Goal: Task Accomplishment & Management: Manage account settings

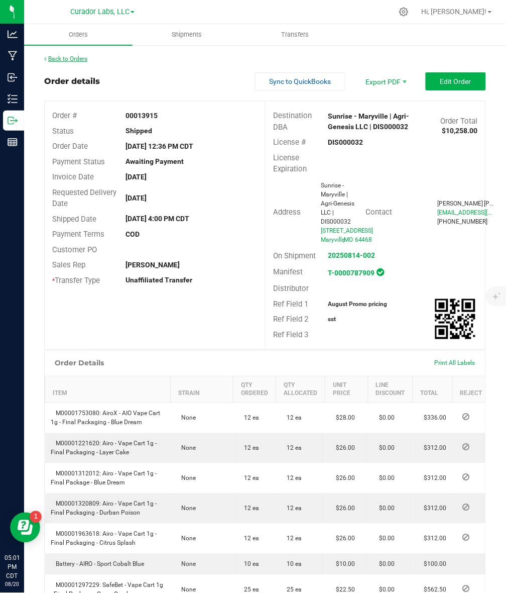
click at [78, 60] on link "Back to Orders" at bounding box center [65, 58] width 43 height 7
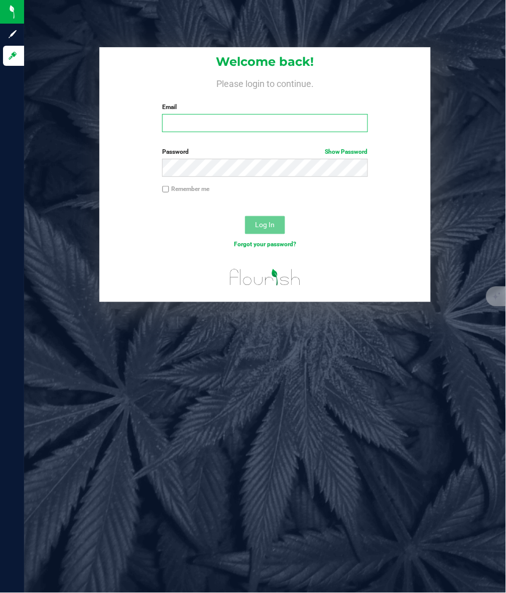
type input "[PERSON_NAME][EMAIL_ADDRESS][DOMAIN_NAME]"
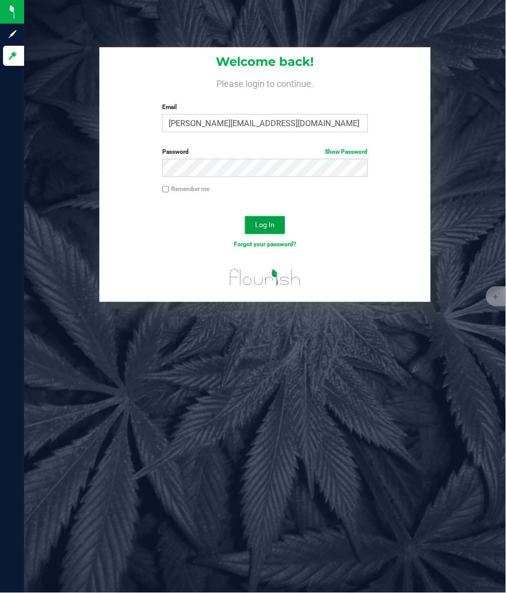
click at [262, 217] on button "Log In" at bounding box center [265, 225] width 40 height 18
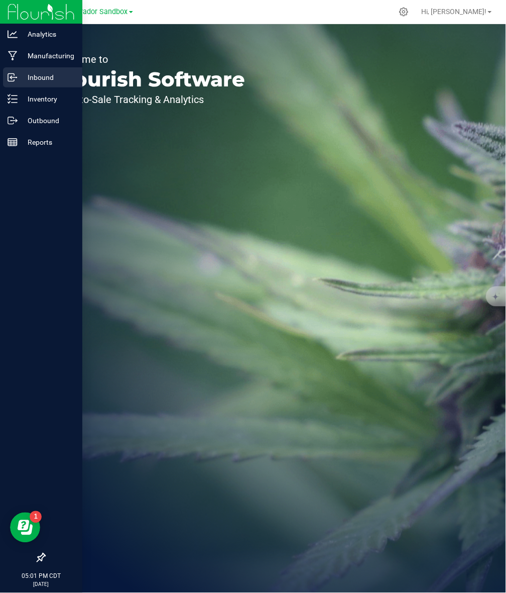
click at [18, 75] on p "Inbound" at bounding box center [48, 77] width 60 height 12
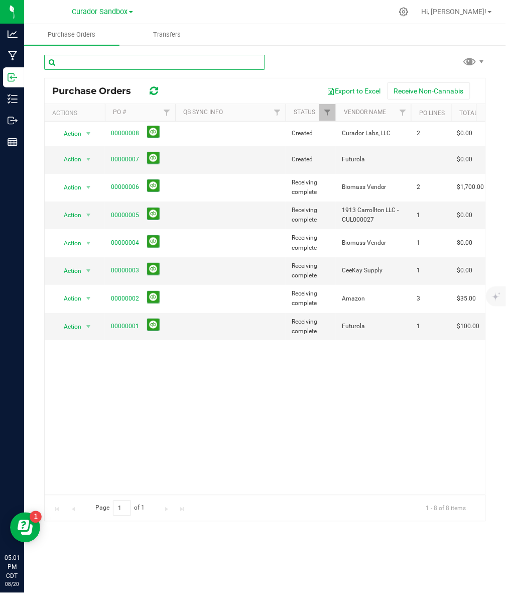
click at [150, 63] on input "text" at bounding box center [154, 62] width 221 height 15
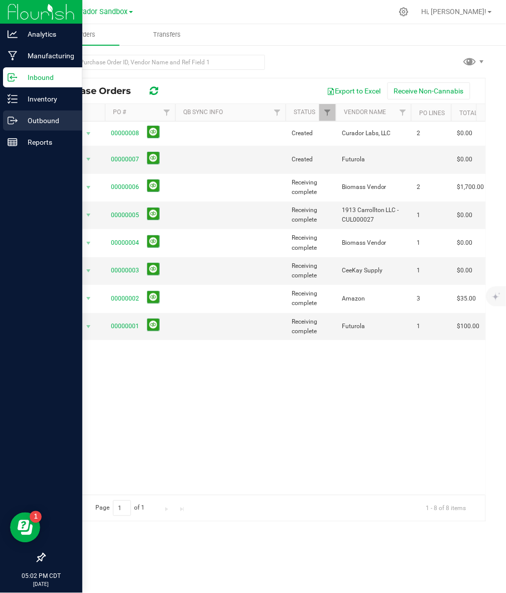
click at [51, 119] on p "Outbound" at bounding box center [48, 121] width 60 height 12
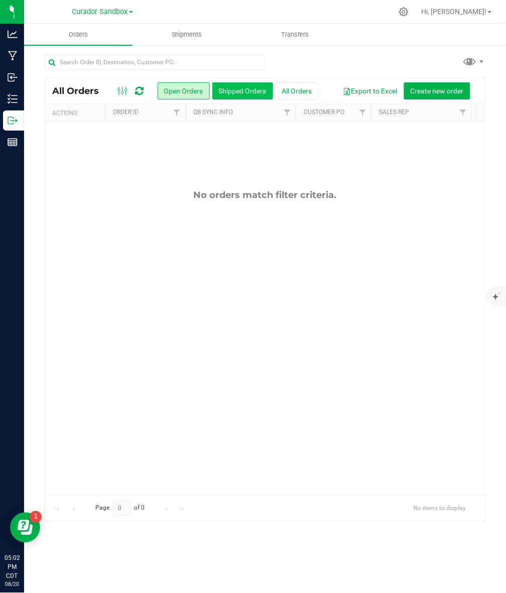
click at [225, 89] on button "Shipped Orders" at bounding box center [242, 90] width 61 height 17
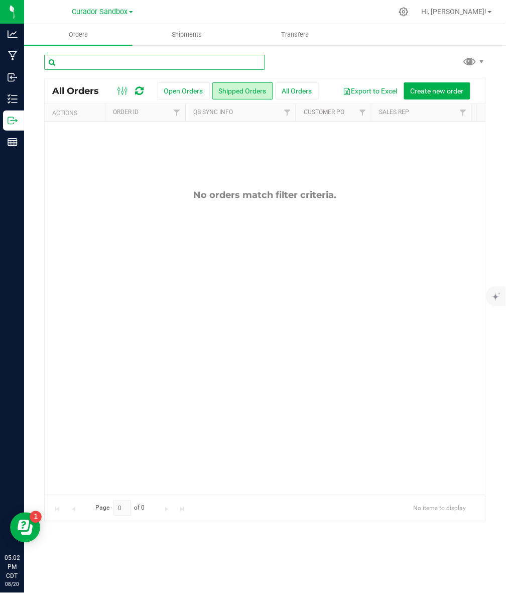
click at [173, 68] on input "text" at bounding box center [154, 62] width 221 height 15
paste input "Root 66 - Des [PERSON_NAME] | Root 66 Des [PERSON_NAME], LLC | DIS000202"
click at [172, 68] on input "Root 66 - Des [PERSON_NAME] | Root 66 Des [PERSON_NAME], LLC | DIS000202" at bounding box center [154, 62] width 221 height 15
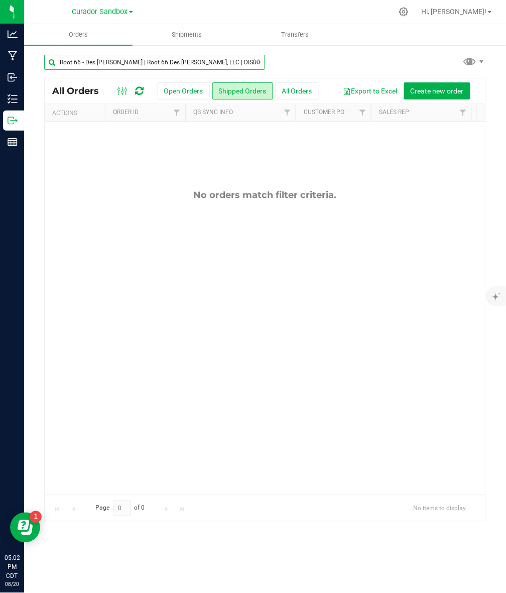
type input "Root 66 - Des [PERSON_NAME] | Root 66 Des [PERSON_NAME], LLC | DIS000202"
click at [259, 61] on icon at bounding box center [256, 61] width 7 height 12
click at [193, 56] on input "text" at bounding box center [154, 62] width 221 height 15
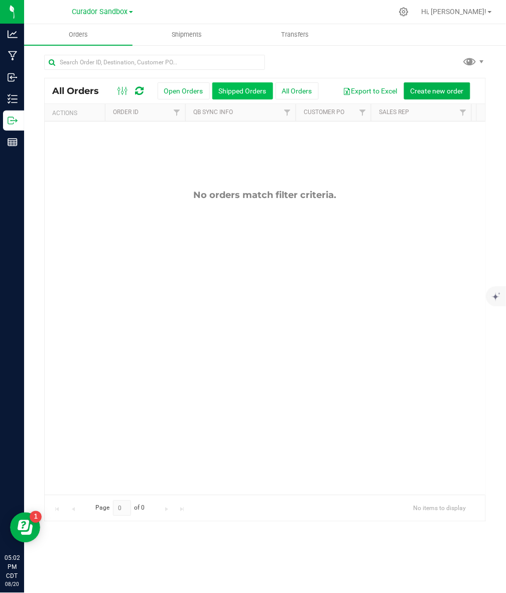
click at [252, 90] on button "Shipped Orders" at bounding box center [242, 90] width 61 height 17
click at [95, 7] on link "Curador Sandbox" at bounding box center [102, 12] width 61 height 10
click at [100, 38] on link "Curador Labs, LLC" at bounding box center [102, 36] width 147 height 14
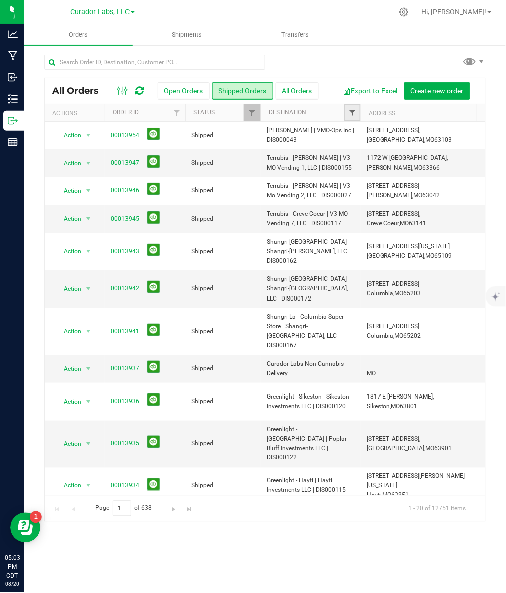
click at [353, 112] on span "Filter" at bounding box center [353, 112] width 8 height 8
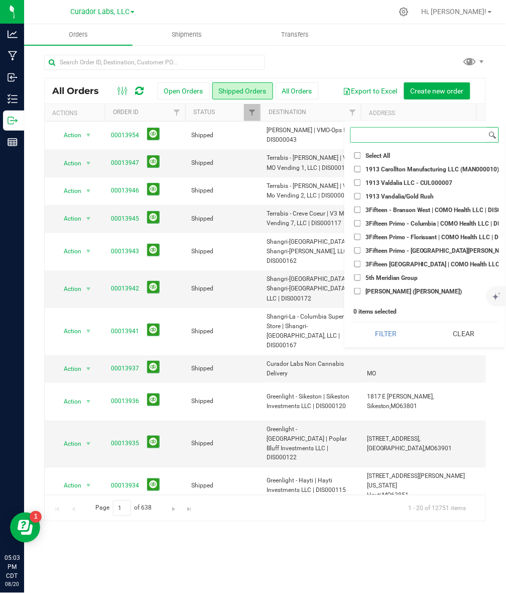
click at [374, 134] on input at bounding box center [419, 135] width 136 height 15
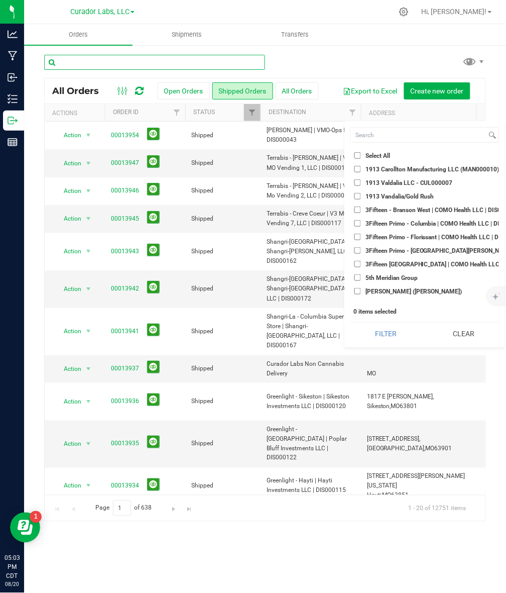
click at [91, 60] on input "text" at bounding box center [154, 62] width 221 height 15
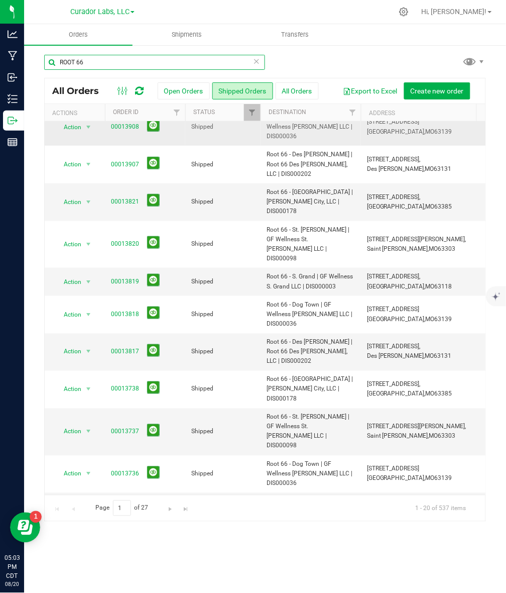
scroll to position [271, 0]
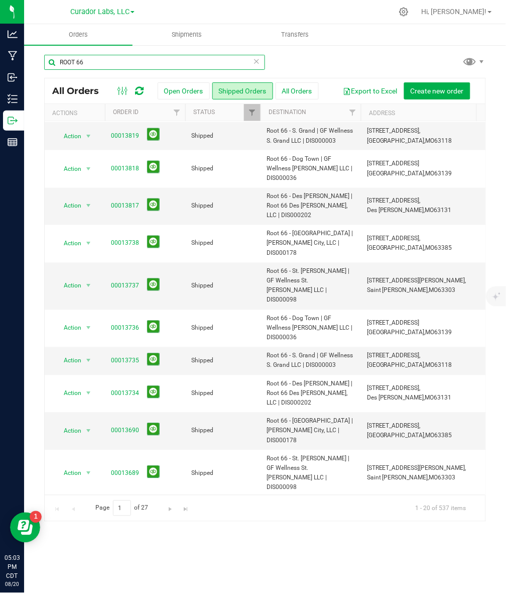
type input "ROOT 66"
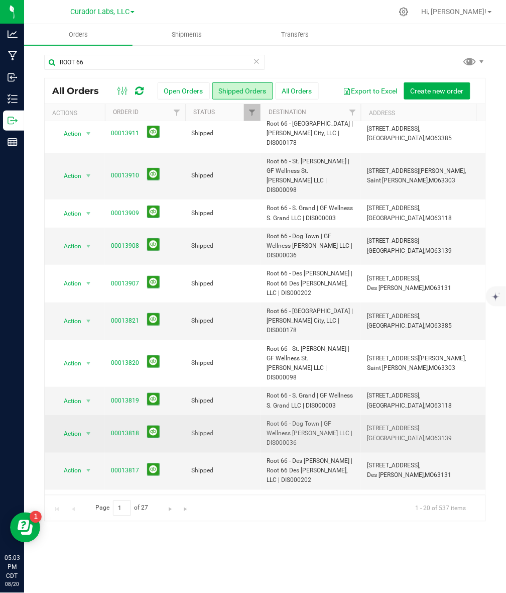
scroll to position [0, 0]
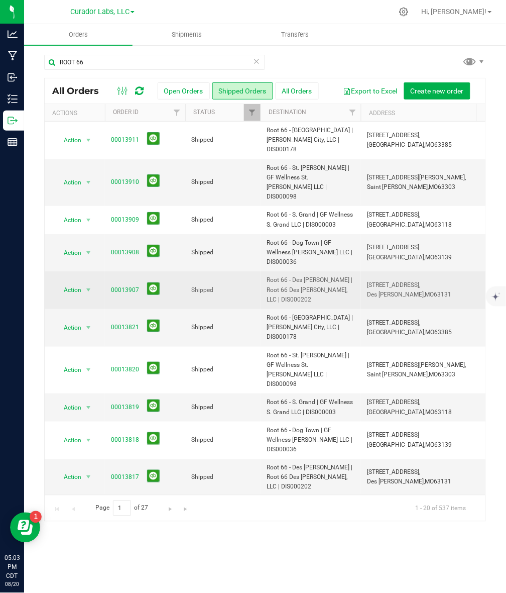
click at [204, 285] on span "Shipped" at bounding box center [222, 290] width 63 height 10
click at [130, 285] on link "00013907" at bounding box center [125, 290] width 28 height 10
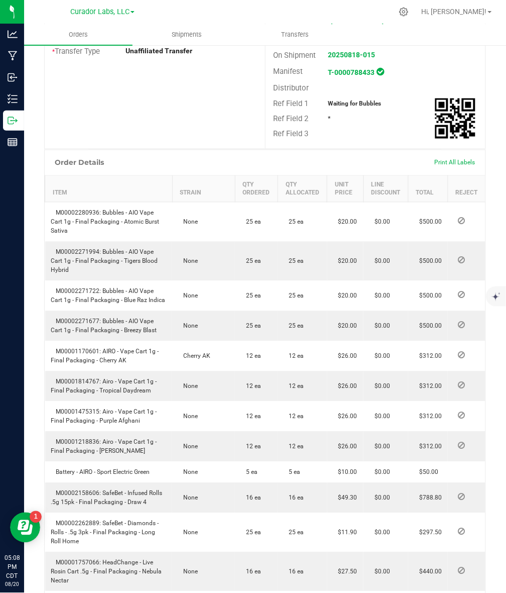
scroll to position [251, 0]
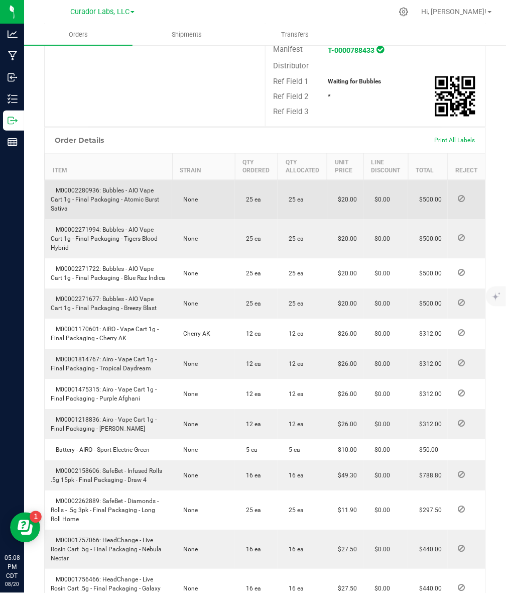
drag, startPoint x: 56, startPoint y: 186, endPoint x: 78, endPoint y: 214, distance: 36.5
click at [78, 214] on td "M00002280936: Bubbles - AIO Vape Cart 1g - Final Packaging - Atomic Burst Sativa" at bounding box center [109, 200] width 128 height 40
click at [81, 213] on td "M00002280936: Bubbles - AIO Vape Cart 1g - Final Packaging - Atomic Burst Sativa" at bounding box center [109, 200] width 128 height 40
drag, startPoint x: 102, startPoint y: 191, endPoint x: 111, endPoint y: 207, distance: 18.7
click at [111, 207] on td "M00002280936: Bubbles - AIO Vape Cart 1g - Final Packaging - Atomic Burst Sativa" at bounding box center [109, 200] width 128 height 40
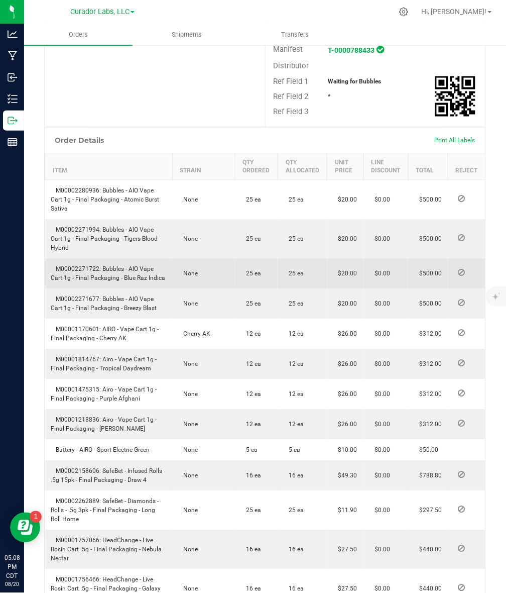
copy span "Bubbles - AIO Vape Cart 1g - Final Packaging - Atomic Burst Sativa"
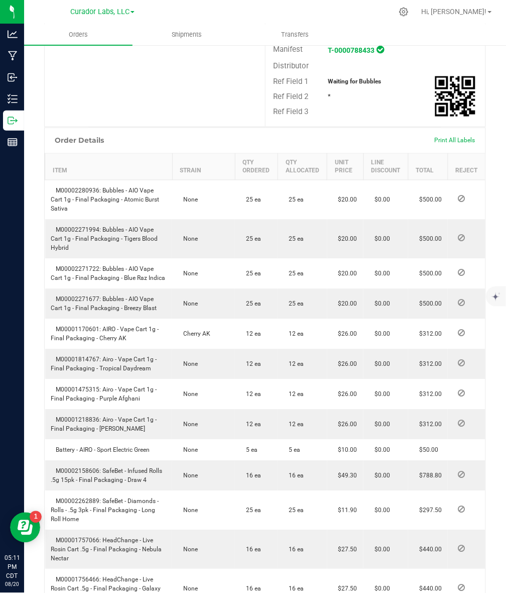
scroll to position [314, 0]
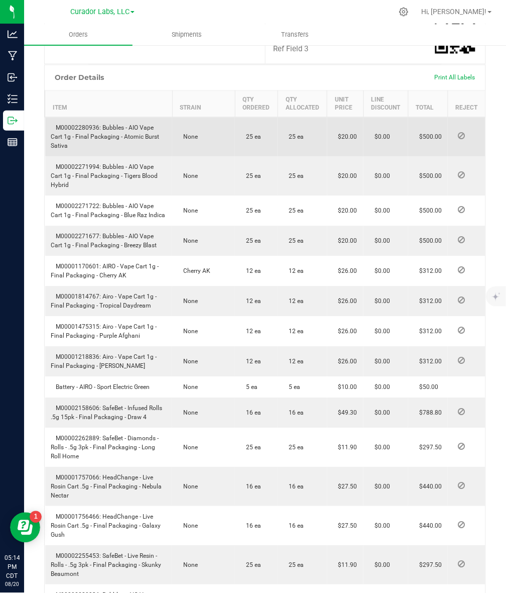
click at [129, 133] on span "M00002280936: Bubbles - AIO Vape Cart 1g - Final Packaging - Atomic Burst Sativa" at bounding box center [105, 137] width 108 height 25
click at [104, 125] on span "M00002280936: Bubbles - AIO Vape Cart 1g - Final Packaging - Atomic Burst Sativa" at bounding box center [105, 137] width 108 height 25
drag, startPoint x: 101, startPoint y: 125, endPoint x: 111, endPoint y: 143, distance: 21.1
click at [111, 143] on td "M00002280936: Bubbles - AIO Vape Cart 1g - Final Packaging - Atomic Burst Sativa" at bounding box center [109, 138] width 128 height 40
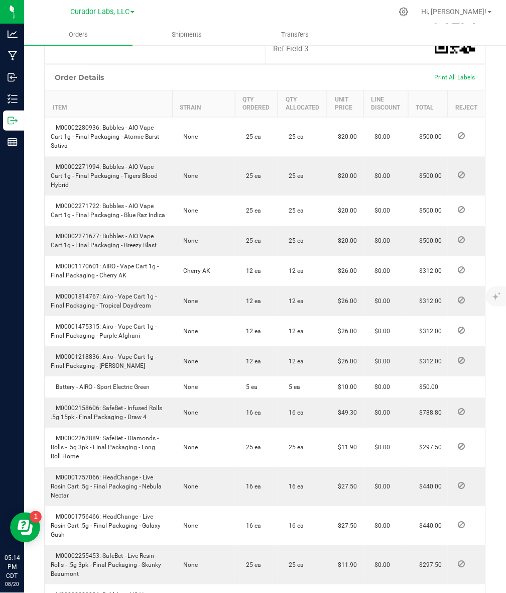
copy span "Bubbles - AIO Vape Cart 1g - Final Packaging - Atomic Burst Sativa"
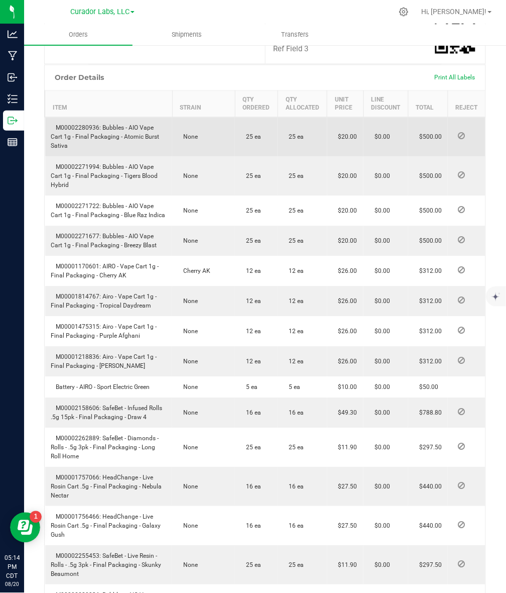
scroll to position [251, 0]
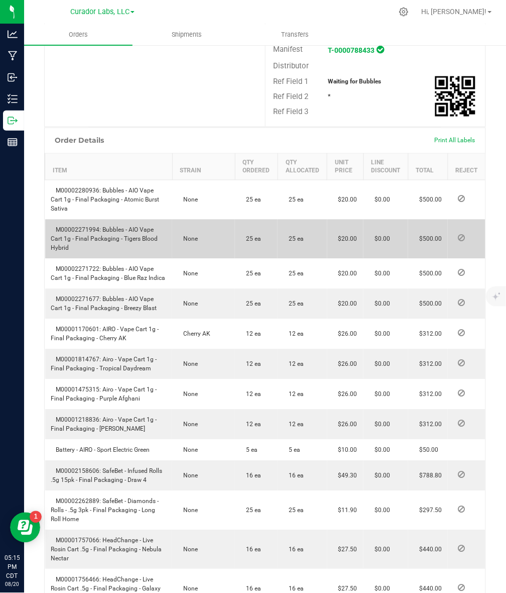
drag, startPoint x: 100, startPoint y: 230, endPoint x: 117, endPoint y: 248, distance: 24.5
click at [117, 248] on td "M00002271994: Bubbles - AIO Vape Cart 1g - Final Packaging - Tigers Blood Hybrid" at bounding box center [109, 238] width 128 height 39
drag, startPoint x: 113, startPoint y: 248, endPoint x: 103, endPoint y: 228, distance: 22.5
click at [103, 228] on td "M00002271994: Bubbles - AIO Vape Cart 1g - Final Packaging - Tigers Blood Hybrid" at bounding box center [109, 238] width 128 height 39
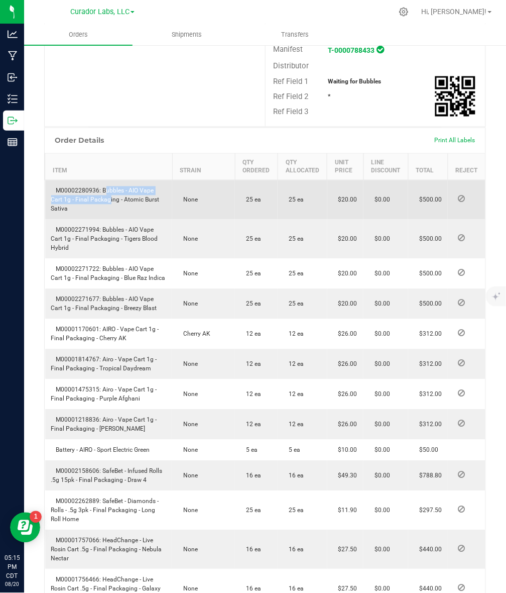
drag, startPoint x: 103, startPoint y: 189, endPoint x: 108, endPoint y: 200, distance: 11.7
click at [108, 200] on span "M00002280936: Bubbles - AIO Vape Cart 1g - Final Packaging - Atomic Burst Sativa" at bounding box center [105, 199] width 108 height 25
click at [108, 209] on td "M00002280936: Bubbles - AIO Vape Cart 1g - Final Packaging - Atomic Burst Sativa" at bounding box center [109, 200] width 128 height 40
drag, startPoint x: 103, startPoint y: 191, endPoint x: 106, endPoint y: 206, distance: 15.5
click at [106, 206] on td "M00002280936: Bubbles - AIO Vape Cart 1g - Final Packaging - Atomic Burst Sativa" at bounding box center [109, 200] width 128 height 40
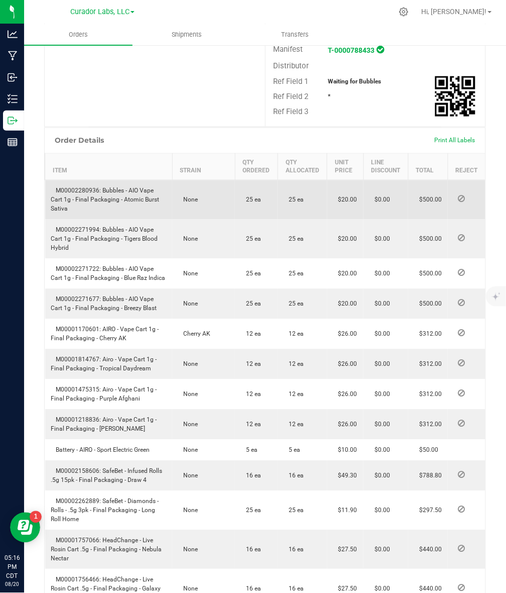
click at [128, 204] on td "M00002280936: Bubbles - AIO Vape Cart 1g - Final Packaging - Atomic Burst Sativa" at bounding box center [109, 200] width 128 height 40
drag, startPoint x: 102, startPoint y: 191, endPoint x: 106, endPoint y: 204, distance: 14.1
click at [106, 204] on td "M00002280936: Bubbles - AIO Vape Cart 1g - Final Packaging - Atomic Burst Sativa" at bounding box center [109, 200] width 128 height 40
copy span "Bubbles - AIO Vape Cart 1g - Final Packaging - Atomic Burst Sativa"
click at [122, 182] on td "M00002280936: Bubbles - AIO Vape Cart 1g - Final Packaging - Atomic Burst Sativa" at bounding box center [109, 200] width 128 height 40
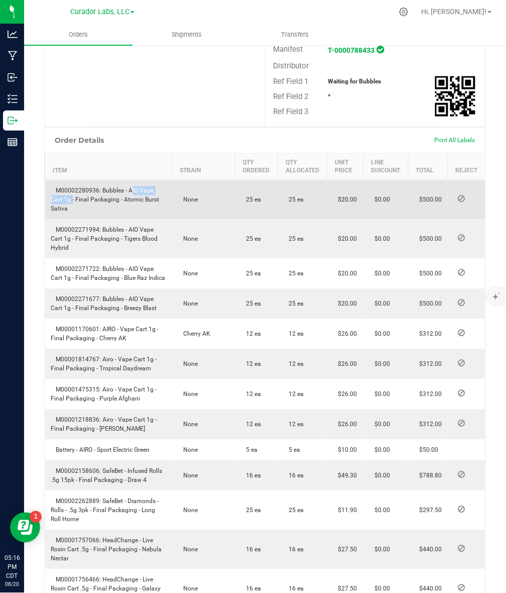
drag, startPoint x: 129, startPoint y: 189, endPoint x: 70, endPoint y: 197, distance: 58.9
click at [70, 197] on span "M00002280936: Bubbles - AIO Vape Cart 1g - Final Packaging - Atomic Burst Sativa" at bounding box center [105, 199] width 108 height 25
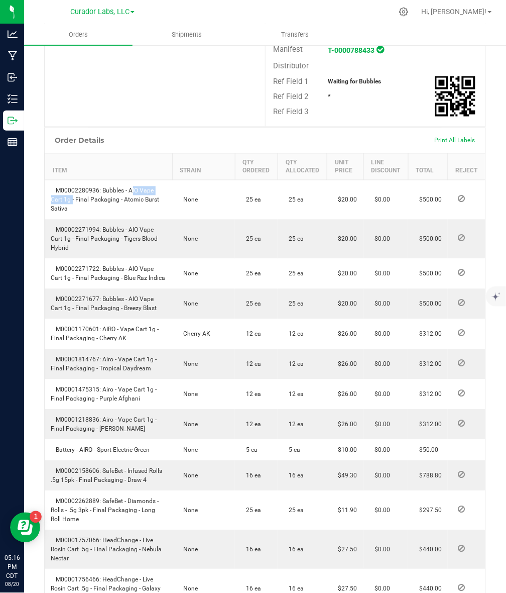
copy span "AIO Vape Cart 1g"
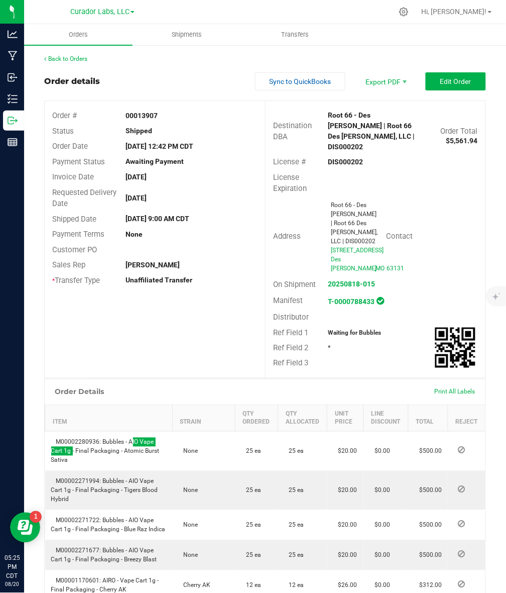
scroll to position [314, 0]
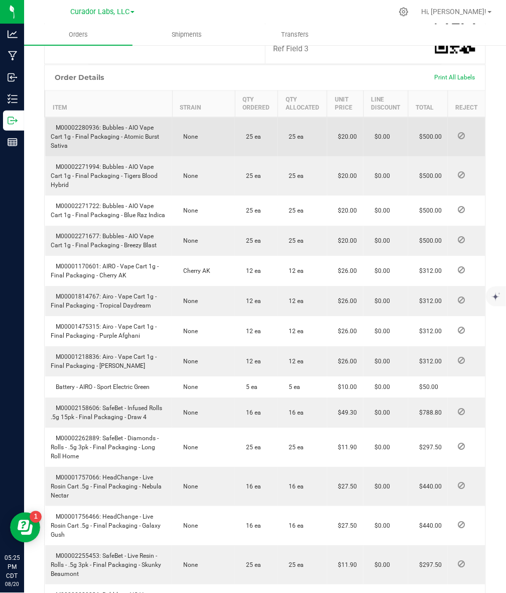
click at [118, 135] on span "M00002280936: Bubbles - AIO Vape Cart 1g - Final Packaging - Atomic Burst Sativa" at bounding box center [105, 137] width 108 height 25
drag, startPoint x: 110, startPoint y: 142, endPoint x: 129, endPoint y: 126, distance: 24.6
click at [129, 126] on td "M00002280936: Bubbles - AIO Vape Cart 1g - Final Packaging - Atomic Burst Sativa" at bounding box center [109, 138] width 128 height 40
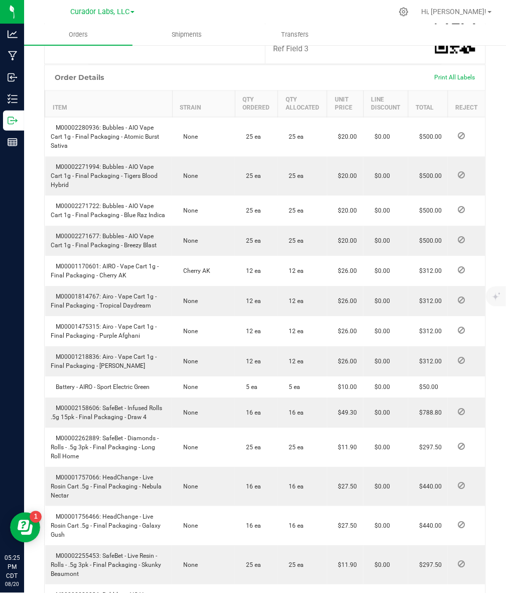
copy span "AIO Vape Cart 1g - Final Packaging - Atomic Burst Sativa"
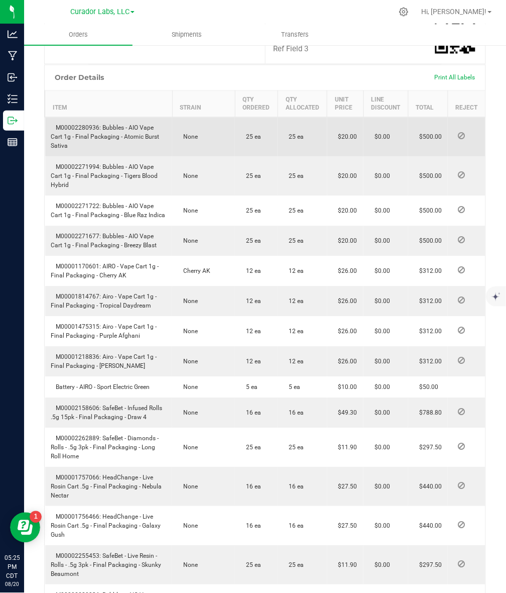
drag, startPoint x: 101, startPoint y: 127, endPoint x: 110, endPoint y: 148, distance: 23.0
click at [110, 148] on td "M00002280936: Bubbles - AIO Vape Cart 1g - Final Packaging - Atomic Burst Sativa" at bounding box center [109, 138] width 128 height 40
copy span "Bubbles - AIO Vape Cart 1g - Final Packaging - Atomic Burst Sativa"
drag, startPoint x: 56, startPoint y: 127, endPoint x: 98, endPoint y: 129, distance: 41.7
click at [98, 129] on span "M00002280936: Bubbles - AIO Vape Cart 1g - Final Packaging - Atomic Burst Sativa" at bounding box center [105, 137] width 108 height 25
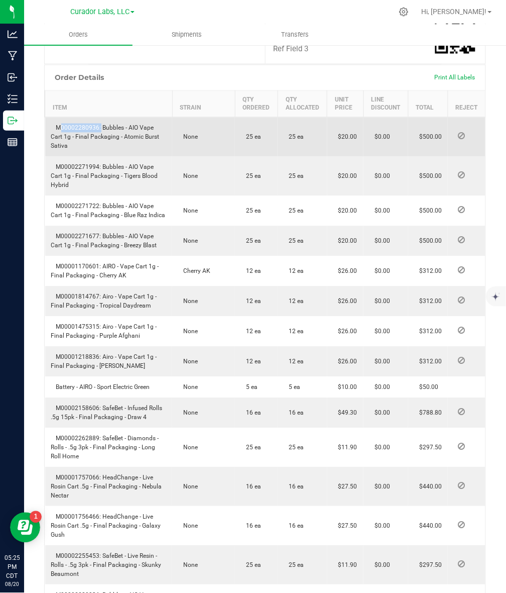
copy span "M00002280936"
click at [84, 129] on span "M00002280936: Bubbles - AIO Vape Cart 1g - Final Packaging - Atomic Burst Sativa" at bounding box center [105, 137] width 108 height 25
click at [119, 137] on span "M00002280936: Bubbles - AIO Vape Cart 1g - Final Packaging - Atomic Burst Sativa" at bounding box center [105, 137] width 108 height 25
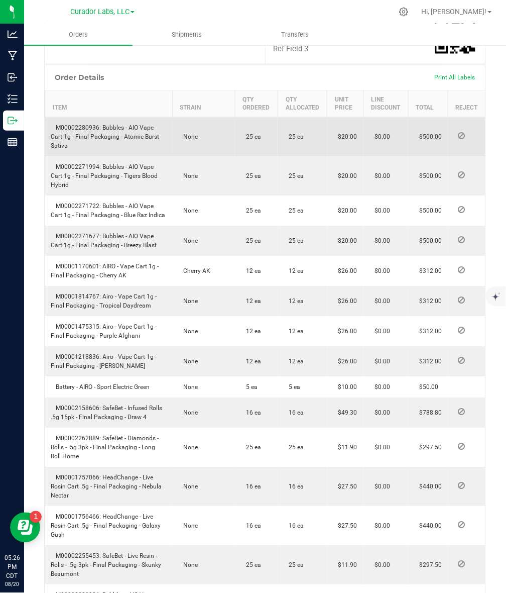
drag, startPoint x: 121, startPoint y: 137, endPoint x: 137, endPoint y: 143, distance: 16.9
click at [137, 143] on td "M00002280936: Bubbles - AIO Vape Cart 1g - Final Packaging - Atomic Burst Sativa" at bounding box center [109, 138] width 128 height 40
click at [134, 143] on td "M00002280936: Bubbles - AIO Vape Cart 1g - Final Packaging - Atomic Burst Sativa" at bounding box center [109, 138] width 128 height 40
drag, startPoint x: 124, startPoint y: 136, endPoint x: 130, endPoint y: 141, distance: 7.5
click at [130, 141] on td "M00002280936: Bubbles - AIO Vape Cart 1g - Final Packaging - Atomic Burst Sativa" at bounding box center [109, 138] width 128 height 40
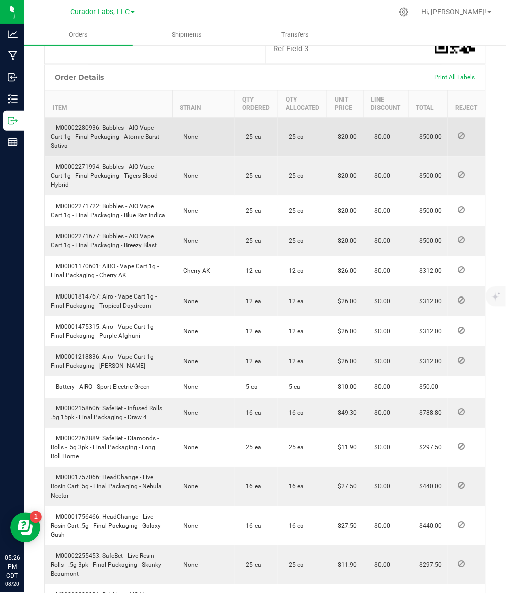
copy span "Atomic Burst Sativa"
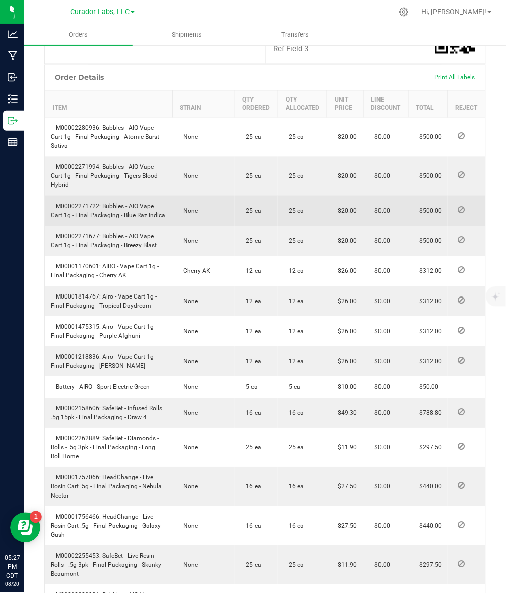
click at [114, 203] on span "M00002271722: Bubbles - AIO Vape Cart 1g - Final Packaging - Blue Raz Indica" at bounding box center [108, 211] width 115 height 16
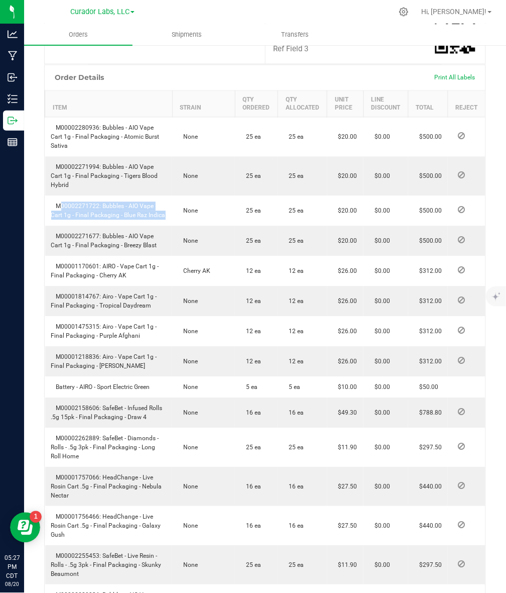
copy span "M00002271722: Bubbles - AIO Vape Cart 1g - Final Packaging - Blue Raz Indica"
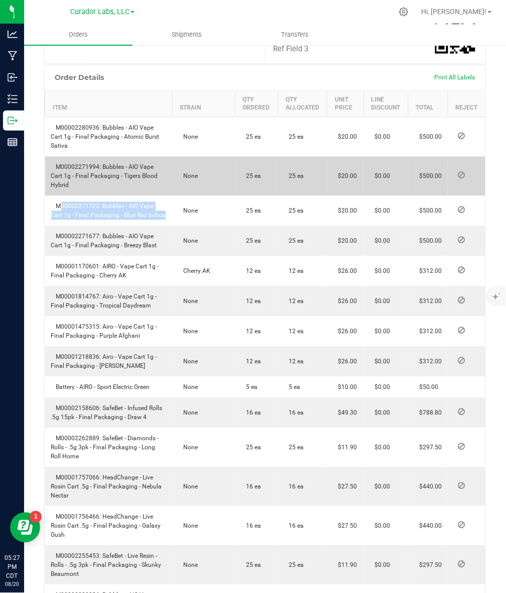
click at [113, 170] on td "M00002271994: Bubbles - AIO Vape Cart 1g - Final Packaging - Tigers Blood Hybrid" at bounding box center [109, 176] width 128 height 39
click at [131, 165] on span "M00002271994: Bubbles - AIO Vape Cart 1g - Final Packaging - Tigers Blood Hybrid" at bounding box center [104, 176] width 107 height 25
drag, startPoint x: 101, startPoint y: 166, endPoint x: 116, endPoint y: 189, distance: 27.3
click at [116, 189] on td "M00002271994: Bubbles - AIO Vape Cart 1g - Final Packaging - Tigers Blood Hybrid" at bounding box center [109, 176] width 128 height 39
copy span "Bubbles - AIO Vape Cart 1g - Final Packaging - Tigers Blood Hybrid"
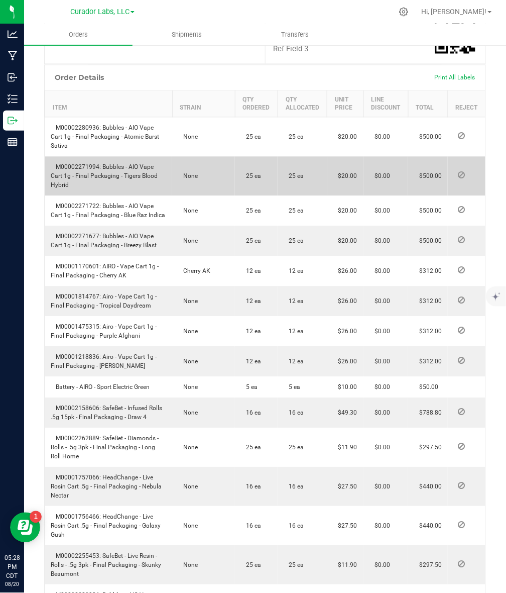
click at [83, 168] on span "M00002271994: Bubbles - AIO Vape Cart 1g - Final Packaging - Tigers Blood Hybrid" at bounding box center [104, 176] width 107 height 25
click at [116, 176] on span "M00002271994: Bubbles - AIO Vape Cart 1g - Final Packaging - Tigers Blood Hybrid" at bounding box center [104, 176] width 107 height 25
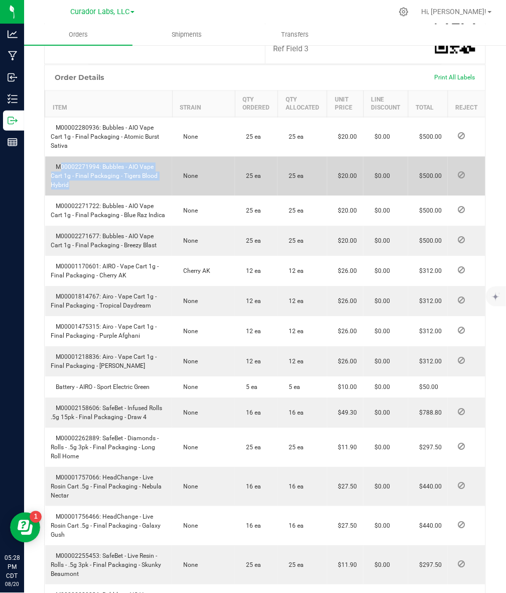
click at [111, 179] on td "M00002271994: Bubbles - AIO Vape Cart 1g - Final Packaging - Tigers Blood Hybrid" at bounding box center [109, 176] width 128 height 39
drag, startPoint x: 122, startPoint y: 172, endPoint x: 131, endPoint y: 181, distance: 12.8
click at [131, 181] on td "M00002271994: Bubbles - AIO Vape Cart 1g - Final Packaging - Tigers Blood Hybrid" at bounding box center [109, 176] width 128 height 39
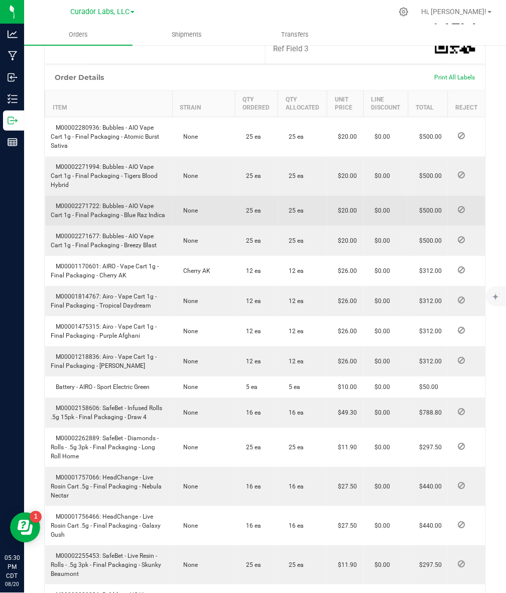
drag, startPoint x: 102, startPoint y: 204, endPoint x: 167, endPoint y: 214, distance: 66.1
click at [167, 214] on td "M00002271722: Bubbles - AIO Vape Cart 1g - Final Packaging - Blue Raz Indica" at bounding box center [109, 211] width 128 height 30
click at [71, 205] on span "M00002271722: Bubbles - AIO Vape Cart 1g - Final Packaging - Blue Raz Indica" at bounding box center [108, 211] width 115 height 16
click at [70, 205] on span "M00002271722: Bubbles - AIO Vape Cart 1g - Final Packaging - Blue Raz Indica" at bounding box center [108, 211] width 115 height 16
click at [99, 204] on span "M00002271722: Bubbles - AIO Vape Cart 1g - Final Packaging - Blue Raz Indica" at bounding box center [108, 211] width 115 height 16
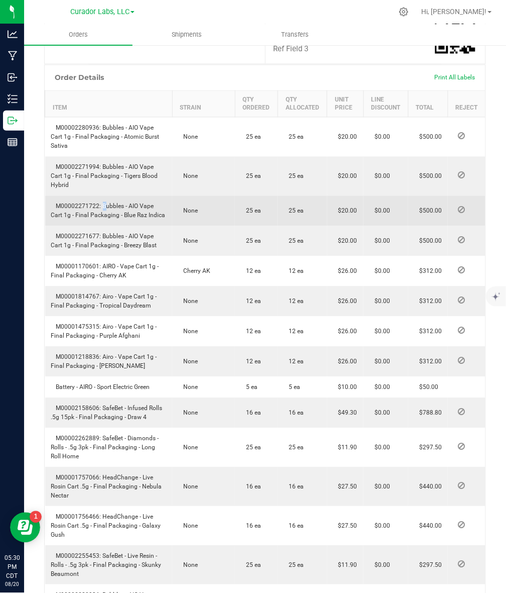
click at [99, 204] on span "M00002271722: Bubbles - AIO Vape Cart 1g - Final Packaging - Blue Raz Indica" at bounding box center [108, 211] width 115 height 16
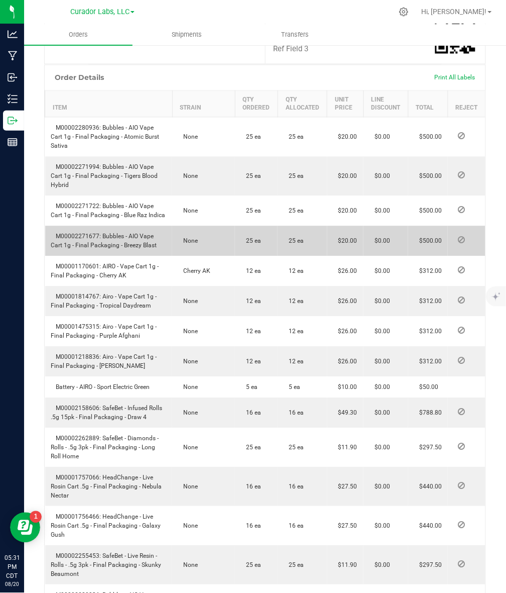
click at [107, 245] on span "M00002271677: Bubbles - AIO Vape Cart 1g - Final Packaging - Breezy Blast" at bounding box center [104, 241] width 106 height 16
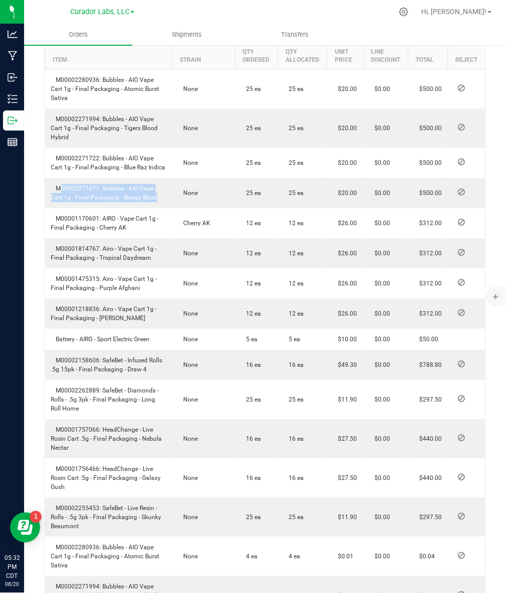
scroll to position [299, 0]
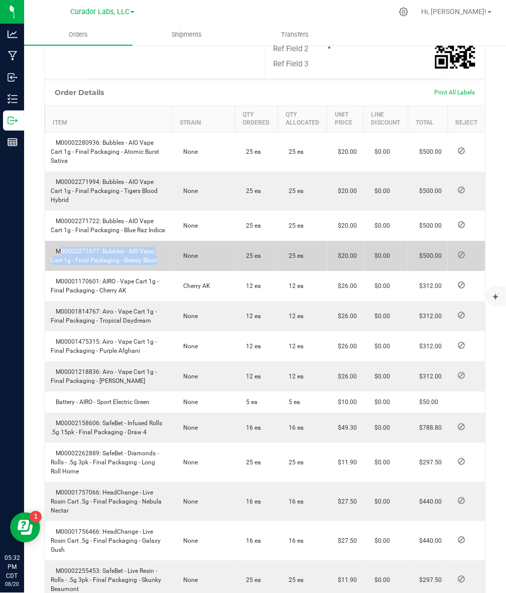
click at [102, 255] on td "M00002271677: Bubbles - AIO Vape Cart 1g - Final Packaging - Breezy Blast" at bounding box center [109, 256] width 128 height 30
drag, startPoint x: 102, startPoint y: 250, endPoint x: 155, endPoint y: 259, distance: 53.4
click at [155, 259] on span "M00002271677: Bubbles - AIO Vape Cart 1g - Final Packaging - Breezy Blast" at bounding box center [104, 256] width 106 height 16
click at [79, 252] on span "M00002271677: Bubbles - AIO Vape Cart 1g - Final Packaging - Breezy Blast" at bounding box center [104, 256] width 106 height 16
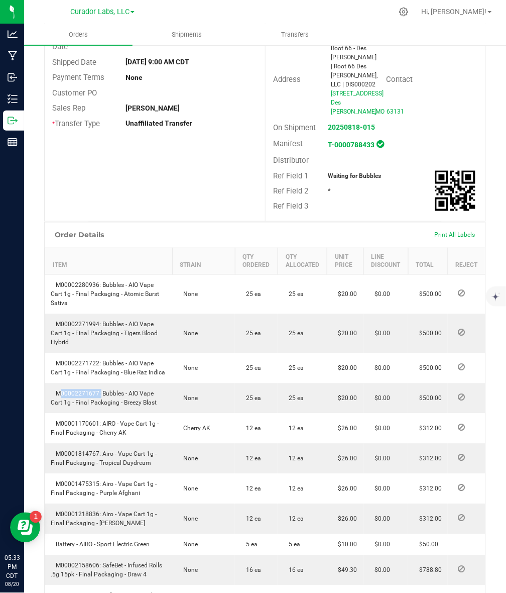
scroll to position [173, 0]
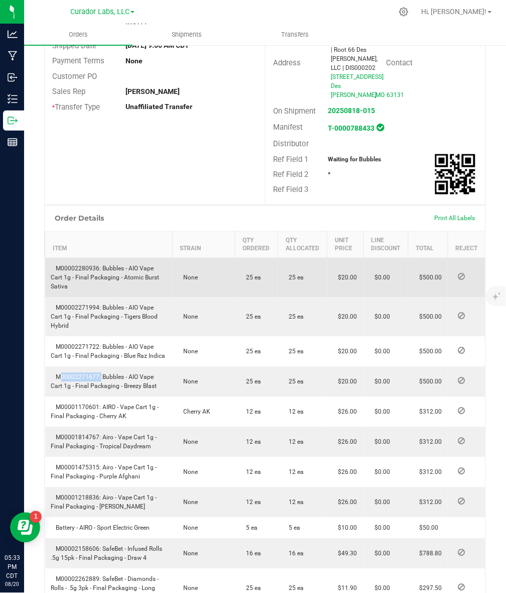
drag, startPoint x: 101, startPoint y: 267, endPoint x: 119, endPoint y: 287, distance: 27.0
click at [119, 287] on td "M00002280936: Bubbles - AIO Vape Cart 1g - Final Packaging - Atomic Burst Sativa" at bounding box center [109, 278] width 128 height 40
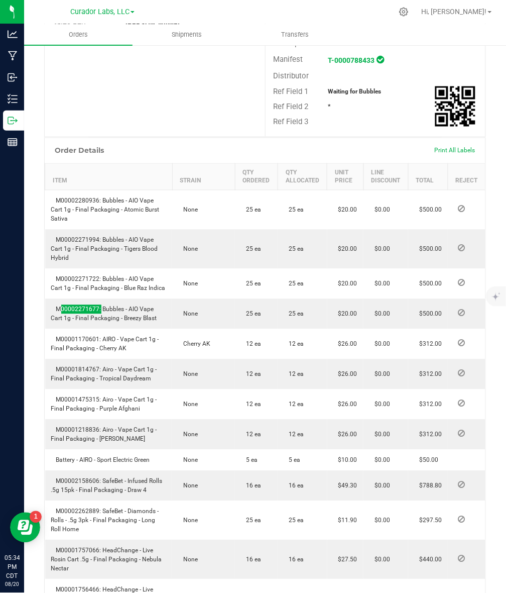
scroll to position [314, 0]
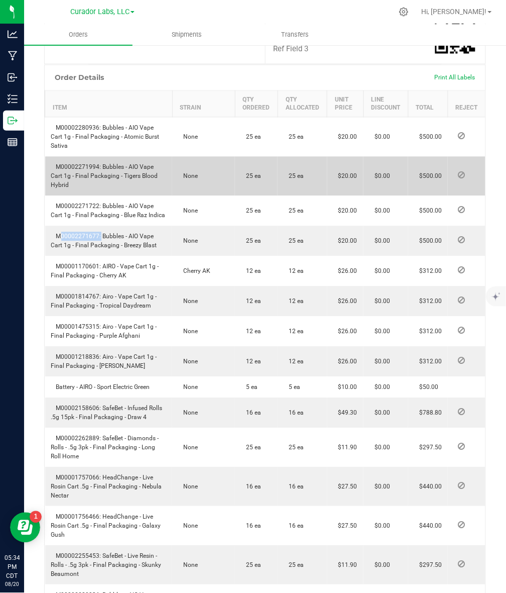
drag, startPoint x: 103, startPoint y: 167, endPoint x: 112, endPoint y: 189, distance: 24.3
click at [112, 189] on td "M00002271994: Bubbles - AIO Vape Cart 1g - Final Packaging - Tigers Blood Hybrid" at bounding box center [109, 176] width 128 height 39
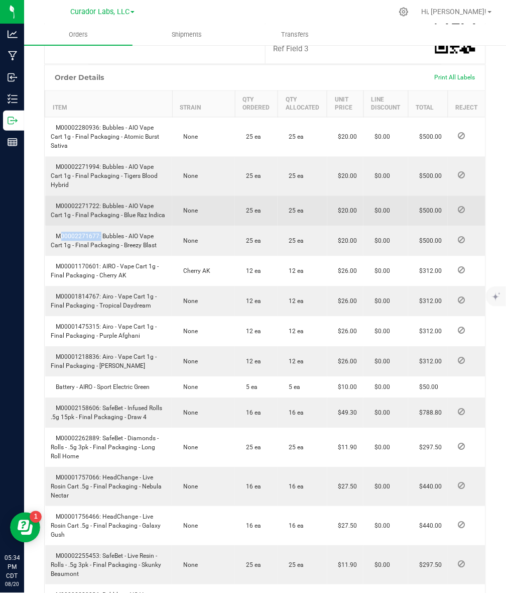
drag, startPoint x: 101, startPoint y: 204, endPoint x: 164, endPoint y: 218, distance: 64.3
click at [164, 218] on td "M00002271722: Bubbles - AIO Vape Cart 1g - Final Packaging - Blue Raz Indica" at bounding box center [109, 211] width 128 height 30
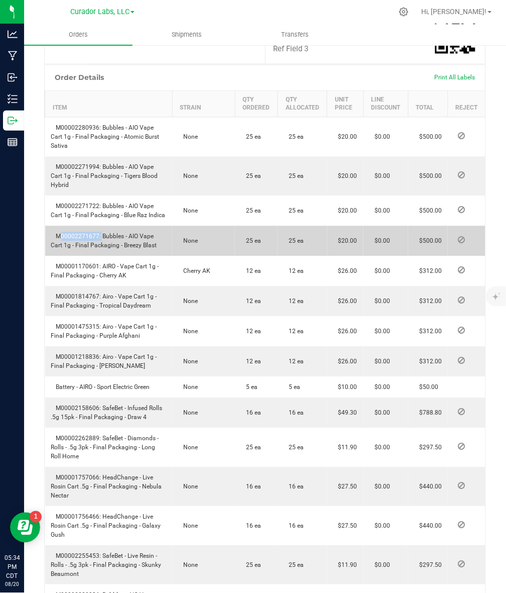
drag, startPoint x: 102, startPoint y: 232, endPoint x: 157, endPoint y: 242, distance: 56.2
click at [157, 242] on td "M00002271677: Bubbles - AIO Vape Cart 1g - Final Packaging - Breezy Blast" at bounding box center [109, 241] width 128 height 30
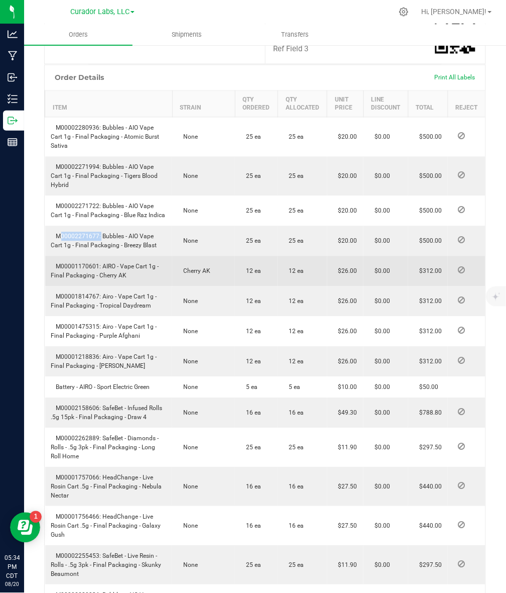
drag, startPoint x: 103, startPoint y: 264, endPoint x: 131, endPoint y: 279, distance: 31.2
click at [131, 279] on td "M00001170601: AIRO - Vape Cart 1g - Final Packaging - Cherry AK" at bounding box center [109, 271] width 128 height 30
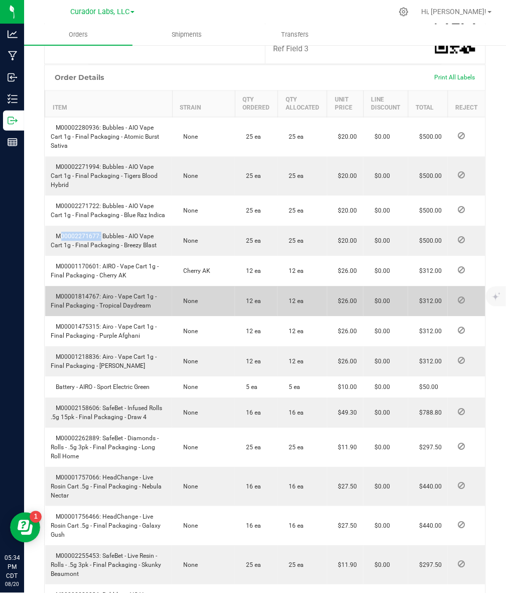
drag, startPoint x: 101, startPoint y: 297, endPoint x: 152, endPoint y: 310, distance: 52.4
click at [152, 310] on td "M00001814767: Airo - Vape Cart 1g - Final Packaging - Tropical Daydream" at bounding box center [109, 301] width 128 height 30
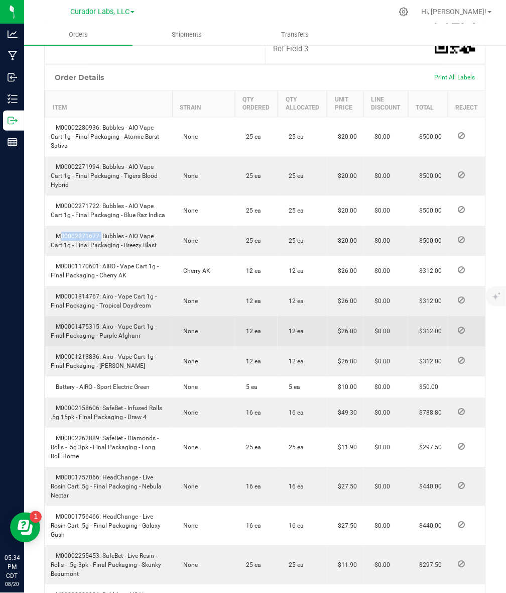
drag, startPoint x: 111, startPoint y: 326, endPoint x: 140, endPoint y: 333, distance: 29.4
click at [140, 333] on td "M00001475315: Airo - Vape Cart 1g - Final Packaging - Purple Afghani" at bounding box center [109, 331] width 128 height 30
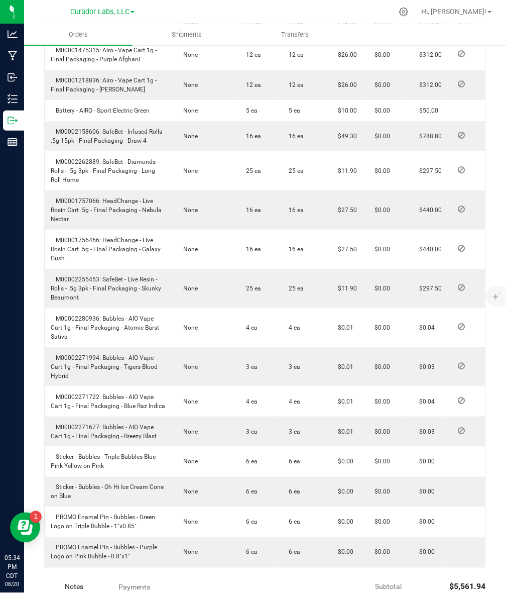
scroll to position [606, 0]
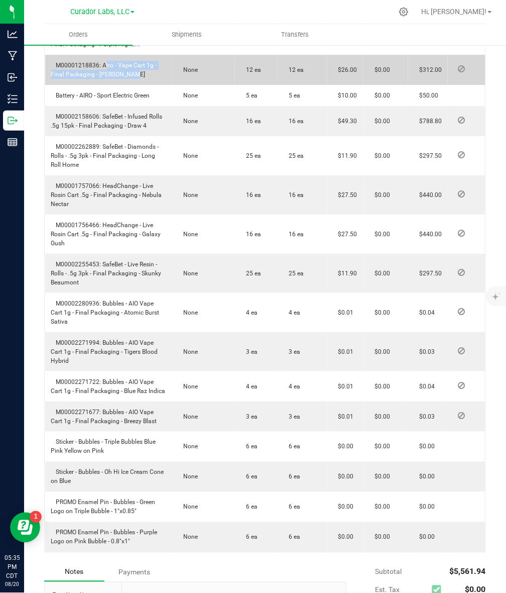
drag, startPoint x: 101, startPoint y: 64, endPoint x: 141, endPoint y: 76, distance: 40.8
click at [141, 76] on td "M00001218836: Airo - Vape Cart 1g - Final Packaging - [PERSON_NAME]" at bounding box center [109, 70] width 128 height 30
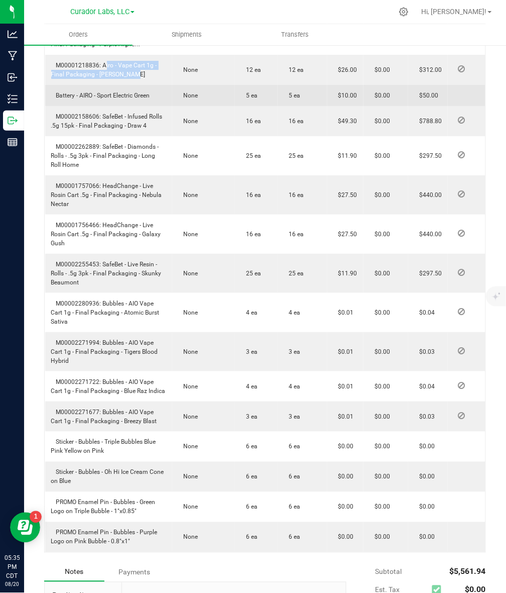
click at [89, 96] on span "Battery - AIRO - Sport Electric Green" at bounding box center [100, 95] width 99 height 7
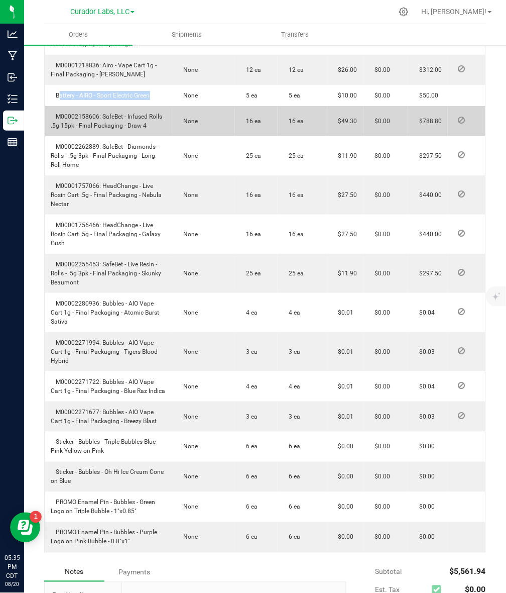
drag, startPoint x: 100, startPoint y: 116, endPoint x: 148, endPoint y: 122, distance: 48.2
click at [148, 122] on td "M00002158606: SafeBet - Infused Rolls .5g 15pk - Final Packaging - Draw 4" at bounding box center [109, 121] width 128 height 30
drag, startPoint x: 102, startPoint y: 114, endPoint x: 147, endPoint y: 123, distance: 46.2
click at [147, 123] on td "M00002158606: SafeBet - Infused Rolls .5g 15pk - Final Packaging - Draw 4" at bounding box center [109, 121] width 128 height 30
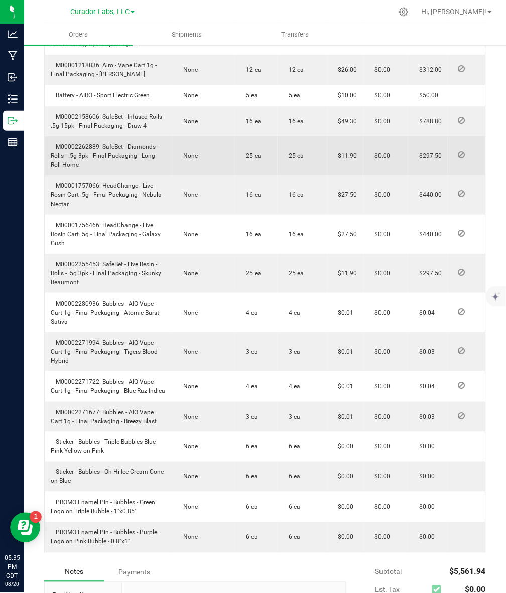
drag, startPoint x: 103, startPoint y: 146, endPoint x: 110, endPoint y: 170, distance: 24.8
click at [110, 170] on td "M00002262889: SafeBet - Diamonds - Rolls - .5g 3pk - Final Packaging - Long Rol…" at bounding box center [109, 155] width 128 height 39
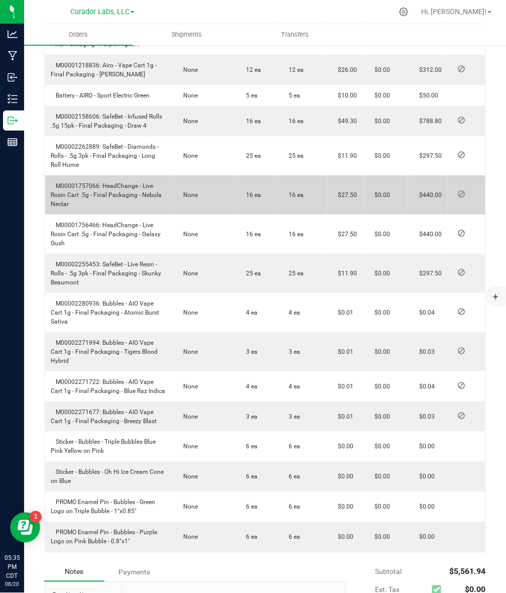
drag, startPoint x: 101, startPoint y: 184, endPoint x: 115, endPoint y: 207, distance: 26.5
click at [115, 207] on td "M00001757066: HeadChange - Live Rosin Cart .5g - Final Packaging - Nebula Nectar" at bounding box center [109, 194] width 128 height 39
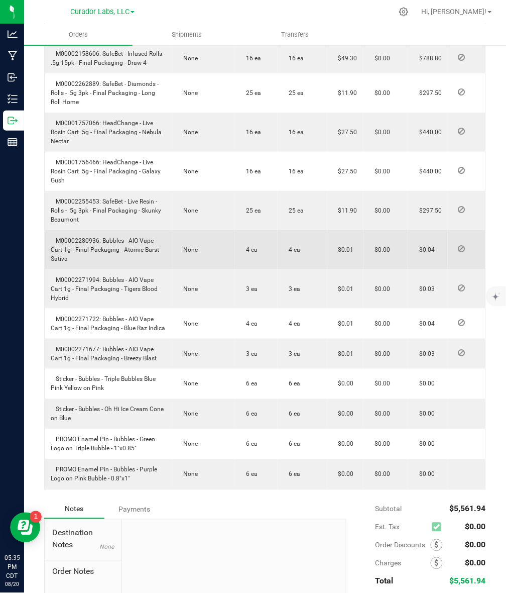
scroll to position [731, 0]
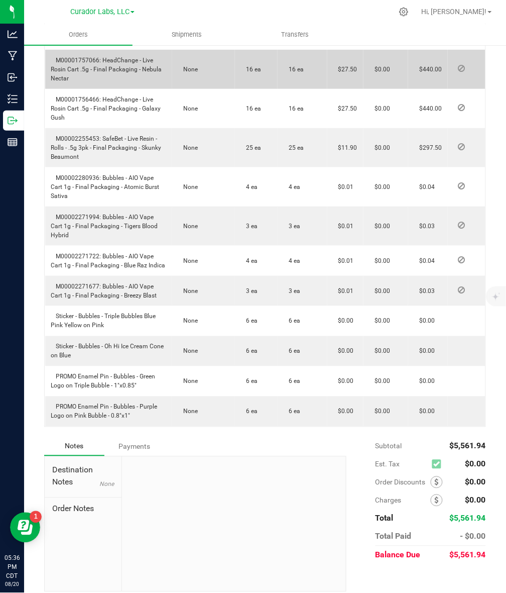
click at [81, 57] on span "M00001757066: HeadChange - Live Rosin Cart .5g - Final Packaging - Nebula Nectar" at bounding box center [106, 69] width 111 height 25
drag, startPoint x: 141, startPoint y: 66, endPoint x: 151, endPoint y: 74, distance: 12.6
click at [151, 74] on td "M00001757066: HeadChange - Live Rosin Cart .5g - Final Packaging - Nebula Nectar" at bounding box center [109, 69] width 128 height 39
click at [86, 63] on td "M00001757066: HeadChange - Live Rosin Cart .5g - Final Packaging - Nebula Nectar" at bounding box center [109, 69] width 128 height 39
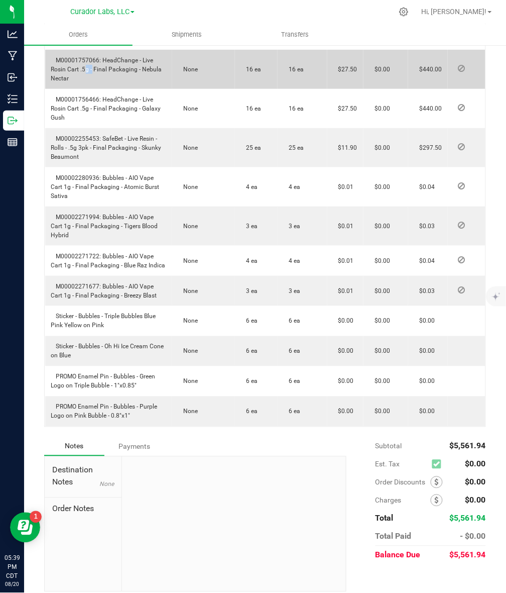
click at [86, 63] on td "M00001757066: HeadChange - Live Rosin Cart .5g - Final Packaging - Nebula Nectar" at bounding box center [109, 69] width 128 height 39
click at [98, 61] on span "M00001757066: HeadChange - Live Rosin Cart .5g - Final Packaging - Nebula Nectar" at bounding box center [106, 69] width 111 height 25
drag, startPoint x: 101, startPoint y: 61, endPoint x: 116, endPoint y: 83, distance: 26.7
click at [116, 83] on td "M00001757066: HeadChange - Live Rosin Cart .5g - Final Packaging - Nebula Nectar" at bounding box center [109, 69] width 128 height 39
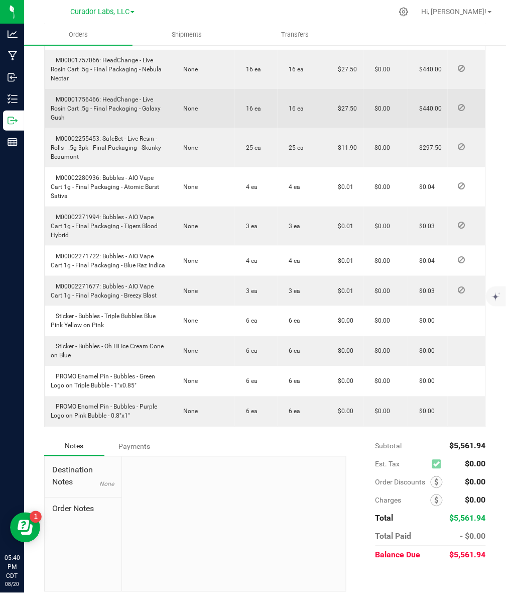
drag, startPoint x: 101, startPoint y: 94, endPoint x: 109, endPoint y: 116, distance: 23.5
click at [109, 116] on td "M00001756466: HeadChange - Live Rosin Cart .5g - Final Packaging - Galaxy Gush" at bounding box center [109, 108] width 128 height 39
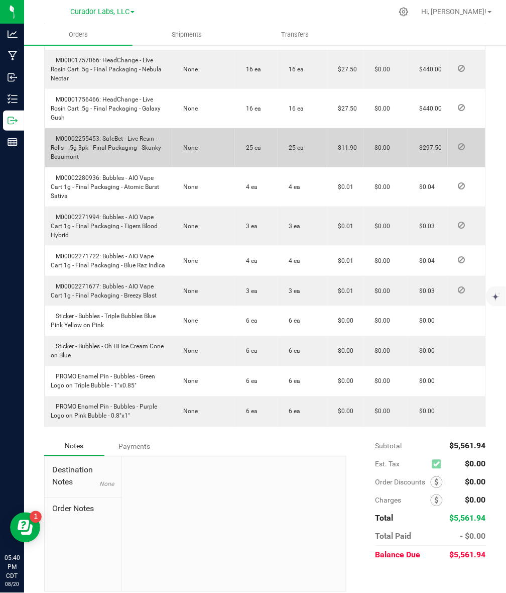
drag, startPoint x: 100, startPoint y: 134, endPoint x: 120, endPoint y: 156, distance: 28.8
click at [120, 156] on td "M00002255453: SafeBet - Live Resin - Rolls - .5g 3pk - Final Packaging - Skunky…" at bounding box center [109, 147] width 128 height 39
drag, startPoint x: 101, startPoint y: 136, endPoint x: 121, endPoint y: 154, distance: 26.3
click at [121, 154] on td "M00002255453: SafeBet - Live Resin - Rolls - .5g 3pk - Final Packaging - Skunky…" at bounding box center [109, 147] width 128 height 39
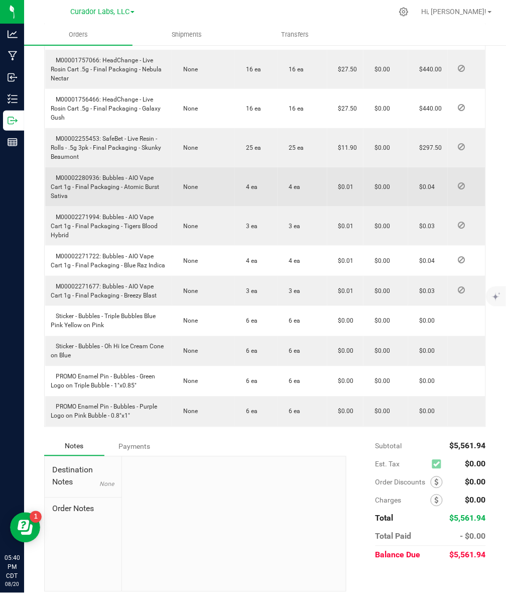
drag, startPoint x: 101, startPoint y: 176, endPoint x: 115, endPoint y: 199, distance: 26.8
click at [115, 199] on td "M00002280936: Bubbles - AIO Vape Cart 1g - Final Packaging - Atomic Burst Sativa" at bounding box center [109, 186] width 128 height 39
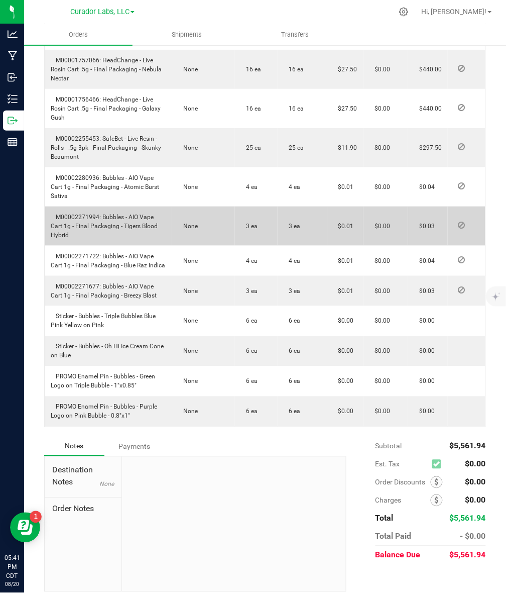
drag, startPoint x: 102, startPoint y: 214, endPoint x: 109, endPoint y: 238, distance: 24.8
click at [109, 238] on td "M00002271994: Bubbles - AIO Vape Cart 1g - Final Packaging - Tigers Blood Hybrid" at bounding box center [109, 225] width 128 height 39
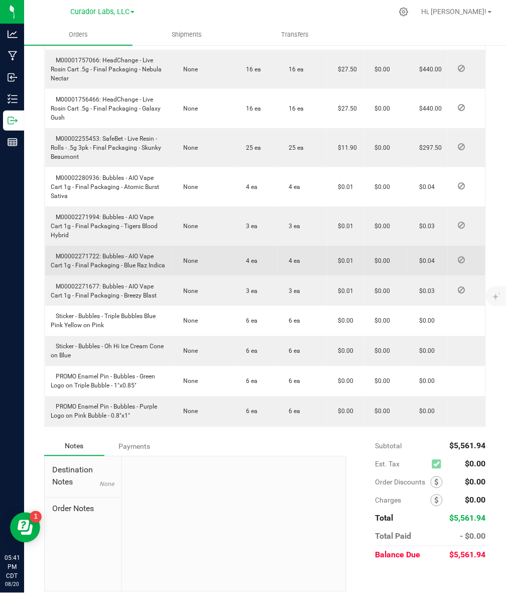
drag, startPoint x: 102, startPoint y: 254, endPoint x: 163, endPoint y: 264, distance: 62.2
click at [163, 264] on span "M00002271722: Bubbles - AIO Vape Cart 1g - Final Packaging - Blue Raz Indica" at bounding box center [108, 261] width 115 height 16
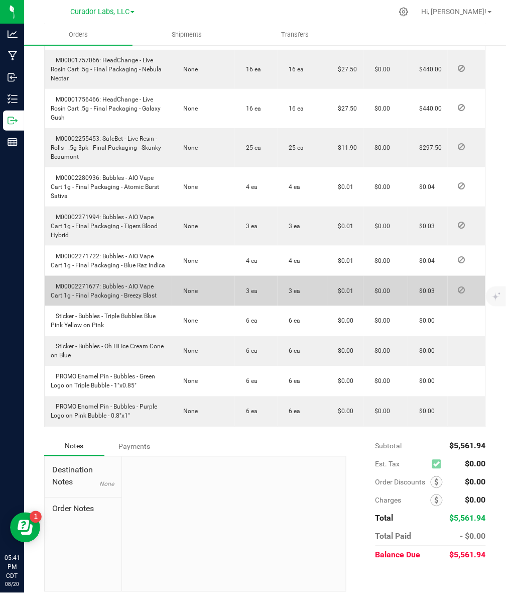
drag, startPoint x: 111, startPoint y: 288, endPoint x: 161, endPoint y: 297, distance: 50.0
click at [161, 297] on td "M00002271677: Bubbles - AIO Vape Cart 1g - Final Packaging - Breezy Blast" at bounding box center [109, 291] width 128 height 30
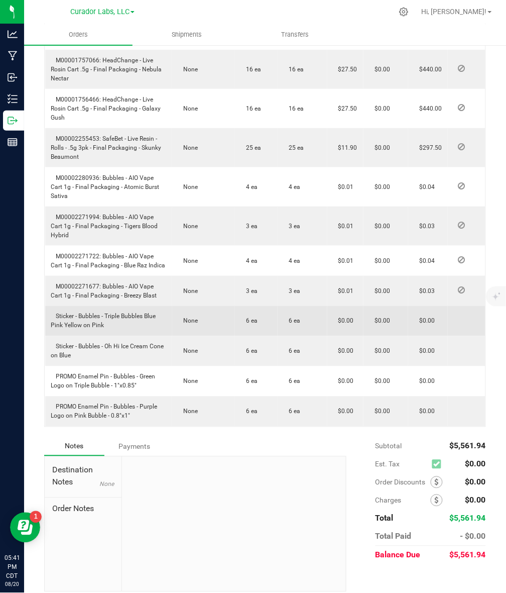
drag, startPoint x: 105, startPoint y: 314, endPoint x: 119, endPoint y: 324, distance: 16.8
click at [119, 324] on td "Sticker - Bubbles - Triple Bubbles Blue Pink Yellow on Pink" at bounding box center [109, 321] width 128 height 30
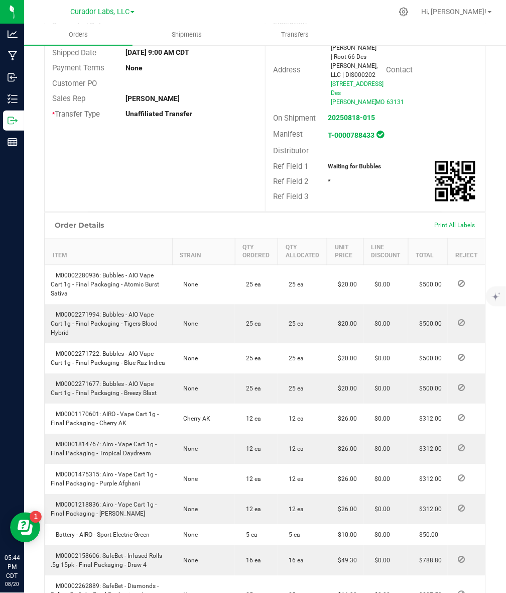
scroll to position [0, 0]
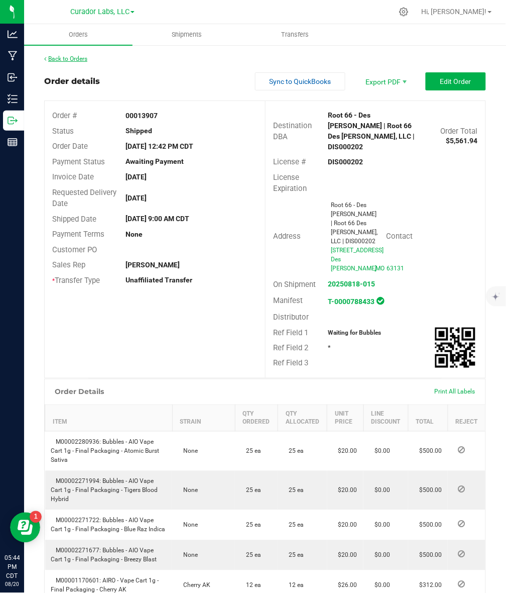
click at [67, 60] on link "Back to Orders" at bounding box center [65, 58] width 43 height 7
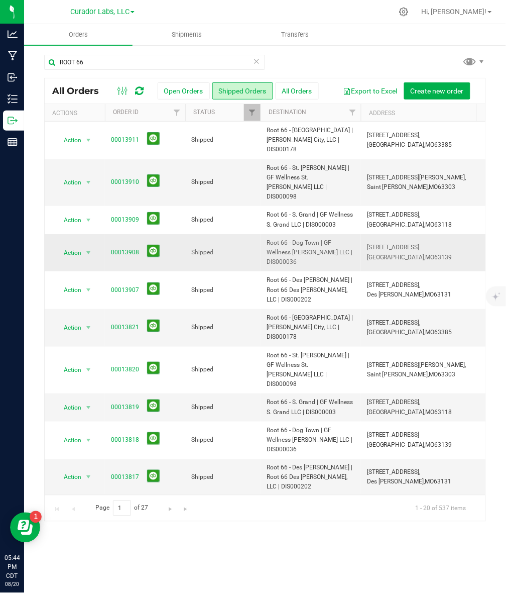
click at [272, 238] on span "Root 66 - Dog Town | GF Wellness [PERSON_NAME] LLC | DIS000036" at bounding box center [311, 252] width 88 height 29
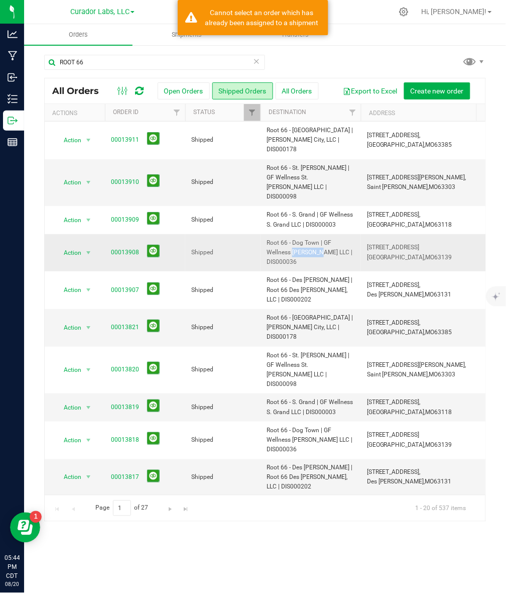
click at [272, 238] on span "Root 66 - Dog Town | GF Wellness [PERSON_NAME] LLC | DIS000036" at bounding box center [311, 252] width 88 height 29
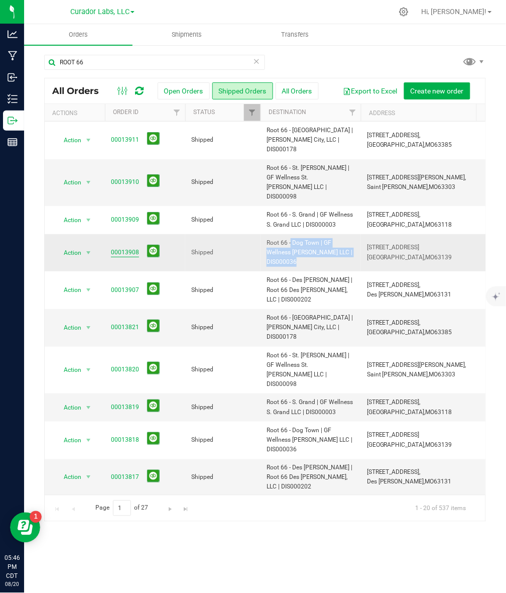
click at [121, 248] on link "00013908" at bounding box center [125, 253] width 28 height 10
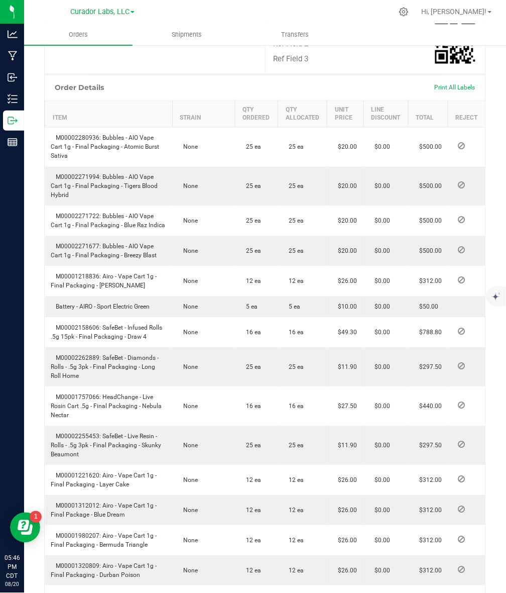
scroll to position [365, 0]
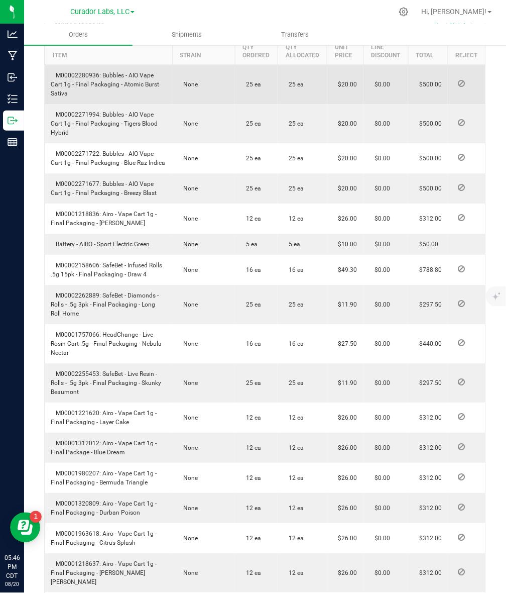
drag, startPoint x: 101, startPoint y: 95, endPoint x: 106, endPoint y: 112, distance: 17.3
click at [107, 104] on td "M00002280936: Bubbles - AIO Vape Cart 1g - Final Packaging - Atomic Burst Sativa" at bounding box center [109, 85] width 128 height 40
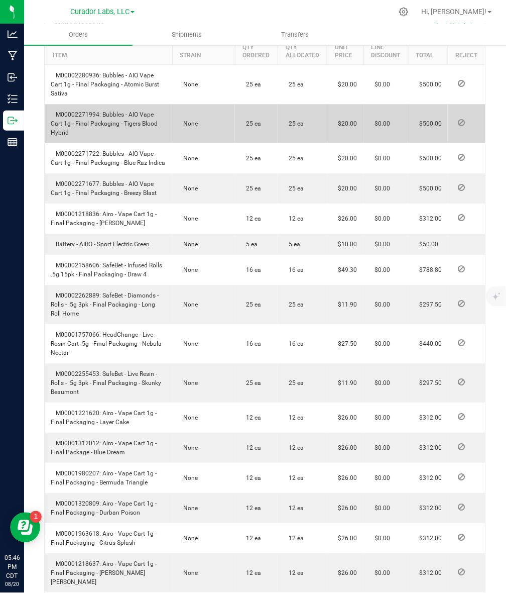
drag, startPoint x: 101, startPoint y: 131, endPoint x: 120, endPoint y: 157, distance: 32.5
click at [120, 143] on td "M00002271994: Bubbles - AIO Vape Cart 1g - Final Packaging - Tigers Blood Hybrid" at bounding box center [109, 123] width 128 height 39
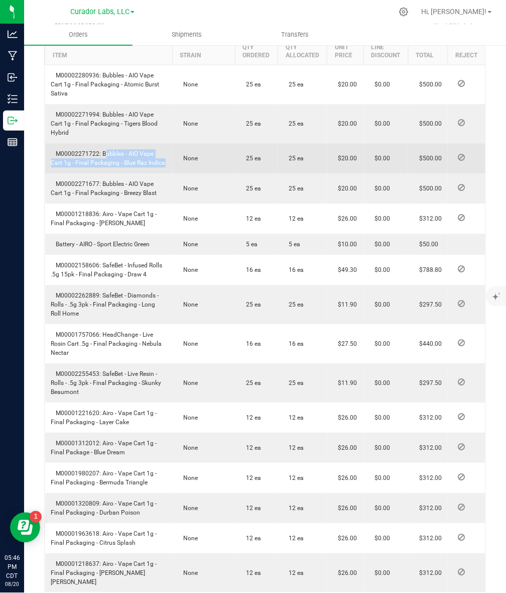
drag, startPoint x: 103, startPoint y: 170, endPoint x: 181, endPoint y: 191, distance: 80.7
click at [181, 173] on outbound-order-line-row "M00002271722: Bubbles - AIO Vape Cart 1g - Final Packaging - Blue Raz Indica No…" at bounding box center [265, 158] width 441 height 30
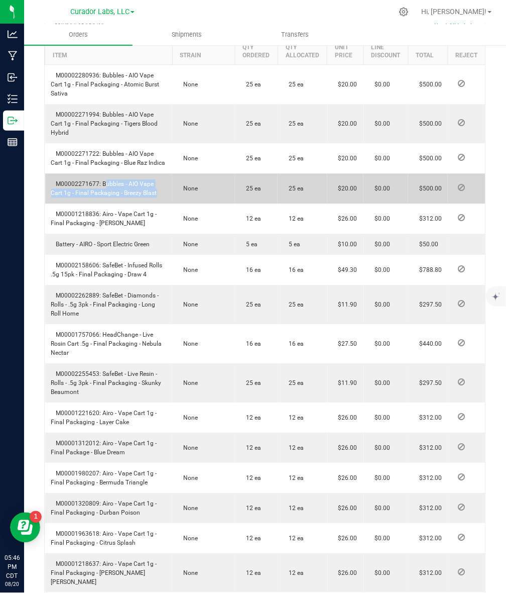
drag, startPoint x: 102, startPoint y: 200, endPoint x: 179, endPoint y: 217, distance: 78.7
click at [179, 203] on outbound-order-line-row "M00002271677: Bubbles - AIO Vape Cart 1g - Final Packaging - Breezy Blast None …" at bounding box center [265, 188] width 441 height 30
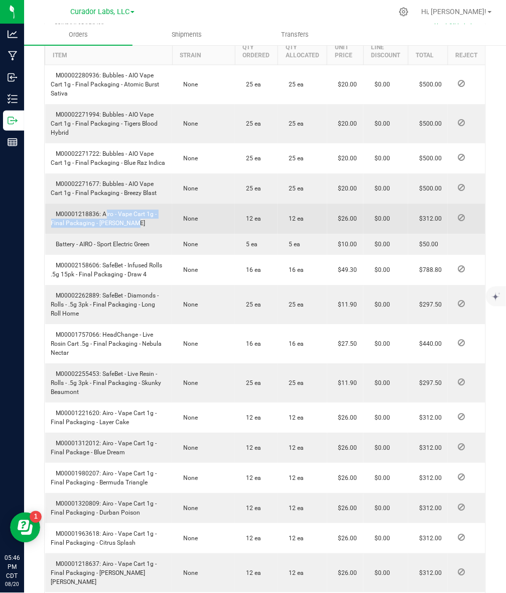
drag, startPoint x: 101, startPoint y: 234, endPoint x: 137, endPoint y: 247, distance: 38.4
click at [137, 234] on td "M00001218836: Airo - Vape Cart 1g - Final Packaging - [PERSON_NAME]" at bounding box center [109, 218] width 128 height 30
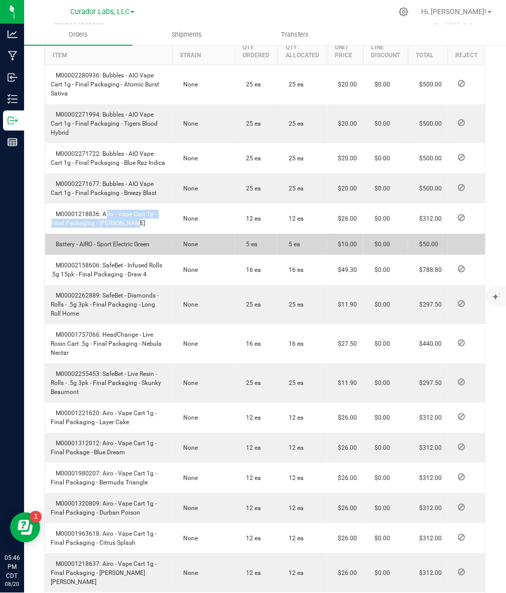
click at [95, 248] on span "Battery - AIRO - Sport Electric Green" at bounding box center [100, 244] width 99 height 7
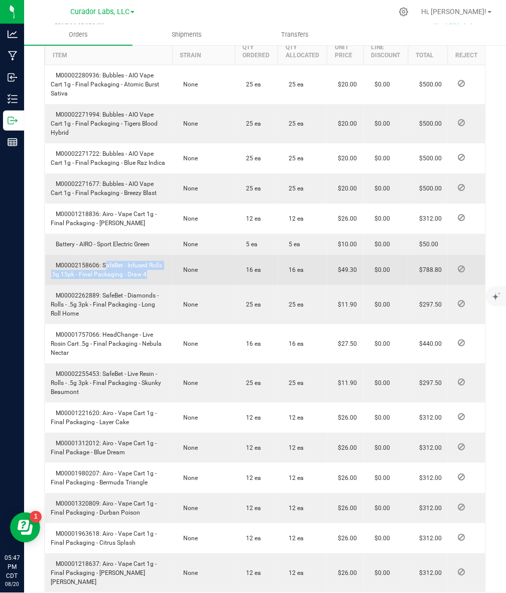
drag, startPoint x: 101, startPoint y: 281, endPoint x: 172, endPoint y: 295, distance: 71.6
click at [172, 285] on outbound-order-line-row "M00002158606: SafeBet - Infused Rolls .5g 15pk - Final Packaging - Draw 4 None …" at bounding box center [265, 270] width 441 height 30
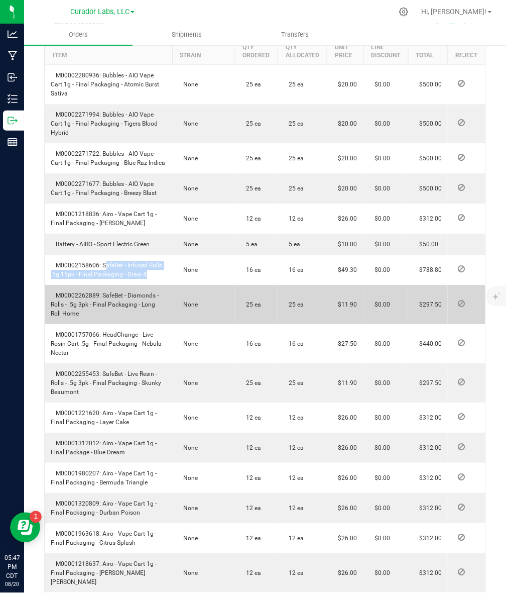
click at [102, 317] on td "M00002262889: SafeBet - Diamonds - Rolls - .5g 3pk - Final Packaging - Long Rol…" at bounding box center [109, 304] width 128 height 39
drag, startPoint x: 101, startPoint y: 310, endPoint x: 111, endPoint y: 331, distance: 23.2
click at [111, 324] on td "M00002262889: SafeBet - Diamonds - Rolls - .5g 3pk - Final Packaging - Long Rol…" at bounding box center [109, 304] width 128 height 39
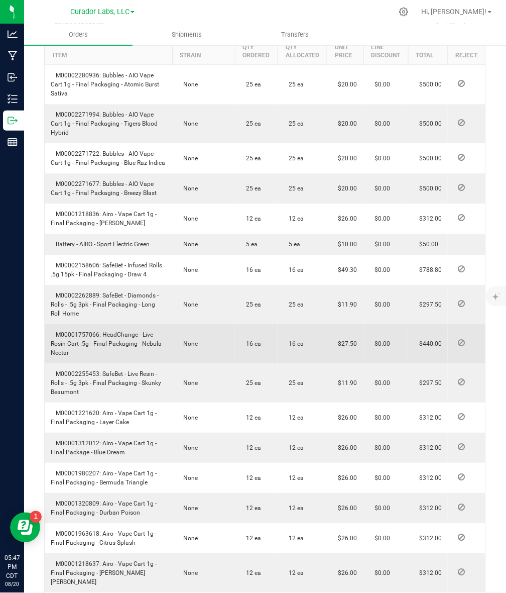
scroll to position [491, 0]
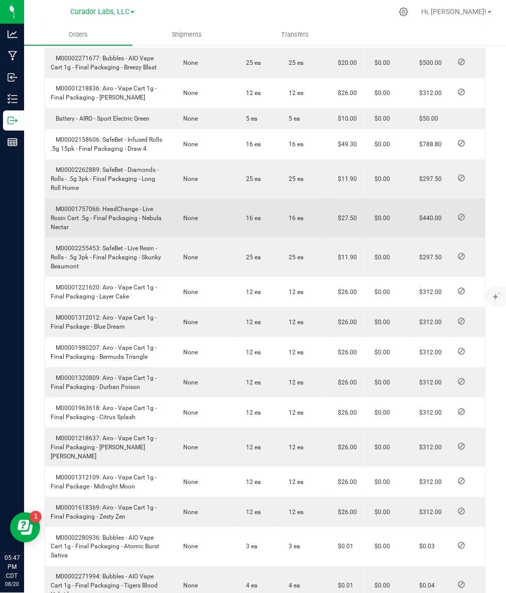
drag, startPoint x: 101, startPoint y: 227, endPoint x: 117, endPoint y: 251, distance: 29.1
click at [117, 238] on td "M00001757066: HeadChange - Live Rosin Cart .5g - Final Packaging - Nebula Nectar" at bounding box center [109, 217] width 128 height 39
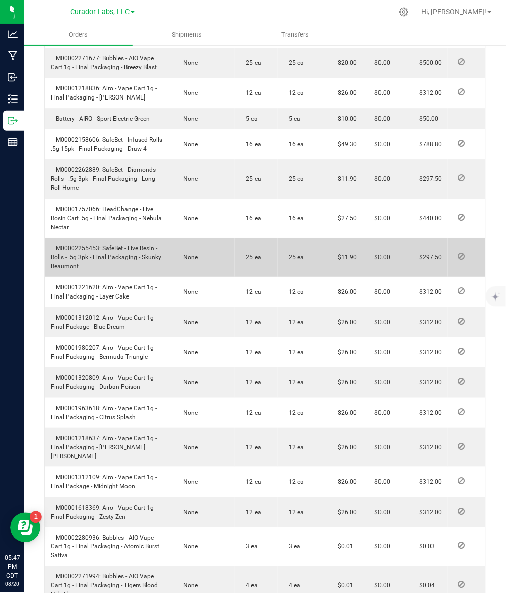
drag, startPoint x: 100, startPoint y: 265, endPoint x: 116, endPoint y: 285, distance: 24.7
click at [116, 277] on td "M00002255453: SafeBet - Live Resin - Rolls - .5g 3pk - Final Packaging - Skunky…" at bounding box center [109, 257] width 128 height 39
click at [103, 267] on span "M00002255453: SafeBet - Live Resin - Rolls - .5g 3pk - Final Packaging - Skunky…" at bounding box center [106, 257] width 110 height 25
drag, startPoint x: 100, startPoint y: 265, endPoint x: 116, endPoint y: 277, distance: 19.4
click at [116, 270] on span "M00002255453: SafeBet - Live Resin - Rolls - .5g 3pk - Final Packaging - Skunky…" at bounding box center [106, 257] width 110 height 25
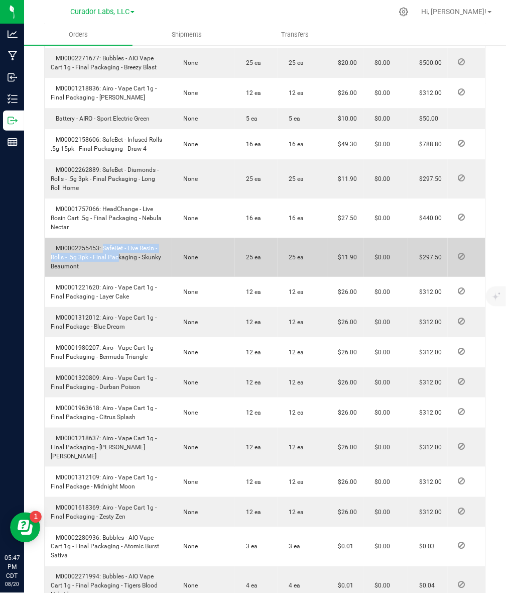
click at [113, 270] on span "M00002255453: SafeBet - Live Resin - Rolls - .5g 3pk - Final Packaging - Skunky…" at bounding box center [106, 257] width 110 height 25
drag, startPoint x: 101, startPoint y: 265, endPoint x: 121, endPoint y: 285, distance: 28.4
click at [121, 277] on td "M00002255453: SafeBet - Live Resin - Rolls - .5g 3pk - Final Packaging - Skunky…" at bounding box center [109, 257] width 128 height 39
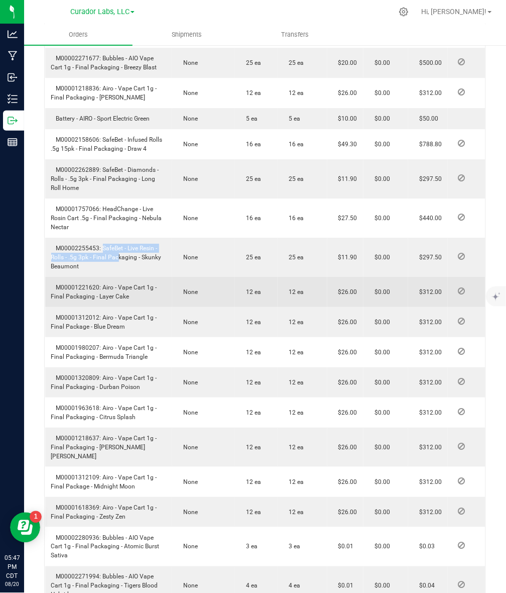
drag, startPoint x: 103, startPoint y: 304, endPoint x: 129, endPoint y: 318, distance: 29.2
click at [129, 307] on td "M00001221620: Airo - Vape Cart 1g - Final Packaging - Layer Cake" at bounding box center [109, 292] width 128 height 30
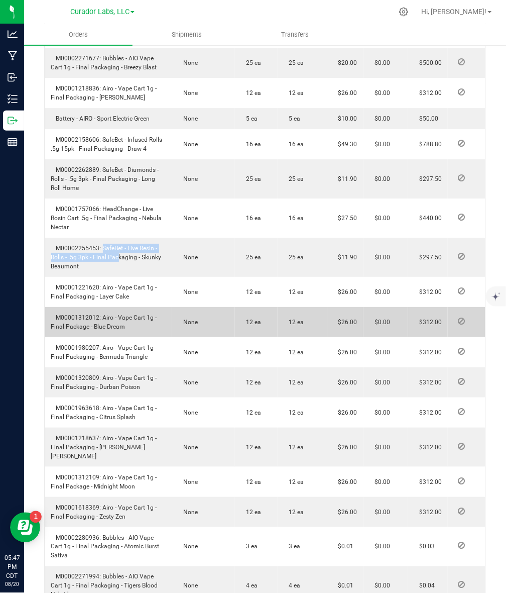
drag, startPoint x: 101, startPoint y: 338, endPoint x: 130, endPoint y: 350, distance: 31.1
click at [130, 337] on td "M00001312012: Airo - Vape Cart 1g - Final Package - Blue Dream" at bounding box center [109, 322] width 128 height 30
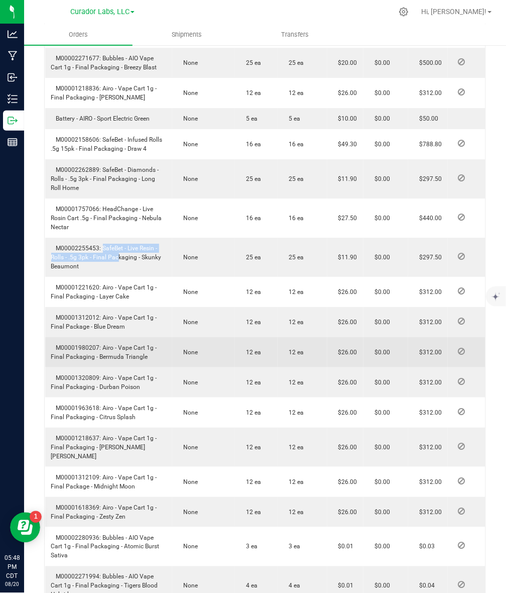
drag, startPoint x: 101, startPoint y: 364, endPoint x: 154, endPoint y: 378, distance: 54.6
click at [154, 367] on td "M00001980207: Airo - Vape Cart 1g - Final Packaging - Bermuda Triangle" at bounding box center [109, 352] width 128 height 30
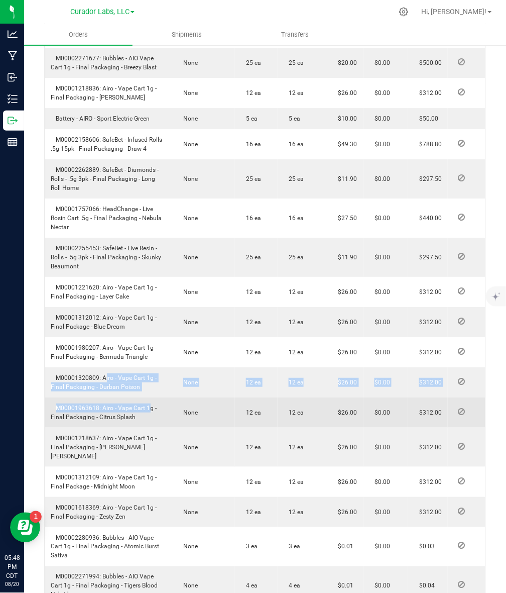
drag, startPoint x: 102, startPoint y: 395, endPoint x: 145, endPoint y: 416, distance: 47.6
click at [145, 416] on tbody "M00002280936: Bubbles - AIO Vape Cart 1g - Final Packaging - Atomic Burst Sativ…" at bounding box center [265, 362] width 441 height 847
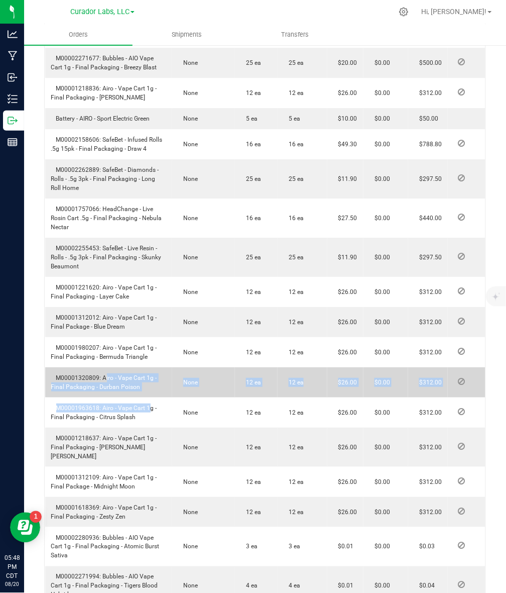
click at [137, 397] on td "M00001320809: Airo - Vape Cart 1g - Final Packaging - Durban Poison" at bounding box center [109, 382] width 128 height 30
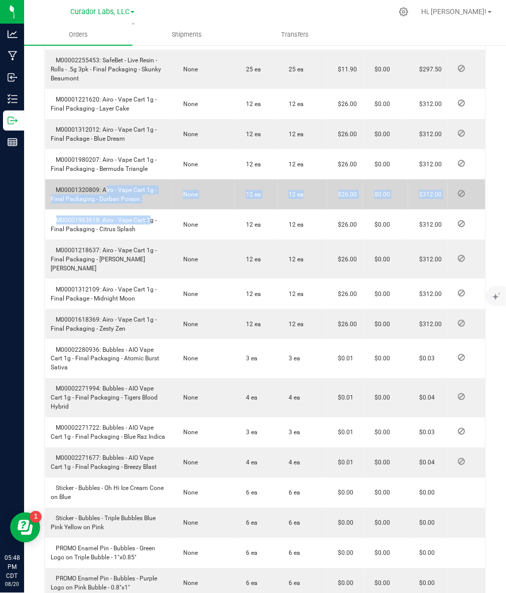
scroll to position [679, 0]
drag, startPoint x: 106, startPoint y: 211, endPoint x: 101, endPoint y: 207, distance: 6.4
click at [105, 209] on td "M00001320809: Airo - Vape Cart 1g - Final Packaging - Durban Poison" at bounding box center [109, 194] width 128 height 30
click at [103, 202] on span "M00001320809: Airo - Vape Cart 1g - Final Packaging - Durban Poison" at bounding box center [104, 194] width 106 height 16
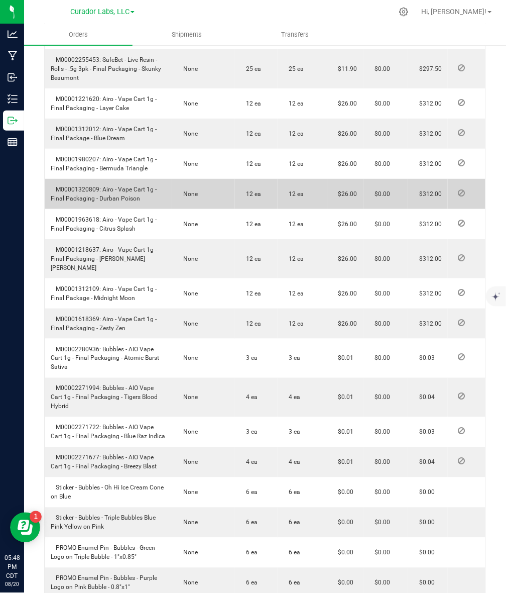
drag, startPoint x: 101, startPoint y: 206, endPoint x: 141, endPoint y: 220, distance: 41.9
click at [141, 209] on td "M00001320809: Airo - Vape Cart 1g - Final Packaging - Durban Poison" at bounding box center [109, 194] width 128 height 30
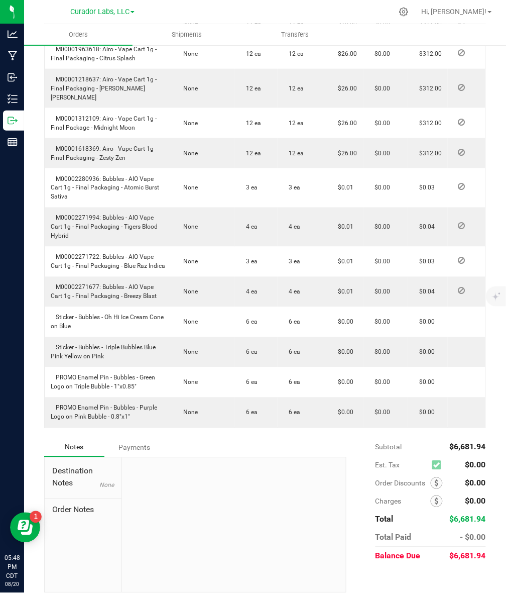
scroll to position [854, 0]
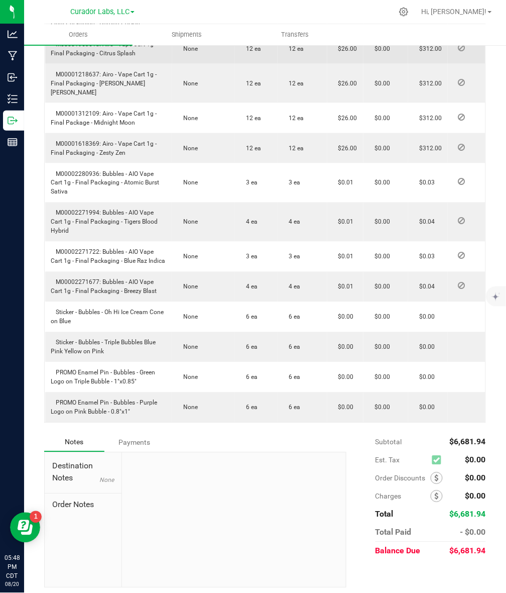
drag, startPoint x: 101, startPoint y: 60, endPoint x: 143, endPoint y: 75, distance: 44.8
click at [143, 64] on td "M00001963618: Airo - Vape Cart 1g - Final Packaging - Citrus Splash" at bounding box center [109, 49] width 128 height 30
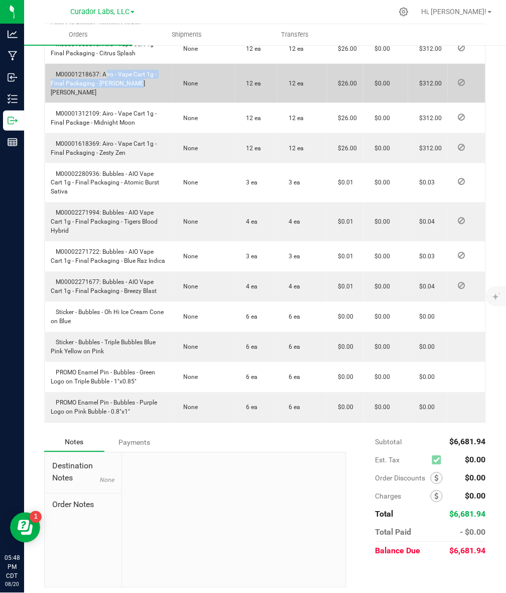
drag, startPoint x: 103, startPoint y: 94, endPoint x: 130, endPoint y: 102, distance: 27.8
click at [130, 102] on td "M00001218637: Airo - Vape Cart 1g - Final Packaging - [PERSON_NAME] [PERSON_NAM…" at bounding box center [109, 83] width 128 height 39
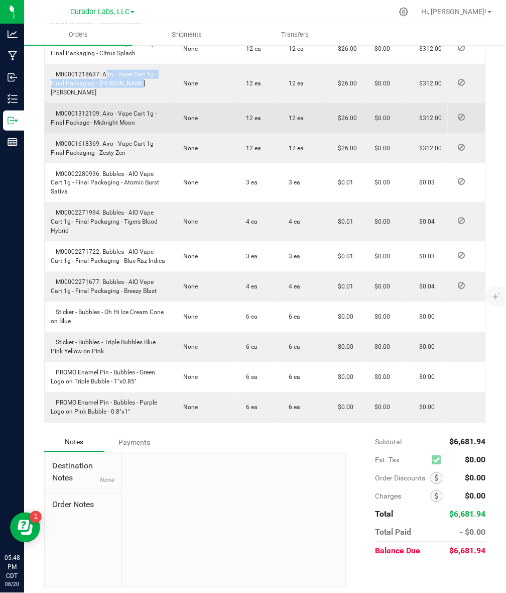
drag, startPoint x: 101, startPoint y: 119, endPoint x: 146, endPoint y: 134, distance: 47.6
click at [146, 133] on td "M00001312109: Airo - Vape Cart 1g - Final Package - Midnight Moon" at bounding box center [109, 118] width 128 height 30
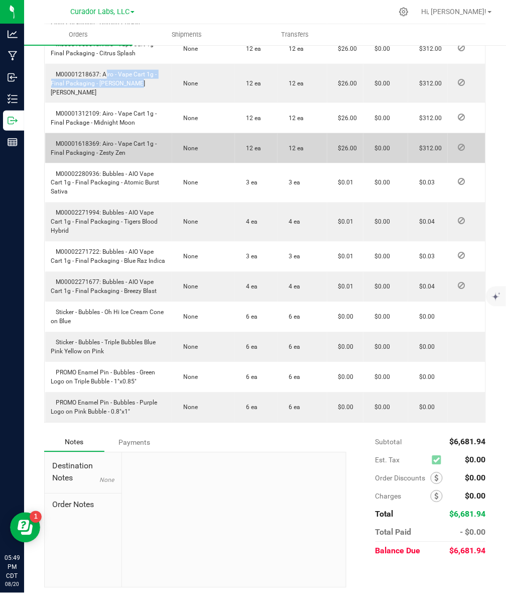
drag, startPoint x: 109, startPoint y: 155, endPoint x: 127, endPoint y: 162, distance: 18.9
click at [127, 162] on td "M00001618369: Airo - Vape Cart 1g - Final Packaging - Zesty Zen" at bounding box center [109, 148] width 128 height 30
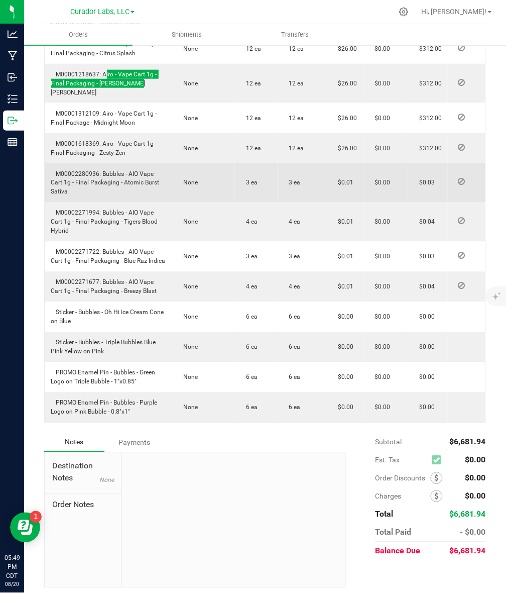
scroll to position [867, 0]
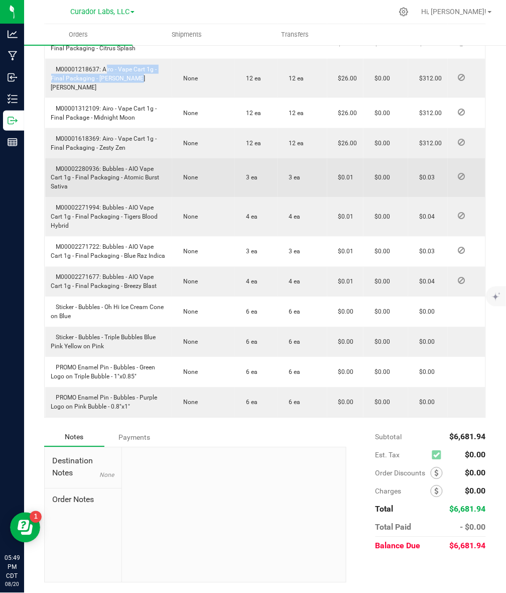
drag, startPoint x: 101, startPoint y: 170, endPoint x: 123, endPoint y: 188, distance: 28.9
click at [123, 188] on td "M00002280936: Bubbles - AIO Vape Cart 1g - Final Packaging - Atomic Burst Sativa" at bounding box center [109, 177] width 128 height 39
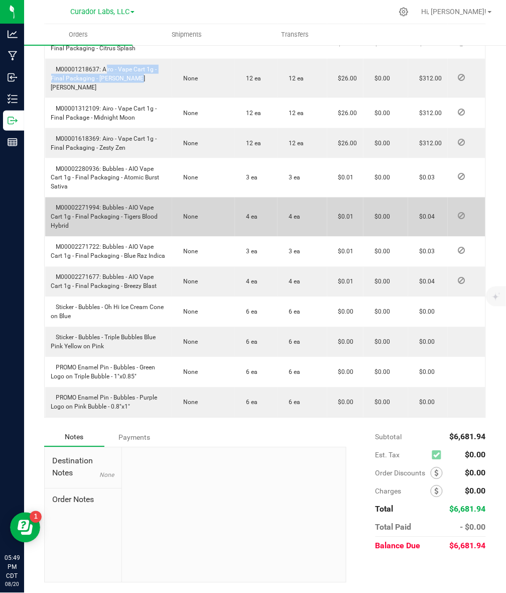
drag, startPoint x: 102, startPoint y: 211, endPoint x: 113, endPoint y: 227, distance: 19.1
click at [113, 227] on td "M00002271994: Bubbles - AIO Vape Cart 1g - Final Packaging - Tigers Blood Hybrid" at bounding box center [109, 216] width 128 height 39
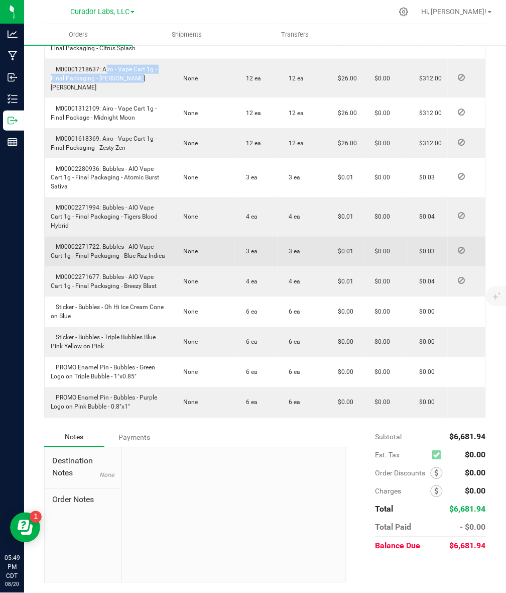
drag, startPoint x: 101, startPoint y: 247, endPoint x: 164, endPoint y: 256, distance: 62.9
click at [164, 256] on td "M00002271722: Bubbles - AIO Vape Cart 1g - Final Packaging - Blue Raz Indica" at bounding box center [109, 252] width 128 height 30
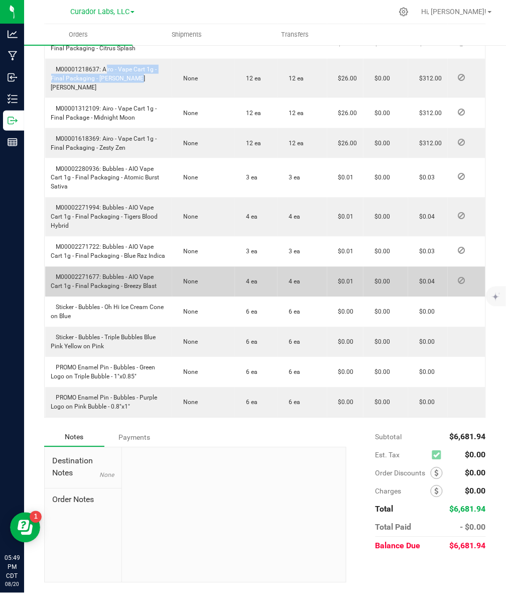
drag, startPoint x: 102, startPoint y: 275, endPoint x: 159, endPoint y: 286, distance: 58.4
click at [159, 286] on td "M00002271677: Bubbles - AIO Vape Cart 1g - Final Packaging - Breezy Blast" at bounding box center [109, 282] width 128 height 30
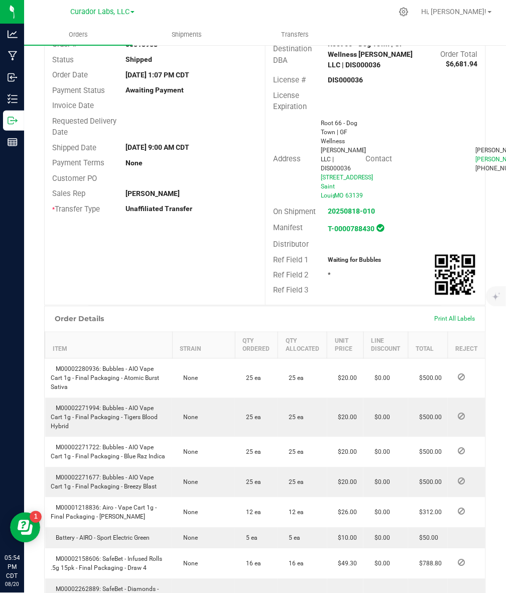
scroll to position [0, 0]
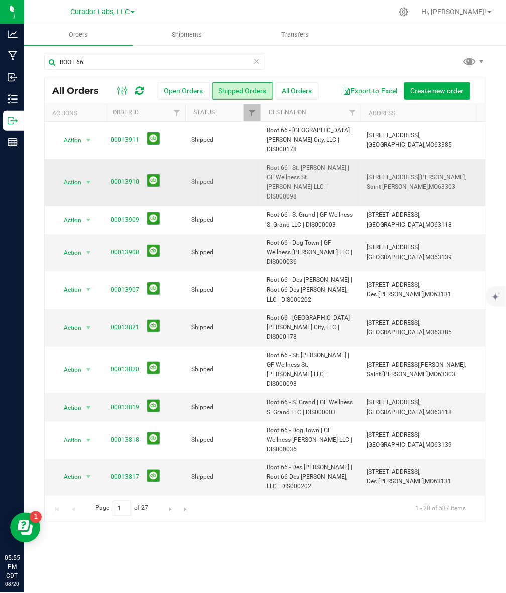
click at [280, 179] on span "Root 66 - St. [PERSON_NAME] | GF Wellness St. [PERSON_NAME] LLC | DIS000098" at bounding box center [311, 182] width 88 height 39
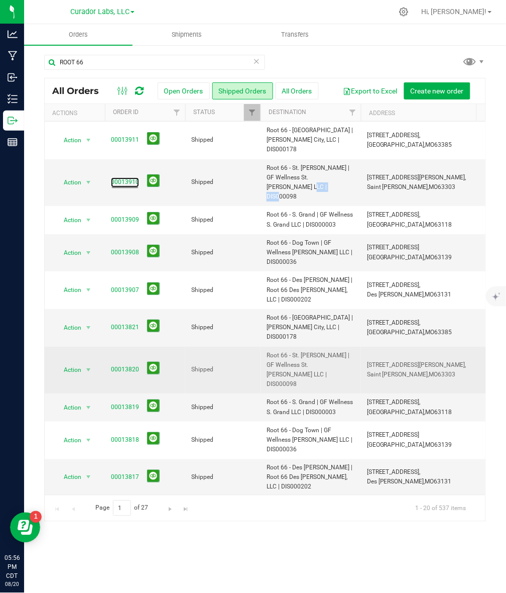
drag, startPoint x: 127, startPoint y: 166, endPoint x: 443, endPoint y: 329, distance: 356.5
click at [127, 177] on link "00013910" at bounding box center [125, 182] width 28 height 10
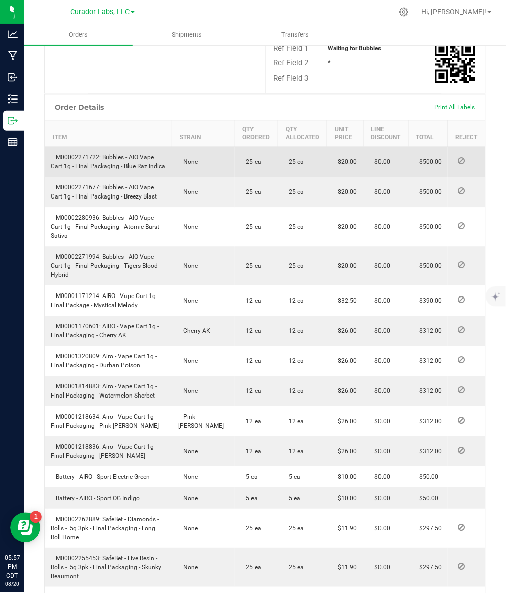
scroll to position [314, 0]
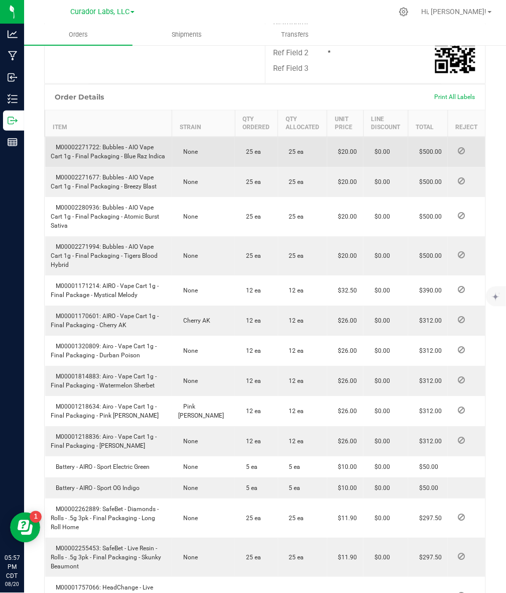
drag, startPoint x: 101, startPoint y: 129, endPoint x: 167, endPoint y: 141, distance: 66.9
click at [167, 141] on td "M00002271722: Bubbles - AIO Vape Cart 1g - Final Packaging - Blue Raz Indica" at bounding box center [108, 152] width 127 height 31
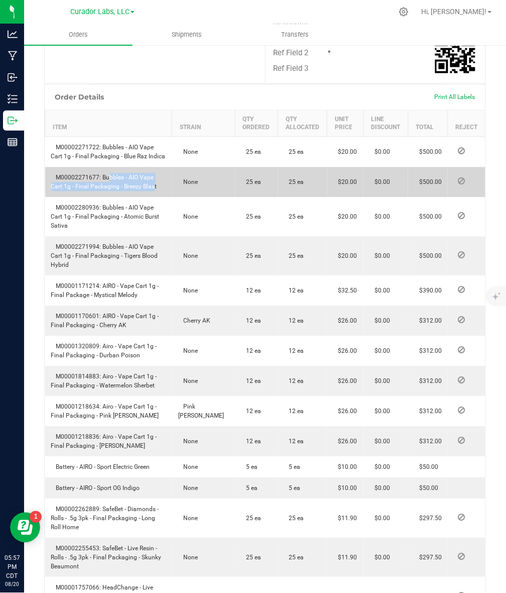
drag, startPoint x: 104, startPoint y: 157, endPoint x: 151, endPoint y: 173, distance: 50.0
click at [151, 173] on td "M00002271677: Bubbles - AIO Vape Cart 1g - Final Packaging - Breezy Blast" at bounding box center [108, 182] width 127 height 30
click at [149, 173] on td "M00002271677: Bubbles - AIO Vape Cart 1g - Final Packaging - Breezy Blast" at bounding box center [108, 182] width 127 height 30
drag, startPoint x: 101, startPoint y: 156, endPoint x: 159, endPoint y: 170, distance: 59.9
click at [159, 170] on td "M00002271677: Bubbles - AIO Vape Cart 1g - Final Packaging - Breezy Blast" at bounding box center [108, 182] width 127 height 30
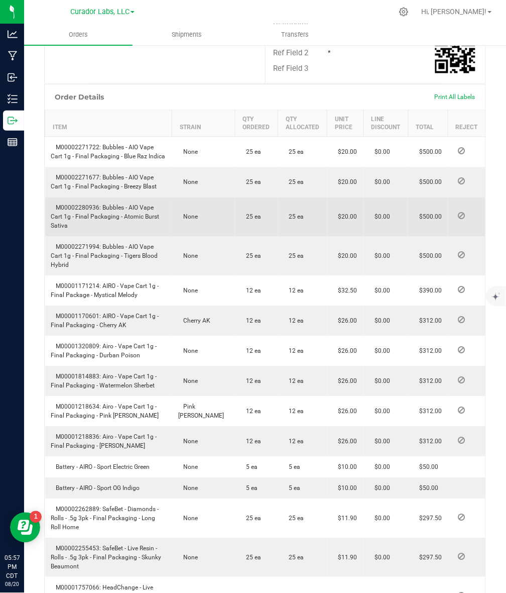
drag, startPoint x: 102, startPoint y: 185, endPoint x: 119, endPoint y: 204, distance: 25.6
click at [119, 204] on td "M00002280936: Bubbles - AIO Vape Cart 1g - Final Packaging - Atomic Burst Sativa" at bounding box center [108, 216] width 127 height 39
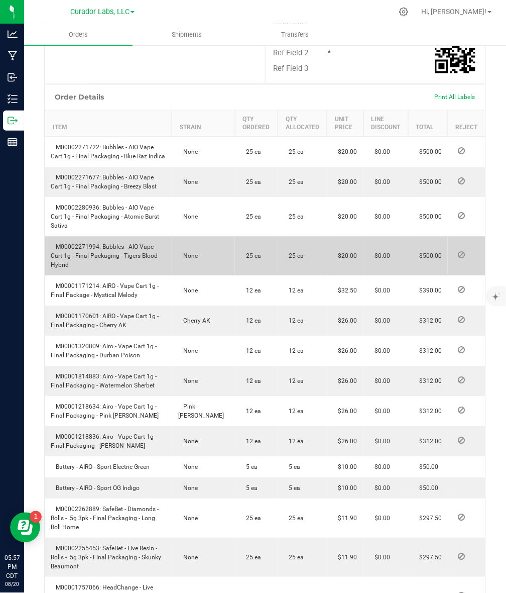
drag, startPoint x: 101, startPoint y: 224, endPoint x: 126, endPoint y: 246, distance: 33.0
click at [126, 246] on td "M00002271994: Bubbles - AIO Vape Cart 1g - Final Packaging - Tigers Blood Hybrid" at bounding box center [108, 256] width 127 height 39
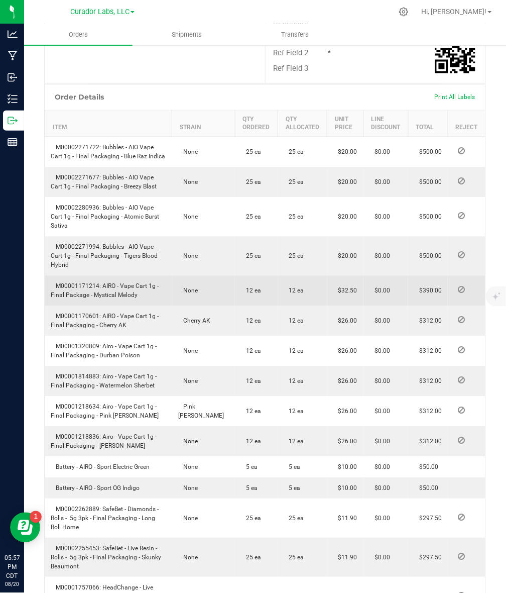
drag, startPoint x: 101, startPoint y: 266, endPoint x: 145, endPoint y: 280, distance: 45.3
click at [145, 280] on td "M00001171214: AIRO - Vape Cart 1g - Final Package - Mystical Melody" at bounding box center [108, 291] width 127 height 30
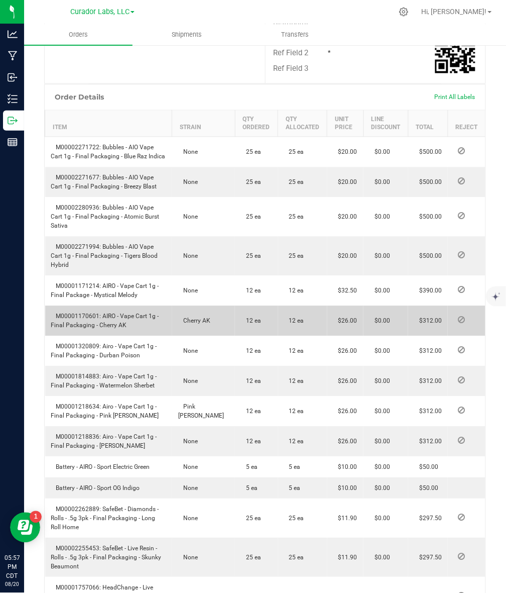
drag, startPoint x: 101, startPoint y: 292, endPoint x: 136, endPoint y: 311, distance: 39.6
click at [136, 311] on td "M00001170601: AIRO - Vape Cart 1g - Final Packaging - Cherry AK" at bounding box center [108, 321] width 127 height 30
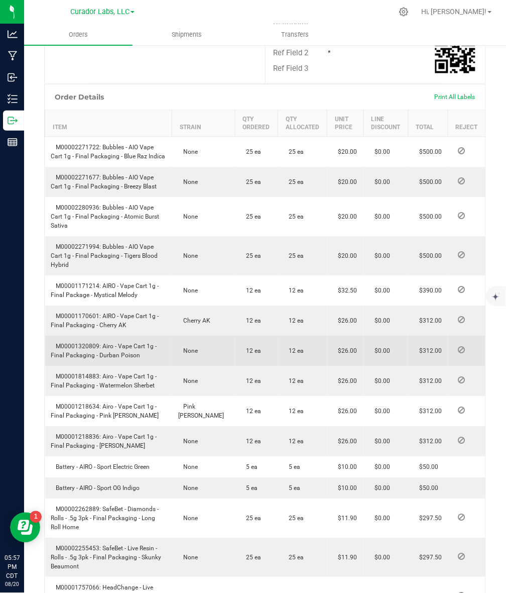
drag, startPoint x: 101, startPoint y: 325, endPoint x: 145, endPoint y: 341, distance: 46.2
click at [145, 341] on td "M00001320809: Airo - Vape Cart 1g - Final Packaging - Durban Poison" at bounding box center [108, 351] width 127 height 30
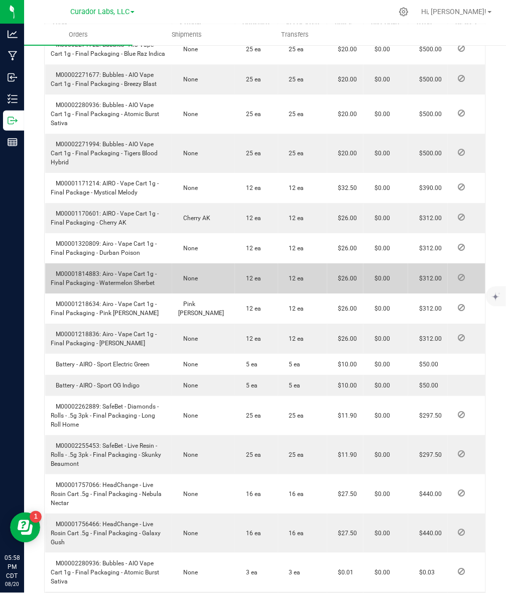
scroll to position [439, 0]
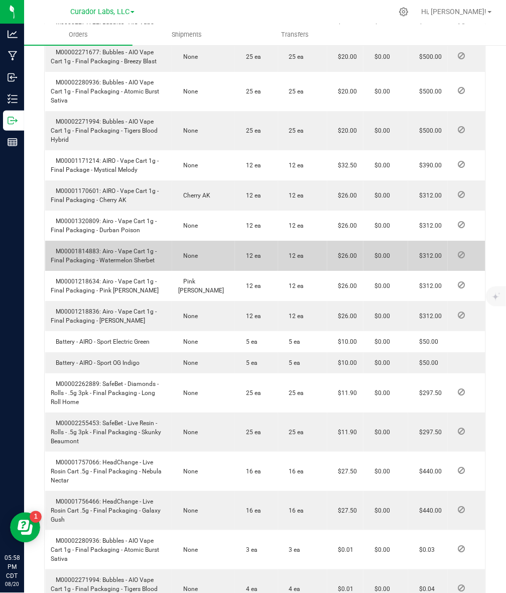
drag, startPoint x: 102, startPoint y: 228, endPoint x: 159, endPoint y: 244, distance: 59.5
click at [159, 244] on td "M00001814883: Airo - Vape Cart 1g - Final Packaging - Watermelon Sherbet" at bounding box center [108, 256] width 127 height 30
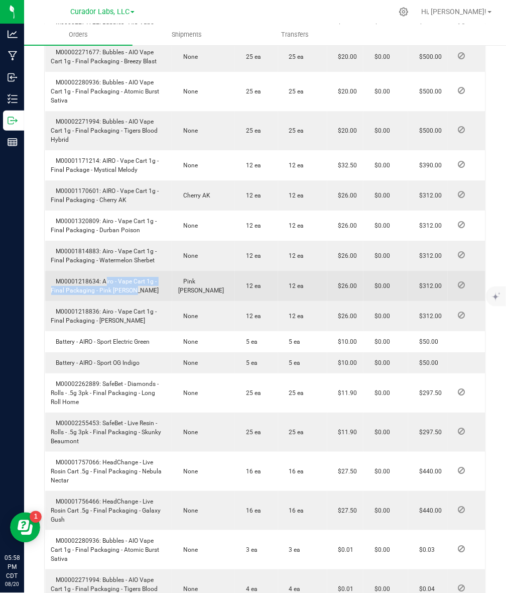
drag, startPoint x: 102, startPoint y: 261, endPoint x: 141, endPoint y: 278, distance: 42.1
click at [141, 278] on td "M00001218634: Airo - Vape Cart 1g - Final Packaging - Pink [PERSON_NAME]" at bounding box center [108, 286] width 127 height 30
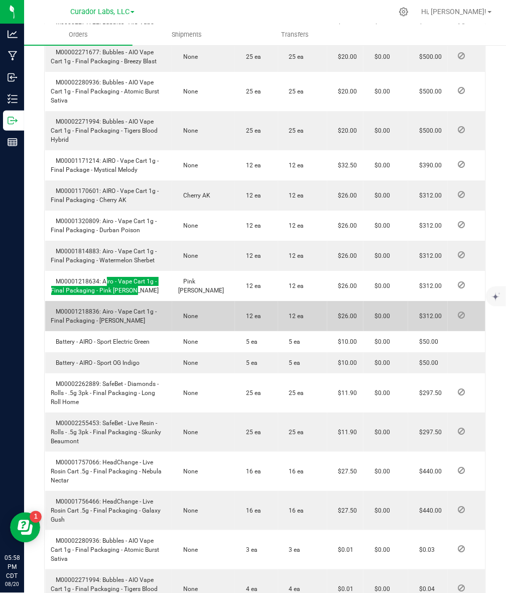
scroll to position [502, 0]
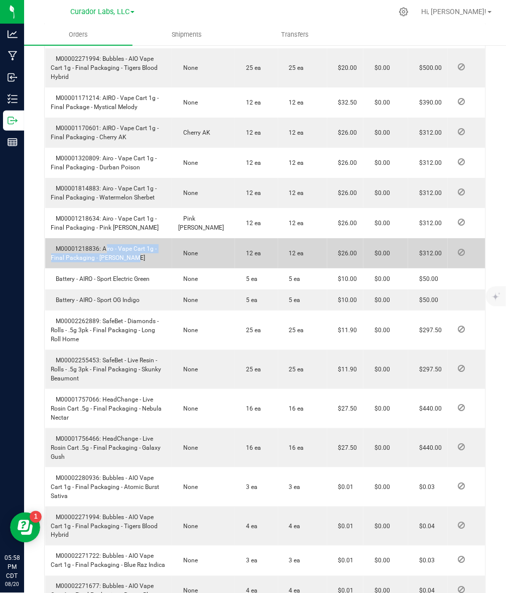
drag, startPoint x: 101, startPoint y: 227, endPoint x: 136, endPoint y: 240, distance: 37.0
click at [136, 240] on td "M00001218836: Airo - Vape Cart 1g - Final Packaging - [PERSON_NAME]" at bounding box center [108, 253] width 127 height 30
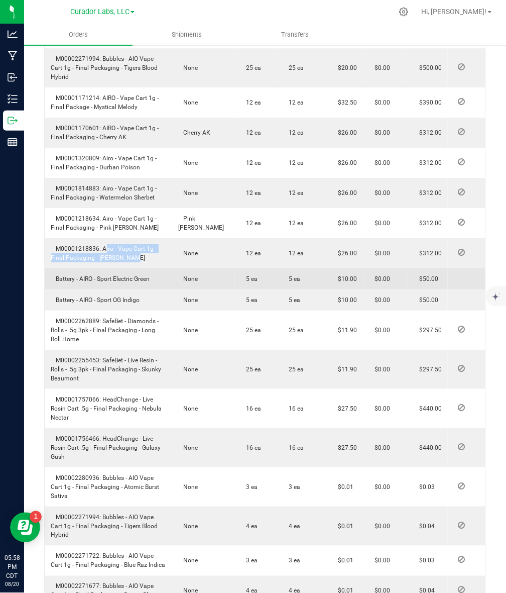
click at [99, 275] on span "Battery - AIRO - Sport Electric Green" at bounding box center [100, 278] width 99 height 7
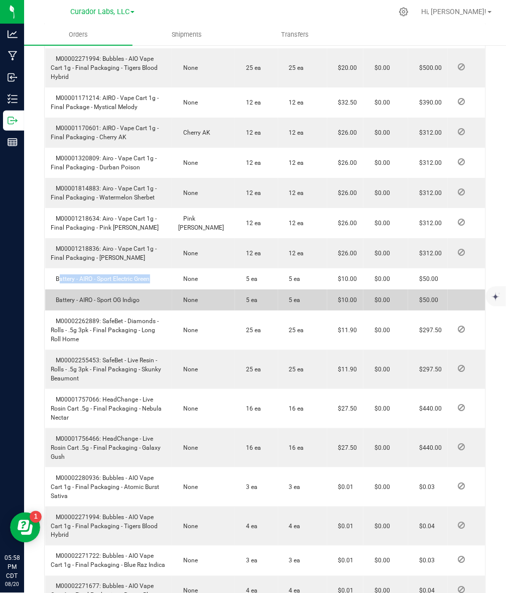
click at [76, 296] on span "Battery - AIRO - Sport OG Indigo" at bounding box center [95, 299] width 89 height 7
click at [93, 296] on span "Battery - AIRO - Sport OG Indigo" at bounding box center [95, 299] width 89 height 7
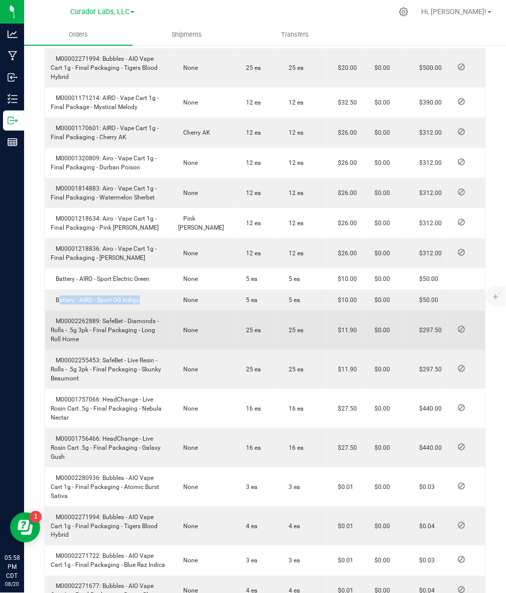
drag, startPoint x: 101, startPoint y: 301, endPoint x: 121, endPoint y: 322, distance: 28.1
click at [121, 322] on td "M00002262889: SafeBet - Diamonds - Rolls - .5g 3pk - Final Packaging - Long Rol…" at bounding box center [108, 329] width 127 height 39
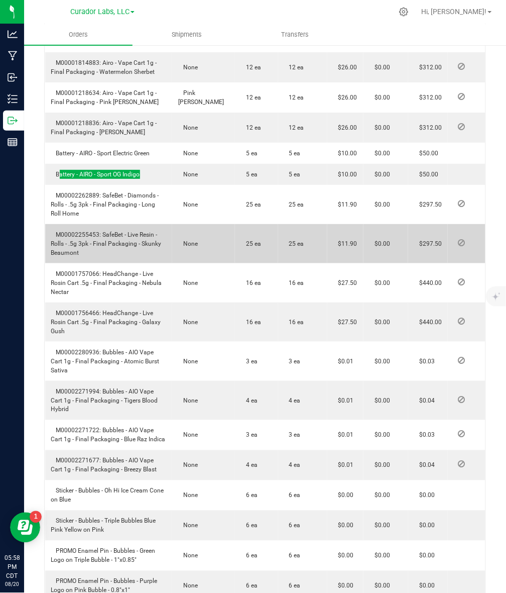
scroll to position [691, 0]
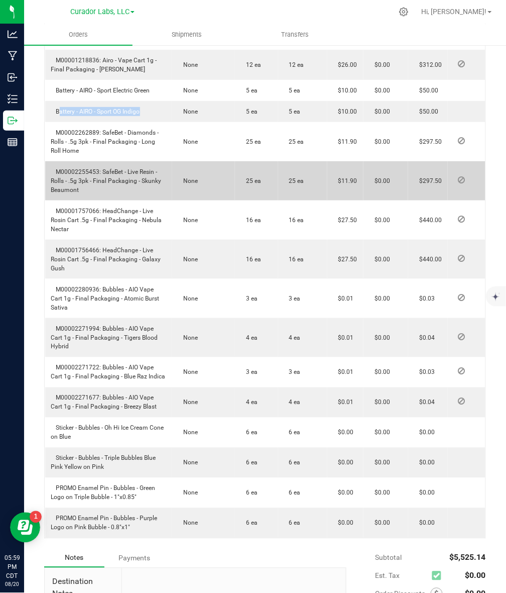
drag, startPoint x: 101, startPoint y: 151, endPoint x: 123, endPoint y: 178, distance: 35.0
click at [123, 178] on td "M00002255453: SafeBet - Live Resin - Rolls - .5g 3pk - Final Packaging - Skunky…" at bounding box center [108, 180] width 127 height 39
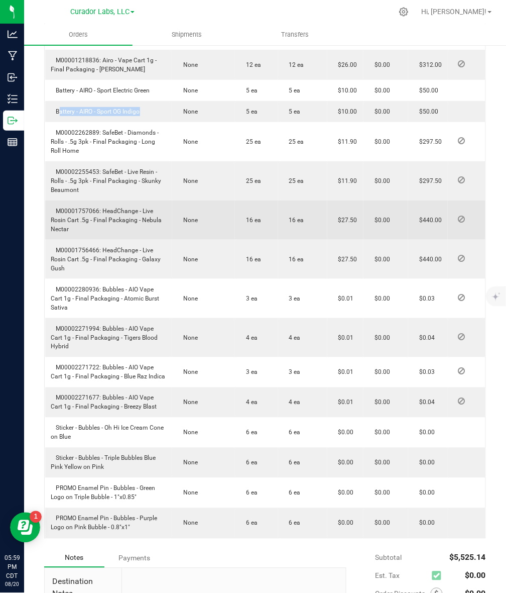
drag, startPoint x: 101, startPoint y: 190, endPoint x: 112, endPoint y: 213, distance: 25.9
click at [112, 213] on td "M00001757066: HeadChange - Live Rosin Cart .5g - Final Packaging - Nebula Nectar" at bounding box center [108, 219] width 127 height 39
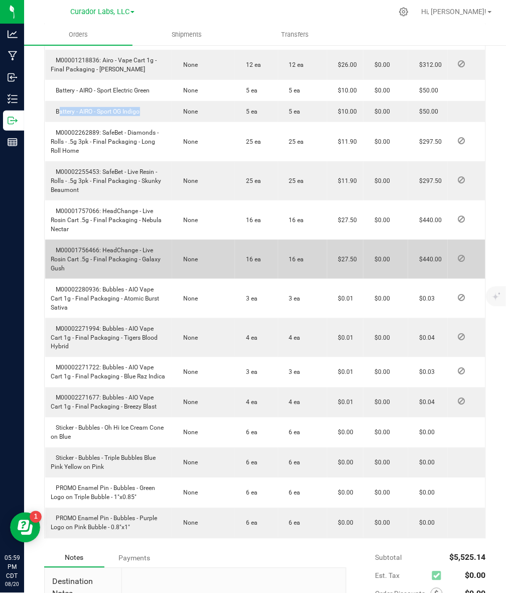
drag, startPoint x: 103, startPoint y: 231, endPoint x: 117, endPoint y: 252, distance: 24.4
click at [117, 252] on td "M00001756466: HeadChange - Live Rosin Cart .5g - Final Packaging - Galaxy Gush" at bounding box center [108, 259] width 127 height 39
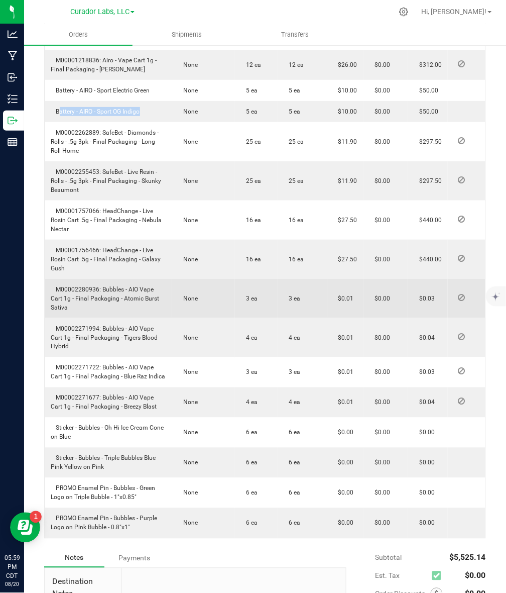
drag, startPoint x: 102, startPoint y: 270, endPoint x: 125, endPoint y: 284, distance: 26.4
click at [125, 284] on td "M00002280936: Bubbles - AIO Vape Cart 1g - Final Packaging - Atomic Burst Sativa" at bounding box center [108, 298] width 127 height 39
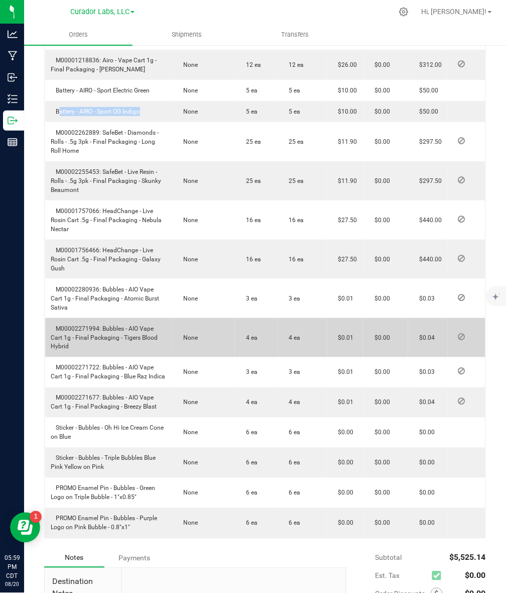
drag, startPoint x: 103, startPoint y: 307, endPoint x: 122, endPoint y: 328, distance: 27.7
click at [122, 328] on td "M00002271994: Bubbles - AIO Vape Cart 1g - Final Packaging - Tigers Blood Hybrid" at bounding box center [108, 337] width 127 height 39
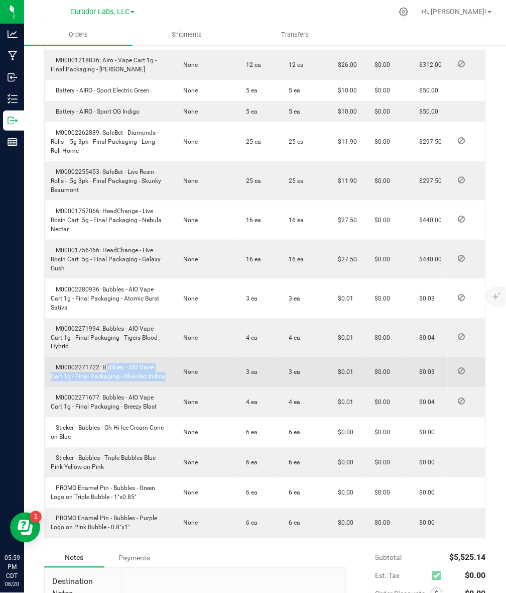
drag, startPoint x: 102, startPoint y: 343, endPoint x: 177, endPoint y: 357, distance: 76.5
click at [177, 357] on outbound-order-line-row "M00002271722: Bubbles - AIO Vape Cart 1g - Final Packaging - Blue Raz Indica No…" at bounding box center [265, 372] width 441 height 30
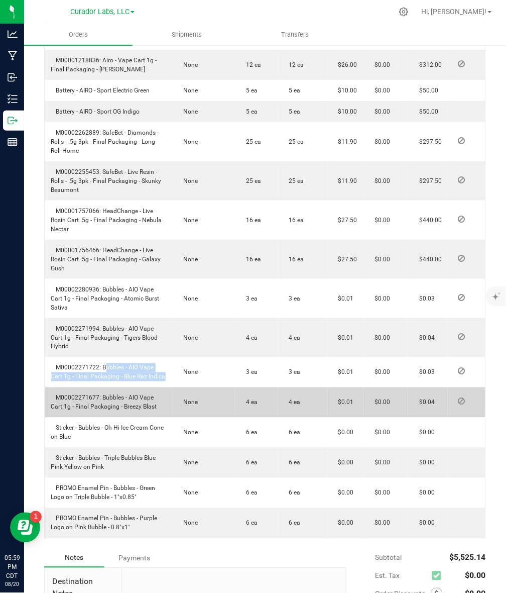
drag, startPoint x: 103, startPoint y: 377, endPoint x: 157, endPoint y: 387, distance: 54.1
click at [157, 387] on td "M00002271677: Bubbles - AIO Vape Cart 1g - Final Packaging - Breezy Blast" at bounding box center [108, 402] width 127 height 30
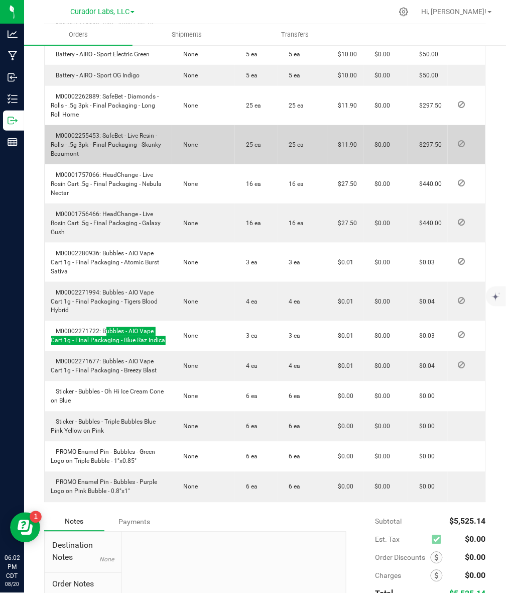
scroll to position [790, 0]
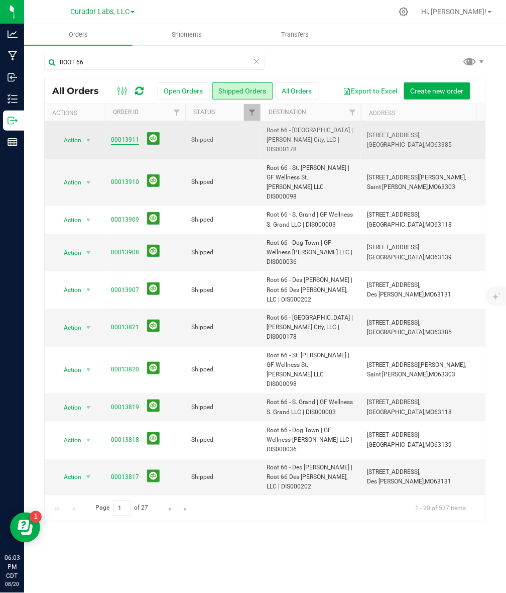
click at [118, 137] on link "00013911" at bounding box center [125, 140] width 28 height 10
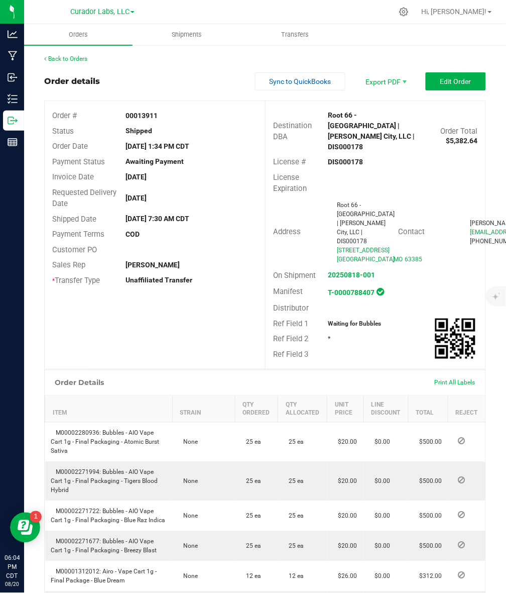
click at [387, 128] on strong "Root 66 - [GEOGRAPHIC_DATA] | [PERSON_NAME] City, LLC | DIS000178" at bounding box center [371, 131] width 87 height 40
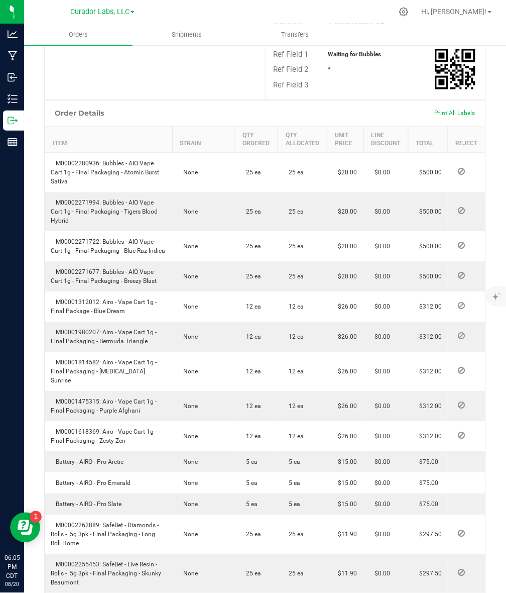
scroll to position [332, 0]
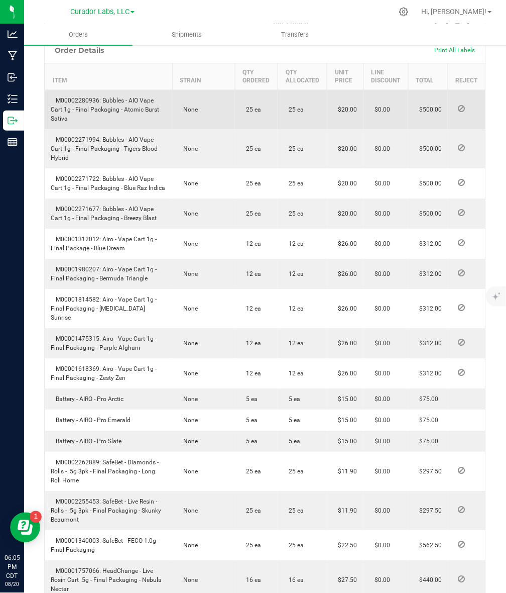
drag, startPoint x: 100, startPoint y: 110, endPoint x: 116, endPoint y: 129, distance: 23.9
click at [116, 129] on td "M00002280936: Bubbles - AIO Vape Cart 1g - Final Packaging - Atomic Burst Sativa" at bounding box center [109, 110] width 128 height 40
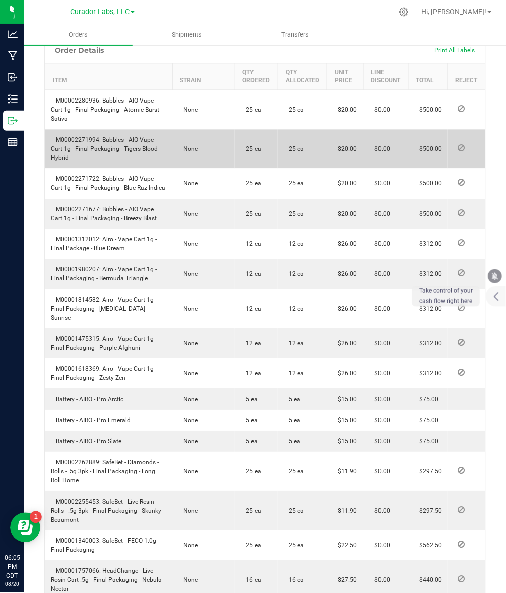
drag, startPoint x: 100, startPoint y: 147, endPoint x: 111, endPoint y: 169, distance: 24.7
click at [111, 169] on td "M00002271994: Bubbles - AIO Vape Cart 1g - Final Packaging - Tigers Blood Hybrid" at bounding box center [109, 149] width 128 height 39
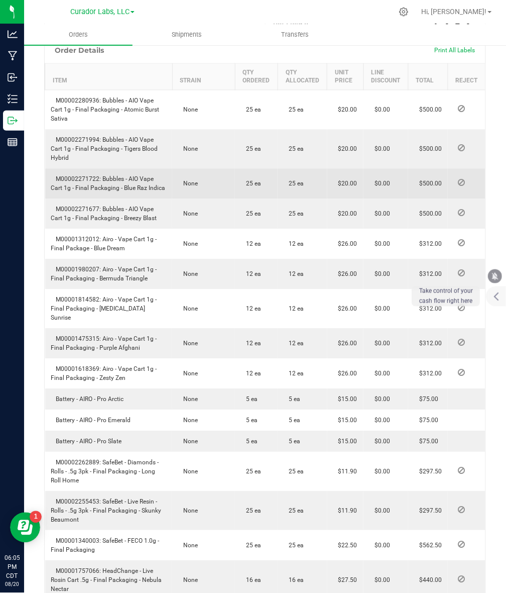
drag, startPoint x: 128, startPoint y: 196, endPoint x: 166, endPoint y: 197, distance: 38.2
click at [166, 197] on td "M00002271722: Bubbles - AIO Vape Cart 1g - Final Packaging - Blue Raz Indica" at bounding box center [109, 184] width 128 height 30
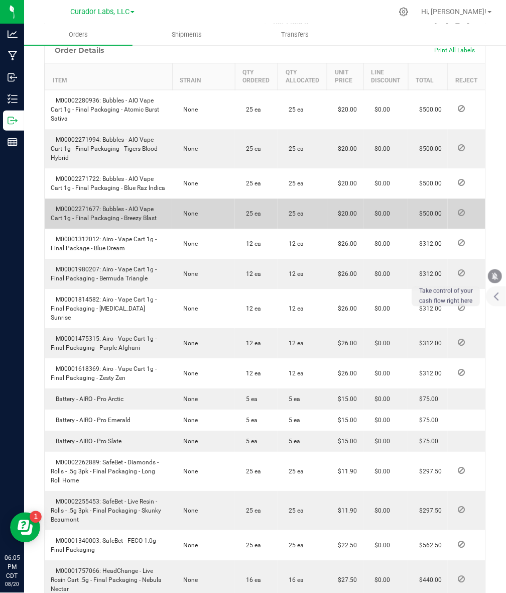
drag, startPoint x: 106, startPoint y: 217, endPoint x: 162, endPoint y: 222, distance: 56.4
click at [162, 222] on td "M00002271677: Bubbles - AIO Vape Cart 1g - Final Packaging - Breezy Blast" at bounding box center [109, 214] width 128 height 30
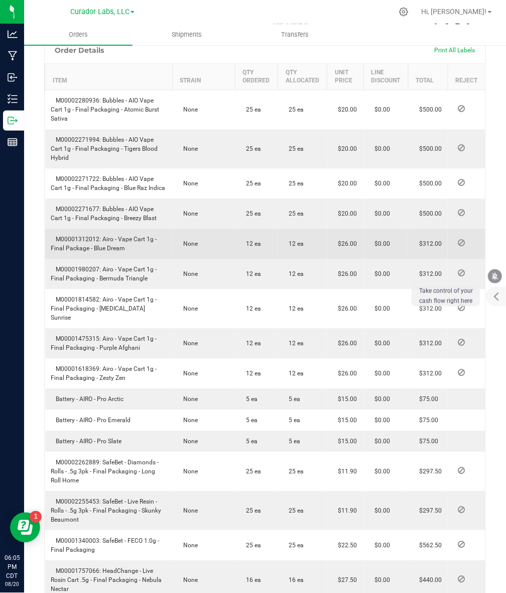
drag, startPoint x: 101, startPoint y: 249, endPoint x: 139, endPoint y: 260, distance: 39.3
click at [139, 259] on td "M00001312012: Airo - Vape Cart 1g - Final Package - Blue Dream" at bounding box center [109, 244] width 128 height 30
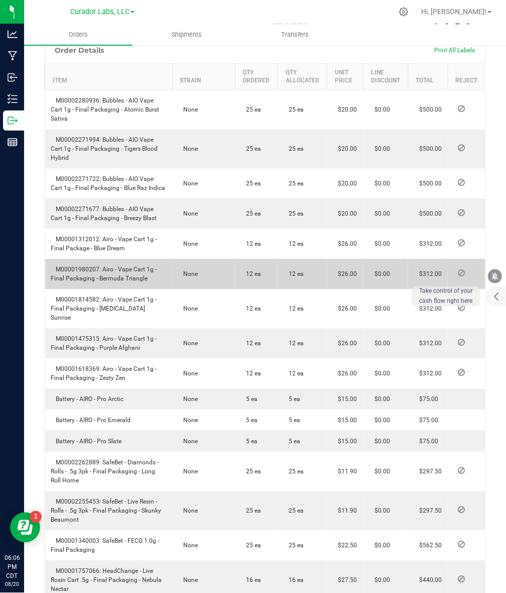
drag, startPoint x: 102, startPoint y: 277, endPoint x: 156, endPoint y: 287, distance: 55.1
click at [156, 287] on td "M00001980207: Airo - Vape Cart 1g - Final Packaging - Bermuda Triangle" at bounding box center [109, 274] width 128 height 30
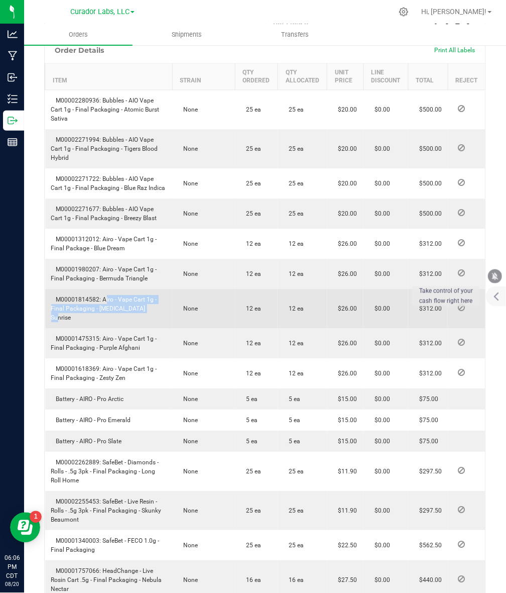
drag, startPoint x: 101, startPoint y: 306, endPoint x: 149, endPoint y: 322, distance: 50.7
click at [149, 322] on td "M00001814582: Airo - Vape Cart 1g - Final Packaging - [MEDICAL_DATA] Sunrise" at bounding box center [109, 308] width 128 height 39
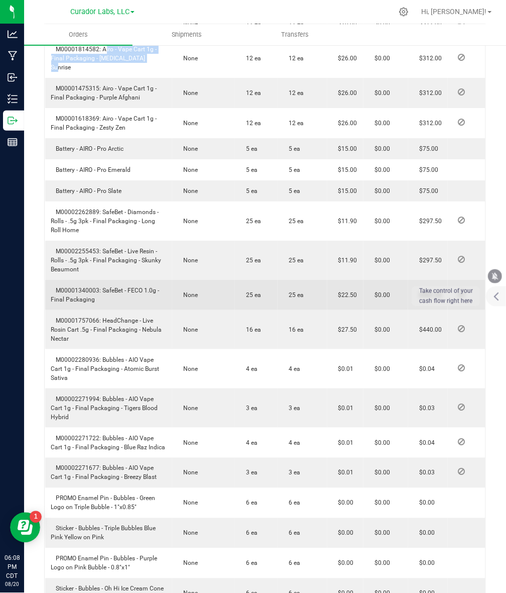
scroll to position [604, 0]
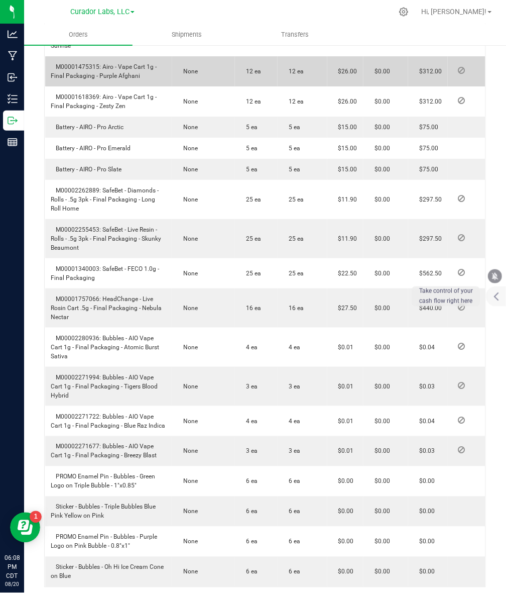
click at [121, 71] on span "M00001475315: Airo - Vape Cart 1g - Final Packaging - Purple Afghani" at bounding box center [104, 71] width 106 height 16
drag, startPoint x: 102, startPoint y: 63, endPoint x: 145, endPoint y: 79, distance: 45.8
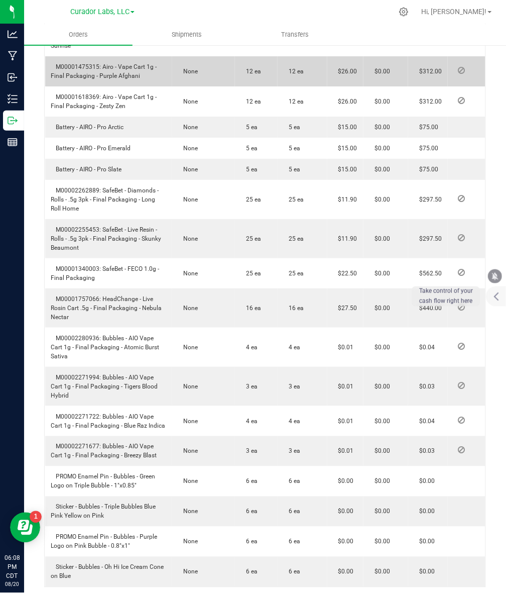
click at [145, 79] on td "M00001475315: Airo - Vape Cart 1g - Final Packaging - Purple Afghani" at bounding box center [109, 71] width 128 height 30
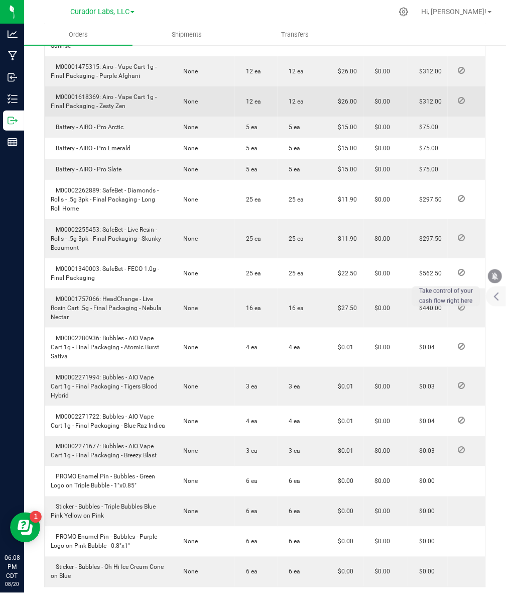
drag, startPoint x: 103, startPoint y: 96, endPoint x: 128, endPoint y: 109, distance: 28.3
click at [128, 109] on td "M00001618369: Airo - Vape Cart 1g - Final Packaging - Zesty Zen" at bounding box center [109, 101] width 128 height 30
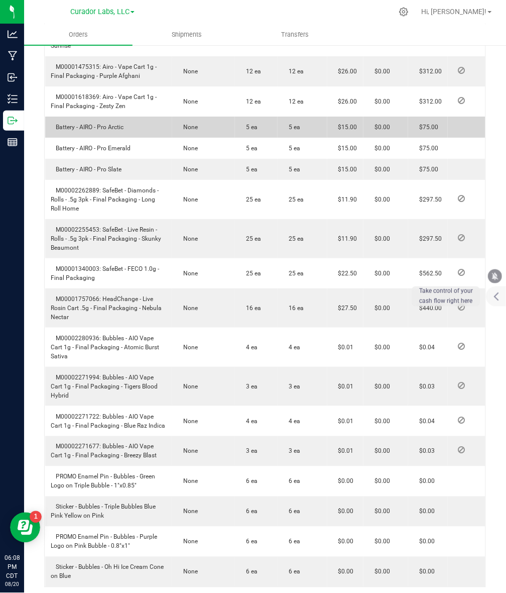
click at [99, 127] on span "Battery - AIRO - Pro Arctic" at bounding box center [87, 127] width 73 height 7
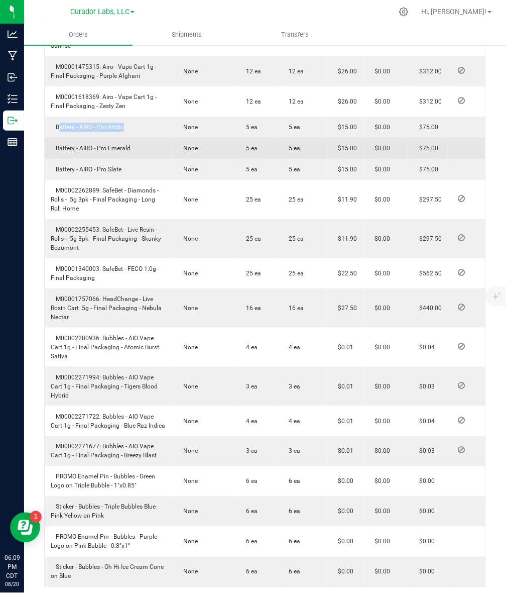
click at [117, 150] on td "Battery - AIRO - Pro Emerald" at bounding box center [109, 148] width 128 height 21
click at [118, 149] on span "Battery - AIRO - Pro Emerald" at bounding box center [91, 148] width 80 height 7
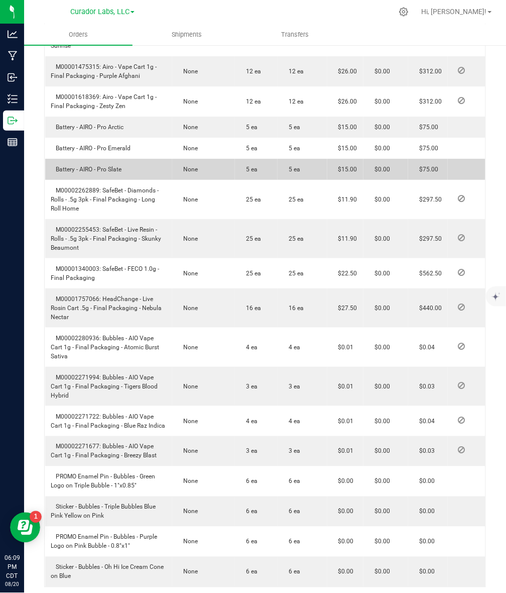
click at [80, 166] on span "Battery - AIRO - Pro Slate" at bounding box center [86, 169] width 71 height 7
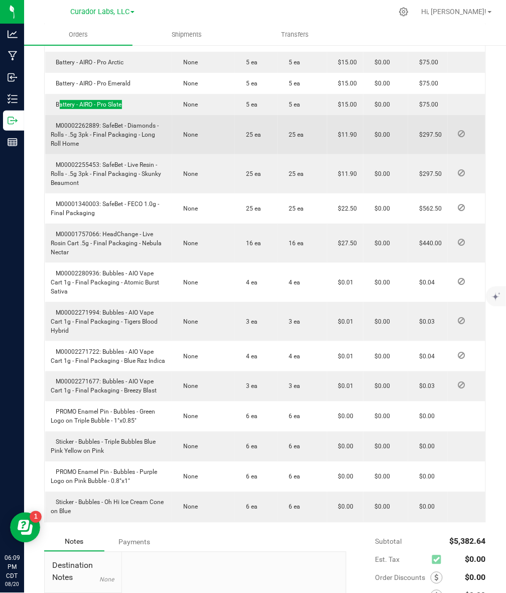
scroll to position [730, 0]
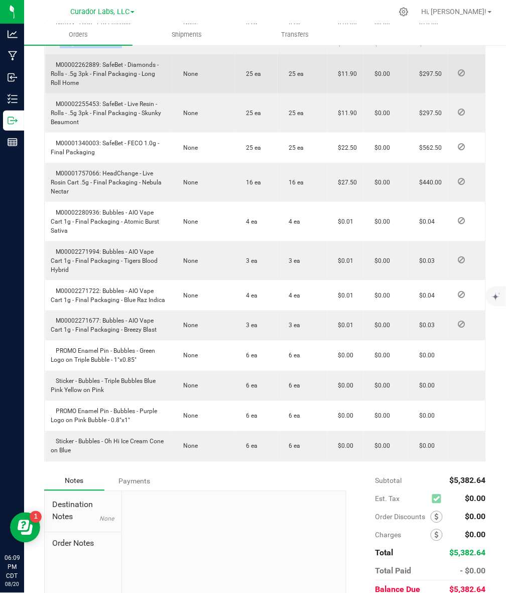
drag, startPoint x: 102, startPoint y: 65, endPoint x: 111, endPoint y: 81, distance: 18.0
click at [111, 81] on td "M00002262889: SafeBet - Diamonds - Rolls - .5g 3pk - Final Packaging - Long Rol…" at bounding box center [109, 73] width 128 height 39
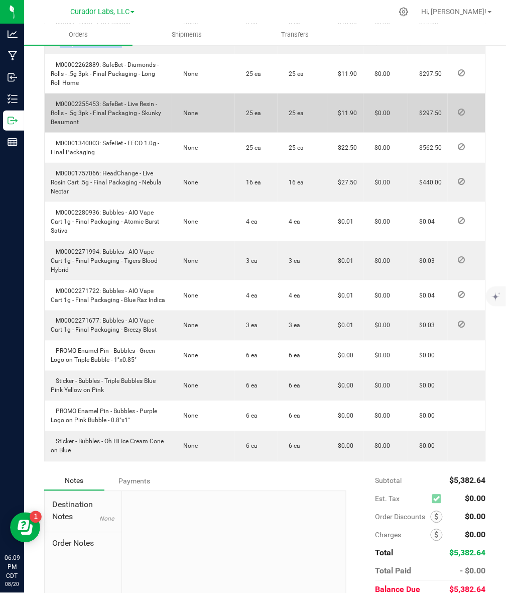
drag, startPoint x: 101, startPoint y: 100, endPoint x: 111, endPoint y: 127, distance: 28.5
click at [111, 127] on td "M00002255453: SafeBet - Live Resin - Rolls - .5g 3pk - Final Packaging - Skunky…" at bounding box center [109, 112] width 128 height 39
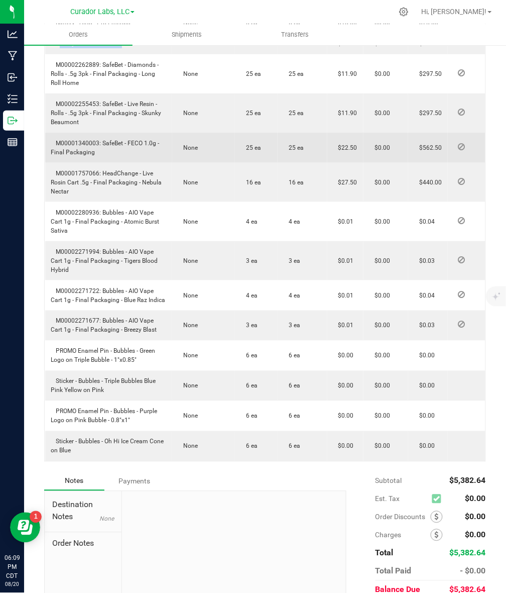
drag, startPoint x: 102, startPoint y: 139, endPoint x: 111, endPoint y: 154, distance: 17.8
click at [111, 154] on td "M00001340003: SafeBet - FECO 1.0g - Final Packaging" at bounding box center [109, 148] width 128 height 30
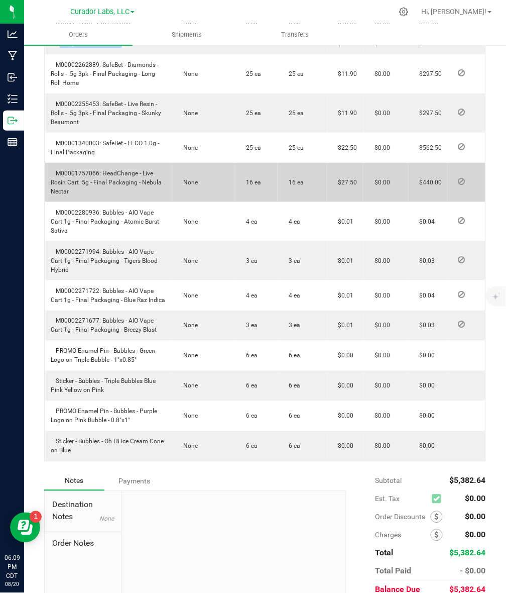
drag, startPoint x: 103, startPoint y: 172, endPoint x: 116, endPoint y: 186, distance: 18.5
click at [116, 186] on td "M00001757066: HeadChange - Live Rosin Cart .5g - Final Packaging - Nebula Nectar" at bounding box center [109, 182] width 128 height 39
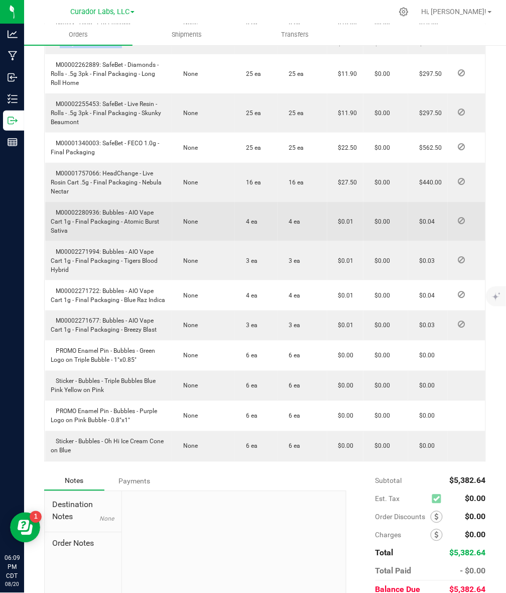
drag, startPoint x: 102, startPoint y: 211, endPoint x: 116, endPoint y: 229, distance: 22.6
click at [116, 229] on td "M00002280936: Bubbles - AIO Vape Cart 1g - Final Packaging - Atomic Burst Sativa" at bounding box center [109, 221] width 128 height 39
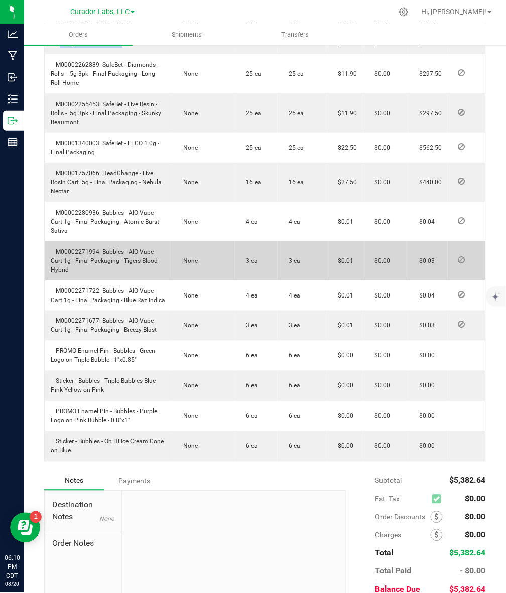
drag, startPoint x: 102, startPoint y: 252, endPoint x: 109, endPoint y: 264, distance: 14.6
click at [109, 264] on td "M00002271994: Bubbles - AIO Vape Cart 1g - Final Packaging - Tigers Blood Hybrid" at bounding box center [109, 260] width 128 height 39
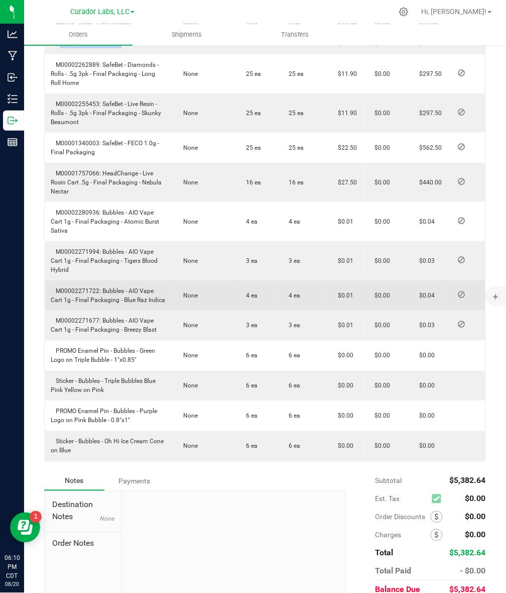
drag, startPoint x: 101, startPoint y: 289, endPoint x: 166, endPoint y: 297, distance: 65.4
click at [166, 297] on td "M00002271722: Bubbles - AIO Vape Cart 1g - Final Packaging - Blue Raz Indica" at bounding box center [109, 295] width 128 height 30
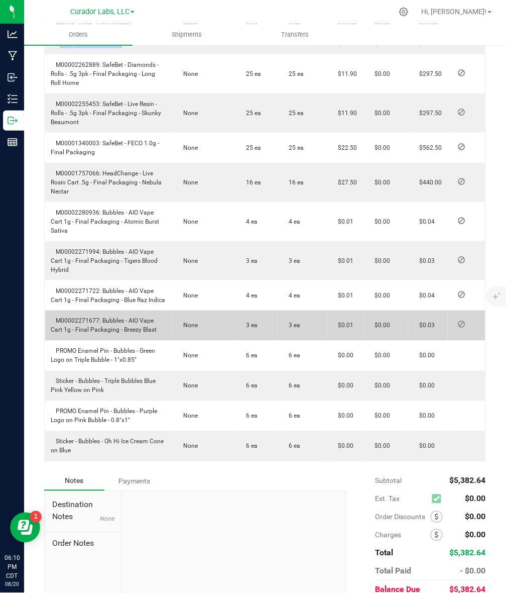
drag, startPoint x: 101, startPoint y: 320, endPoint x: 159, endPoint y: 326, distance: 57.6
click at [159, 326] on td "M00002271677: Bubbles - AIO Vape Cart 1g - Final Packaging - Breezy Blast" at bounding box center [109, 325] width 128 height 30
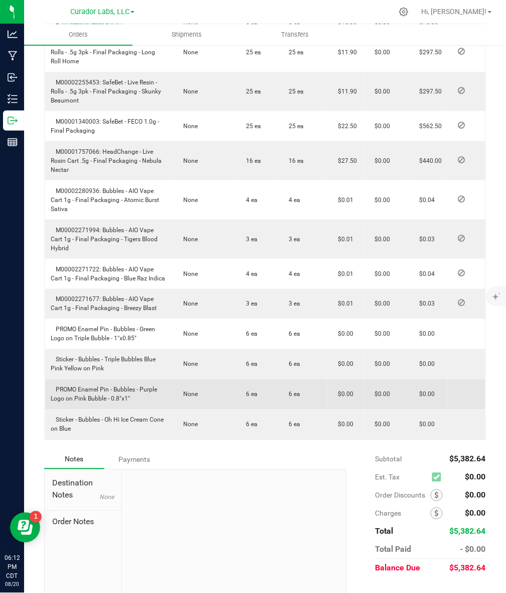
scroll to position [771, 0]
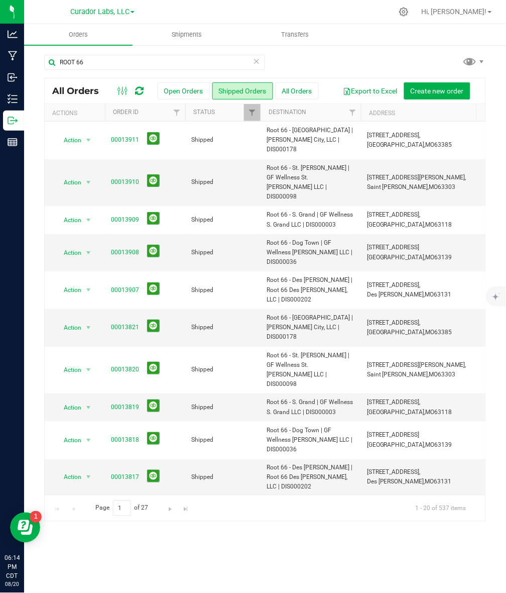
click at [151, 111] on th "Order ID" at bounding box center [145, 113] width 80 height 18
click at [257, 62] on icon at bounding box center [256, 61] width 7 height 12
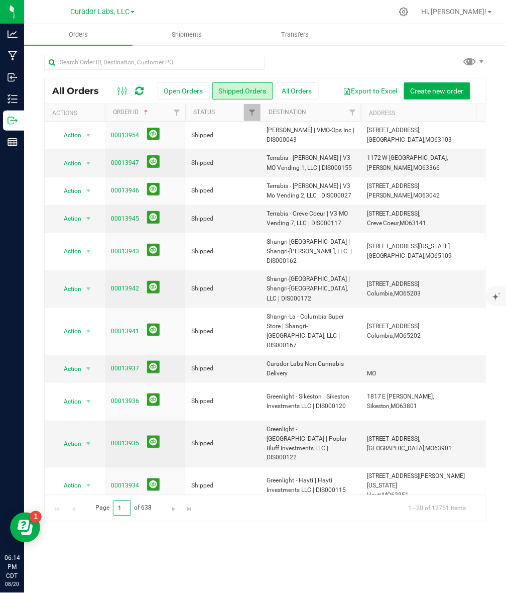
drag, startPoint x: 119, startPoint y: 507, endPoint x: 129, endPoint y: 501, distance: 12.1
click at [129, 501] on input "1" at bounding box center [122, 508] width 18 height 16
type input "5"
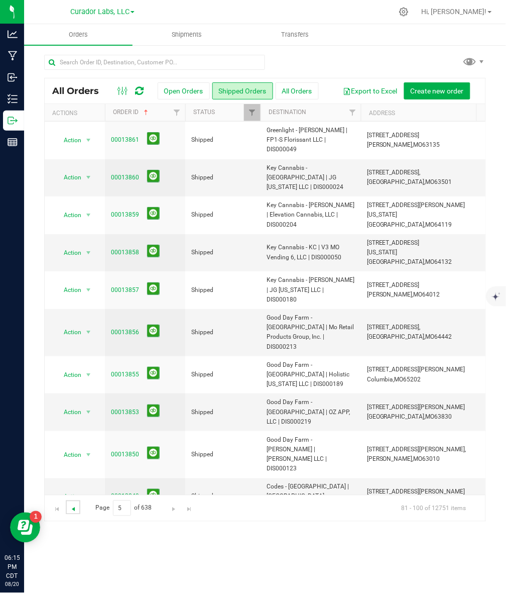
click at [74, 510] on span "Go to the previous page" at bounding box center [73, 509] width 8 height 8
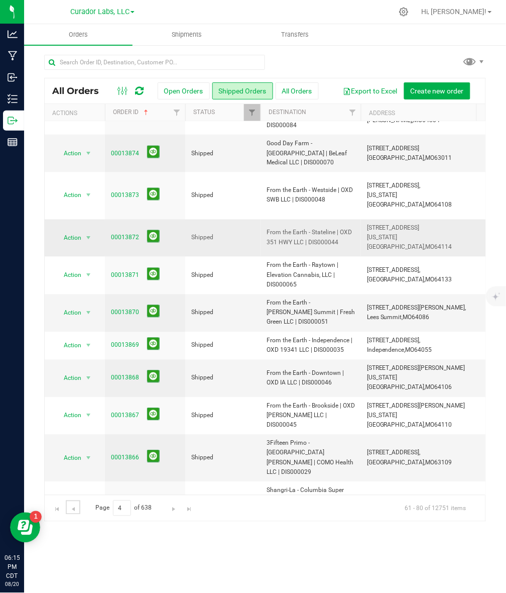
scroll to position [300, 0]
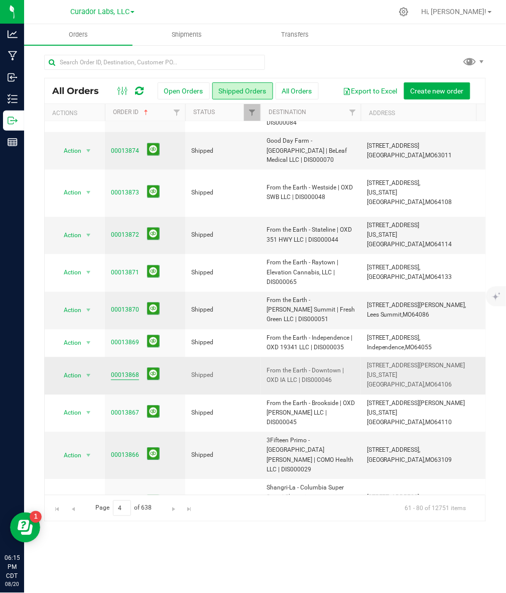
click at [127, 371] on link "00013868" at bounding box center [125, 376] width 28 height 10
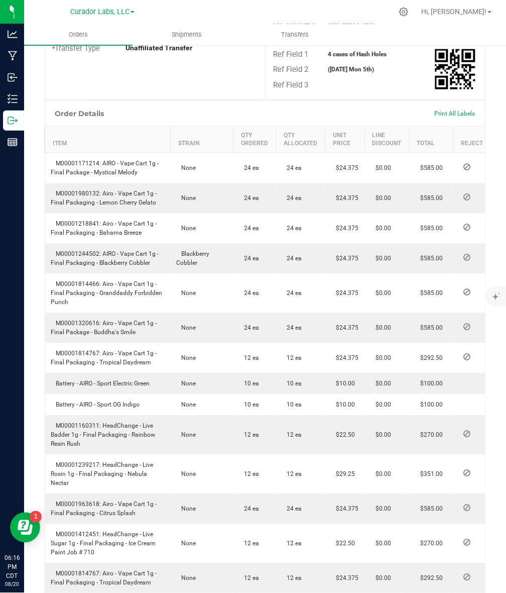
scroll to position [295, 0]
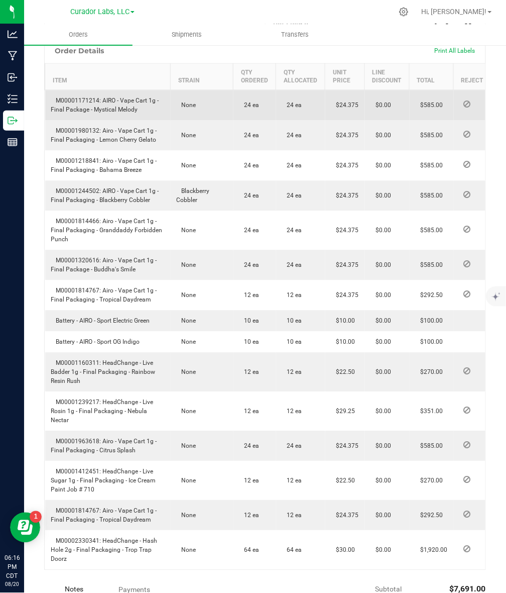
drag, startPoint x: 103, startPoint y: 136, endPoint x: 148, endPoint y: 146, distance: 46.2
click at [148, 121] on td "M00001171214: AIRO - Vape Cart 1g - Final Package - Mystical Melody" at bounding box center [108, 105] width 126 height 31
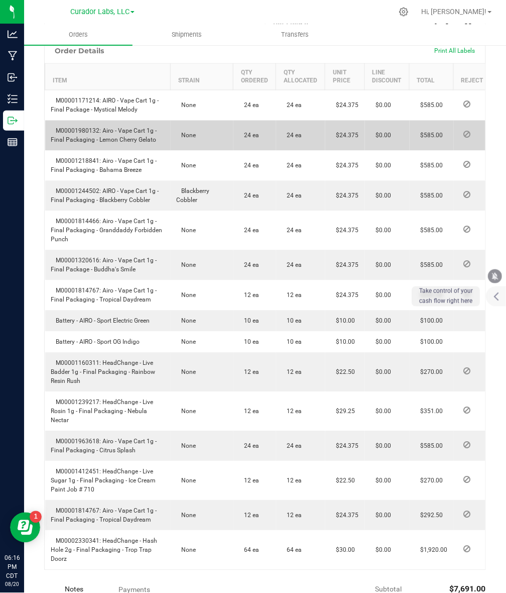
drag, startPoint x: 102, startPoint y: 167, endPoint x: 154, endPoint y: 181, distance: 53.6
click at [154, 151] on td "M00001980132: Airo - Vape Cart 1g - Final Packaging - Lemon Cherry Gelato" at bounding box center [108, 136] width 126 height 30
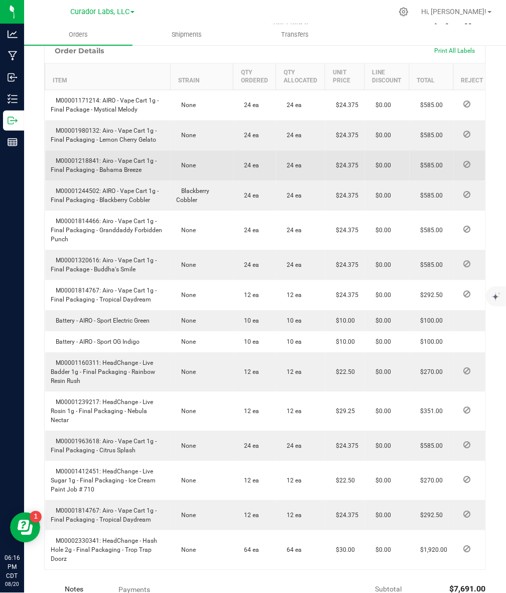
drag, startPoint x: 101, startPoint y: 199, endPoint x: 145, endPoint y: 211, distance: 44.8
click at [145, 181] on td "M00001218841: Airo - Vape Cart 1g - Final Packaging - Bahama Breeze" at bounding box center [108, 166] width 126 height 30
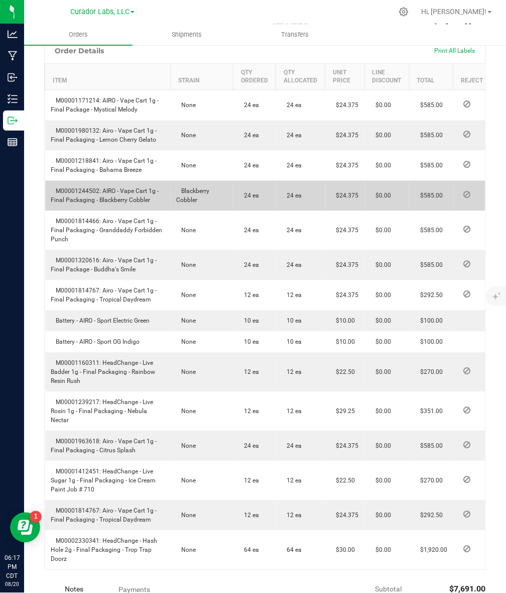
drag, startPoint x: 102, startPoint y: 227, endPoint x: 156, endPoint y: 234, distance: 54.7
click at [156, 211] on td "M00001244502: AIRO - Vape Cart 1g - Final Packaging - Blackberry Cobbler" at bounding box center [108, 196] width 126 height 30
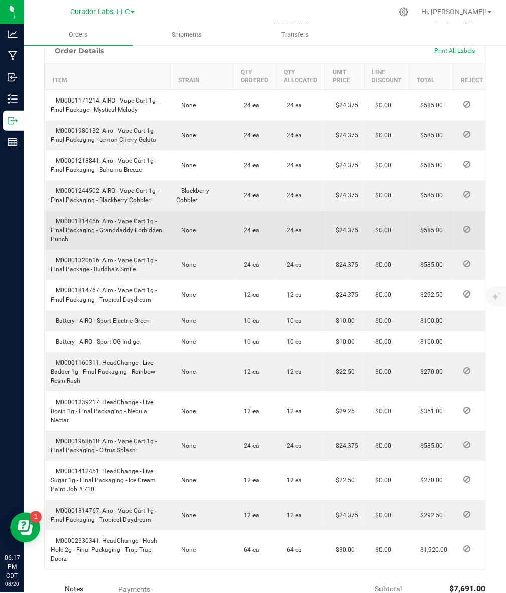
drag, startPoint x: 103, startPoint y: 258, endPoint x: 109, endPoint y: 272, distance: 16.0
click at [109, 250] on td "M00001814466: Airo - Vape Cart 1g - Final Packaging - Granddaddy Forbidden Punch" at bounding box center [108, 230] width 126 height 39
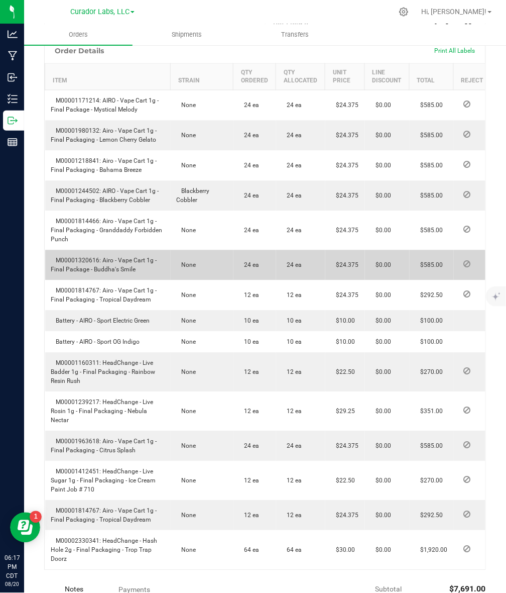
drag, startPoint x: 102, startPoint y: 295, endPoint x: 149, endPoint y: 315, distance: 51.5
click at [149, 280] on td "M00001320616: Airo - Vape Cart 1g - Final Package - Buddha's Smile" at bounding box center [108, 265] width 126 height 30
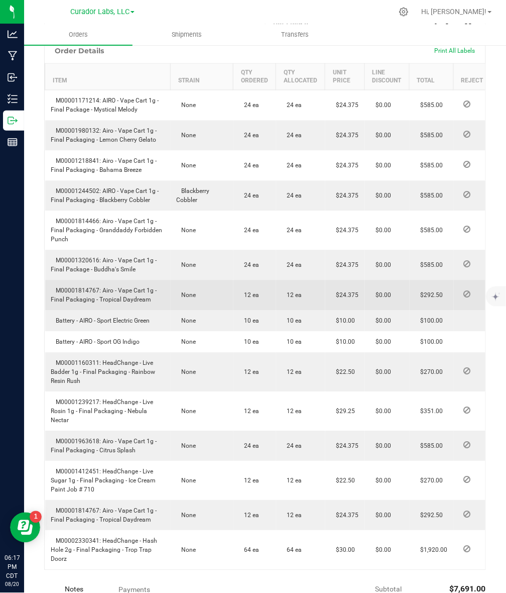
drag, startPoint x: 100, startPoint y: 324, endPoint x: 166, endPoint y: 340, distance: 67.0
click at [166, 310] on td "M00001814767: Airo - Vape Cart 1g - Final Packaging - Tropical Daydream" at bounding box center [108, 295] width 126 height 30
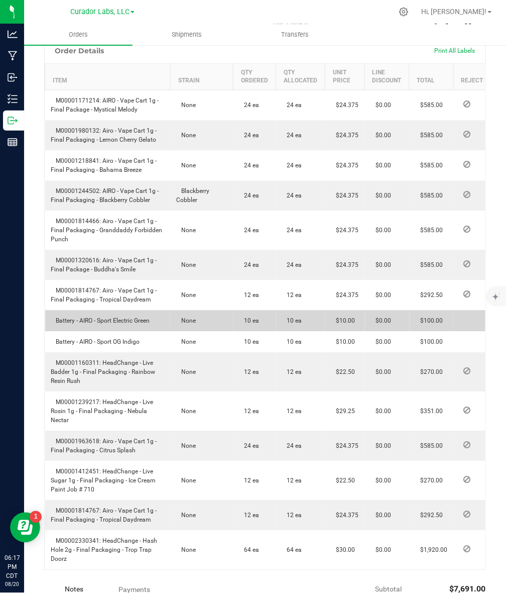
click at [94, 324] on span "Battery - AIRO - Sport Electric Green" at bounding box center [100, 320] width 99 height 7
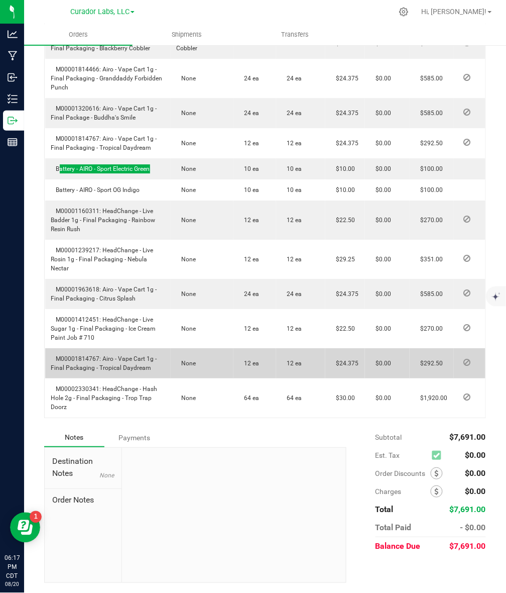
scroll to position [483, 0]
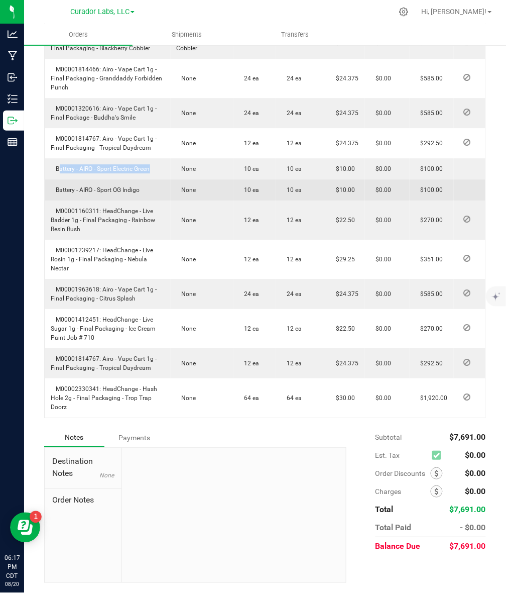
click at [97, 185] on td "Battery - AIRO - Sport OG Indigo" at bounding box center [108, 189] width 126 height 21
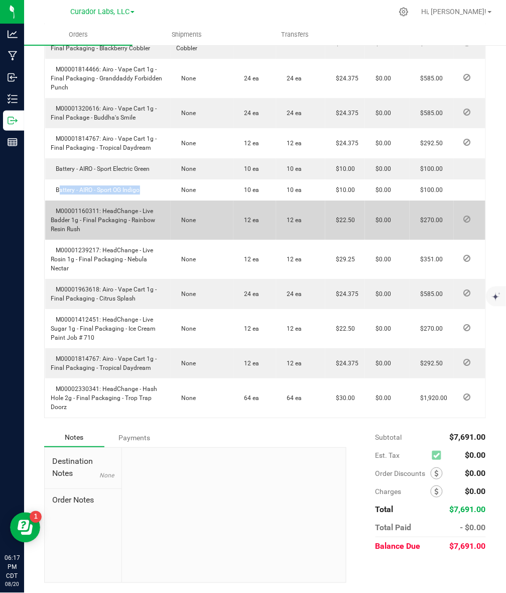
drag, startPoint x: 103, startPoint y: 212, endPoint x: 119, endPoint y: 225, distance: 20.0
click at [119, 225] on td "M00001160311: HeadChange - Live Badder 1g - Final Packaging - Rainbow Resin Rush" at bounding box center [108, 219] width 126 height 39
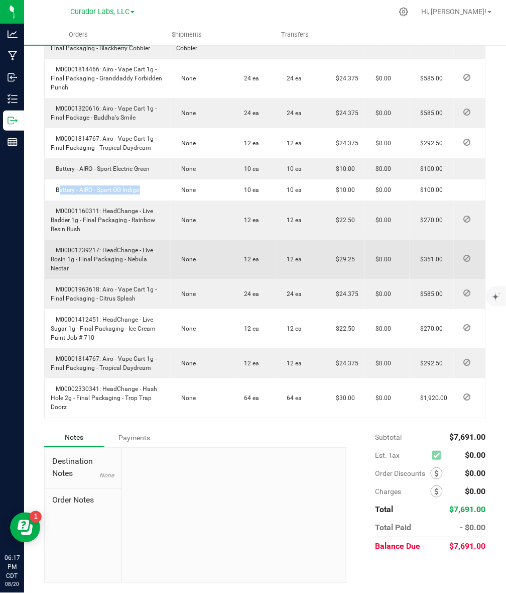
drag, startPoint x: 102, startPoint y: 250, endPoint x: 166, endPoint y: 264, distance: 65.2
click at [166, 264] on td "M00001239217: HeadChange - Live Rosin 1g - Final Packaging - Nebula Nectar" at bounding box center [108, 259] width 126 height 39
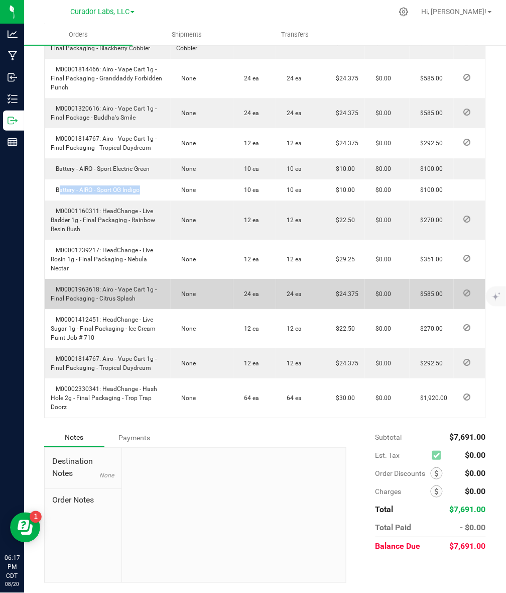
drag, startPoint x: 101, startPoint y: 279, endPoint x: 137, endPoint y: 291, distance: 37.8
click at [137, 291] on td "M00001963618: Airo - Vape Cart 1g - Final Packaging - Citrus Splash" at bounding box center [108, 294] width 126 height 30
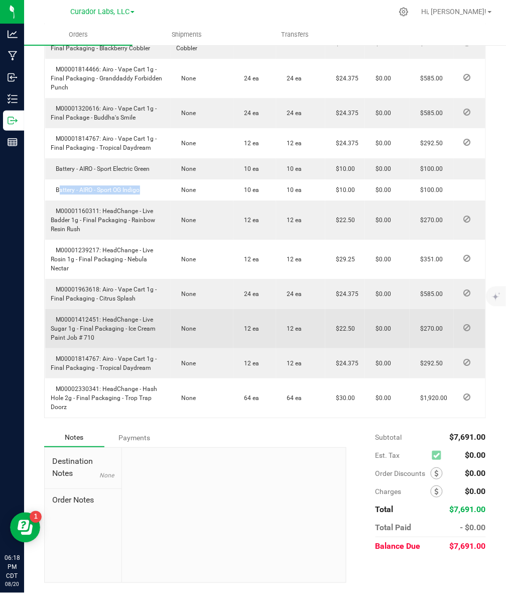
drag, startPoint x: 102, startPoint y: 308, endPoint x: 109, endPoint y: 327, distance: 20.3
click at [109, 327] on td "M00001412451: HeadChange - Live Sugar 1g - Final Packaging - Ice Cream Paint Jo…" at bounding box center [108, 328] width 126 height 39
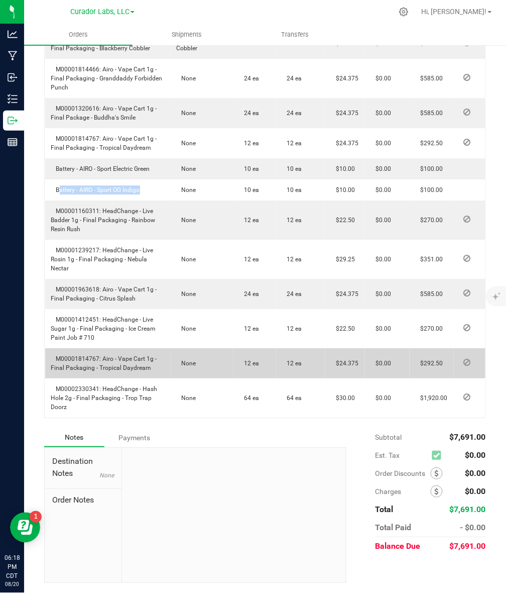
drag, startPoint x: 101, startPoint y: 347, endPoint x: 152, endPoint y: 360, distance: 52.4
click at [152, 360] on td "M00001814767: Airo - Vape Cart 1g - Final Packaging - Tropical Daydream" at bounding box center [108, 363] width 126 height 30
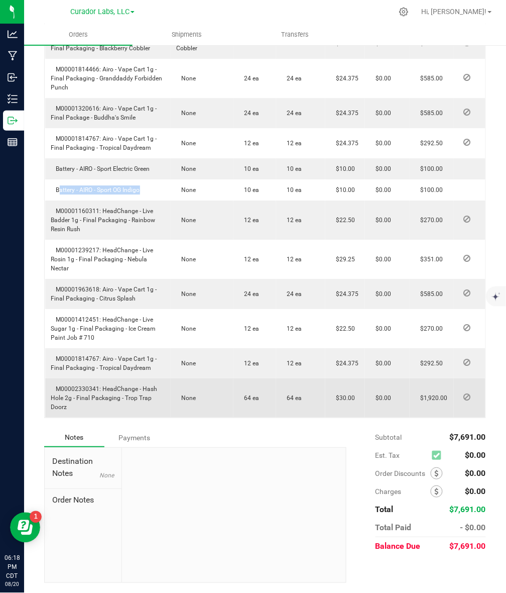
drag, startPoint x: 101, startPoint y: 377, endPoint x: 117, endPoint y: 395, distance: 23.9
click at [117, 395] on td "M00002330341: HeadChange - Hash Hole 2g - Final Packaging - Trop Trap Doorz" at bounding box center [108, 397] width 126 height 39
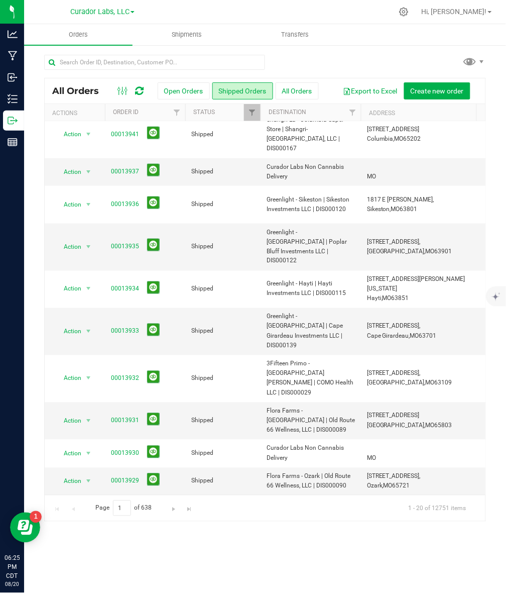
scroll to position [280, 0]
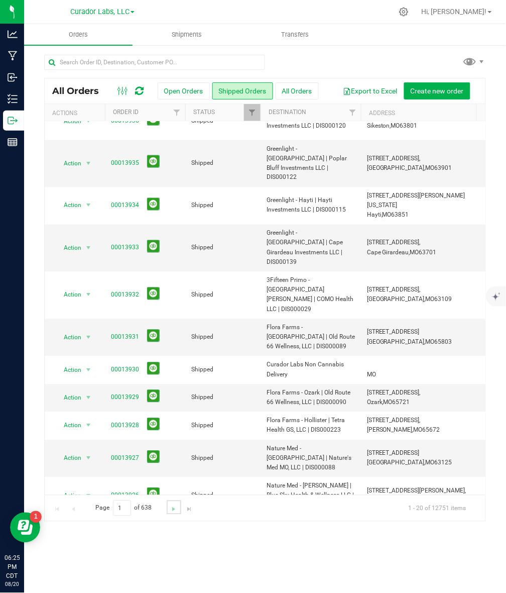
click at [173, 514] on link "Go to the next page" at bounding box center [174, 507] width 15 height 14
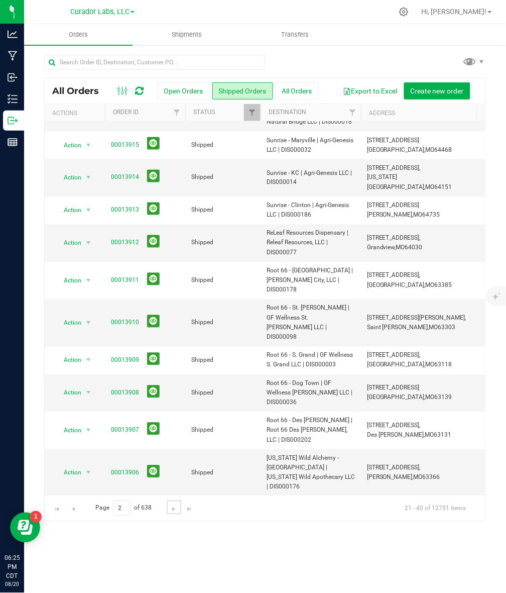
scroll to position [0, 0]
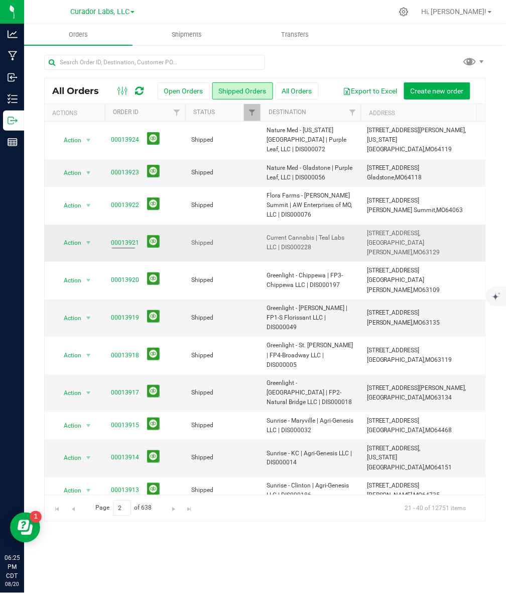
click at [273, 233] on span "Current Cannabis | Teal Labs LLC | DIS000228" at bounding box center [311, 242] width 88 height 19
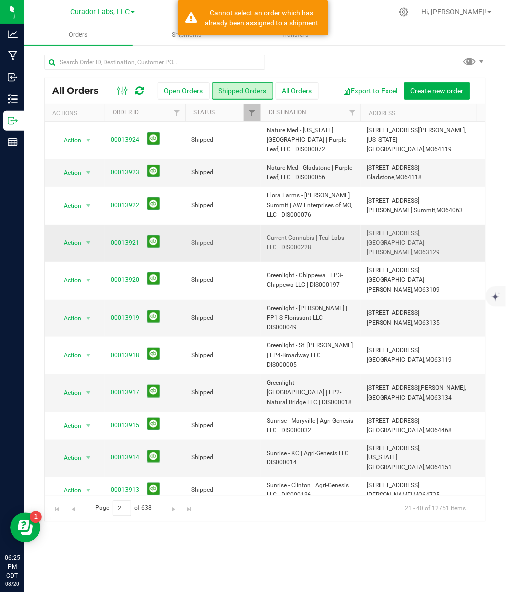
click at [273, 233] on span "Current Cannabis | Teal Labs LLC | DIS000228" at bounding box center [311, 242] width 88 height 19
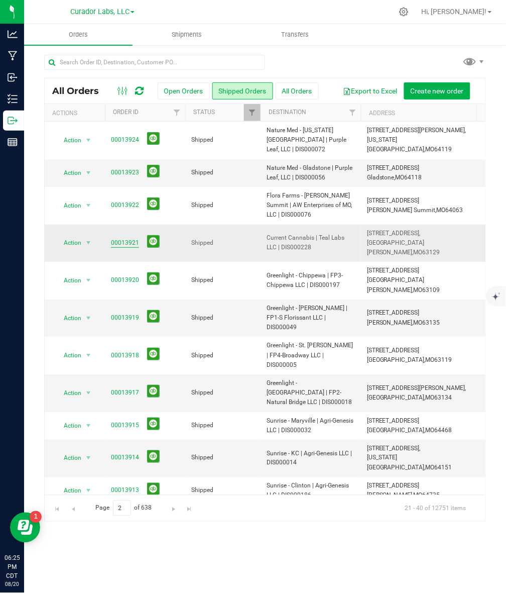
click at [118, 238] on link "00013921" at bounding box center [125, 243] width 28 height 10
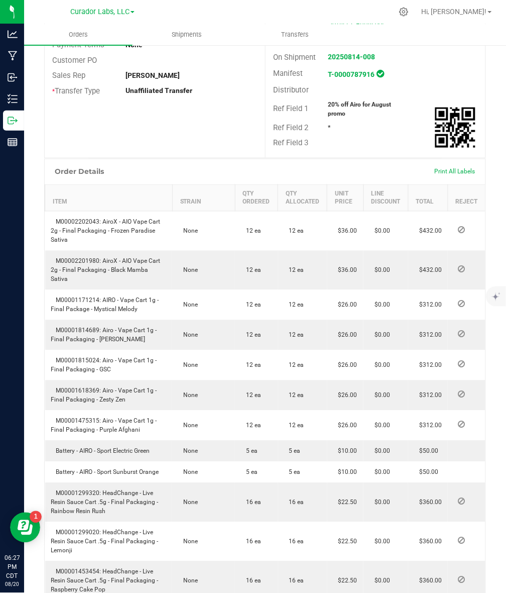
scroll to position [314, 0]
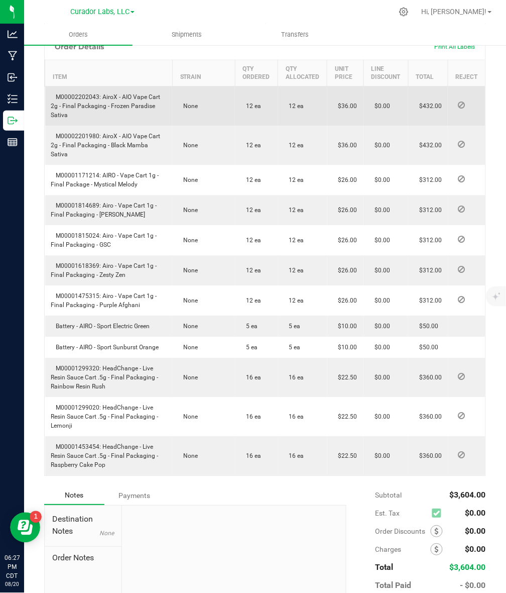
drag, startPoint x: 101, startPoint y: 113, endPoint x: 114, endPoint y: 136, distance: 25.9
click at [114, 126] on td "M00002202043: AiroX - AIO Vape Cart 2g - Final Packaging - Frozen Paradise Sati…" at bounding box center [109, 106] width 128 height 40
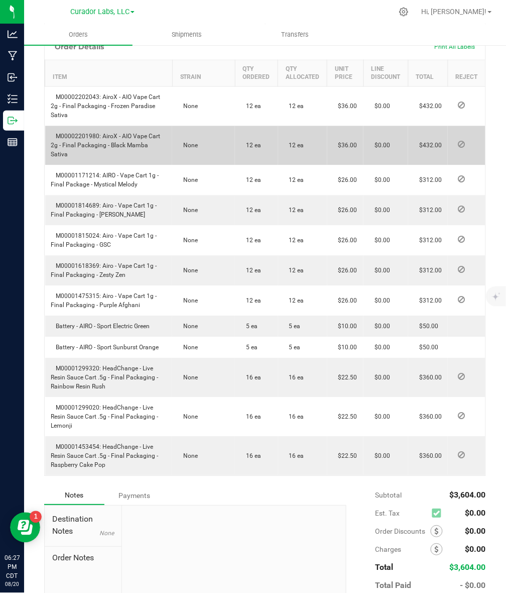
drag, startPoint x: 101, startPoint y: 154, endPoint x: 169, endPoint y: 161, distance: 67.6
click at [169, 161] on td "M00002201980: AiroX - AIO Vape Cart 2g - Final Packaging - Black Mamba Sativa" at bounding box center [109, 145] width 128 height 39
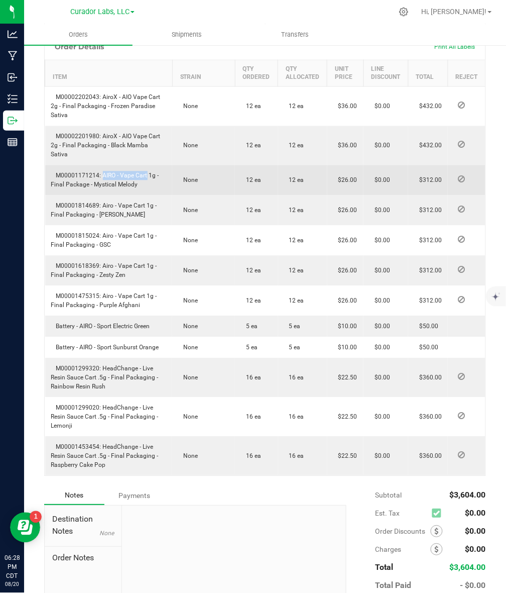
drag, startPoint x: 100, startPoint y: 186, endPoint x: 143, endPoint y: 187, distance: 42.7
click at [143, 187] on span "M00001171214: AIRO - Vape Cart 1g - Final Package - Mystical Melody" at bounding box center [105, 180] width 108 height 16
click at [134, 188] on span "M00001171214: AIRO - Vape Cart 1g - Final Package - Mystical Melody" at bounding box center [105, 180] width 108 height 16
drag, startPoint x: 139, startPoint y: 196, endPoint x: 101, endPoint y: 182, distance: 40.4
click at [101, 182] on td "M00001171214: AIRO - Vape Cart 1g - Final Package - Mystical Melody" at bounding box center [109, 180] width 128 height 30
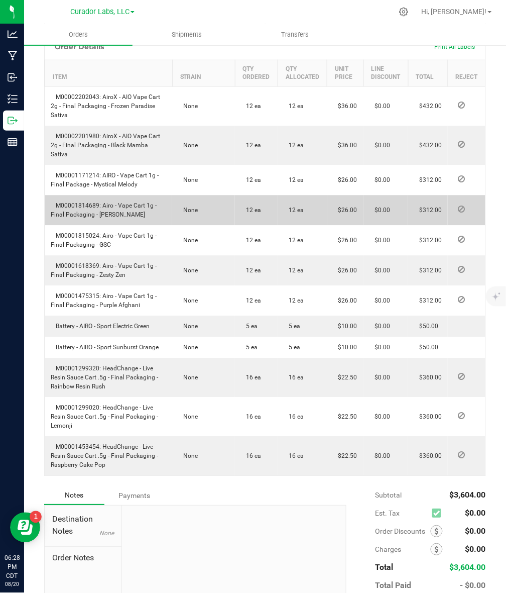
click at [99, 214] on span "M00001814689: Airo - Vape Cart 1g - Final Packaging - [PERSON_NAME]" at bounding box center [104, 210] width 106 height 16
drag, startPoint x: 101, startPoint y: 214, endPoint x: 135, endPoint y: 231, distance: 37.7
click at [135, 226] on td "M00001814689: Airo - Vape Cart 1g - Final Packaging - [PERSON_NAME]" at bounding box center [109, 210] width 128 height 30
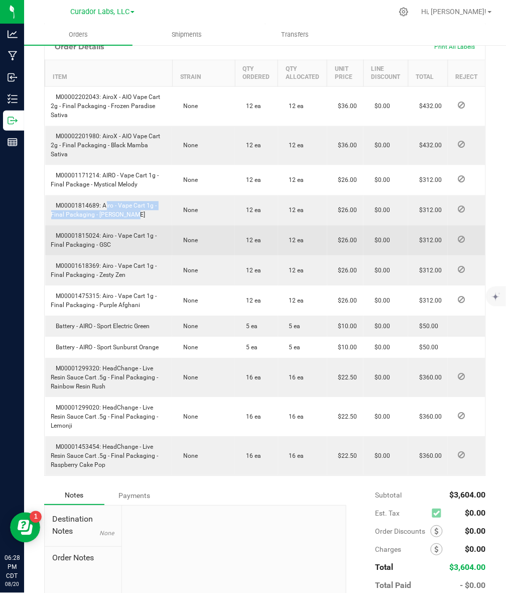
drag, startPoint x: 102, startPoint y: 244, endPoint x: 118, endPoint y: 256, distance: 20.1
click at [118, 256] on td "M00001815024: Airo - Vape Cart 1g - Final Packaging - GSC" at bounding box center [109, 241] width 128 height 30
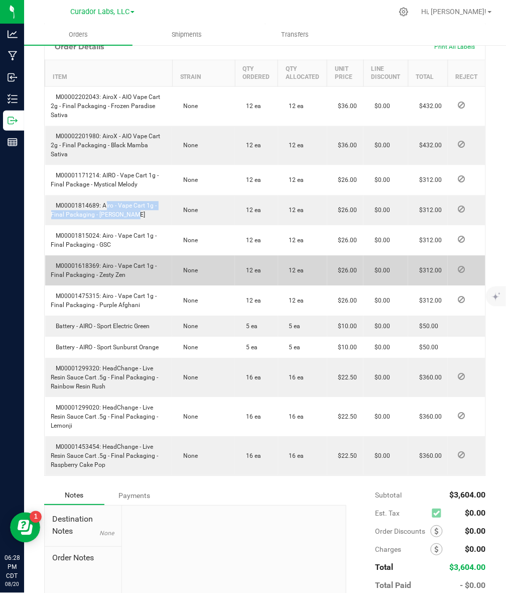
drag, startPoint x: 103, startPoint y: 274, endPoint x: 135, endPoint y: 282, distance: 32.6
click at [135, 282] on td "M00001618369: Airo - Vape Cart 1g - Final Packaging - Zesty Zen" at bounding box center [109, 271] width 128 height 30
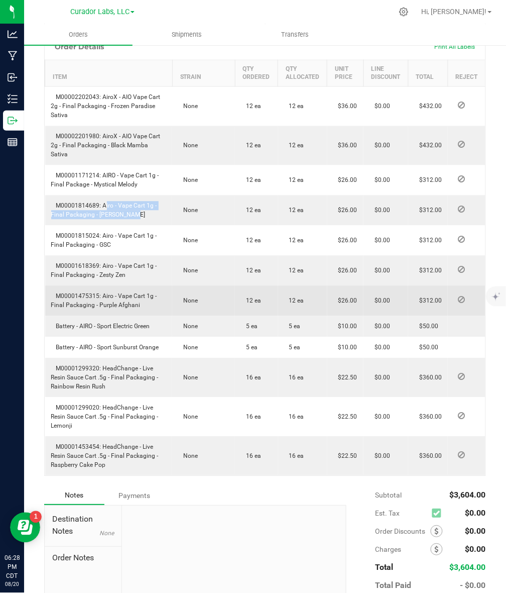
drag, startPoint x: 103, startPoint y: 304, endPoint x: 150, endPoint y: 316, distance: 48.2
click at [150, 316] on td "M00001475315: Airo - Vape Cart 1g - Final Packaging - Purple Afghani" at bounding box center [109, 301] width 128 height 30
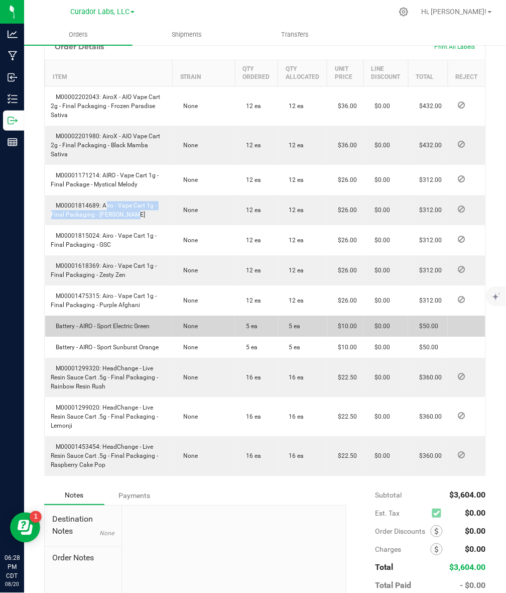
click at [94, 330] on span "Battery - AIRO - Sport Electric Green" at bounding box center [100, 326] width 99 height 7
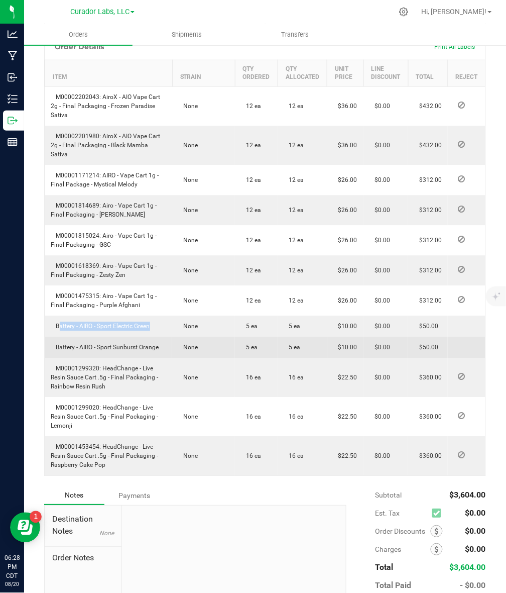
click at [88, 358] on td "Battery - AIRO - Sport Sunburst Orange" at bounding box center [109, 347] width 128 height 21
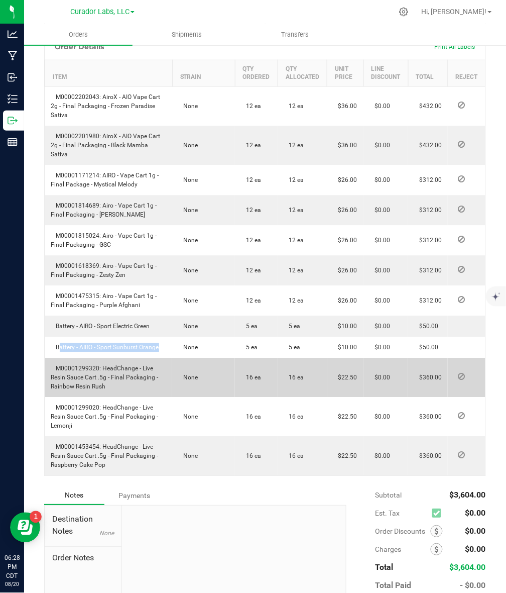
drag, startPoint x: 102, startPoint y: 379, endPoint x: 126, endPoint y: 403, distance: 33.7
click at [126, 397] on td "M00001299320: HeadChange - Live Resin Sauce Cart .5g - Final Packaging - Rainbo…" at bounding box center [109, 377] width 128 height 39
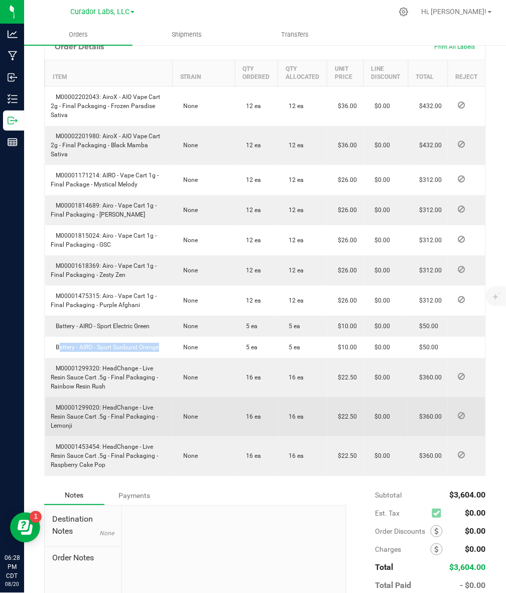
drag, startPoint x: 102, startPoint y: 417, endPoint x: 120, endPoint y: 437, distance: 26.3
click at [120, 436] on td "M00001299020: HeadChange - Live Resin Sauce Cart .5g - Final Packaging - Lemonji" at bounding box center [109, 416] width 128 height 39
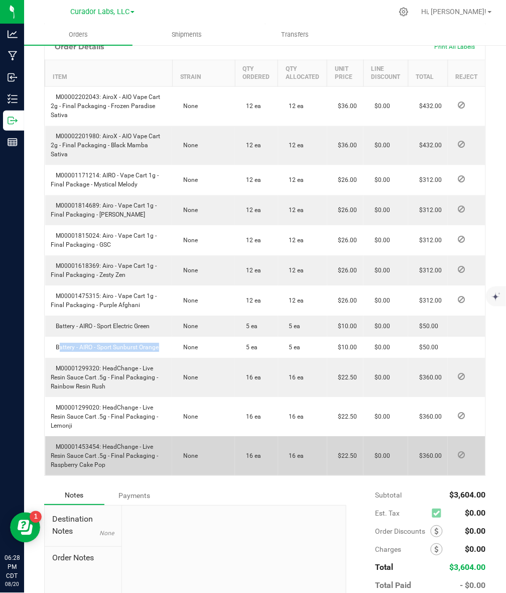
drag, startPoint x: 101, startPoint y: 458, endPoint x: 121, endPoint y: 478, distance: 28.1
click at [121, 476] on td "M00001453454: HeadChange - Live Resin Sauce Cart .5g - Final Packaging - Raspbe…" at bounding box center [109, 455] width 128 height 39
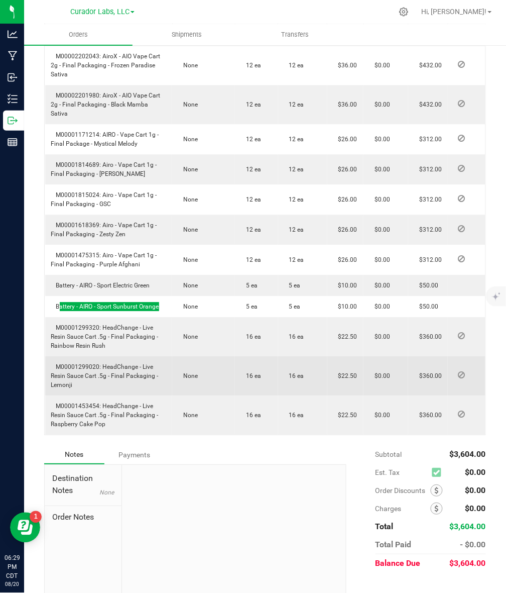
scroll to position [377, 0]
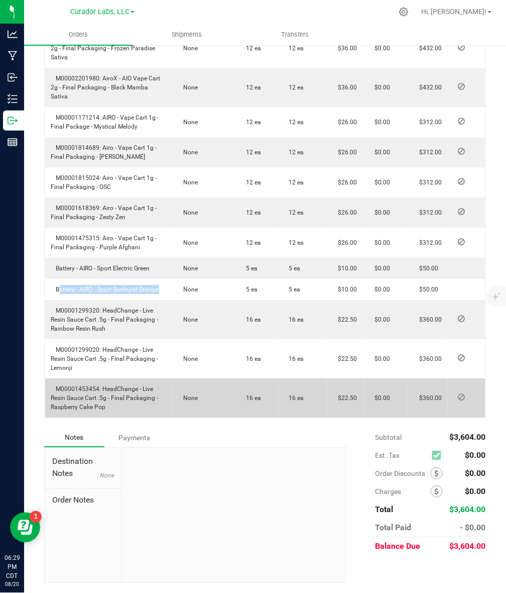
click at [83, 410] on span "M00001453454: HeadChange - Live Resin Sauce Cart .5g - Final Packaging - Raspbe…" at bounding box center [104, 397] width 107 height 25
drag, startPoint x: 50, startPoint y: 410, endPoint x: 106, endPoint y: 408, distance: 56.3
click at [106, 408] on td "M00001453454: HeadChange - Live Resin Sauce Cart .5g - Final Packaging - Raspbe…" at bounding box center [109, 397] width 128 height 39
drag, startPoint x: 102, startPoint y: 393, endPoint x: 106, endPoint y: 405, distance: 13.3
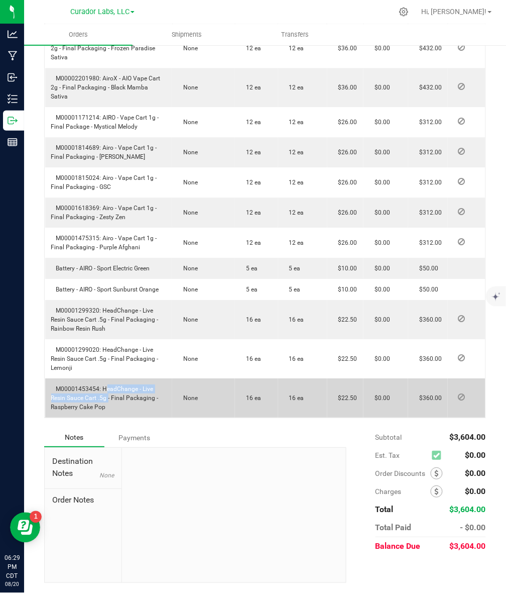
click at [106, 405] on td "M00001453454: HeadChange - Live Resin Sauce Cart .5g - Final Packaging - Raspbe…" at bounding box center [109, 397] width 128 height 39
click at [125, 400] on span "M00001453454: HeadChange - Live Resin Sauce Cart .5g - Final Packaging - Raspbe…" at bounding box center [104, 397] width 107 height 25
drag, startPoint x: 101, startPoint y: 392, endPoint x: 119, endPoint y: 412, distance: 27.1
click at [119, 412] on td "M00001453454: HeadChange - Live Resin Sauce Cart .5g - Final Packaging - Raspbe…" at bounding box center [109, 397] width 128 height 39
click at [87, 389] on span "M00001453454: HeadChange - Live Resin Sauce Cart .5g - Final Packaging - Raspbe…" at bounding box center [104, 397] width 107 height 25
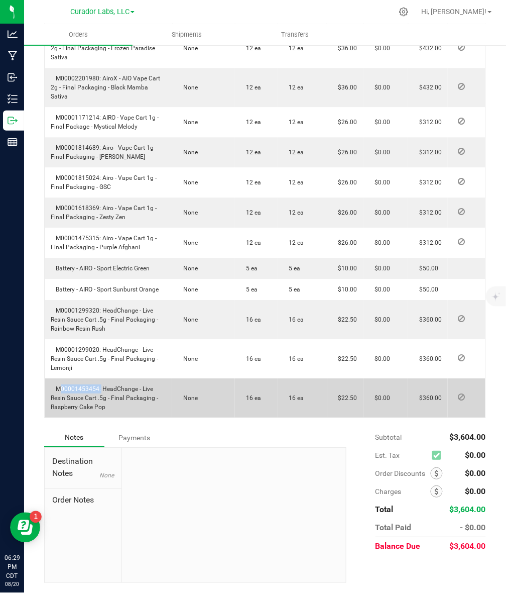
click at [87, 389] on span "M00001453454: HeadChange - Live Resin Sauce Cart .5g - Final Packaging - Raspbe…" at bounding box center [104, 397] width 107 height 25
click at [101, 401] on span "M00001453454: HeadChange - Live Resin Sauce Cart .5g - Final Packaging - Raspbe…" at bounding box center [104, 397] width 107 height 25
click at [91, 400] on span "M00001453454: HeadChange - Live Resin Sauce Cart .5g - Final Packaging - Raspbe…" at bounding box center [104, 397] width 107 height 25
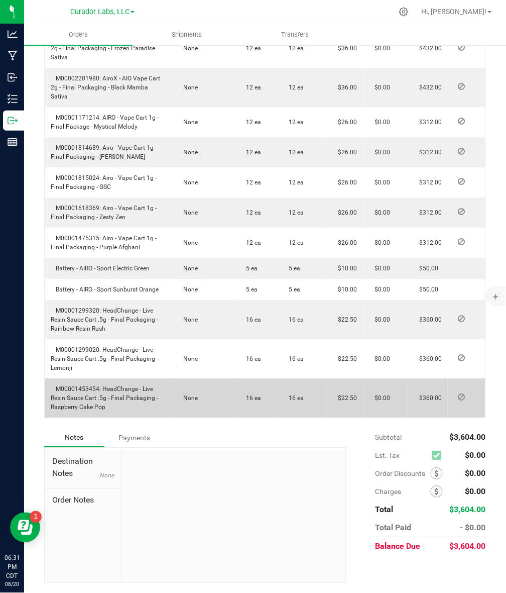
drag, startPoint x: 106, startPoint y: 409, endPoint x: 48, endPoint y: 408, distance: 58.8
click at [48, 408] on td "M00001453454: HeadChange - Live Resin Sauce Cart .5g - Final Packaging - Raspbe…" at bounding box center [109, 397] width 128 height 39
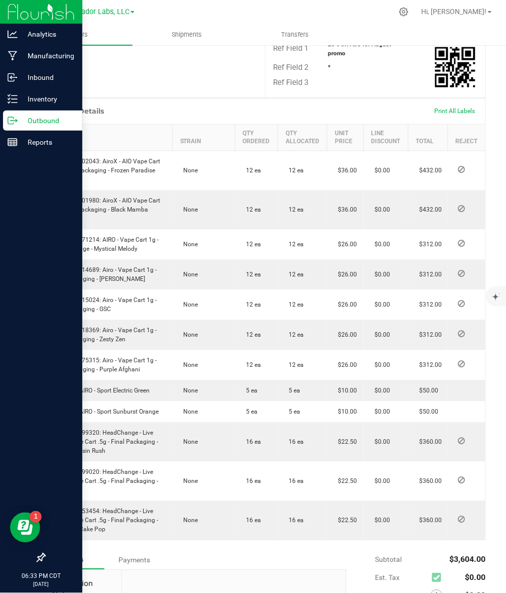
scroll to position [126, 0]
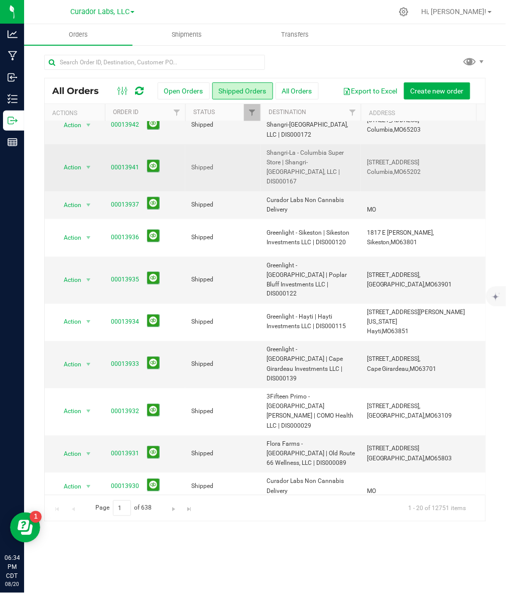
scroll to position [280, 0]
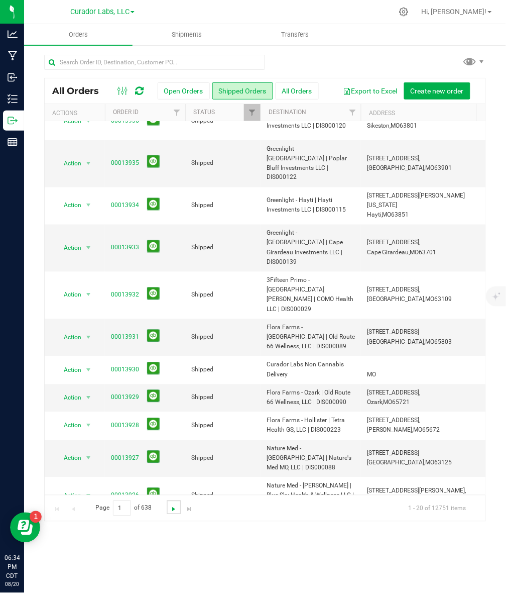
click at [170, 508] on span "Go to the next page" at bounding box center [174, 509] width 8 height 8
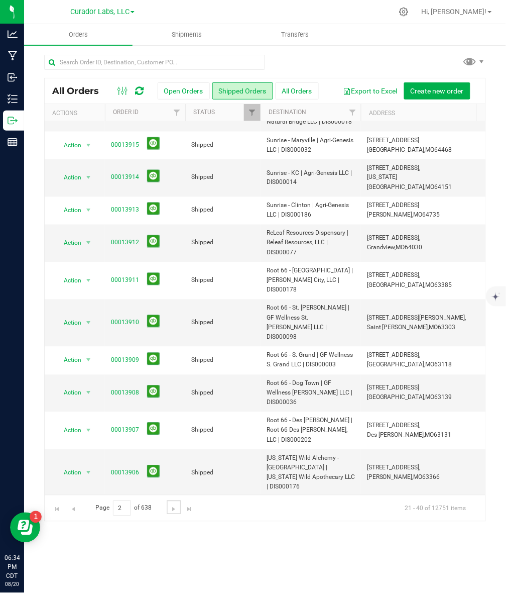
scroll to position [0, 0]
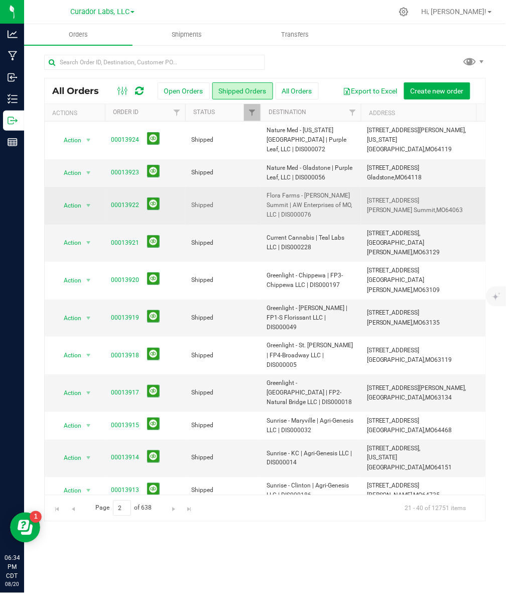
click at [280, 209] on span "Flora Farms - [PERSON_NAME] Summit | AW Enterprises of MO, LLC | DIS000076" at bounding box center [311, 205] width 88 height 29
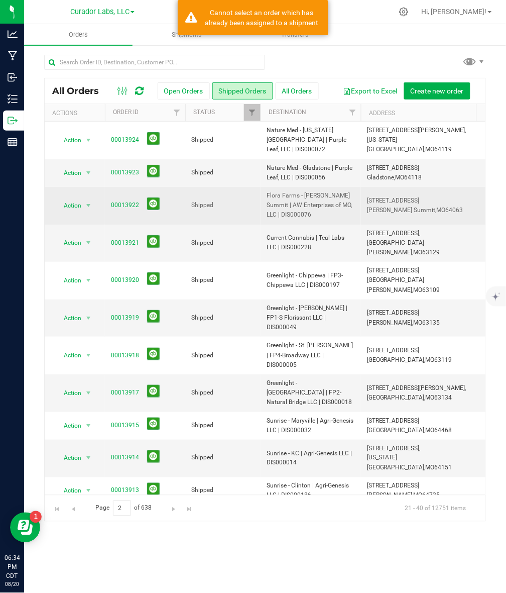
click at [280, 209] on span "Flora Farms - [PERSON_NAME] Summit | AW Enterprises of MO, LLC | DIS000076" at bounding box center [311, 205] width 88 height 29
click at [121, 200] on link "00013922" at bounding box center [125, 205] width 28 height 10
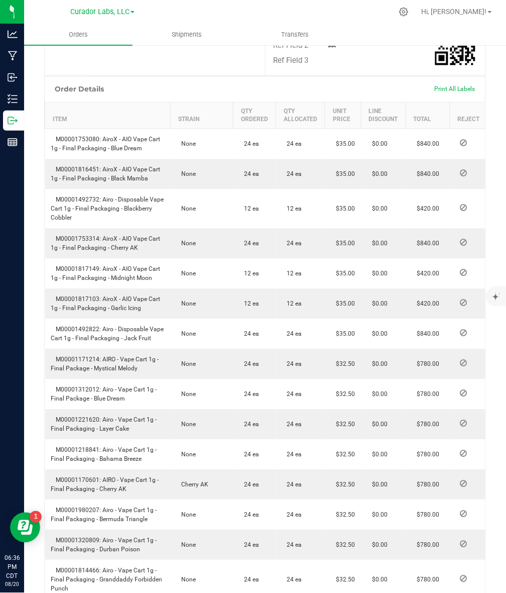
scroll to position [251, 0]
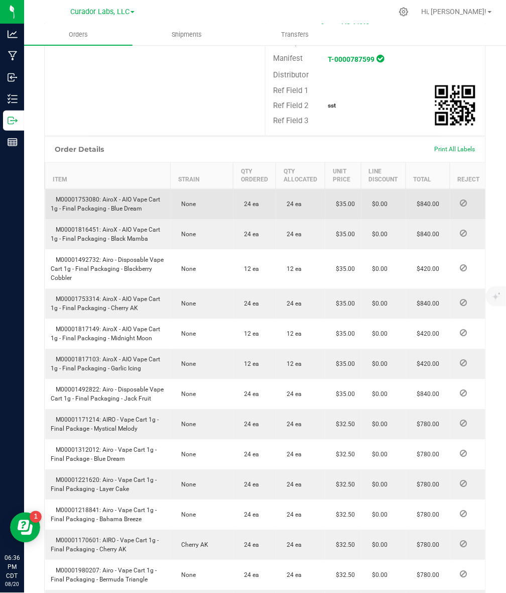
drag, startPoint x: 102, startPoint y: 179, endPoint x: 161, endPoint y: 186, distance: 59.7
click at [161, 189] on td "M00001753080: AiroX - AIO Vape Cart 1g - Final Packaging - Blue Dream" at bounding box center [108, 204] width 126 height 31
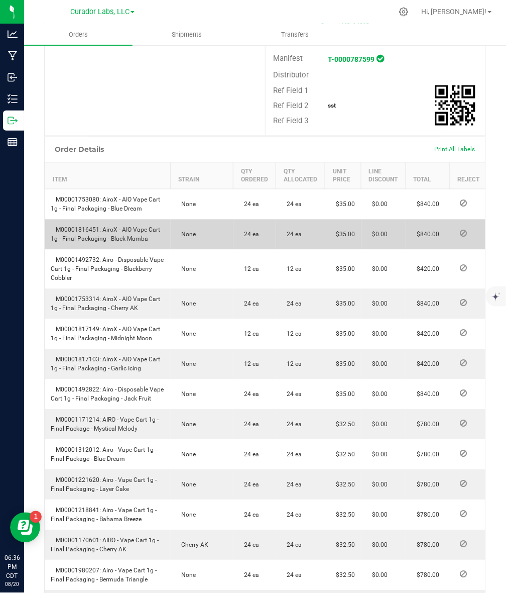
drag, startPoint x: 103, startPoint y: 209, endPoint x: 154, endPoint y: 221, distance: 52.7
click at [154, 221] on td "M00001816451: AiroX - AIO Vape Cart 1g - Final Packaging - Black Mamba" at bounding box center [108, 234] width 126 height 30
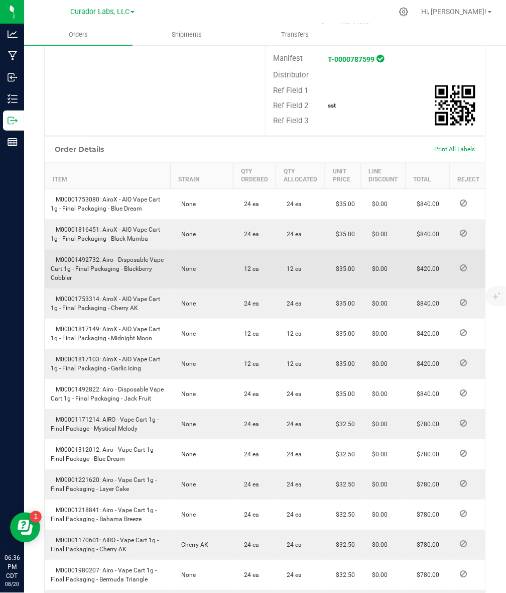
drag, startPoint x: 102, startPoint y: 240, endPoint x: 105, endPoint y: 262, distance: 22.9
click at [105, 262] on td "M00001492732: Airo - Disposable Vape Cart 1g - Final Packaging - Blackberry Cob…" at bounding box center [108, 269] width 126 height 39
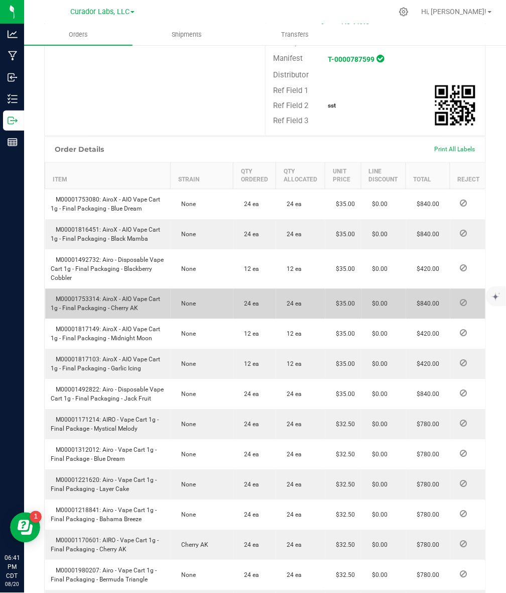
drag, startPoint x: 101, startPoint y: 279, endPoint x: 144, endPoint y: 290, distance: 44.1
click at [144, 290] on td "M00001753314: AiroX - AIO Vape Cart 1g - Final Packaging - Cherry AK" at bounding box center [108, 304] width 126 height 30
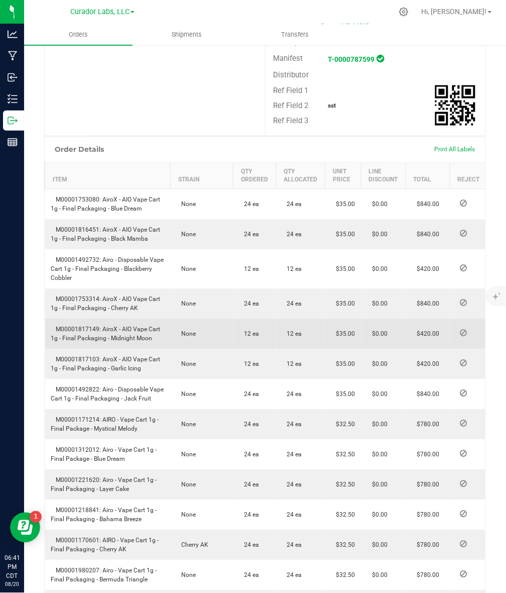
drag, startPoint x: 101, startPoint y: 305, endPoint x: 154, endPoint y: 322, distance: 55.9
click at [154, 322] on td "M00001817149: AiroX - AIO Vape Cart 1g - Final Packaging - Midnight Moon" at bounding box center [108, 334] width 126 height 30
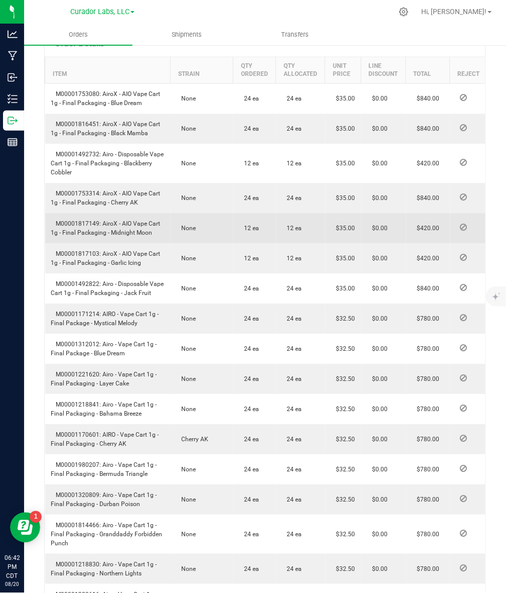
scroll to position [377, 0]
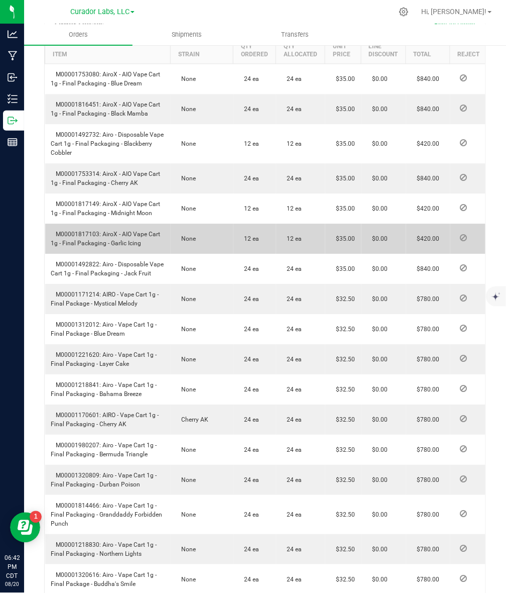
drag, startPoint x: 102, startPoint y: 214, endPoint x: 141, endPoint y: 225, distance: 40.0
click at [141, 225] on td "M00001817103: AiroX - AIO Vape Cart 1g - Final Packaging - Garlic Icing" at bounding box center [108, 239] width 126 height 30
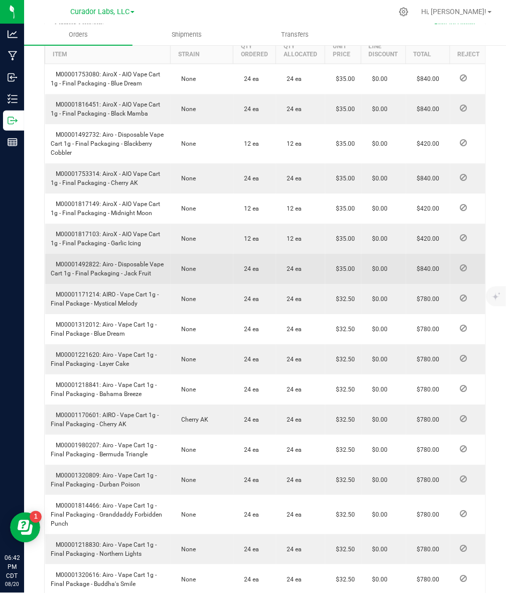
drag, startPoint x: 102, startPoint y: 245, endPoint x: 151, endPoint y: 262, distance: 51.8
click at [151, 262] on td "M00001492822: Airo - Disposable Vape Cart 1g - Final Packaging - Jack Fruit" at bounding box center [108, 269] width 126 height 30
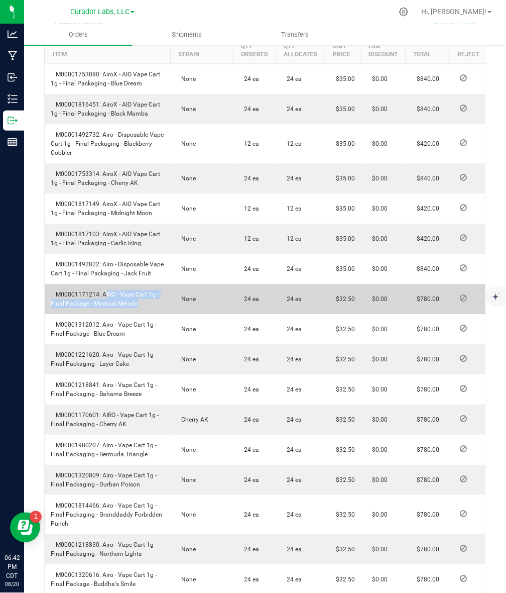
drag, startPoint x: 101, startPoint y: 273, endPoint x: 171, endPoint y: 289, distance: 72.2
click at [171, 289] on outbound-order-line-row "M00001171214: AIRO - Vape Cart 1g - Final Package - Mystical Melody None 24 ea …" at bounding box center [266, 299] width 443 height 30
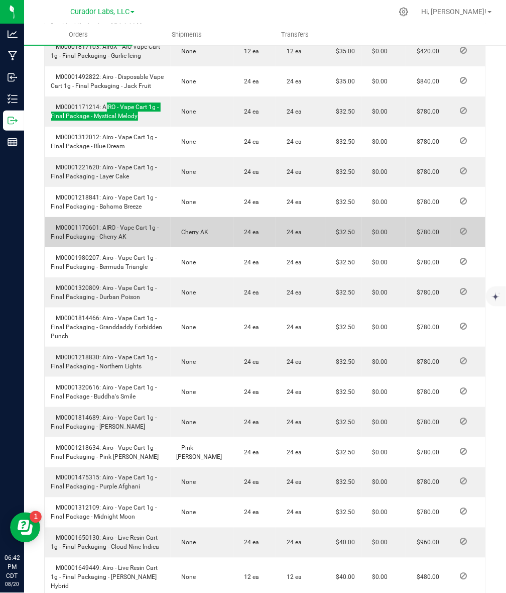
scroll to position [565, 0]
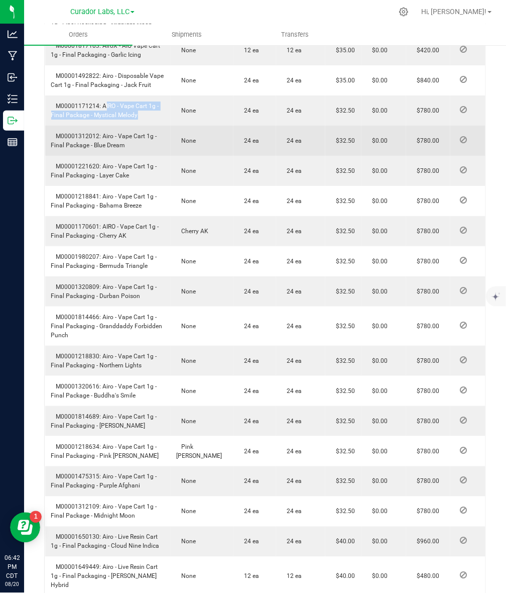
drag, startPoint x: 103, startPoint y: 115, endPoint x: 129, endPoint y: 128, distance: 29.4
click at [129, 128] on td "M00001312012: Airo - Vape Cart 1g - Final Package - Blue Dream" at bounding box center [108, 141] width 126 height 30
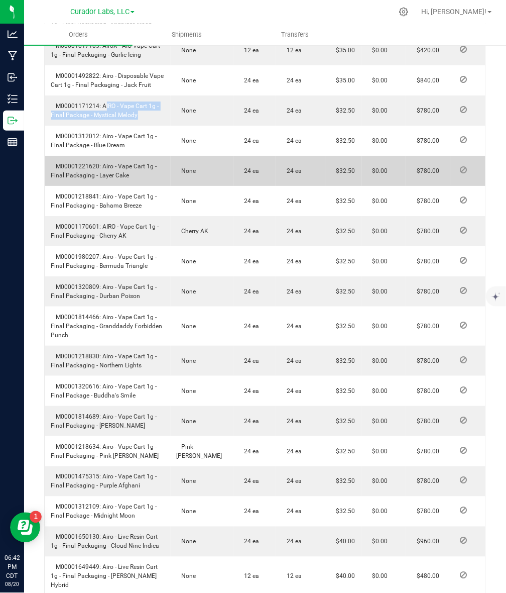
drag, startPoint x: 101, startPoint y: 148, endPoint x: 128, endPoint y: 154, distance: 27.3
click at [128, 156] on td "M00001221620: Airo - Vape Cart 1g - Final Packaging - Layer Cake" at bounding box center [108, 171] width 126 height 30
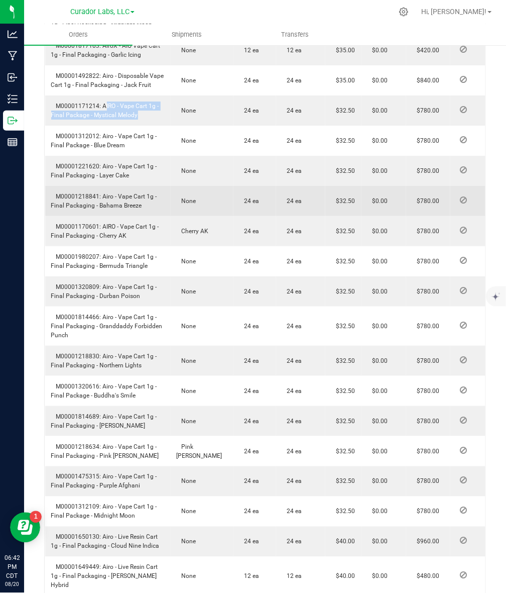
drag, startPoint x: 102, startPoint y: 177, endPoint x: 145, endPoint y: 187, distance: 43.9
click at [145, 187] on td "M00001218841: Airo - Vape Cart 1g - Final Packaging - Bahama Breeze" at bounding box center [108, 201] width 126 height 30
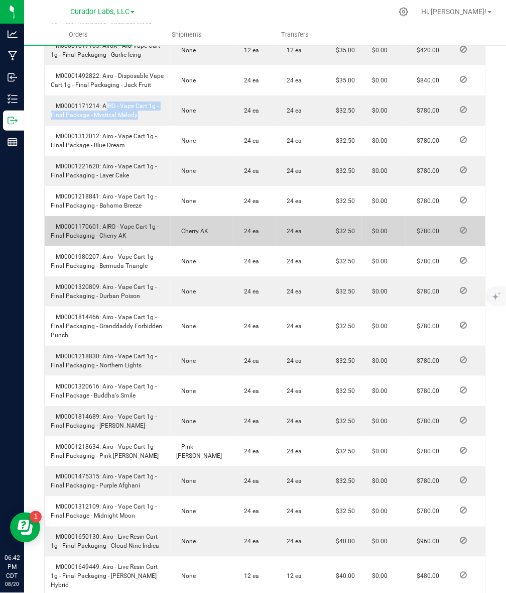
drag, startPoint x: 101, startPoint y: 206, endPoint x: 127, endPoint y: 214, distance: 27.5
click at [127, 216] on td "M00001170601: AIRO - Vape Cart 1g - Final Packaging - Cherry AK" at bounding box center [108, 231] width 126 height 30
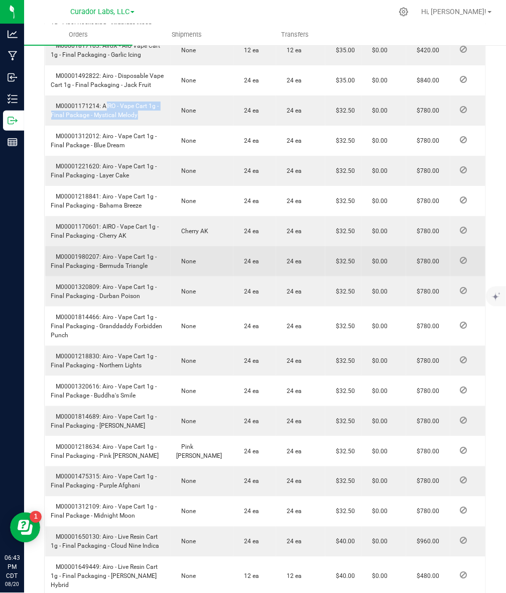
drag, startPoint x: 127, startPoint y: 244, endPoint x: 156, endPoint y: 245, distance: 29.1
click at [156, 246] on td "M00001980207: Airo - Vape Cart 1g - Final Packaging - Bermuda Triangle" at bounding box center [108, 261] width 126 height 30
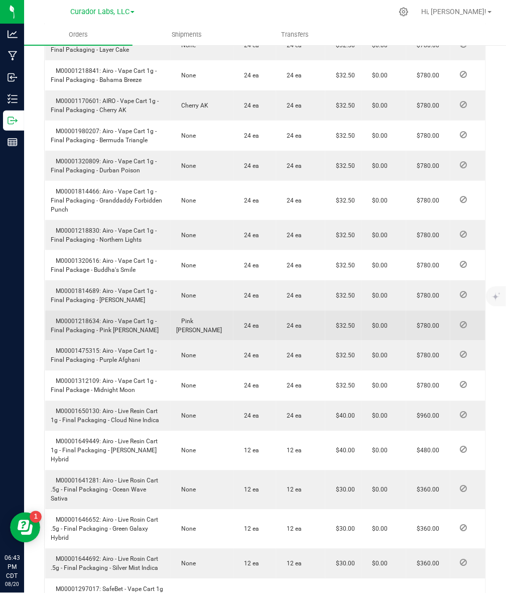
scroll to position [753, 0]
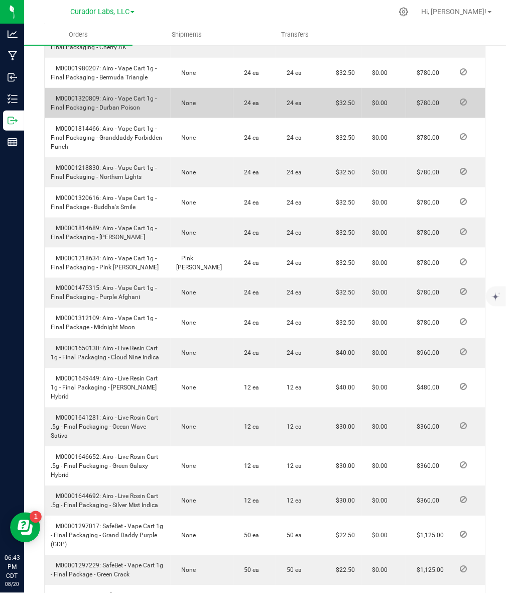
drag, startPoint x: 101, startPoint y: 78, endPoint x: 142, endPoint y: 89, distance: 42.5
click at [142, 89] on td "M00001320809: Airo - Vape Cart 1g - Final Packaging - Durban Poison" at bounding box center [108, 103] width 126 height 30
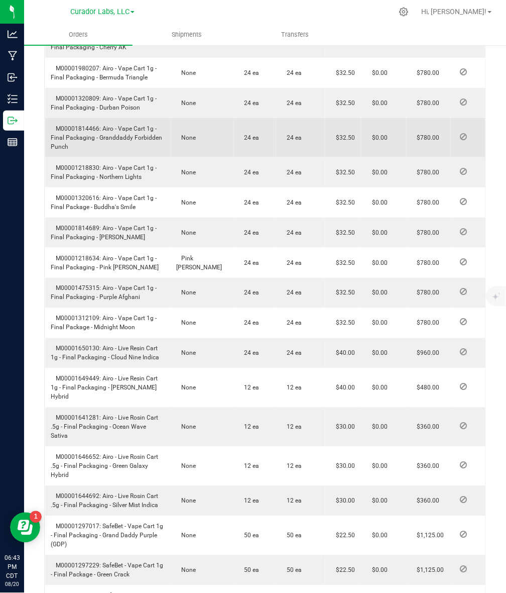
drag, startPoint x: 101, startPoint y: 108, endPoint x: 125, endPoint y: 129, distance: 31.3
click at [125, 129] on td "M00001814466: Airo - Vape Cart 1g - Final Packaging - Granddaddy Forbidden Punch" at bounding box center [108, 137] width 126 height 39
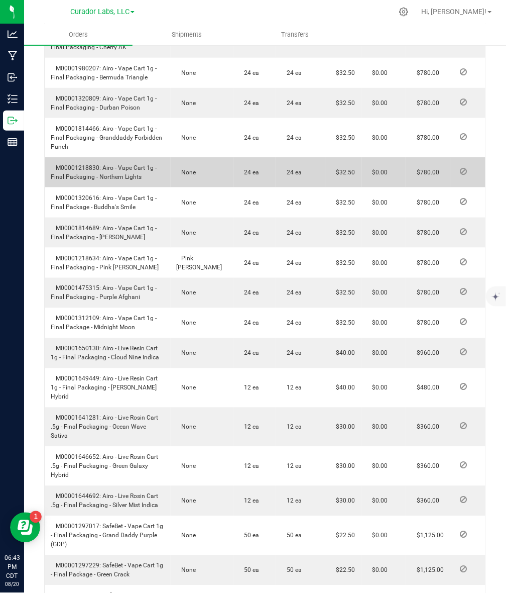
drag, startPoint x: 101, startPoint y: 147, endPoint x: 144, endPoint y: 156, distance: 43.1
click at [144, 157] on td "M00001218830: Airo - Vape Cart 1g - Final Packaging - Northern Lights" at bounding box center [108, 172] width 126 height 30
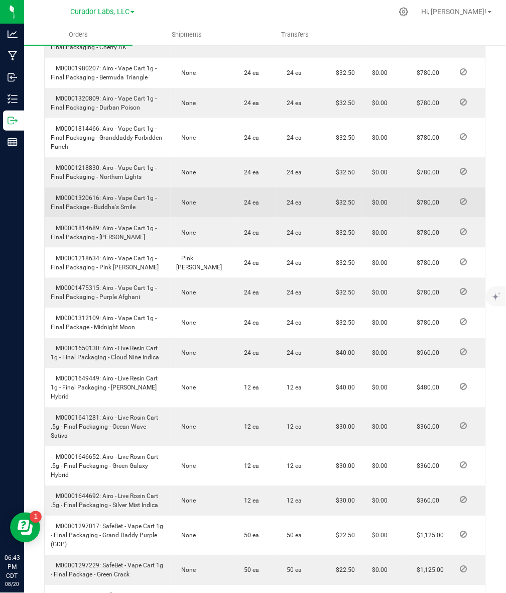
drag, startPoint x: 101, startPoint y: 178, endPoint x: 137, endPoint y: 183, distance: 36.0
click at [137, 187] on td "M00001320616: Airo - Vape Cart 1g - Final Package - Buddha's Smile" at bounding box center [108, 202] width 126 height 30
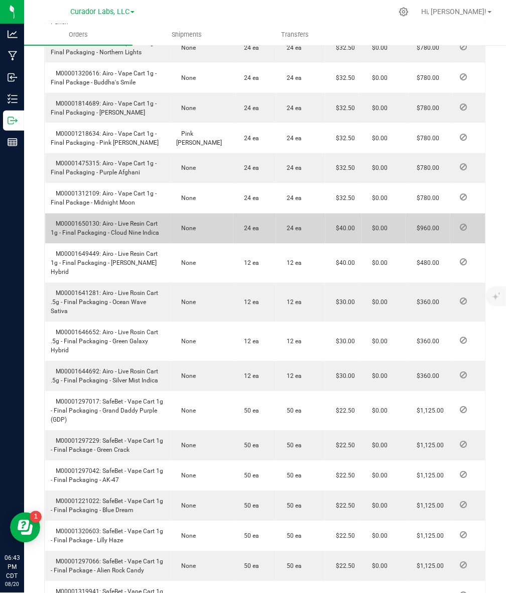
scroll to position [879, 0]
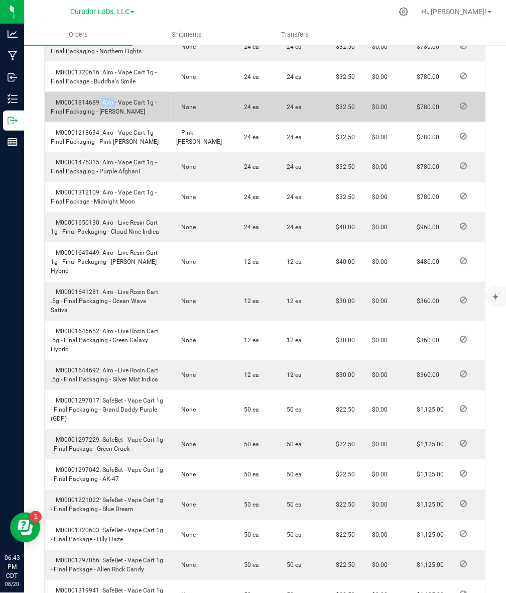
drag, startPoint x: 98, startPoint y: 81, endPoint x: 111, endPoint y: 86, distance: 14.0
click at [111, 92] on td "M00001814689: Airo - Vape Cart 1g - Final Packaging - [PERSON_NAME]" at bounding box center [108, 107] width 126 height 30
drag, startPoint x: 102, startPoint y: 79, endPoint x: 132, endPoint y: 93, distance: 32.6
click at [132, 93] on td "M00001814689: Airo - Vape Cart 1g - Final Packaging - [PERSON_NAME]" at bounding box center [108, 107] width 126 height 30
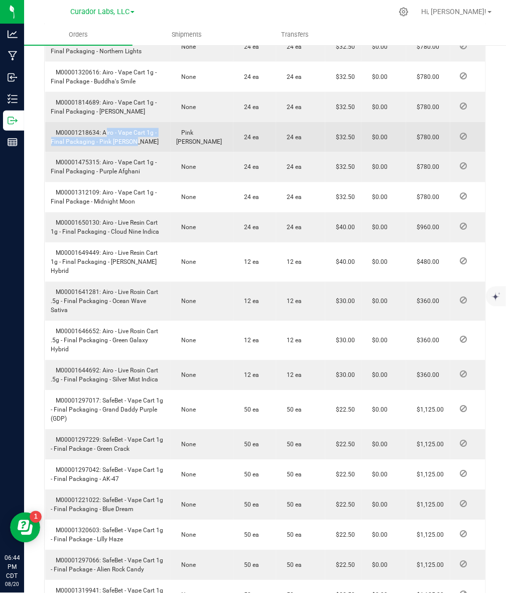
click at [140, 132] on td "M00001218634: Airo - Vape Cart 1g - Final Packaging - Pink [PERSON_NAME]" at bounding box center [108, 137] width 126 height 30
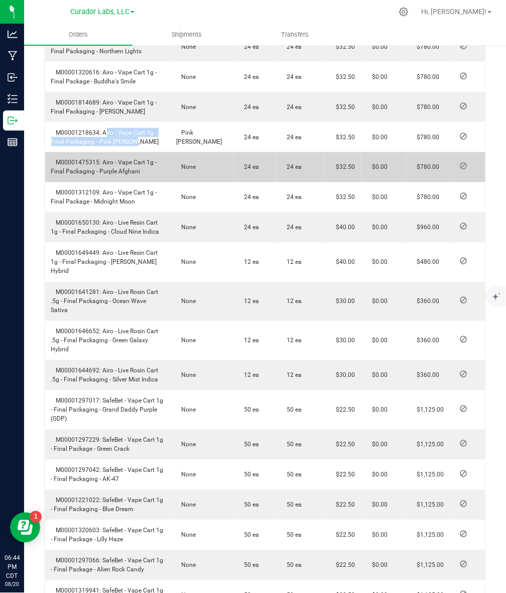
drag, startPoint x: 102, startPoint y: 142, endPoint x: 147, endPoint y: 155, distance: 47.1
click at [147, 155] on td "M00001475315: Airo - Vape Cart 1g - Final Packaging - Purple Afghani" at bounding box center [108, 167] width 126 height 30
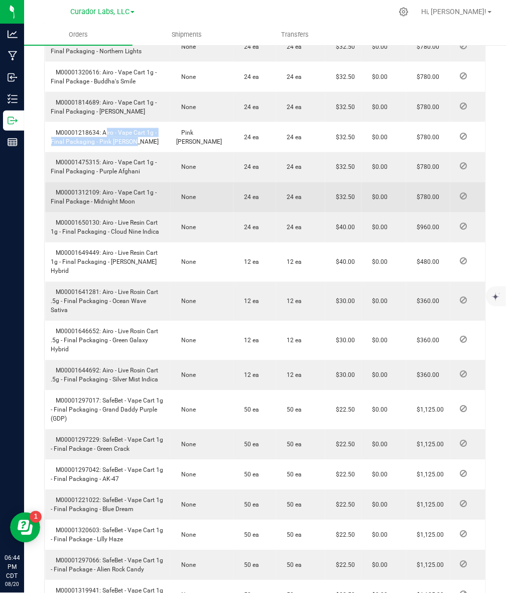
drag, startPoint x: 101, startPoint y: 170, endPoint x: 136, endPoint y: 182, distance: 36.2
click at [136, 182] on td "M00001312109: Airo - Vape Cart 1g - Final Package - Midnight Moon" at bounding box center [108, 197] width 126 height 30
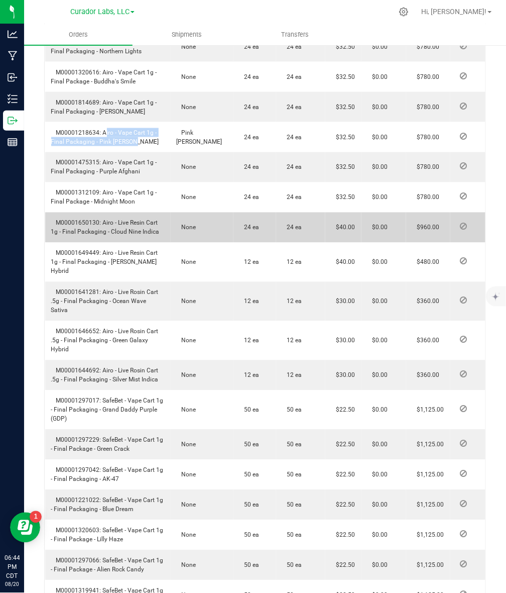
drag, startPoint x: 102, startPoint y: 202, endPoint x: 159, endPoint y: 214, distance: 58.5
click at [159, 214] on td "M00001650130: Airo - Live Resin Cart 1g - Final Packaging - Cloud Nine Indica" at bounding box center [108, 227] width 126 height 30
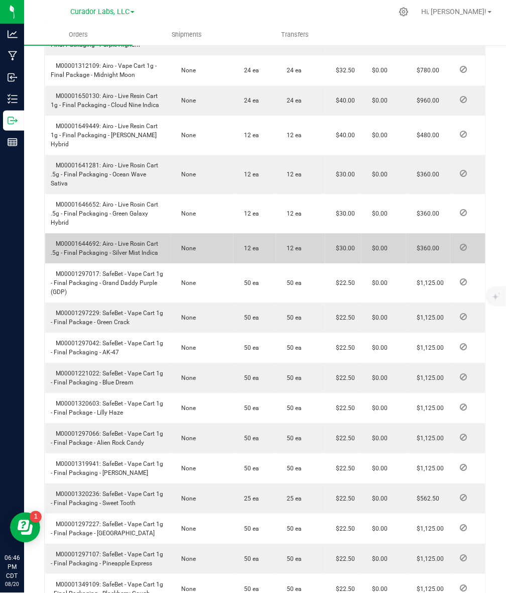
scroll to position [1028, 0]
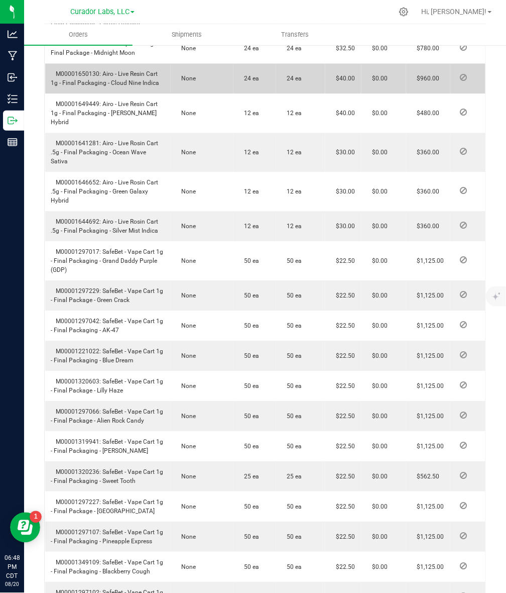
click at [83, 64] on td "M00001650130: Airo - Live Resin Cart 1g - Final Packaging - Cloud Nine Indica" at bounding box center [108, 79] width 126 height 30
click at [132, 71] on span "M00001650130: Airo - Live Resin Cart 1g - Final Packaging - Cloud Nine Indica" at bounding box center [105, 79] width 108 height 16
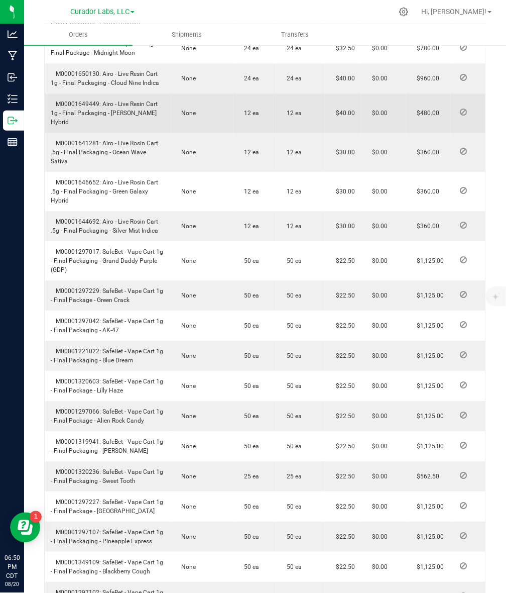
click at [102, 96] on td "M00001649449: Airo - Live Resin Cart 1g - Final Packaging - [PERSON_NAME] Hybrid" at bounding box center [108, 113] width 126 height 39
click at [103, 101] on span "M00001649449: Airo - Live Resin Cart 1g - Final Packaging - [PERSON_NAME] Hybrid" at bounding box center [104, 113] width 107 height 25
drag, startPoint x: 103, startPoint y: 86, endPoint x: 167, endPoint y: 90, distance: 64.4
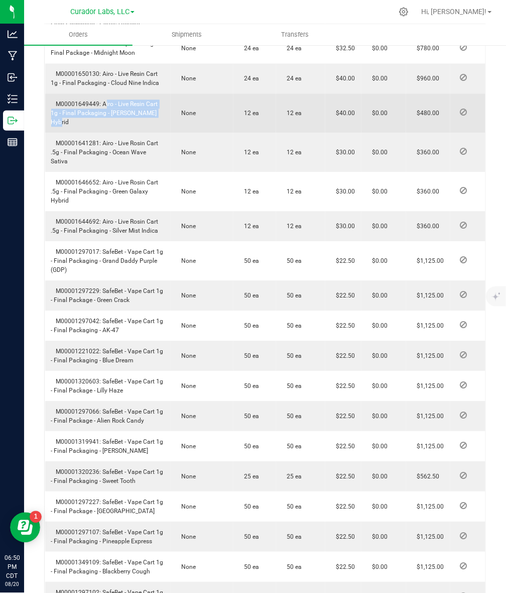
click at [167, 94] on td "M00001649449: Airo - Live Resin Cart 1g - Final Packaging - [PERSON_NAME] Hybrid" at bounding box center [108, 113] width 126 height 39
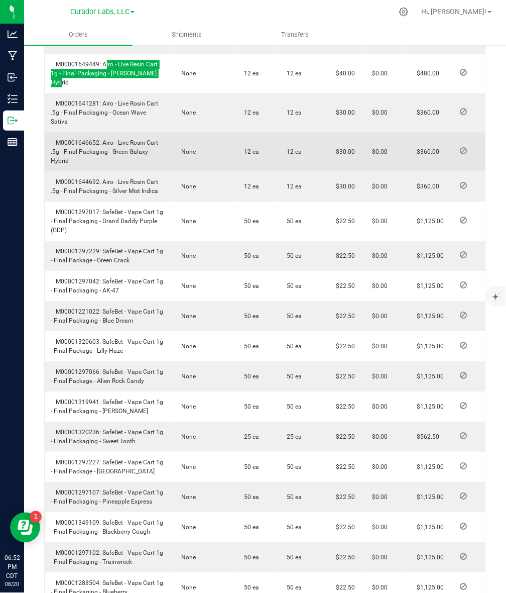
scroll to position [1090, 0]
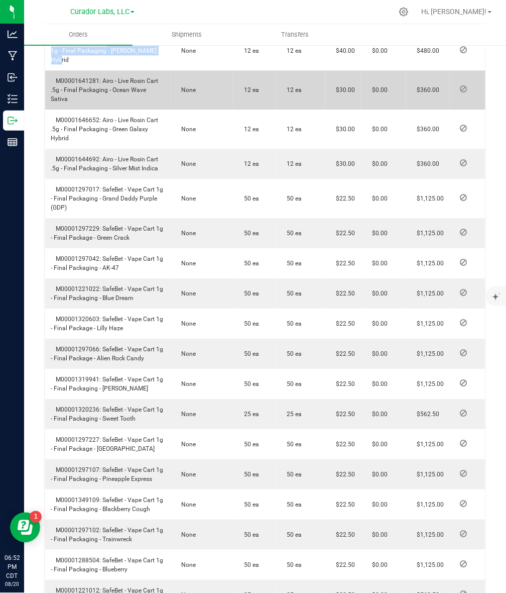
click at [117, 77] on span "M00001641281: Airo - Live Rosin Cart .5g - Final Packaging - Ocean Wave Sativa" at bounding box center [104, 89] width 107 height 25
click at [111, 77] on span "M00001641281: Airo - Live Rosin Cart .5g - Final Packaging - Ocean Wave Sativa" at bounding box center [104, 89] width 107 height 25
click at [106, 77] on span "M00001641281: Airo - Live Rosin Cart .5g - Final Packaging - Ocean Wave Sativa" at bounding box center [104, 89] width 107 height 25
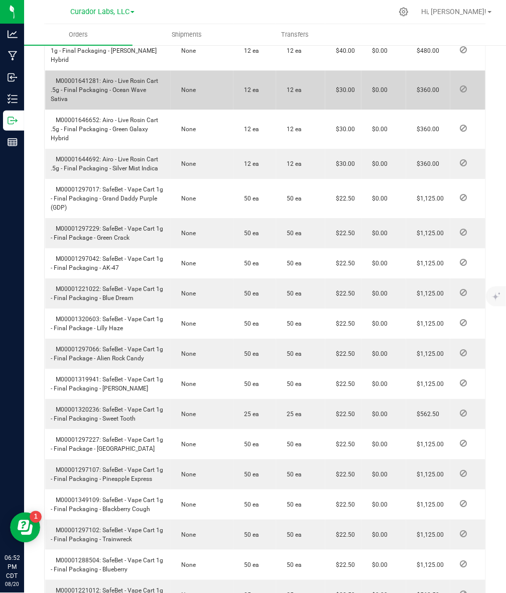
drag, startPoint x: 102, startPoint y: 52, endPoint x: 165, endPoint y: 61, distance: 63.4
click at [165, 70] on td "M00001641281: Airo - Live Rosin Cart .5g - Final Packaging - Ocean Wave Sativa" at bounding box center [108, 89] width 126 height 39
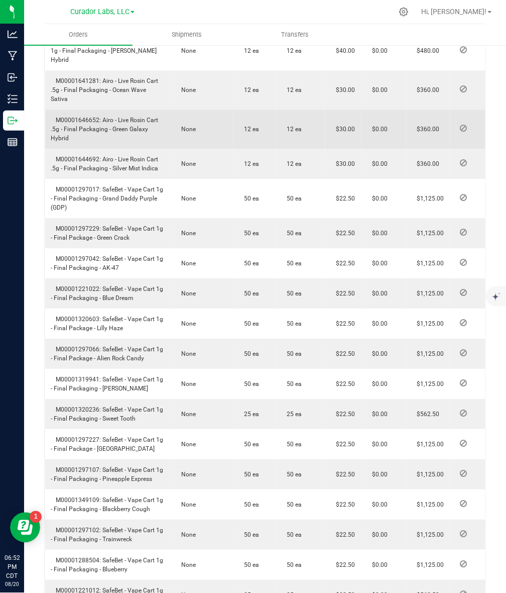
drag, startPoint x: 109, startPoint y: 95, endPoint x: 113, endPoint y: 101, distance: 6.5
click at [113, 109] on td "M00001646652: Airo - Live Rosin Cart .5g - Final Packaging - Green Galaxy Hybrid" at bounding box center [108, 128] width 126 height 39
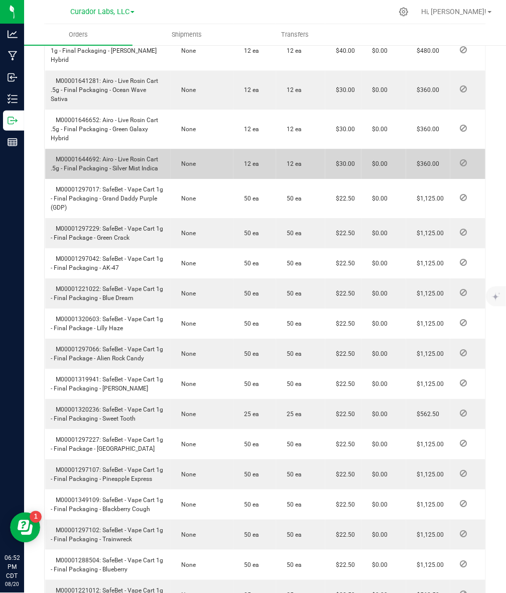
drag, startPoint x: 102, startPoint y: 123, endPoint x: 160, endPoint y: 136, distance: 59.1
click at [160, 149] on td "M00001644692: Airo - Live Rosin Cart .5g - Final Packaging - Silver Mist Indica" at bounding box center [108, 164] width 126 height 30
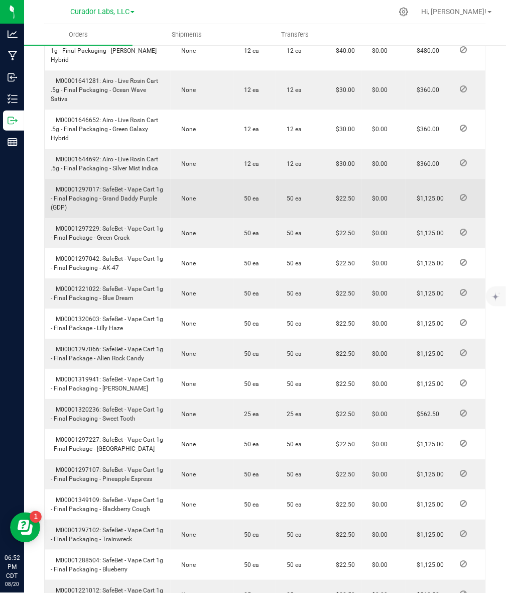
drag, startPoint x: 100, startPoint y: 151, endPoint x: 116, endPoint y: 170, distance: 23.9
click at [116, 179] on td "M00001297017: SafeBet - Vape Cart 1g - Final Packaging - Grand Daddy Purple (GD…" at bounding box center [108, 198] width 126 height 39
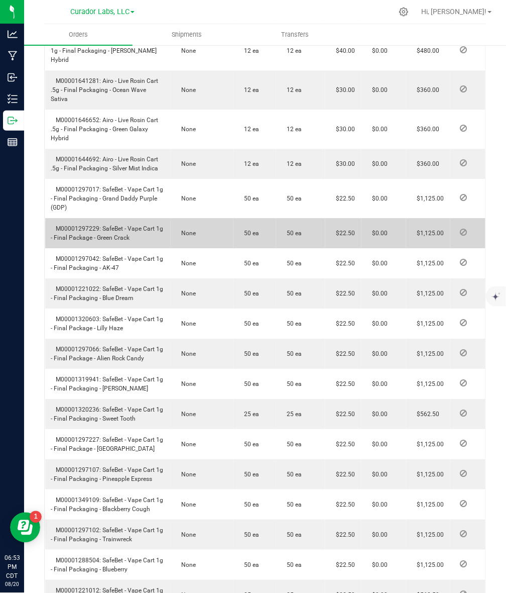
drag, startPoint x: 101, startPoint y: 189, endPoint x: 132, endPoint y: 201, distance: 32.6
click at [132, 218] on td "M00001297229: SafeBet - Vape Cart 1g - Final Package - Green Crack" at bounding box center [108, 233] width 126 height 30
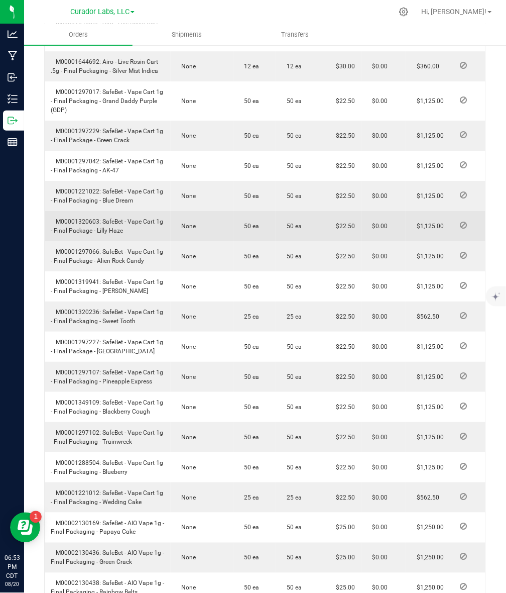
scroll to position [1216, 0]
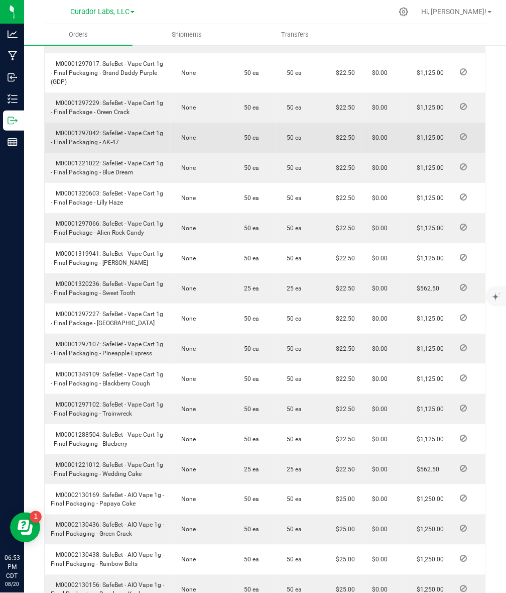
drag, startPoint x: 99, startPoint y: 95, endPoint x: 126, endPoint y: 109, distance: 29.9
click at [126, 123] on td "M00001297042: SafeBet - Vape Cart 1g - Final Packaging - AK-47" at bounding box center [108, 138] width 126 height 30
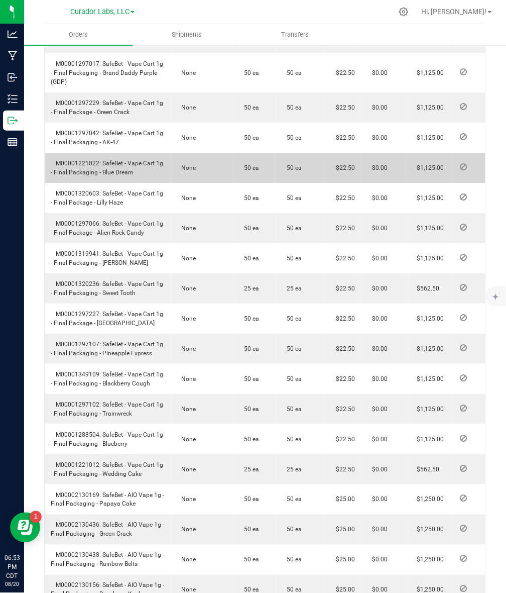
drag, startPoint x: 102, startPoint y: 126, endPoint x: 142, endPoint y: 134, distance: 40.5
click at [142, 153] on td "M00001221022: SafeBet - Vape Cart 1g - Final Packaging - Blue Dream" at bounding box center [108, 168] width 126 height 30
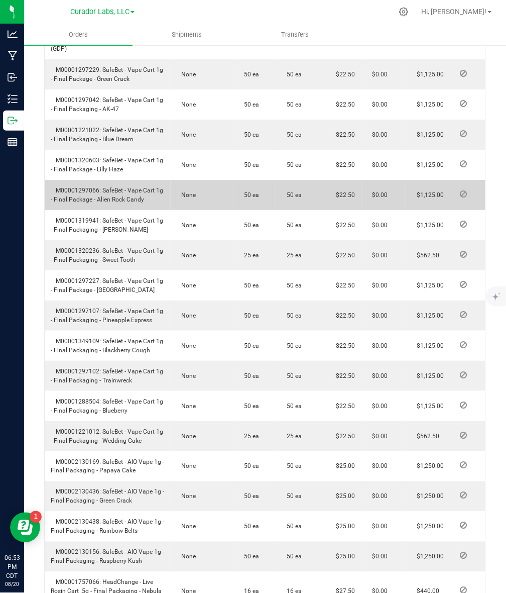
scroll to position [1312, 0]
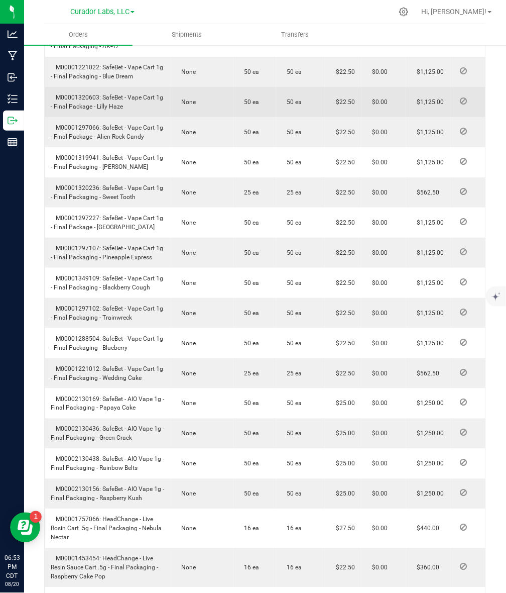
drag, startPoint x: 101, startPoint y: 60, endPoint x: 133, endPoint y: 78, distance: 36.2
click at [133, 87] on td "M00001320603: SafeBet - Vape Cart 1g - Final Package - Lilly Haze" at bounding box center [108, 102] width 126 height 30
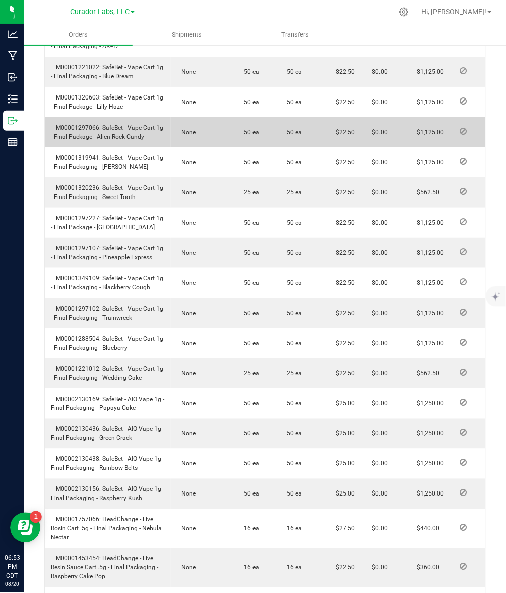
drag, startPoint x: 102, startPoint y: 88, endPoint x: 147, endPoint y: 106, distance: 48.7
click at [147, 117] on td "M00001297066: SafeBet - Vape Cart 1g - Final Package - Alien Rock Candy" at bounding box center [108, 132] width 126 height 30
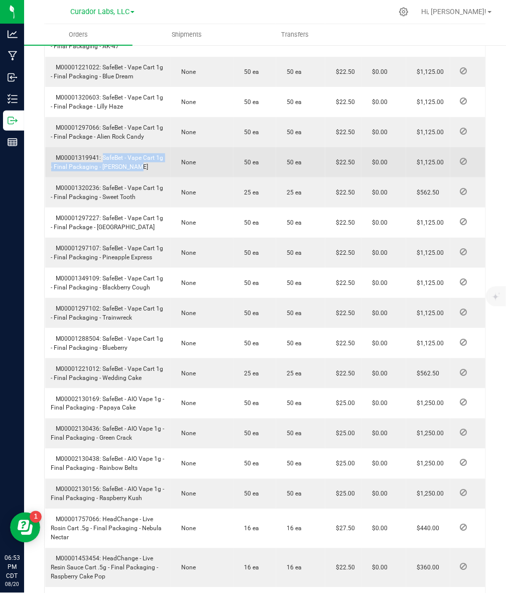
drag, startPoint x: 99, startPoint y: 119, endPoint x: 137, endPoint y: 126, distance: 38.4
click at [137, 147] on td "M00001319941: SafeBet - Vape Cart 1g - Final Packaging - [PERSON_NAME]" at bounding box center [108, 162] width 126 height 30
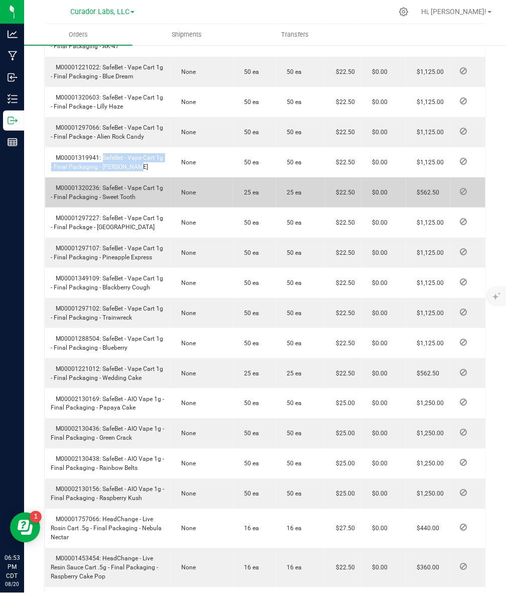
drag, startPoint x: 102, startPoint y: 151, endPoint x: 142, endPoint y: 156, distance: 40.1
click at [142, 177] on td "M00001320236: SafeBet - Vape Cart 1g - Final Packaging - Sweet Tooth" at bounding box center [108, 192] width 126 height 30
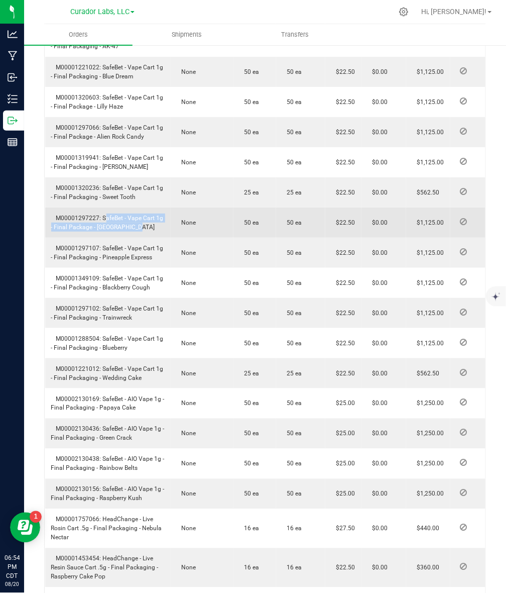
drag, startPoint x: 101, startPoint y: 177, endPoint x: 146, endPoint y: 194, distance: 48.0
click at [146, 207] on td "M00001297227: SafeBet - Vape Cart 1g - Final Package - [GEOGRAPHIC_DATA]" at bounding box center [108, 222] width 126 height 30
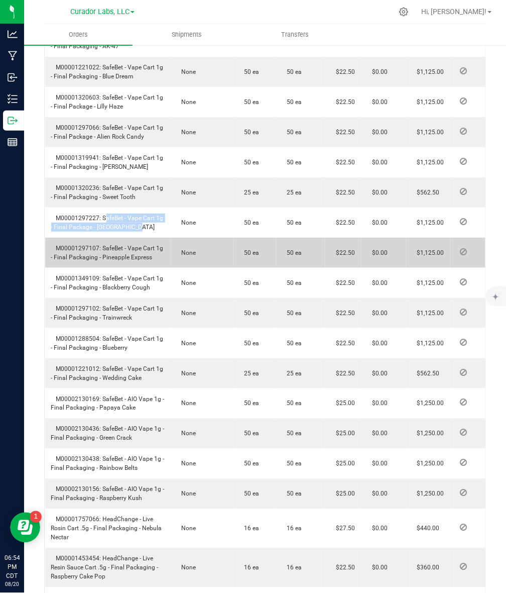
drag, startPoint x: 101, startPoint y: 209, endPoint x: 156, endPoint y: 217, distance: 55.8
click at [156, 238] on td "M00001297107: SafeBet - Vape Cart 1g - Final Packaging - Pineapple Express" at bounding box center [108, 253] width 126 height 30
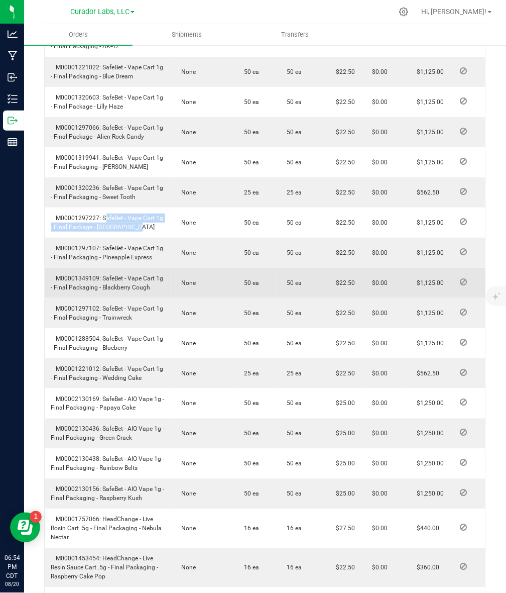
drag, startPoint x: 100, startPoint y: 239, endPoint x: 151, endPoint y: 247, distance: 51.4
click at [151, 268] on td "M00001349109: SafeBet - Vape Cart 1g - Final Packaging - Blackberry Cough" at bounding box center [108, 283] width 126 height 30
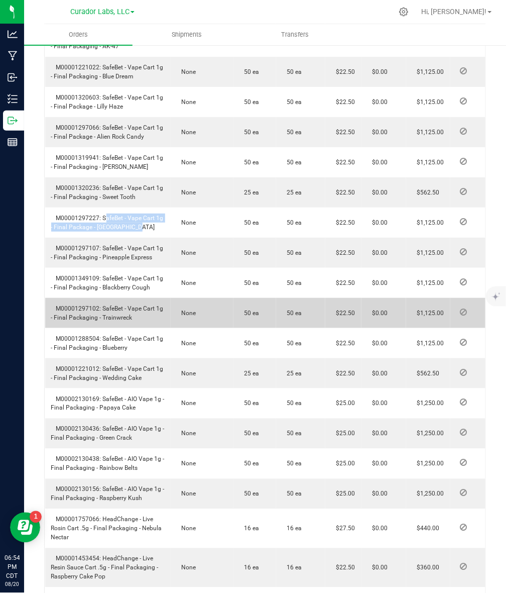
drag, startPoint x: 101, startPoint y: 269, endPoint x: 138, endPoint y: 280, distance: 38.2
click at [138, 298] on td "M00001297102: SafeBet - Vape Cart 1g - Final Packaging - Trainwreck" at bounding box center [108, 313] width 126 height 30
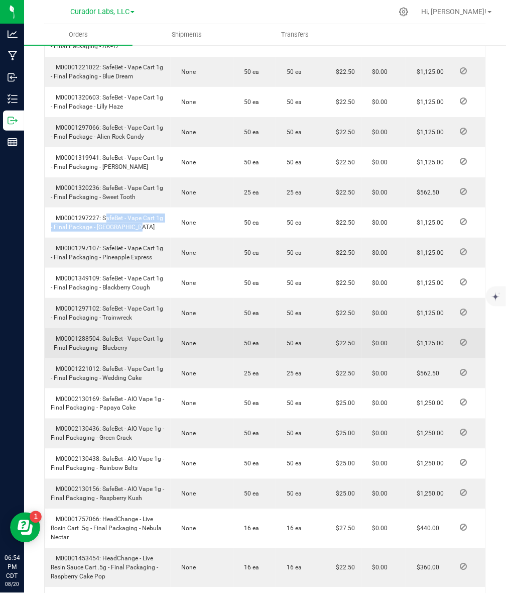
drag, startPoint x: 103, startPoint y: 301, endPoint x: 129, endPoint y: 309, distance: 27.2
click at [129, 328] on td "M00001288504: SafeBet - Vape Cart 1g - Final Packaging - Blueberry" at bounding box center [108, 343] width 126 height 30
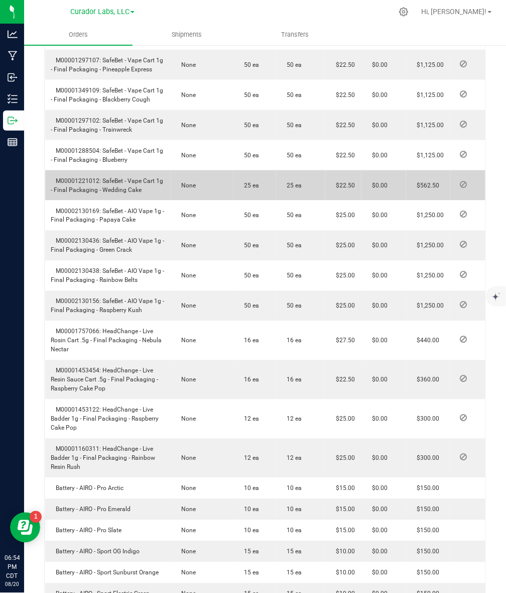
scroll to position [1500, 0]
drag, startPoint x: 100, startPoint y: 141, endPoint x: 141, endPoint y: 151, distance: 42.0
click at [141, 170] on td "M00001221012: SafeBet - Vape Cart 1g - Final Packaging - Wedding Cake" at bounding box center [108, 185] width 126 height 30
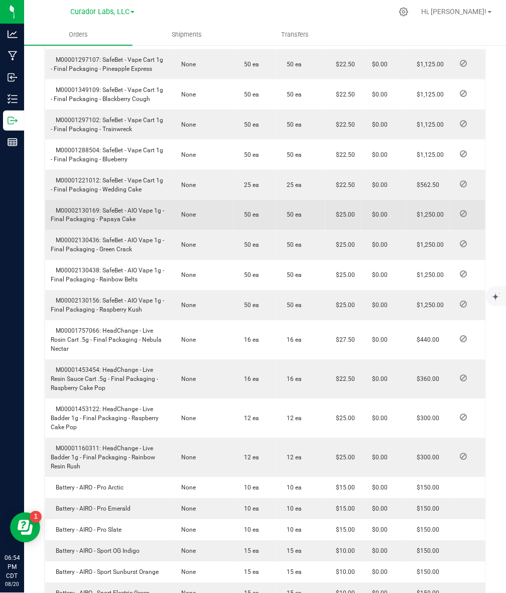
drag, startPoint x: 101, startPoint y: 171, endPoint x: 132, endPoint y: 179, distance: 32.2
click at [132, 207] on span "M00002130169: SafeBet - AIO Vape 1g - Final Packaging - Papaya Cake" at bounding box center [108, 215] width 114 height 16
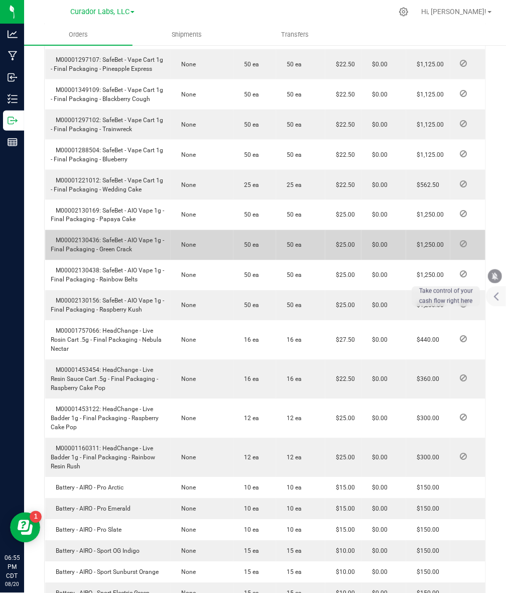
drag, startPoint x: 102, startPoint y: 199, endPoint x: 132, endPoint y: 216, distance: 34.6
click at [132, 230] on td "M00002130436: SafeBet - AIO Vape 1g - Final Packaging - Green Crack" at bounding box center [108, 245] width 126 height 30
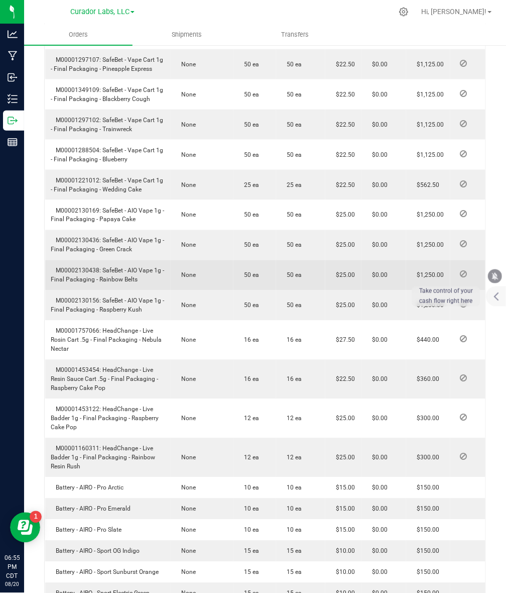
drag, startPoint x: 100, startPoint y: 232, endPoint x: 137, endPoint y: 240, distance: 37.5
click at [137, 260] on td "M00002130438: SafeBet - AIO Vape 1g - Final Packaging - Rainbow Belts" at bounding box center [108, 275] width 126 height 30
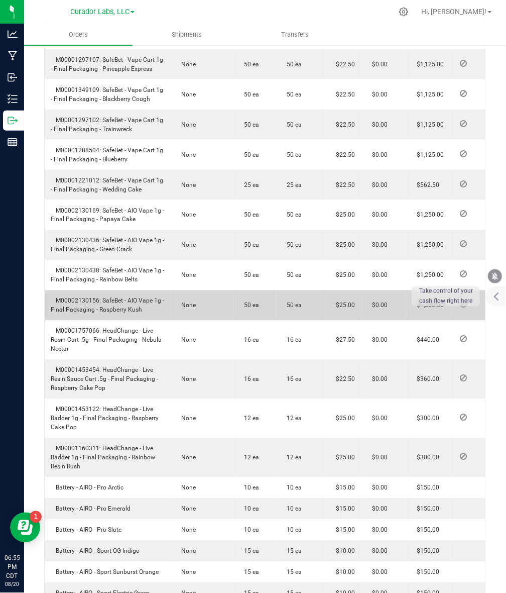
drag, startPoint x: 101, startPoint y: 263, endPoint x: 142, endPoint y: 273, distance: 41.4
click at [142, 290] on td "M00002130156: SafeBet - AIO Vape 1g - Final Packaging - Raspberry Kush" at bounding box center [108, 305] width 126 height 30
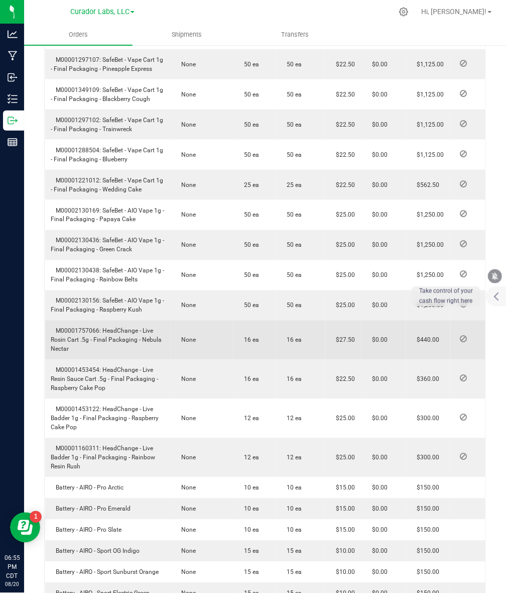
drag, startPoint x: 103, startPoint y: 294, endPoint x: 116, endPoint y: 307, distance: 18.5
click at [116, 320] on td "M00001757066: HeadChange - Live Rosin Cart .5g - Final Packaging - Nebula Nectar" at bounding box center [108, 339] width 126 height 39
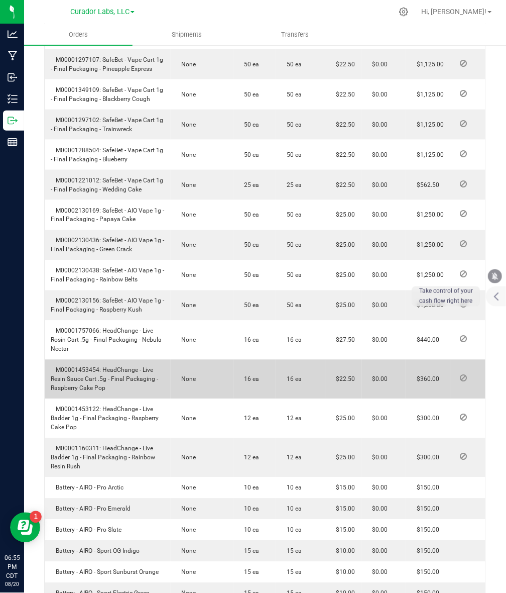
drag, startPoint x: 101, startPoint y: 330, endPoint x: 119, endPoint y: 347, distance: 24.2
click at [119, 360] on td "M00001453454: HeadChange - Live Resin Sauce Cart .5g - Final Packaging - Raspbe…" at bounding box center [108, 379] width 126 height 39
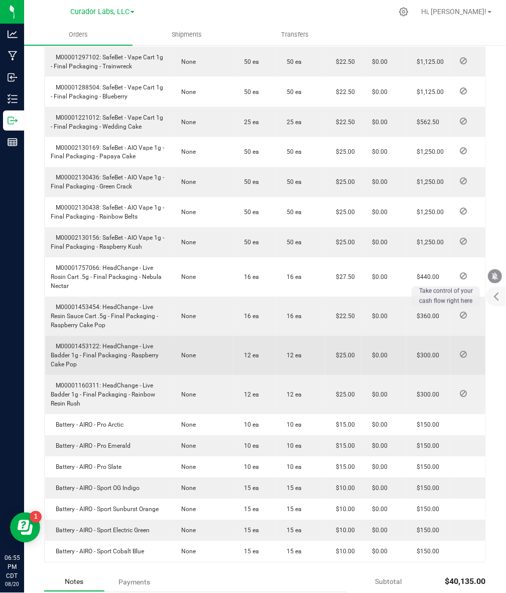
drag, startPoint x: 101, startPoint y: 308, endPoint x: 112, endPoint y: 325, distance: 20.5
click at [112, 336] on td "M00001453122: HeadChange - Live Badder 1g - Final Packaging - Raspberry Cake Pop" at bounding box center [108, 355] width 126 height 39
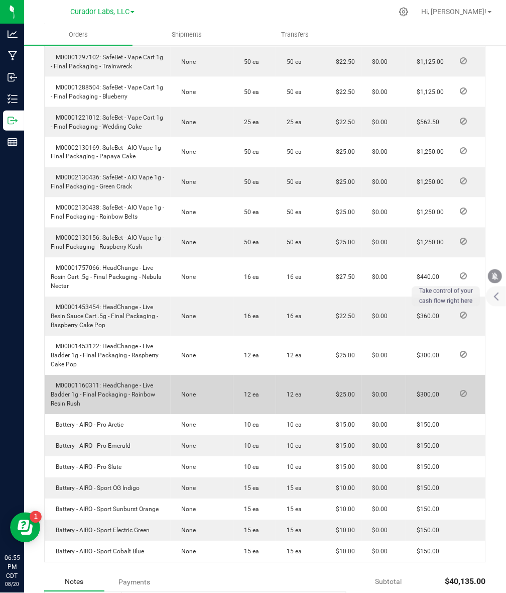
drag, startPoint x: 114, startPoint y: 362, endPoint x: 122, endPoint y: 372, distance: 13.3
click at [122, 375] on td "M00001160311: HeadChange - Live Badder 1g - Final Packaging - Rainbow Resin Rush" at bounding box center [108, 394] width 126 height 39
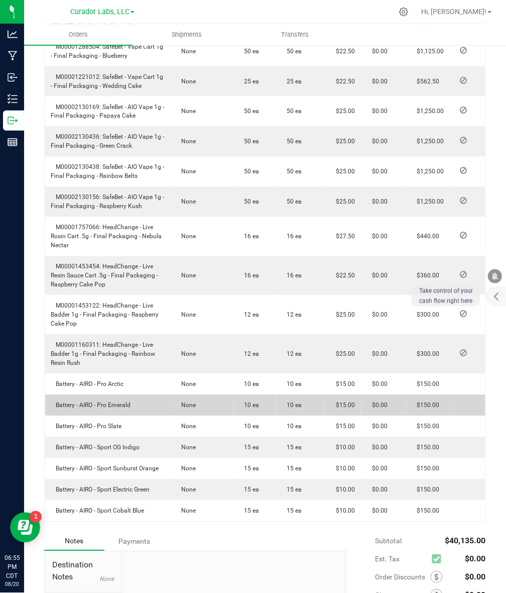
scroll to position [1626, 0]
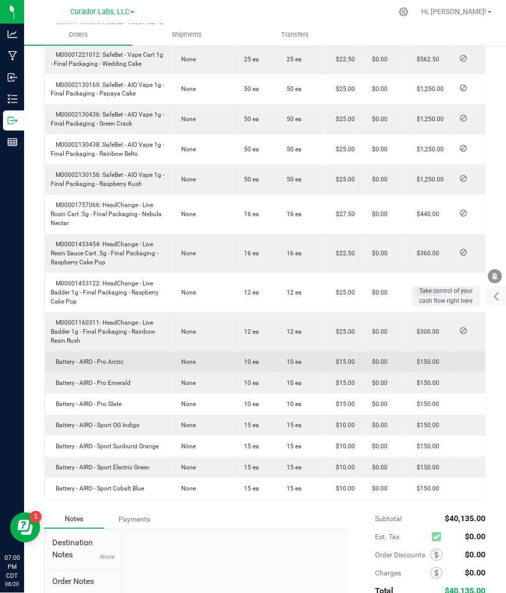
click at [89, 352] on td "Battery - AIRO - Pro Arctic" at bounding box center [108, 362] width 126 height 21
click at [88, 359] on span "Battery - AIRO - Pro Arctic" at bounding box center [87, 362] width 73 height 7
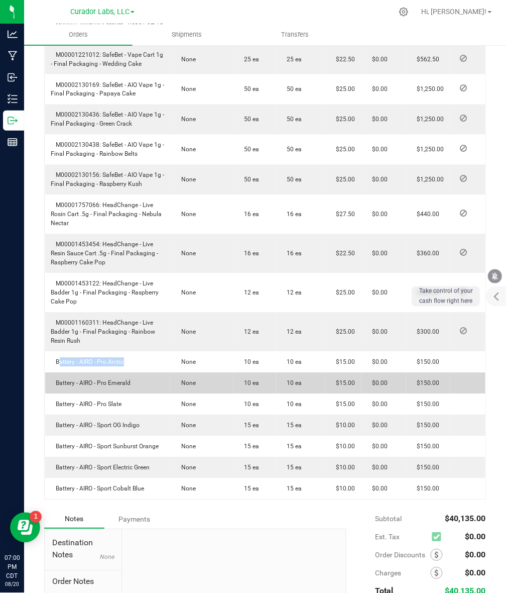
click at [89, 380] on span "Battery - AIRO - Pro Emerald" at bounding box center [91, 383] width 80 height 7
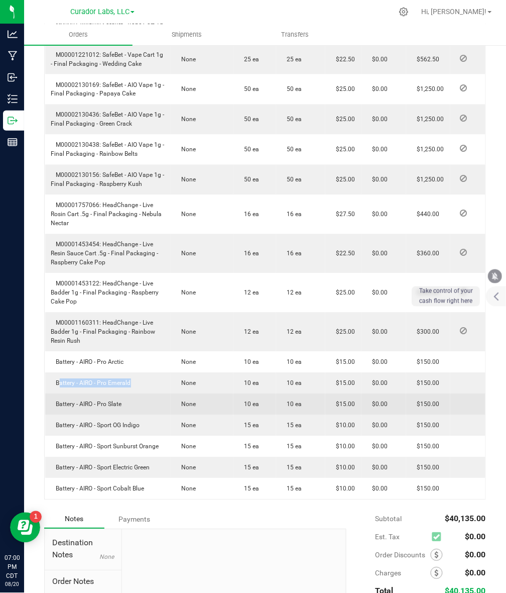
click at [119, 401] on span "Battery - AIRO - Pro Slate" at bounding box center [86, 404] width 71 height 7
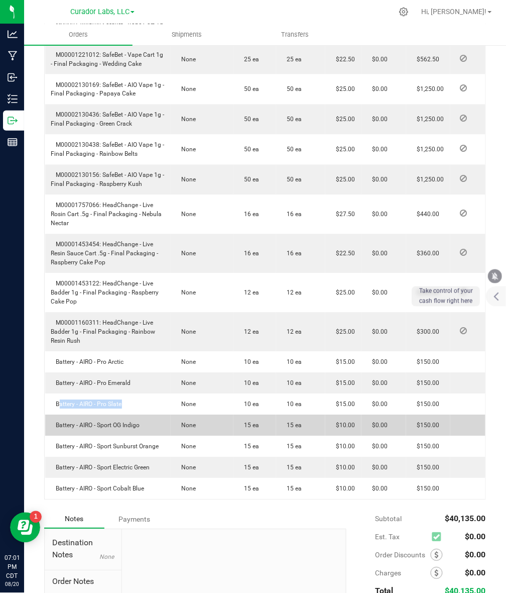
click at [104, 422] on span "Battery - AIRO - Sport OG Indigo" at bounding box center [95, 425] width 89 height 7
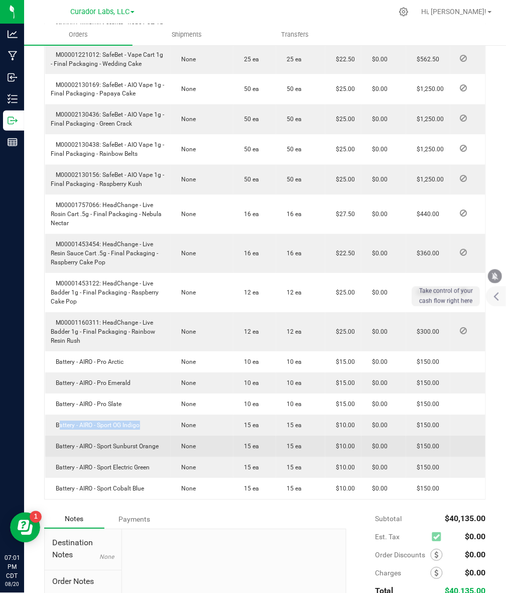
click at [100, 436] on td "Battery - AIRO - Sport Sunburst Orange" at bounding box center [108, 446] width 126 height 21
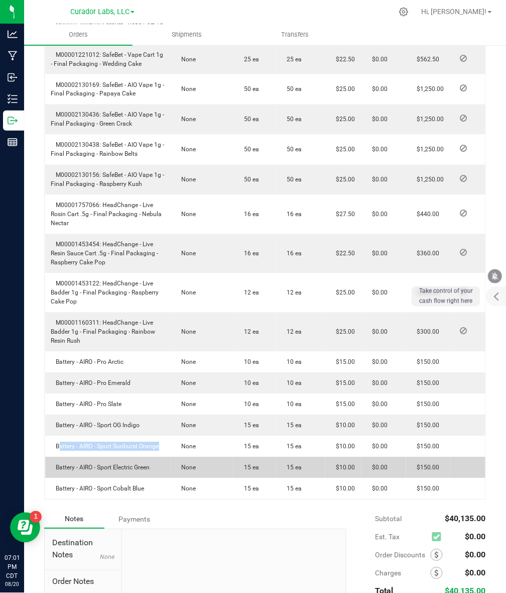
click at [114, 464] on span "Battery - AIRO - Sport Electric Green" at bounding box center [100, 467] width 99 height 7
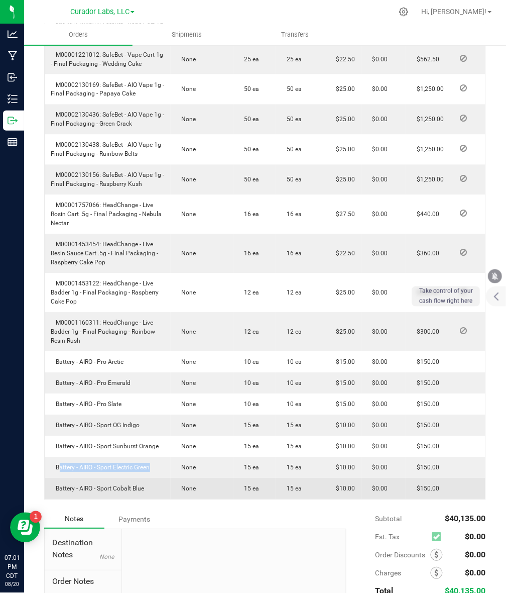
click at [83, 485] on span "Battery - AIRO - Sport Cobalt Blue" at bounding box center [97, 488] width 93 height 7
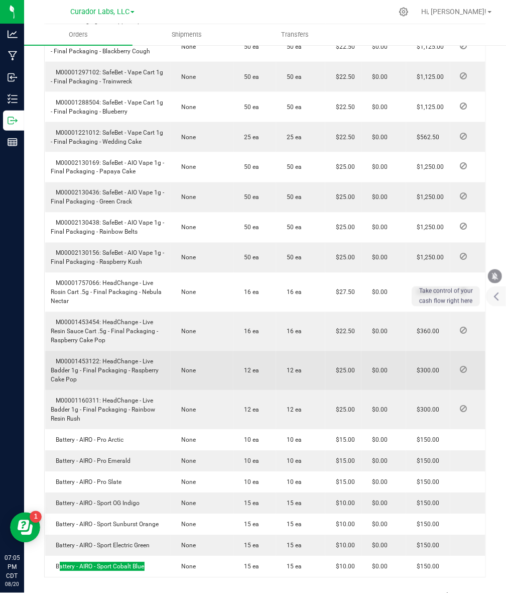
scroll to position [1543, 0]
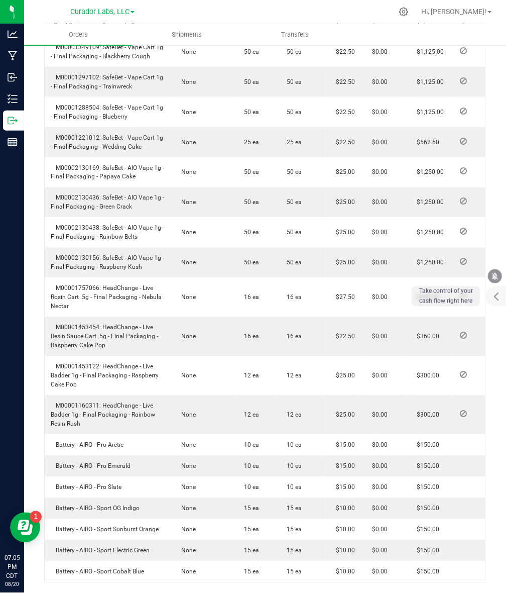
click at [302, 592] on div "Notes Payments" at bounding box center [191, 602] width 295 height 19
drag, startPoint x: 496, startPoint y: 296, endPoint x: 491, endPoint y: 222, distance: 74.5
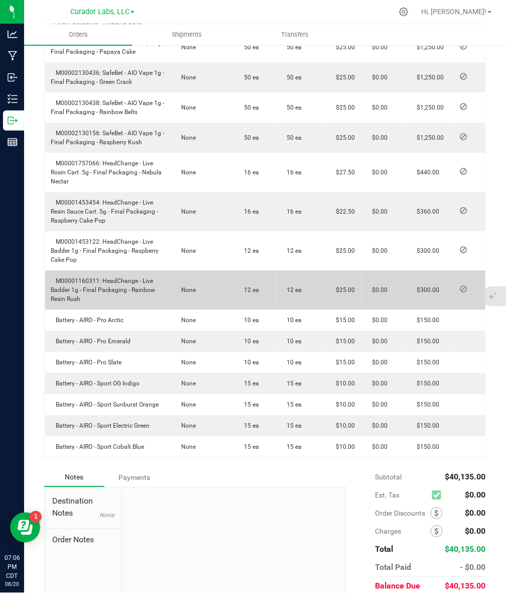
scroll to position [1668, 0]
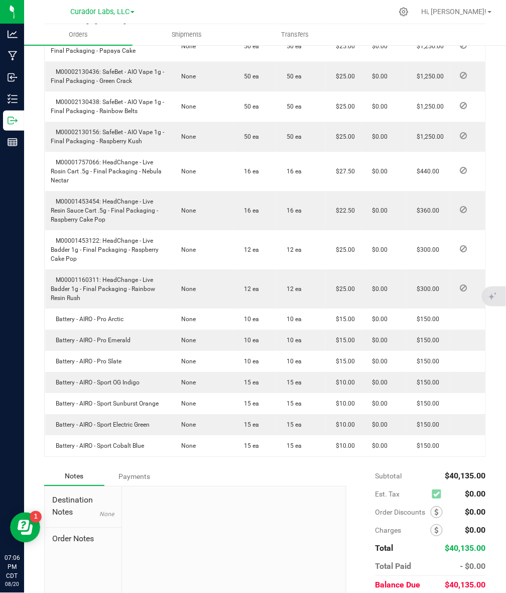
click at [289, 467] on div "Notes Payments" at bounding box center [191, 476] width 295 height 19
click at [280, 467] on div "Notes Payments" at bounding box center [191, 476] width 295 height 19
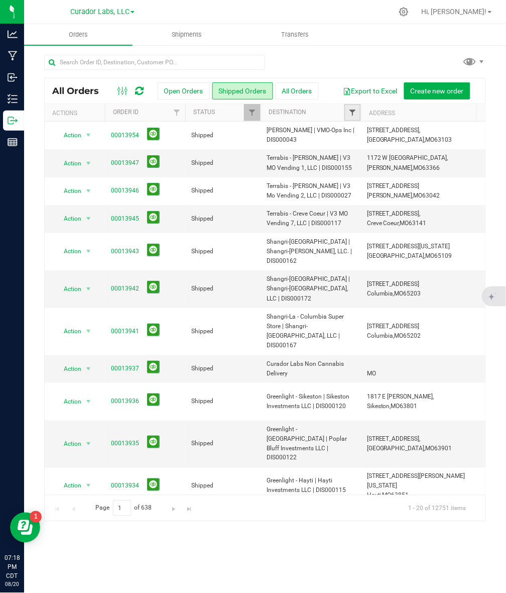
click at [357, 115] on span "Filter" at bounding box center [353, 112] width 8 height 8
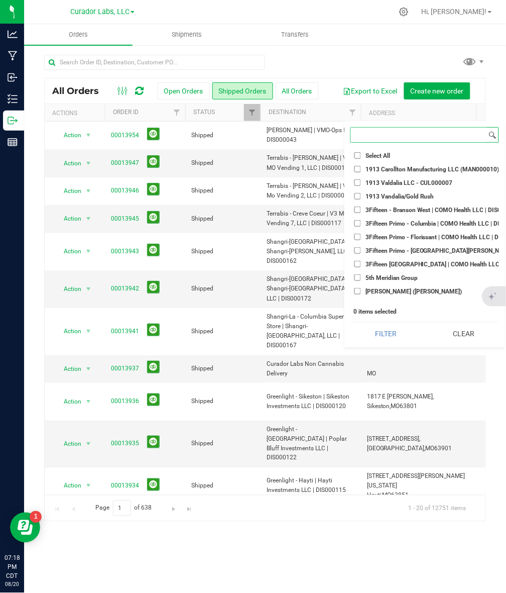
click at [393, 130] on input at bounding box center [419, 135] width 136 height 15
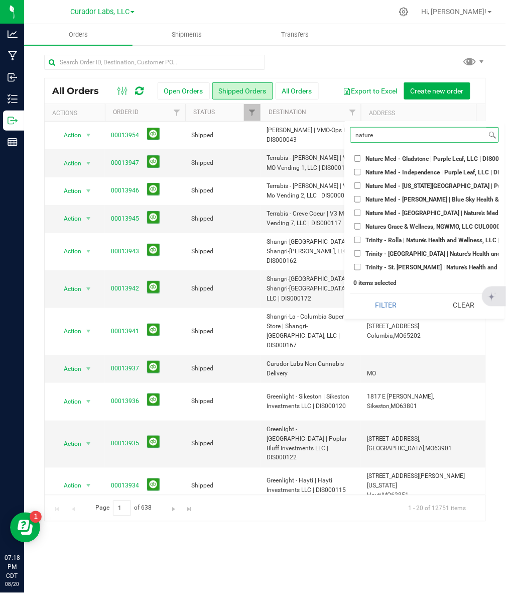
type input "nature"
click at [358, 161] on input "Nature Med - Gladstone | Purple Leaf, LLC | DIS000056" at bounding box center [358, 158] width 7 height 7
checkbox input "true"
click at [358, 166] on ul "Select All 1913 Carollton Manufacturing LLC (MAN000010) 1913 Valdalia LLC - CUL…" at bounding box center [425, 211] width 149 height 122
click at [360, 225] on input "Natures Grace & Wellness, NGWMO, LLC CUL000069" at bounding box center [358, 226] width 7 height 7
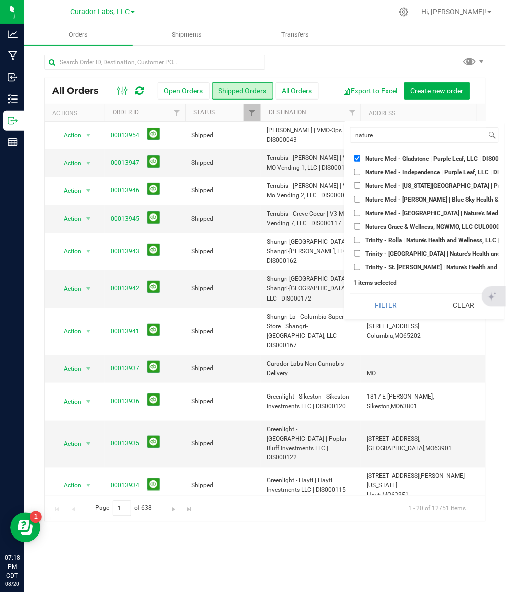
checkbox input "true"
click at [358, 212] on input "Nature Med - [GEOGRAPHIC_DATA] | Nature's Med MO, LLC | DIS000088" at bounding box center [358, 212] width 7 height 7
checkbox input "true"
click at [358, 225] on input "Natures Grace & Wellness, NGWMO, LLC CUL000069" at bounding box center [358, 226] width 7 height 7
checkbox input "false"
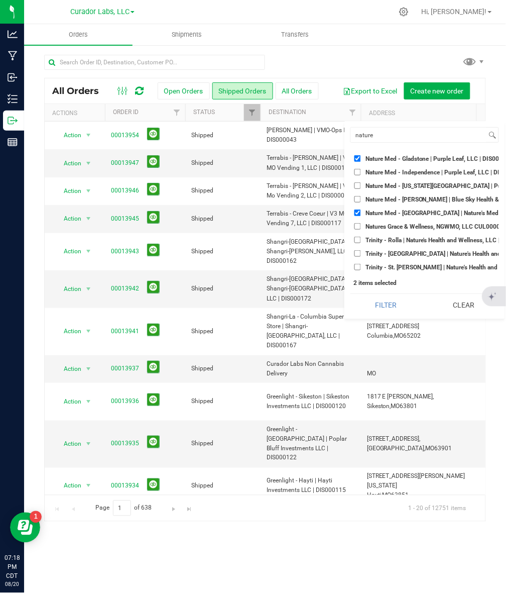
click at [357, 199] on input "Nature Med - [PERSON_NAME] | Blue Sky Health & Wellness LLC | DIS000152" at bounding box center [358, 199] width 7 height 7
checkbox input "true"
click at [358, 182] on li "Nature Med - [US_STATE][GEOGRAPHIC_DATA] | Purple Leaf, LLC | DIS000072" at bounding box center [425, 185] width 149 height 11
click at [360, 172] on input "Nature Med - Independence | Purple Leaf, LLC | DIS000059" at bounding box center [358, 172] width 7 height 7
checkbox input "true"
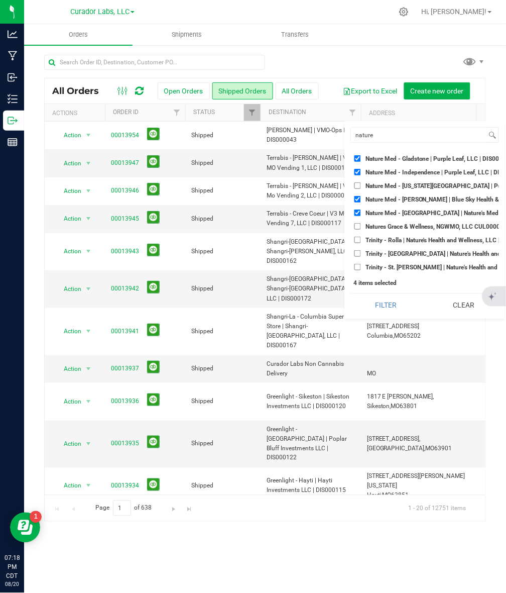
click at [358, 184] on input "Nature Med - [US_STATE][GEOGRAPHIC_DATA] | Purple Leaf, LLC | DIS000072" at bounding box center [358, 185] width 7 height 7
checkbox input "true"
click at [401, 312] on button "Filter" at bounding box center [386, 305] width 71 height 22
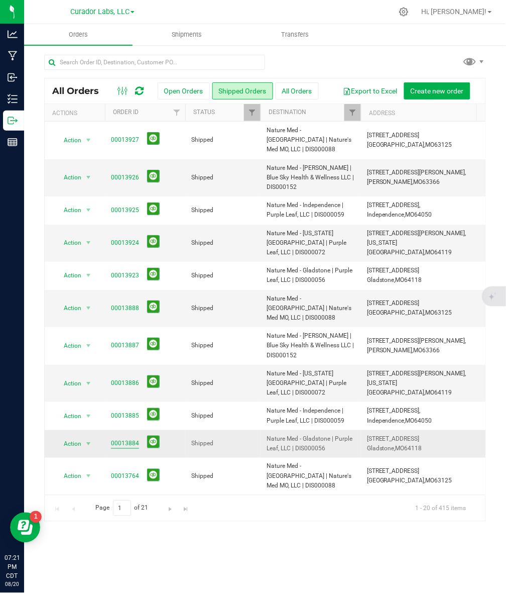
click at [125, 438] on link "00013884" at bounding box center [125, 443] width 28 height 10
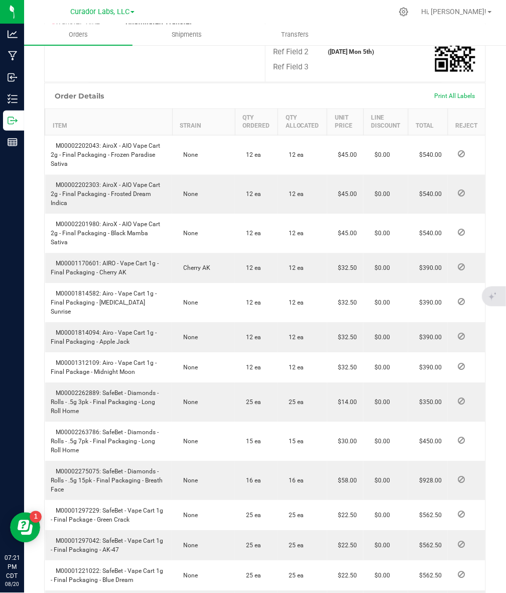
scroll to position [314, 0]
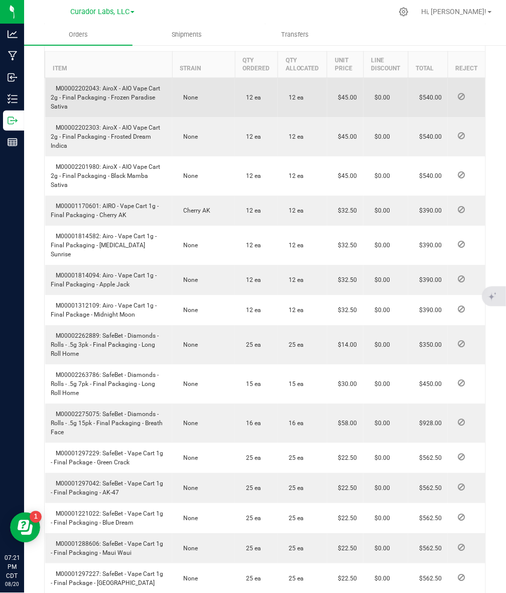
drag, startPoint x: 100, startPoint y: 109, endPoint x: 108, endPoint y: 121, distance: 14.2
click at [108, 118] on td "M00002202043: AiroX - AIO Vape Cart 2g - Final Packaging - Frozen Paradise Sati…" at bounding box center [109, 98] width 128 height 40
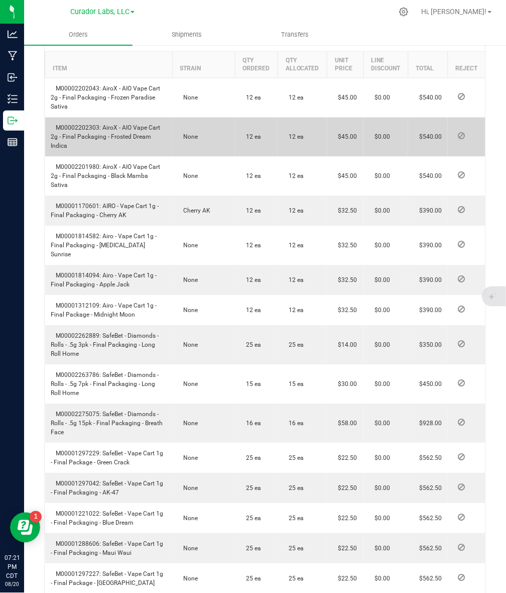
drag, startPoint x: 101, startPoint y: 146, endPoint x: 110, endPoint y: 163, distance: 19.8
click at [110, 157] on td "M00002202303: AiroX - AIO Vape Cart 2g - Final Packaging - Frosted Dream Indica" at bounding box center [109, 137] width 128 height 39
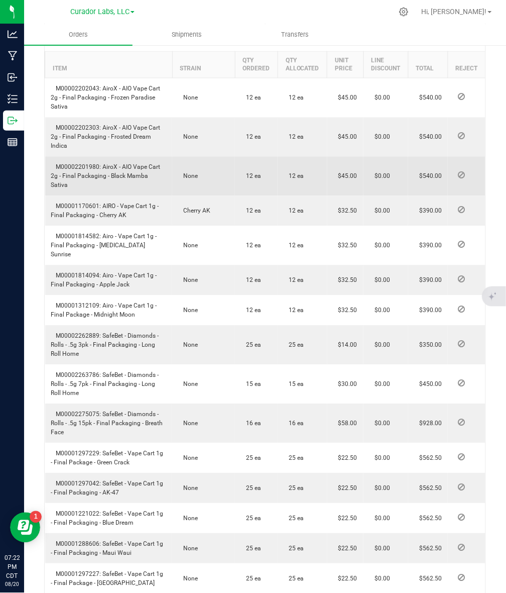
drag, startPoint x: 102, startPoint y: 182, endPoint x: 166, endPoint y: 201, distance: 66.6
click at [166, 196] on td "M00002201980: AiroX - AIO Vape Cart 2g - Final Packaging - Black Mamba Sativa" at bounding box center [109, 176] width 128 height 39
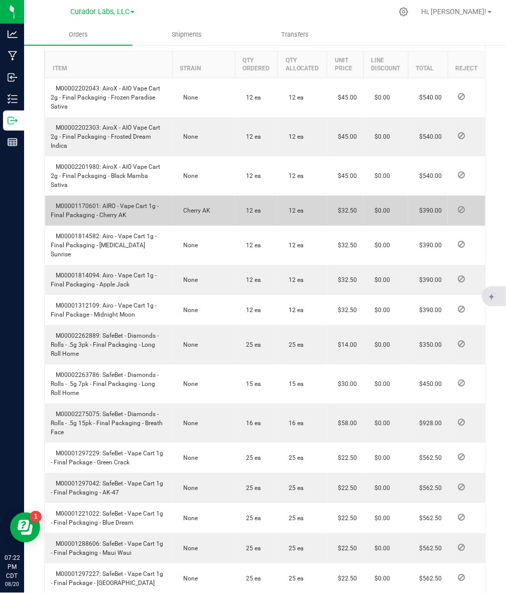
drag, startPoint x: 100, startPoint y: 210, endPoint x: 131, endPoint y: 229, distance: 35.7
click at [131, 226] on td "M00001170601: AIRO - Vape Cart 1g - Final Packaging - Cherry AK" at bounding box center [109, 211] width 128 height 30
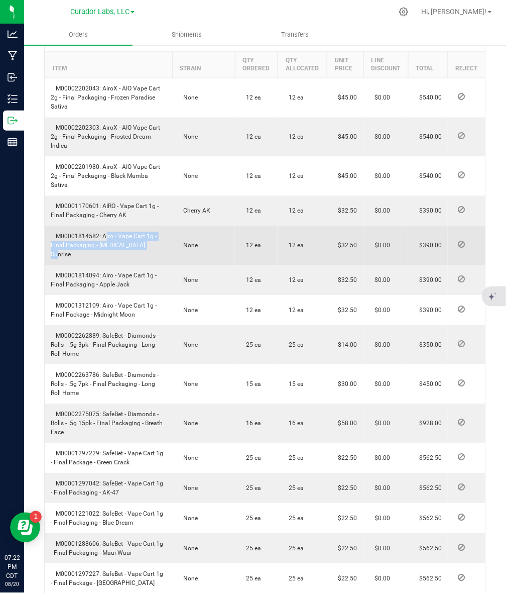
drag, startPoint x: 103, startPoint y: 243, endPoint x: 150, endPoint y: 262, distance: 50.7
click at [150, 262] on td "M00001814582: Airo - Vape Cart 1g - Final Packaging - [MEDICAL_DATA] Sunrise" at bounding box center [109, 245] width 128 height 39
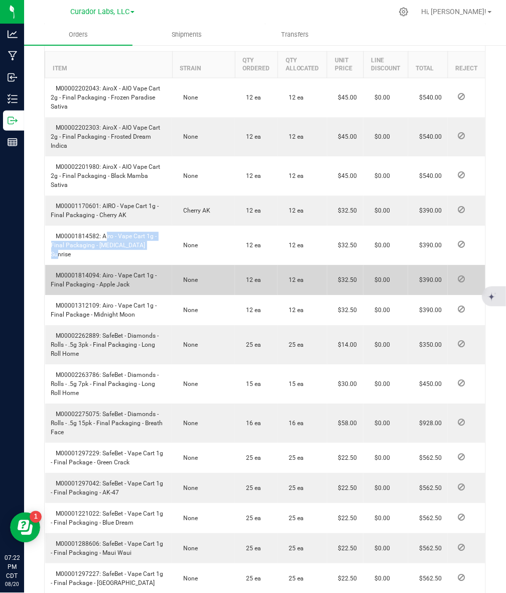
drag, startPoint x: 103, startPoint y: 277, endPoint x: 158, endPoint y: 285, distance: 55.8
click at [158, 285] on td "M00001814094: Airo - Vape Cart 1g - Final Packaging - Apple Jack" at bounding box center [109, 280] width 128 height 30
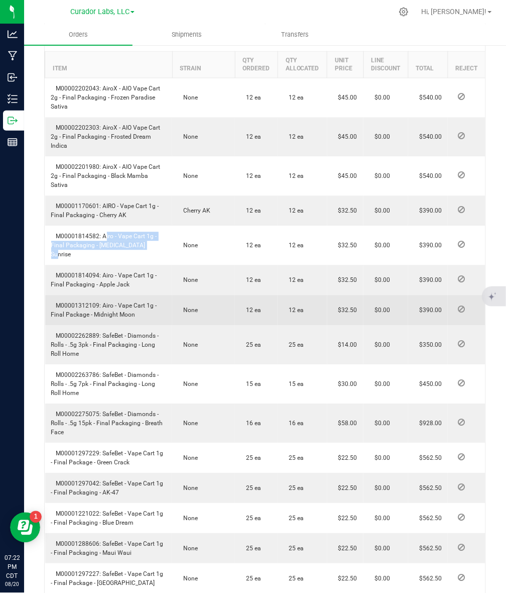
drag, startPoint x: 108, startPoint y: 309, endPoint x: 141, endPoint y: 317, distance: 33.3
click at [141, 317] on td "M00001312109: Airo - Vape Cart 1g - Final Package - Midnight Moon" at bounding box center [109, 310] width 128 height 30
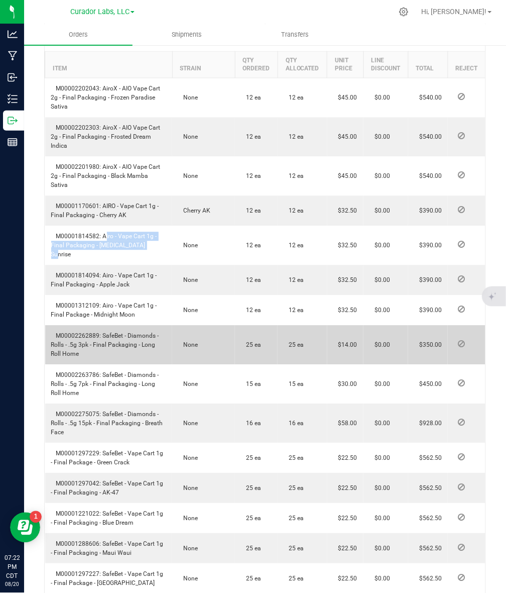
drag, startPoint x: 101, startPoint y: 334, endPoint x: 119, endPoint y: 357, distance: 28.6
click at [119, 357] on td "M00002262889: SafeBet - Diamonds - Rolls - .5g 3pk - Final Packaging - Long Rol…" at bounding box center [109, 344] width 128 height 39
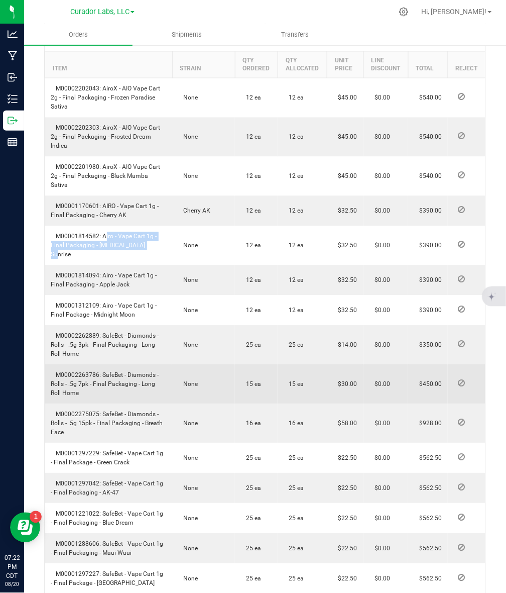
drag, startPoint x: 101, startPoint y: 373, endPoint x: 112, endPoint y: 398, distance: 26.8
click at [112, 398] on td "M00002263786: SafeBet - Diamonds - Rolls - .5g 7pk - Final Packaging - Long Rol…" at bounding box center [109, 384] width 128 height 39
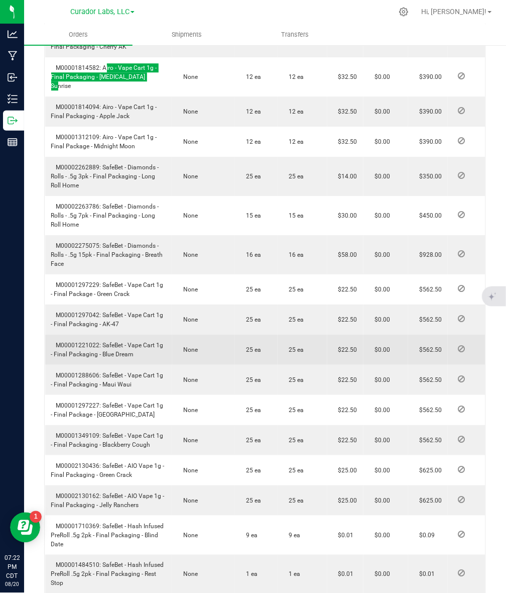
scroll to position [502, 0]
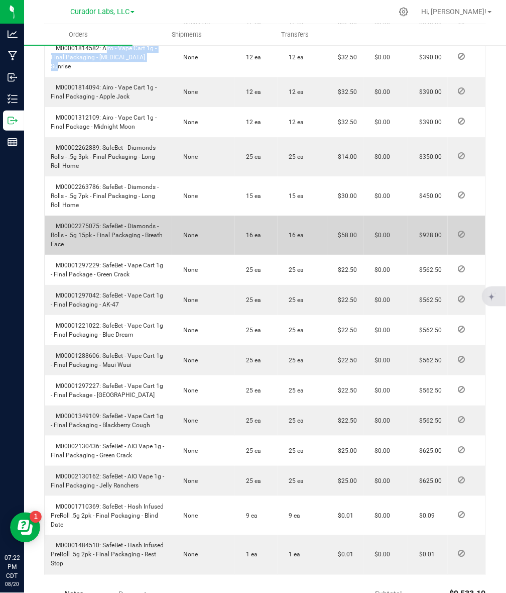
drag, startPoint x: 101, startPoint y: 225, endPoint x: 111, endPoint y: 248, distance: 25.2
click at [111, 248] on td "M00002275075: SafeBet - Diamonds - Rolls - .5g 15pk - Final Packaging - Breath …" at bounding box center [109, 234] width 128 height 39
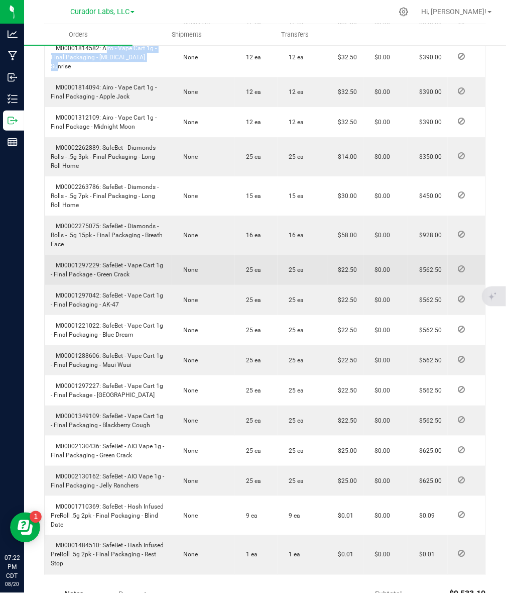
drag, startPoint x: 101, startPoint y: 264, endPoint x: 132, endPoint y: 275, distance: 32.1
click at [132, 275] on td "M00001297229: SafeBet - Vape Cart 1g - Final Package - Green Crack" at bounding box center [109, 270] width 128 height 30
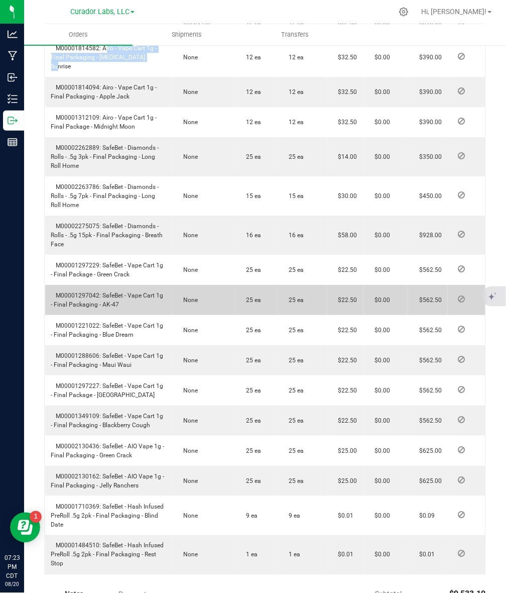
drag, startPoint x: 102, startPoint y: 294, endPoint x: 121, endPoint y: 305, distance: 22.3
click at [121, 305] on td "M00001297042: SafeBet - Vape Cart 1g - Final Packaging - AK-47" at bounding box center [109, 300] width 128 height 30
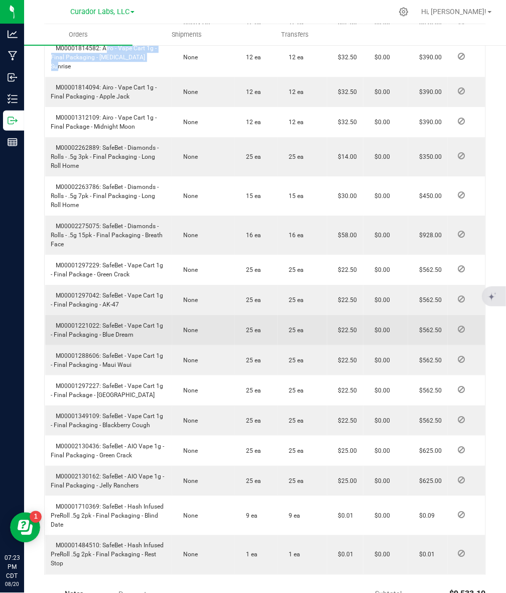
drag, startPoint x: 102, startPoint y: 324, endPoint x: 138, endPoint y: 338, distance: 38.8
click at [138, 338] on td "M00001221022: SafeBet - Vape Cart 1g - Final Packaging - Blue Dream" at bounding box center [109, 330] width 128 height 30
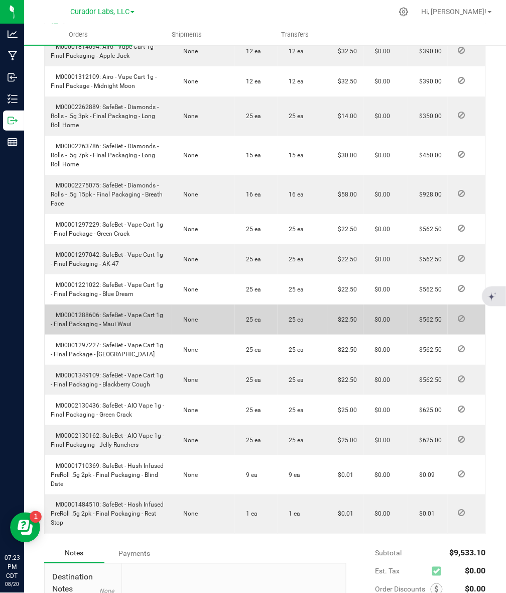
scroll to position [565, 0]
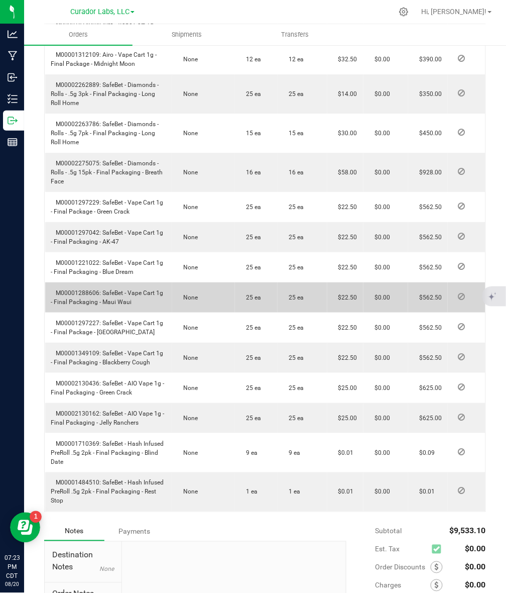
drag, startPoint x: 101, startPoint y: 292, endPoint x: 135, endPoint y: 300, distance: 34.6
click at [135, 300] on td "M00001288606: SafeBet - Vape Cart 1g - Final Packaging - Maui Waui" at bounding box center [109, 297] width 128 height 30
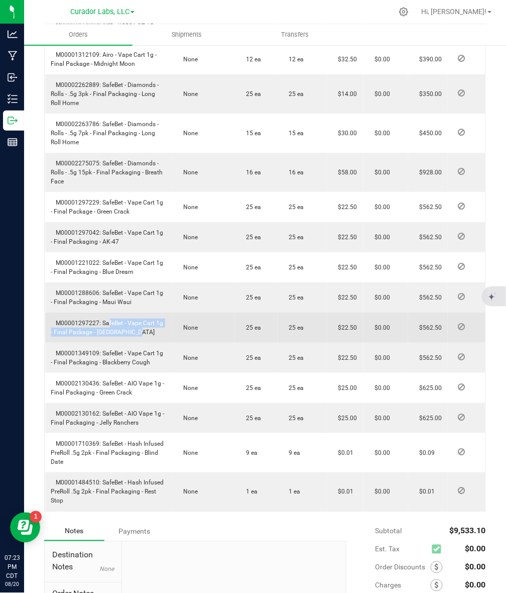
drag, startPoint x: 103, startPoint y: 320, endPoint x: 138, endPoint y: 338, distance: 38.6
click at [146, 335] on td "M00001297227: SafeBet - Vape Cart 1g - Final Package - [GEOGRAPHIC_DATA]" at bounding box center [109, 327] width 128 height 30
click at [137, 338] on td "M00001297227: SafeBet - Vape Cart 1g - Final Package - [GEOGRAPHIC_DATA]" at bounding box center [109, 327] width 128 height 30
drag, startPoint x: 101, startPoint y: 319, endPoint x: 136, endPoint y: 329, distance: 36.1
click at [136, 329] on td "M00001297227: SafeBet - Vape Cart 1g - Final Package - [GEOGRAPHIC_DATA]" at bounding box center [109, 327] width 128 height 30
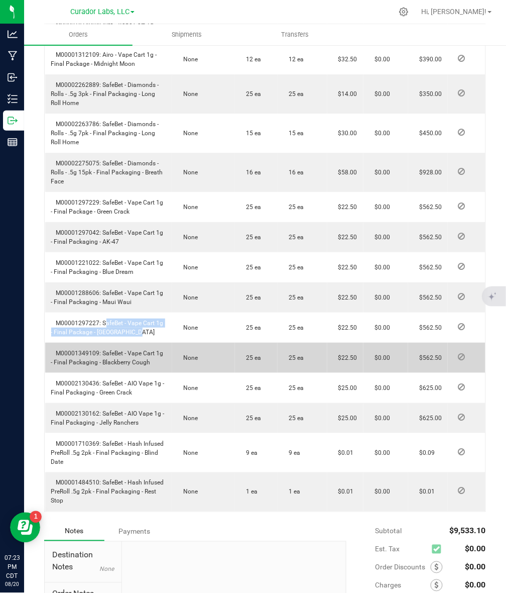
drag, startPoint x: 102, startPoint y: 353, endPoint x: 151, endPoint y: 362, distance: 50.0
click at [151, 362] on td "M00001349109: SafeBet - Vape Cart 1g - Final Packaging - Blackberry Cough" at bounding box center [109, 358] width 128 height 30
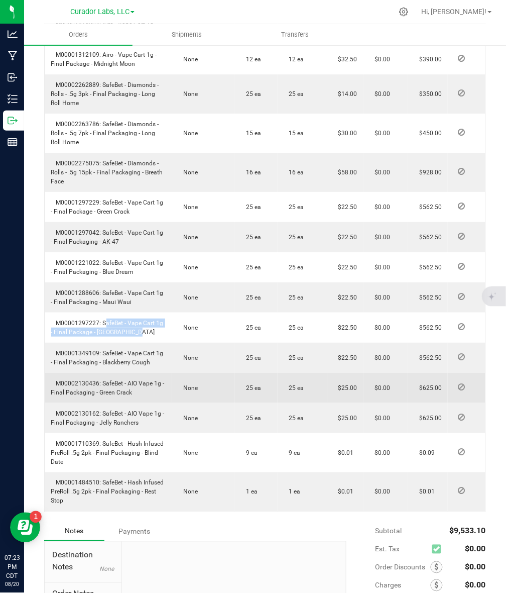
drag, startPoint x: 101, startPoint y: 385, endPoint x: 139, endPoint y: 397, distance: 40.0
click at [139, 397] on td "M00002130436: SafeBet - AIO Vape 1g - Final Packaging - Green Crack" at bounding box center [109, 388] width 128 height 30
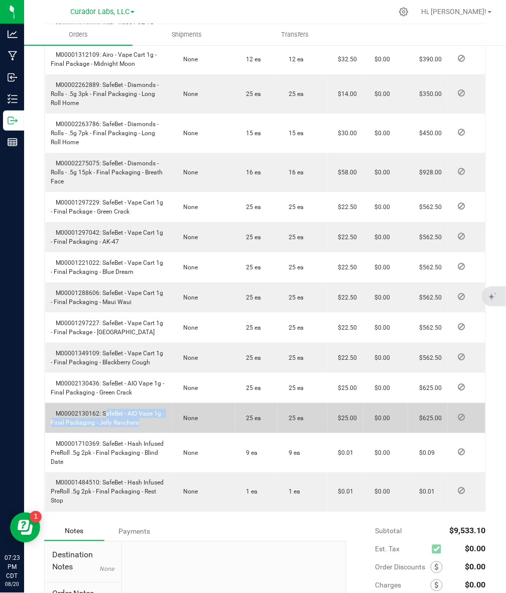
drag, startPoint x: 101, startPoint y: 414, endPoint x: 136, endPoint y: 418, distance: 34.3
click at [136, 418] on span "M00002130162: SafeBet - AIO Vape 1g - Final Packaging - Jelly Ranchers" at bounding box center [108, 418] width 114 height 16
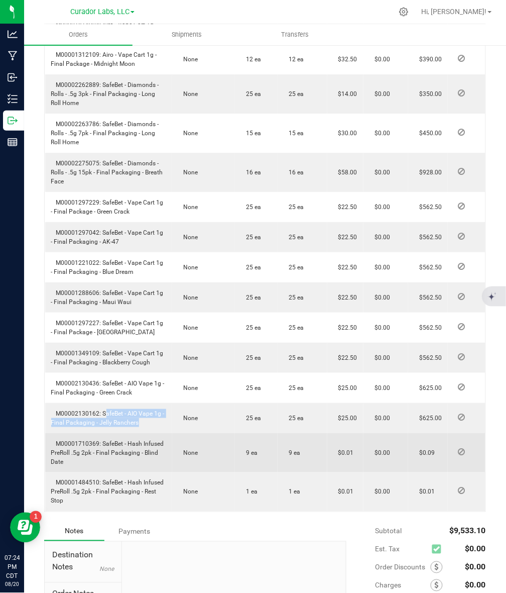
drag, startPoint x: 102, startPoint y: 443, endPoint x: 117, endPoint y: 465, distance: 26.3
click at [117, 465] on td "M00001710369: SafeBet - Hash Infused PreRoll .5g 2pk - Final Packaging - Blind …" at bounding box center [109, 452] width 128 height 39
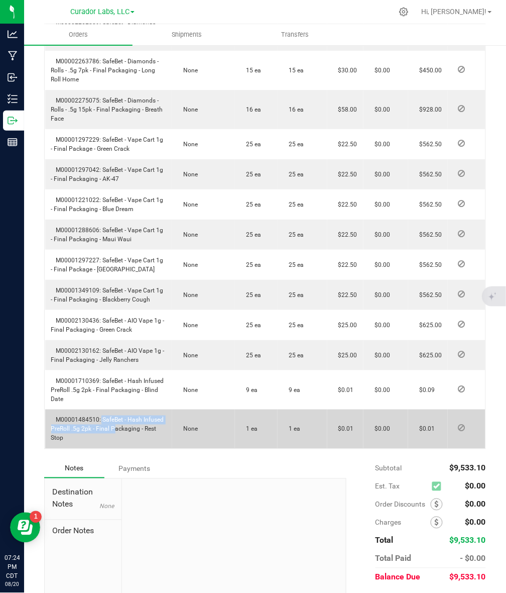
drag, startPoint x: 99, startPoint y: 421, endPoint x: 111, endPoint y: 432, distance: 16.7
click at [111, 432] on td "M00001484510: SafeBet - Hash Infused PreRoll .5g 2pk - Final Packaging - Rest S…" at bounding box center [109, 428] width 128 height 39
click at [112, 432] on td "M00001484510: SafeBet - Hash Infused PreRoll .5g 2pk - Final Packaging - Rest S…" at bounding box center [109, 428] width 128 height 39
drag, startPoint x: 100, startPoint y: 421, endPoint x: 120, endPoint y: 441, distance: 27.7
click at [120, 441] on td "M00001484510: SafeBet - Hash Infused PreRoll .5g 2pk - Final Packaging - Rest S…" at bounding box center [109, 428] width 128 height 39
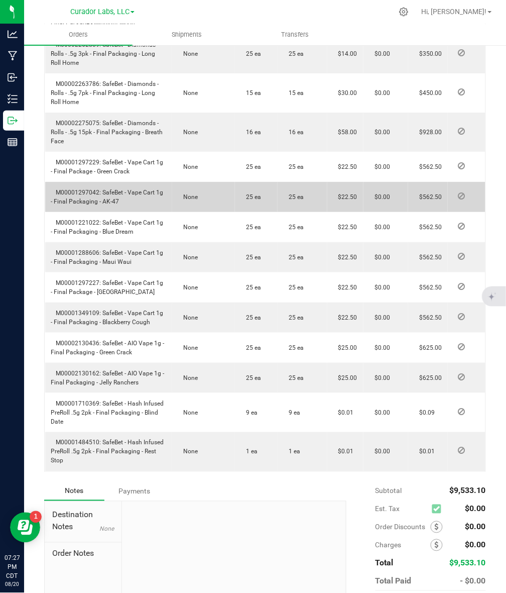
scroll to position [658, 0]
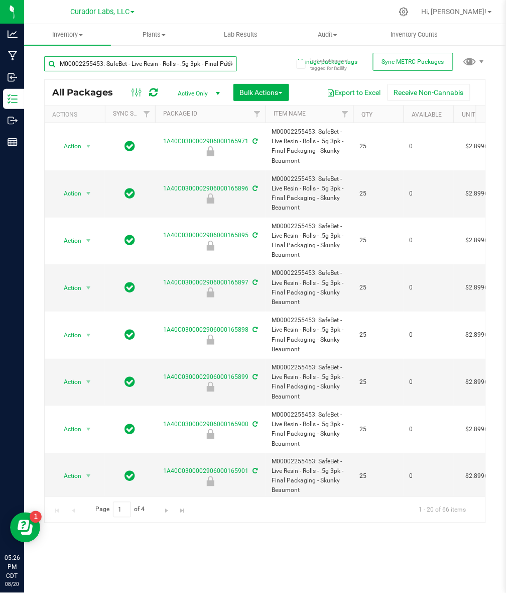
click at [159, 59] on input "M00002255453: SafeBet - Live Resin - Rolls - .5g 3pk - Final Packaging - Skunky…" at bounding box center [140, 63] width 193 height 15
paste input "80936: Bubbles - AIO Vape Cart 1g - Final Packaging - Atomic Burst Sativa"
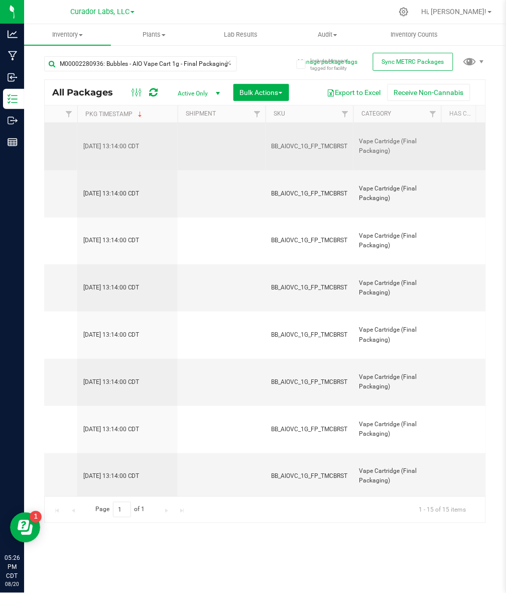
click at [302, 151] on span "BB_AIOVC_1G_FP_TMCBRST" at bounding box center [310, 147] width 76 height 10
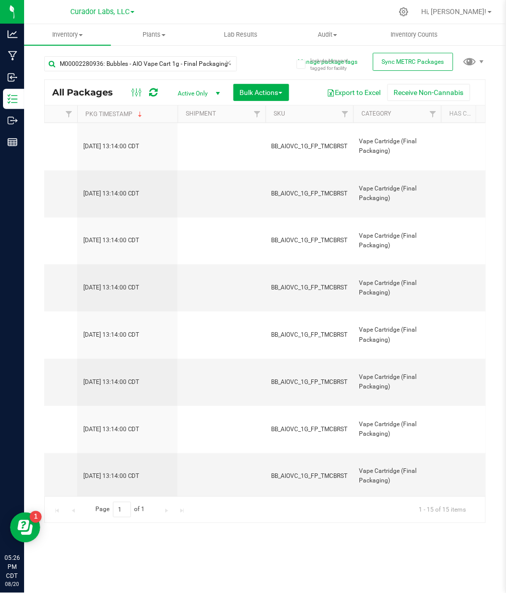
copy span "BB_AIOVC_1G_FP_TMCBRST"
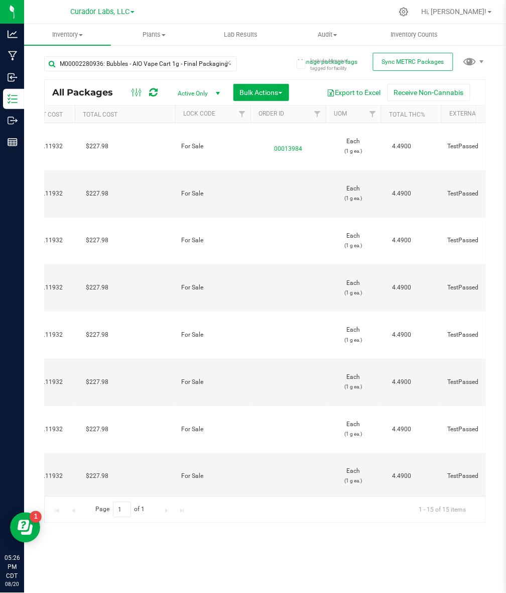
scroll to position [0, 1003]
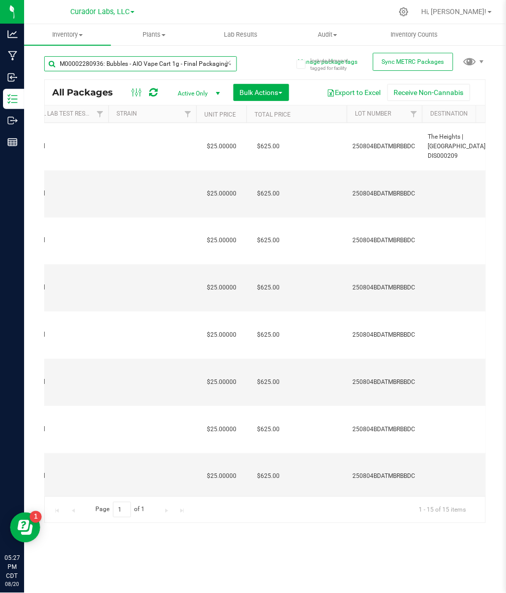
click at [181, 66] on input "M00002280936: Bubbles - AIO Vape Cart 1g - Final Packaging - Atomic Burst Sativa" at bounding box center [140, 63] width 193 height 15
click at [204, 61] on input "M00002280936: Bubbles - AIO Vape Cart 1g - Final Packaging - Atomic Burst Sativa" at bounding box center [140, 63] width 193 height 15
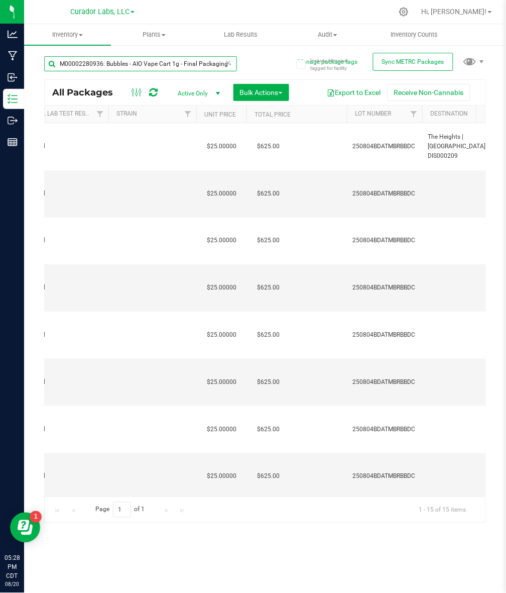
click at [204, 61] on input "M00002280936: Bubbles - AIO Vape Cart 1g - Final Packaging - Atomic Burst Sativa" at bounding box center [140, 63] width 193 height 15
paste input "71994: Bubbles - AIO Vape Cart 1g - Final Packaging - Tigers Blood Hybrid"
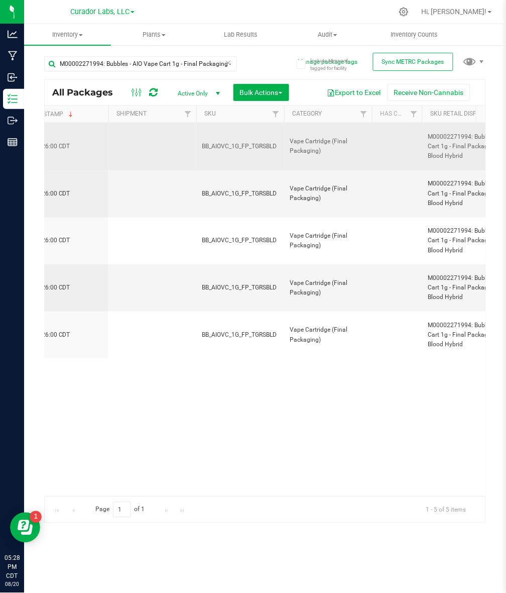
click at [229, 151] on span "BB_AIOVC_1G_FP_TGRSBLD" at bounding box center [240, 147] width 76 height 10
click at [227, 146] on span "BB_AIOVC_1G_FP_TGRSBLD" at bounding box center [240, 147] width 76 height 10
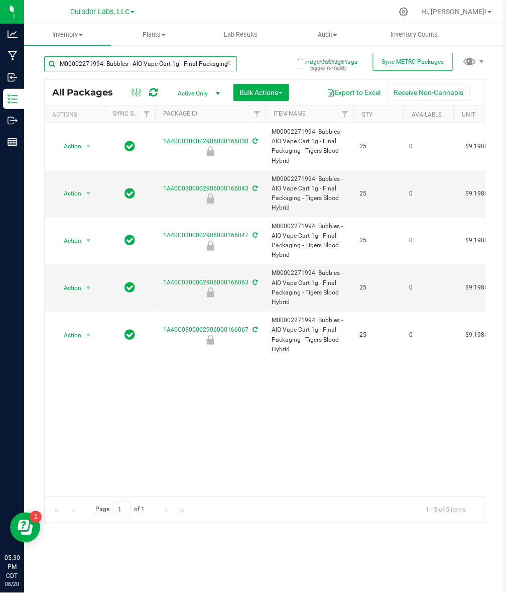
click at [169, 62] on input "M00002271994: Bubbles - AIO Vape Cart 1g - Final Packaging - Tigers Blood Hybrid" at bounding box center [140, 63] width 193 height 15
paste input "722: Bubbles - AIO Vape Cart 1g - Final Packaging - Blue Raz Indica"
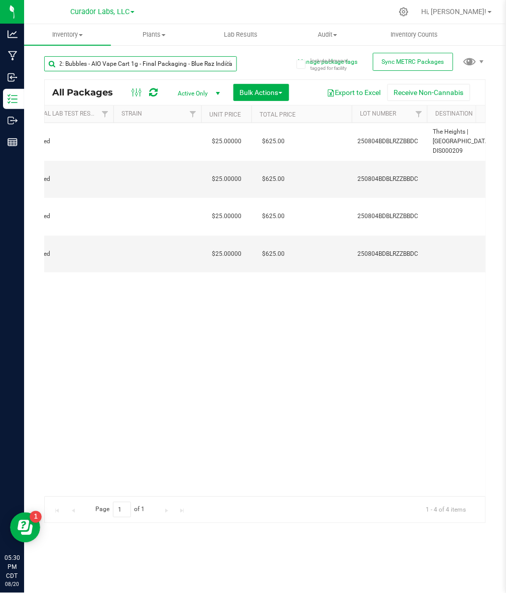
scroll to position [0, 814]
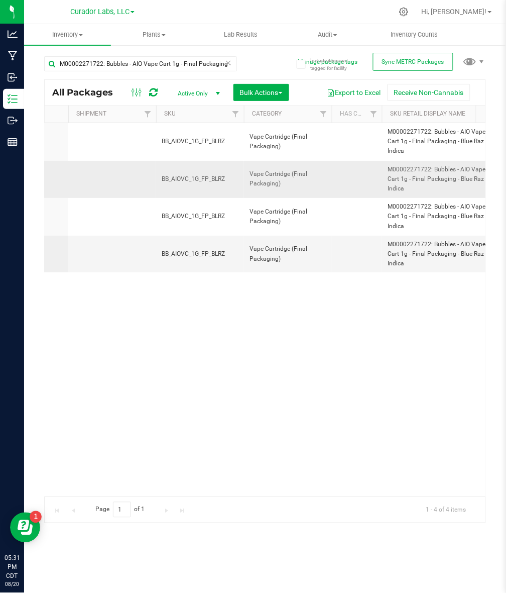
click at [191, 177] on span "BB_AIOVC_1G_FP_BLRZ" at bounding box center [200, 179] width 76 height 10
copy tr "BB_AIOVC_1G_FP_BLRZ"
click at [151, 64] on input "M00002271722: Bubbles - AIO Vape Cart 1g - Final Packaging - Blue Raz Indica" at bounding box center [140, 63] width 193 height 15
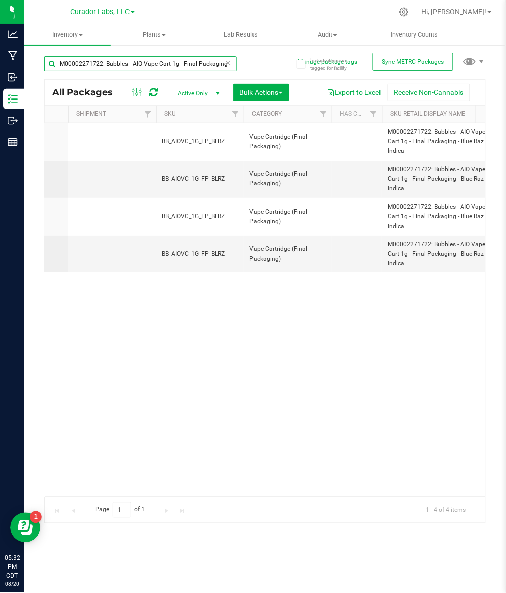
click at [151, 64] on input "M00002271722: Bubbles - AIO Vape Cart 1g - Final Packaging - Blue Raz Indica" at bounding box center [140, 63] width 193 height 15
paste input "677: Bubbles - AIO Vape Cart 1g - Final Packaging - Breezy Blast"
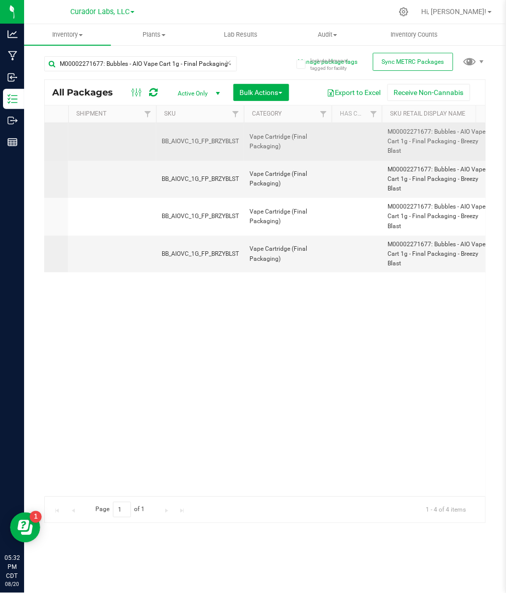
click at [219, 146] on span "BB_AIOVC_1G_FP_BRZYBLST" at bounding box center [200, 142] width 77 height 10
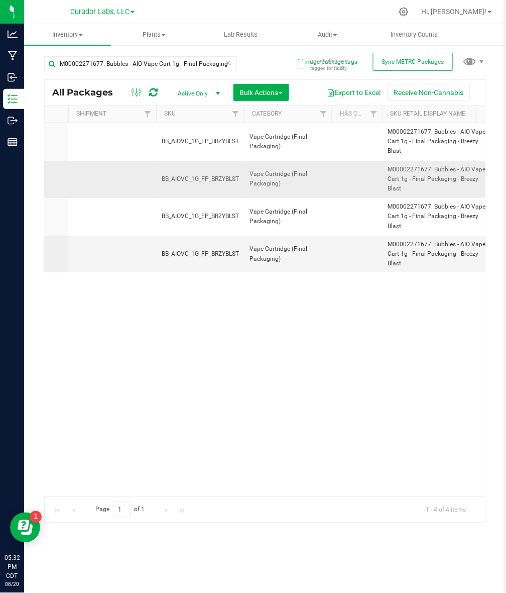
copy span "BB_AIOVC_1G_FP_BRZYBLST"
click at [230, 363] on div "Action Action Edit attributes Global inventory Package audit log Print package …" at bounding box center [265, 309] width 441 height 373
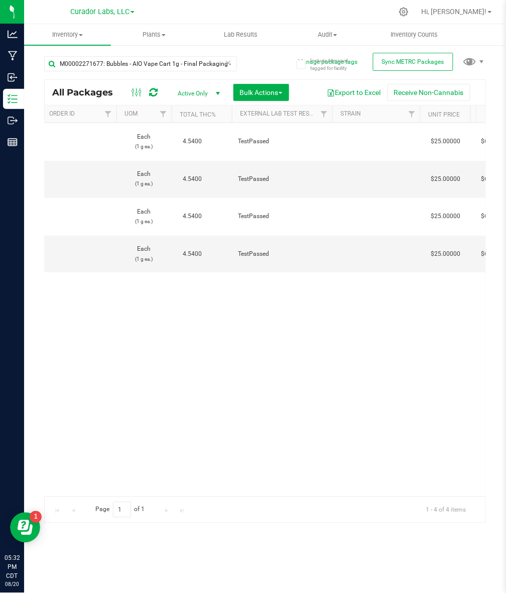
scroll to position [0, 614]
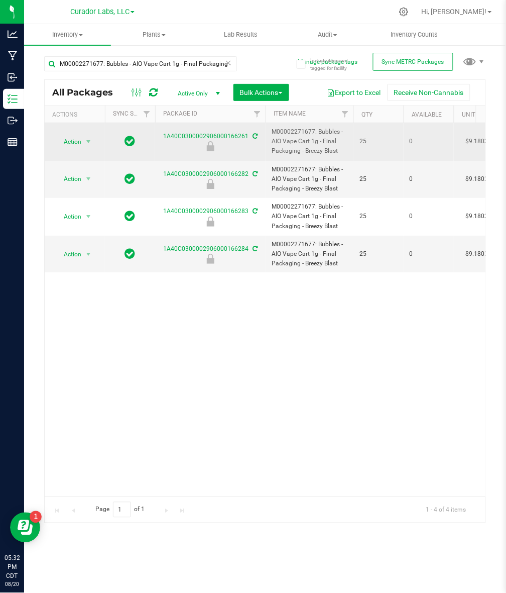
drag, startPoint x: 304, startPoint y: 153, endPoint x: 335, endPoint y: 157, distance: 30.9
click at [335, 157] on td "M00002271677: Bubbles - AIO Vape Cart 1g - Final Packaging - Breezy Blast" at bounding box center [310, 142] width 88 height 38
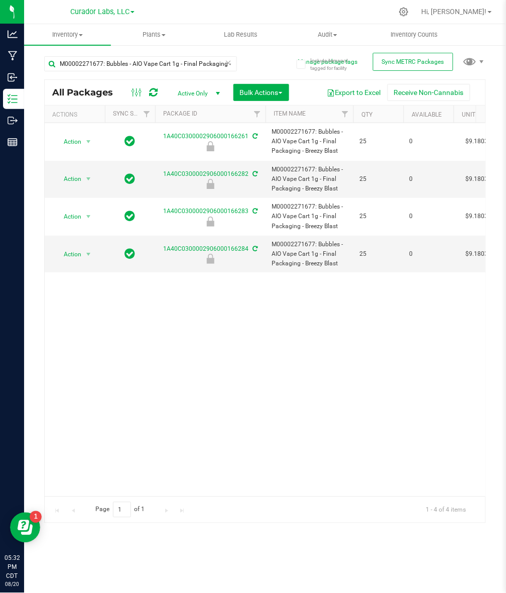
copy span "Breezy Blast"
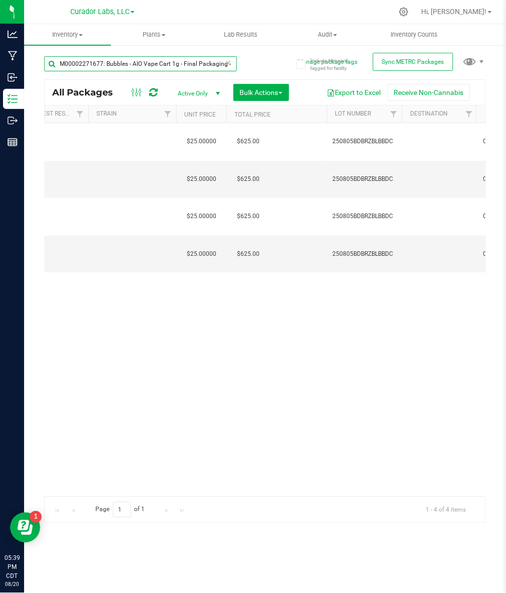
click at [187, 69] on input "M00002271677: Bubbles - AIO Vape Cart 1g - Final Packaging - Breezy Blast" at bounding box center [140, 63] width 193 height 15
paste input "1757066: HeadChange - Live Rosin Cart .5g - Final Packaging - Nebula Nectar"
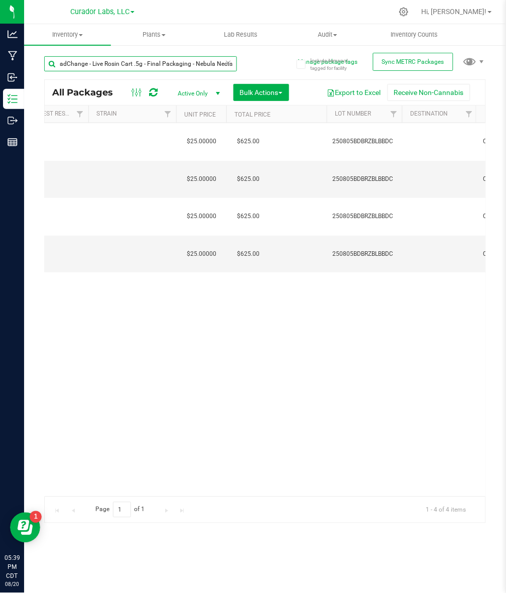
type input "M00001757066: HeadChange - Live Rosin Cart .5g - Final Packaging - Nebula Nectar"
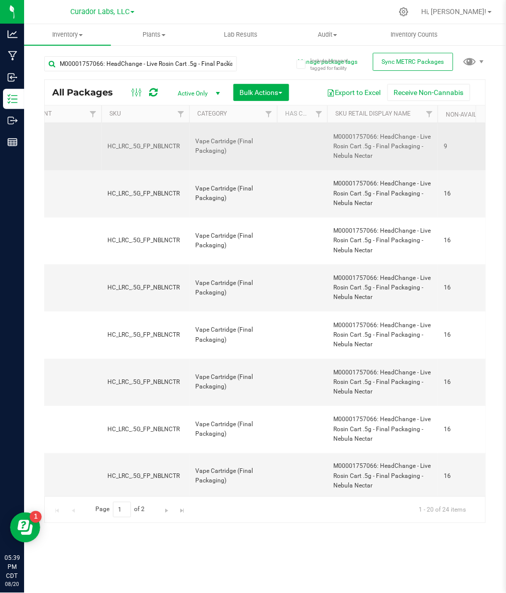
click at [140, 149] on span "HC_LRC_.5G_FP_NBLNCTR" at bounding box center [145, 147] width 76 height 10
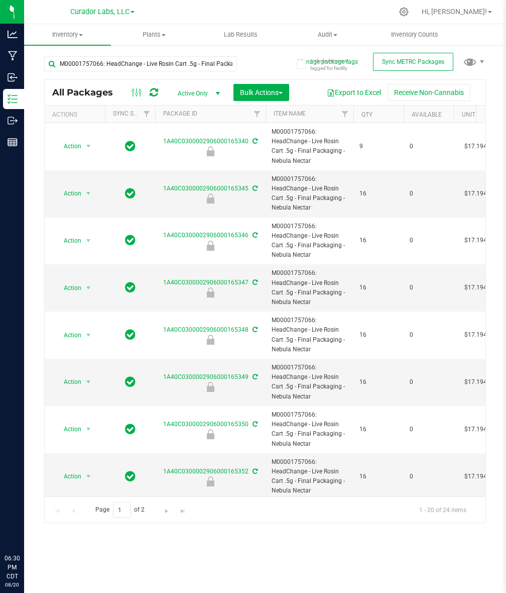
click at [167, 65] on input "M00001757066: HeadChange - Live Rosin Cart .5g - Final Packaging - Nebula Nectar" at bounding box center [140, 63] width 193 height 15
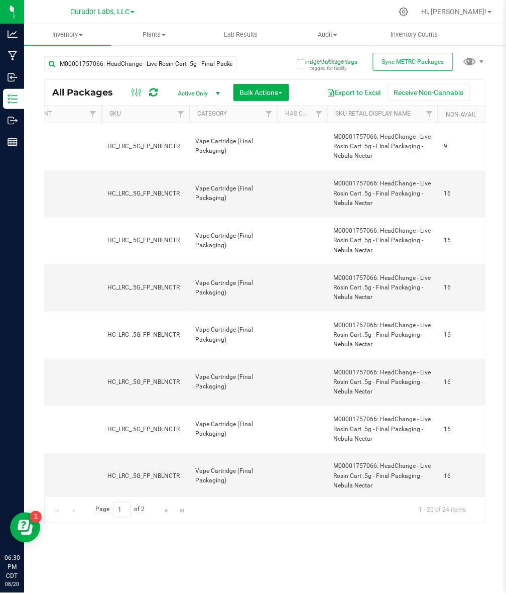
click at [167, 65] on input "M00001757066: HeadChange - Live Rosin Cart .5g - Final Packaging - Nebula Nectar" at bounding box center [140, 63] width 193 height 15
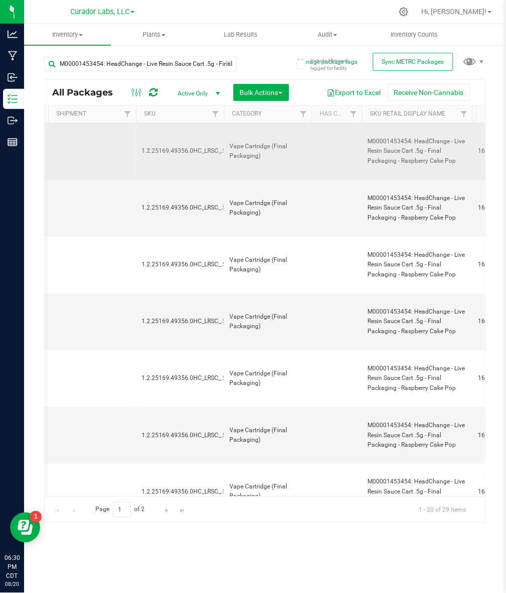
click at [174, 151] on span "1.2.25169.49356.0HC_LRSC_.5G_FP_RSPBRRYCKPP" at bounding box center [213, 151] width 142 height 10
copy tr "1.2.25169.49356.0HC_LRSC_.5G_FP_RSPBRRYCKPP"
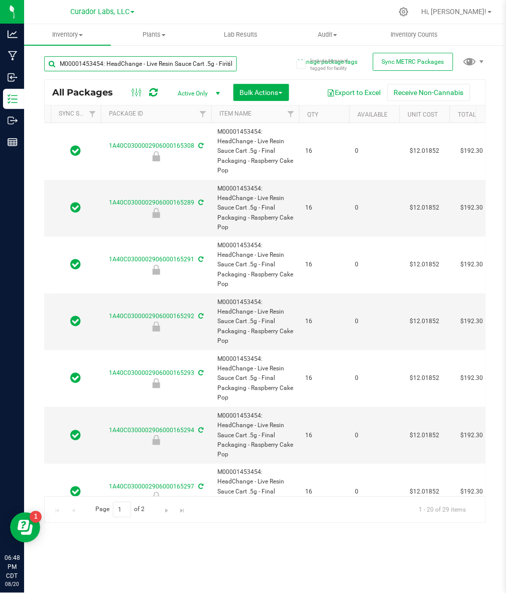
click at [141, 57] on input "M00001453454: HeadChange - Live Resin Sauce Cart .5g - Final Packaging - Raspbe…" at bounding box center [140, 63] width 193 height 15
paste input "650130: Airo - Live Resin Cart 1g - Final Packaging - Cloud Nine Indica"
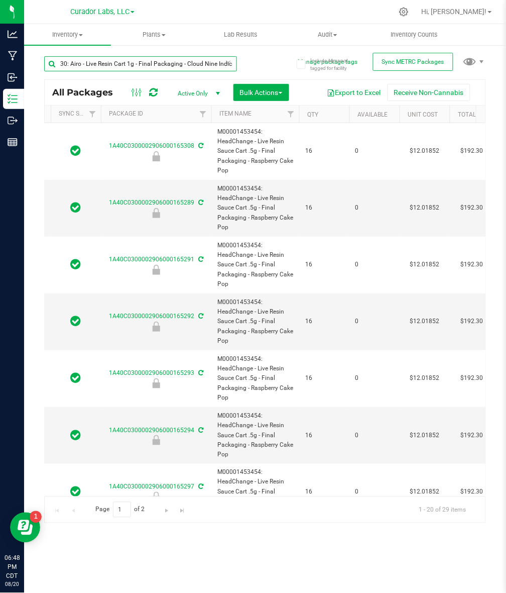
type input "M00001650130: Airo - Live Resin Cart 1g - Final Packaging - Cloud Nine Indica"
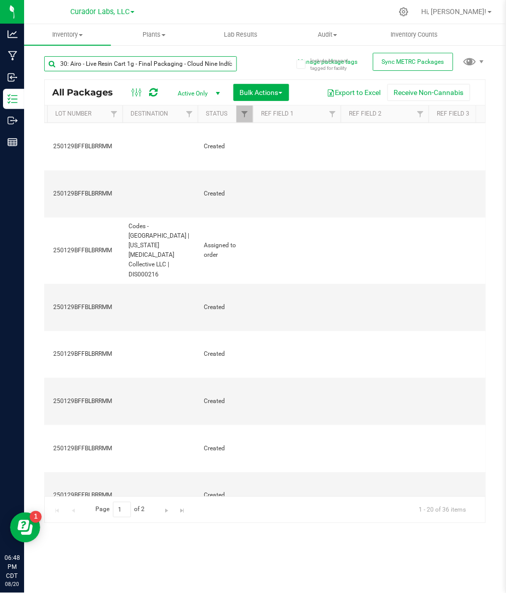
scroll to position [0, 1228]
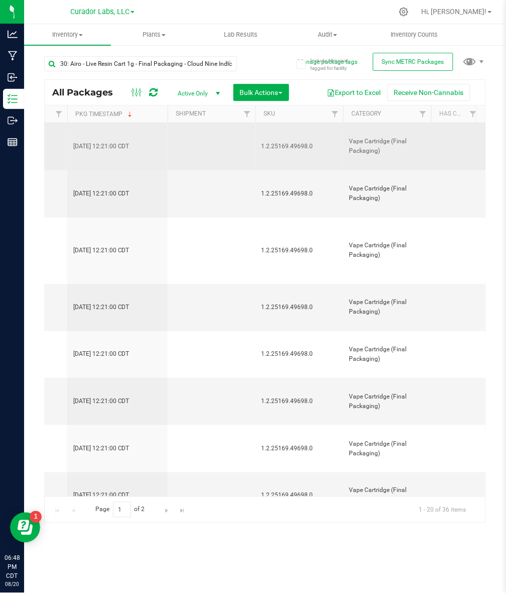
click at [295, 143] on span "1.2.25169.49698.0" at bounding box center [300, 147] width 76 height 10
copy span "1.2.25169.49698.0"
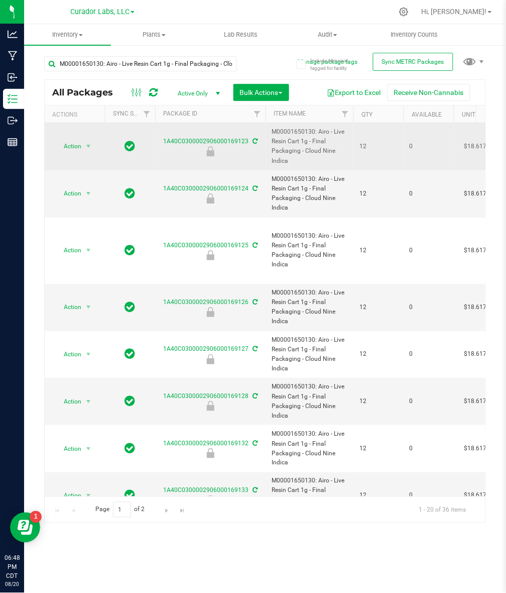
drag, startPoint x: 305, startPoint y: 152, endPoint x: 313, endPoint y: 166, distance: 16.2
click at [313, 166] on span "M00001650130: Airo - Live Resin Cart 1g - Final Packaging - Cloud Nine Indica" at bounding box center [310, 146] width 76 height 39
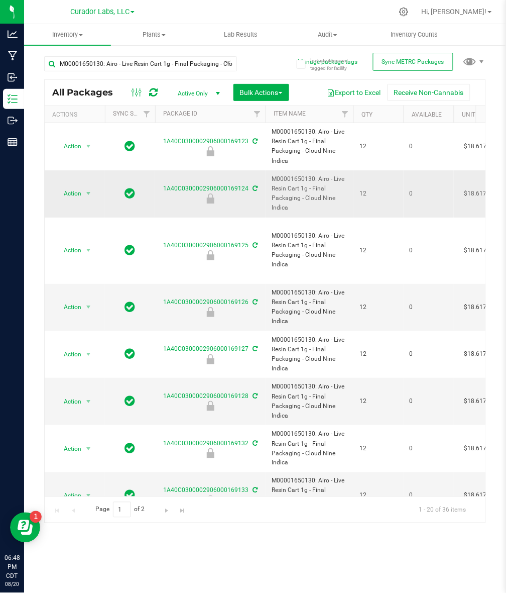
copy span "Cloud Nine Indica"
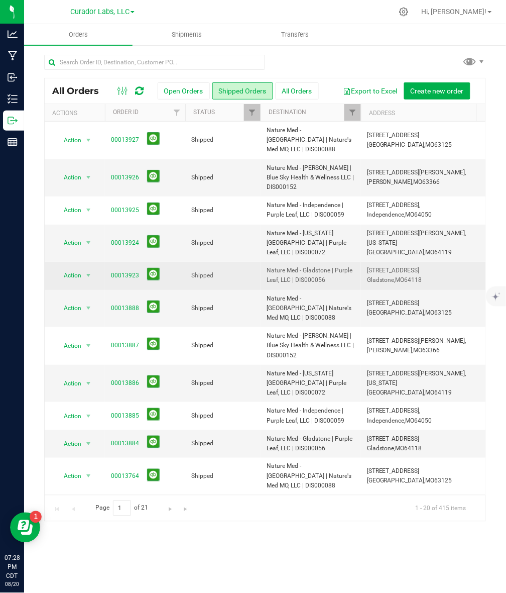
drag, startPoint x: 297, startPoint y: 263, endPoint x: 347, endPoint y: 262, distance: 50.2
click at [347, 266] on span "Nature Med - Gladstone | Purple Leaf, LLC | DIS000056" at bounding box center [311, 275] width 88 height 19
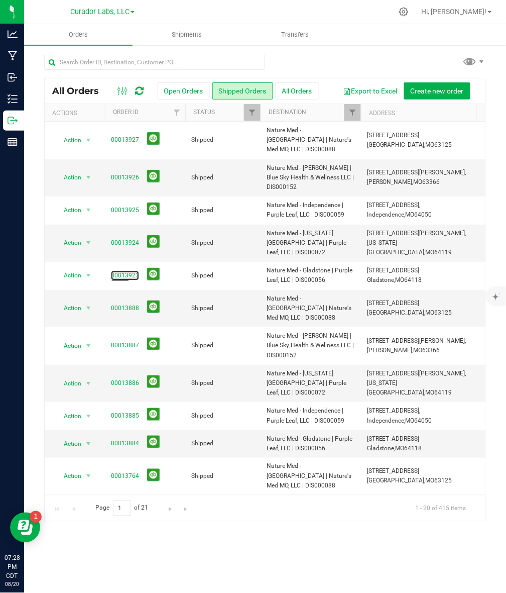
drag, startPoint x: 132, startPoint y: 257, endPoint x: 257, endPoint y: 292, distance: 129.3
click at [132, 271] on link "00013923" at bounding box center [125, 276] width 28 height 10
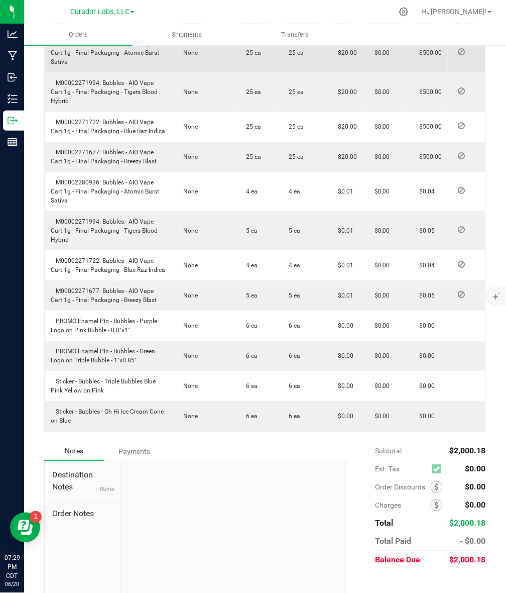
scroll to position [314, 0]
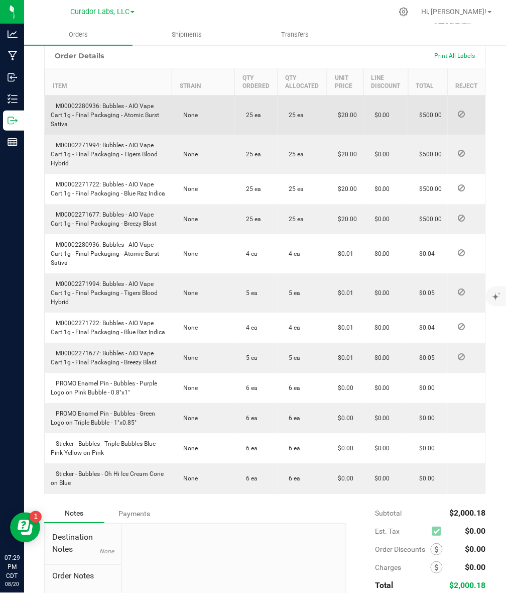
drag, startPoint x: 129, startPoint y: 123, endPoint x: 143, endPoint y: 145, distance: 26.0
click at [143, 135] on td "M00002280936: Bubbles - AIO Vape Cart 1g - Final Packaging - Atomic Burst Sativa" at bounding box center [108, 115] width 127 height 40
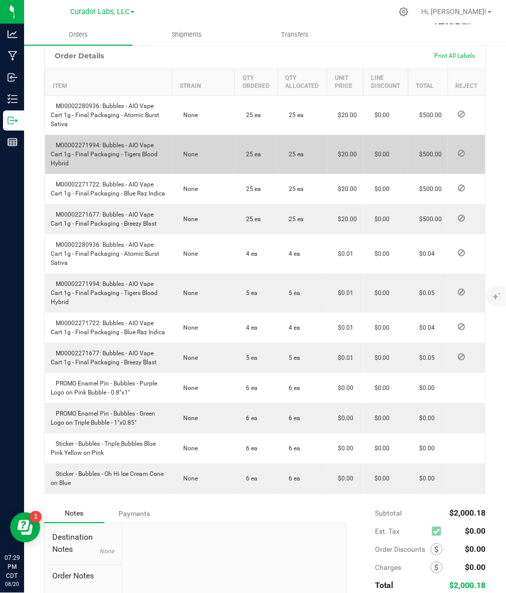
copy span "AIO Vape Cart 1g - Final Packaging - Atomic Burst Sativa"
drag, startPoint x: 102, startPoint y: 163, endPoint x: 112, endPoint y: 183, distance: 22.5
click at [112, 174] on td "M00002271994: Bubbles - AIO Vape Cart 1g - Final Packaging - Tigers Blood Hybrid" at bounding box center [108, 154] width 127 height 39
copy span "Bubbles - AIO Vape Cart 1g - Final Packaging - Tigers Blood Hybrid"
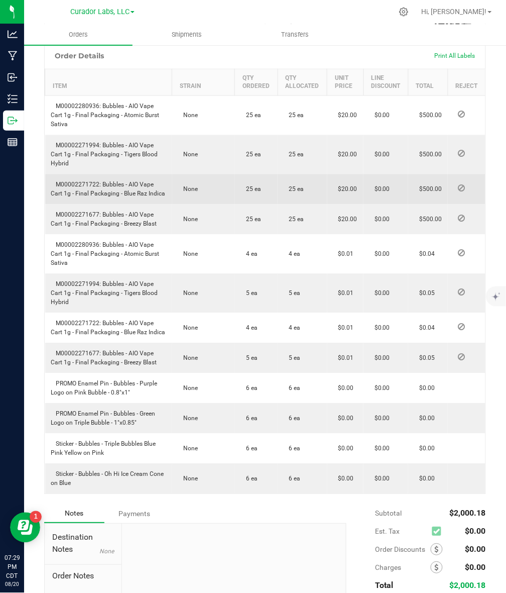
click at [99, 197] on span "M00002271722: Bubbles - AIO Vape Cart 1g - Final Packaging - Blue Raz Indica" at bounding box center [108, 189] width 115 height 16
drag, startPoint x: 101, startPoint y: 200, endPoint x: 166, endPoint y: 215, distance: 66.5
click at [166, 204] on td "M00002271722: Bubbles - AIO Vape Cart 1g - Final Packaging - Blue Raz Indica" at bounding box center [108, 189] width 127 height 30
copy span "Bubbles - AIO Vape Cart 1g - Final Packaging - Blue Raz Indica"
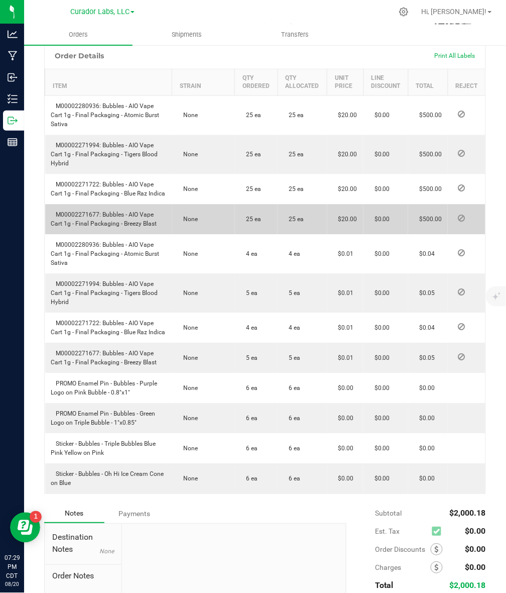
drag, startPoint x: 102, startPoint y: 235, endPoint x: 157, endPoint y: 250, distance: 56.9
click at [157, 235] on td "M00002271677: Bubbles - AIO Vape Cart 1g - Final Packaging - Breezy Blast" at bounding box center [108, 219] width 127 height 30
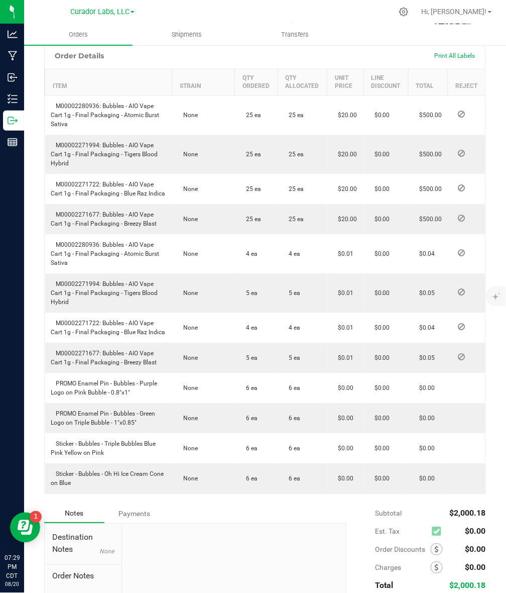
copy span "Bubbles - AIO Vape Cart 1g - Final Packaging - Breezy Blast"
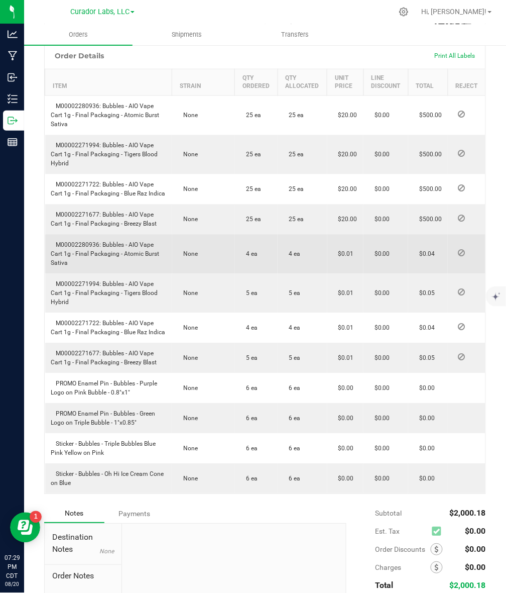
drag, startPoint x: 104, startPoint y: 263, endPoint x: 110, endPoint y: 277, distance: 15.5
click at [110, 274] on td "M00002280936: Bubbles - AIO Vape Cart 1g - Final Packaging - Atomic Burst Sativa" at bounding box center [108, 254] width 127 height 39
drag, startPoint x: 101, startPoint y: 259, endPoint x: 113, endPoint y: 282, distance: 25.8
click at [113, 274] on td "M00002280936: Bubbles - AIO Vape Cart 1g - Final Packaging - Atomic Burst Sativa" at bounding box center [108, 254] width 127 height 39
copy span "Bubbles - AIO Vape Cart 1g - Final Packaging - Atomic Burst Sativa"
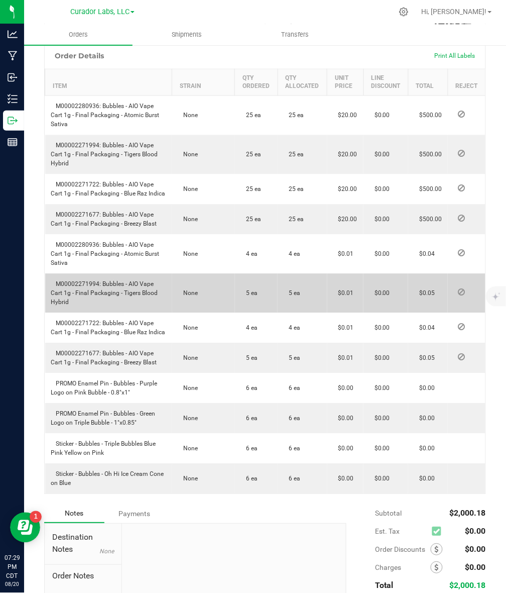
drag, startPoint x: 101, startPoint y: 304, endPoint x: 116, endPoint y: 319, distance: 21.3
click at [116, 313] on td "M00002271994: Bubbles - AIO Vape Cart 1g - Final Packaging - Tigers Blood Hybrid" at bounding box center [108, 293] width 127 height 39
copy span "Bubbles - AIO Vape Cart 1g - Final Packaging - Tigers Blood Hybrid"
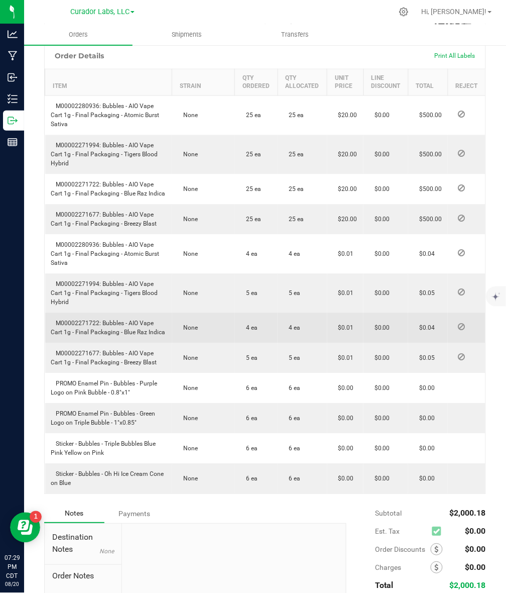
drag, startPoint x: 103, startPoint y: 343, endPoint x: 169, endPoint y: 353, distance: 66.6
click at [169, 343] on td "M00002271722: Bubbles - AIO Vape Cart 1g - Final Packaging - Blue Raz Indica" at bounding box center [108, 328] width 127 height 30
copy span "Bubbles - AIO Vape Cart 1g - Final Packaging - Blue Raz Indica"
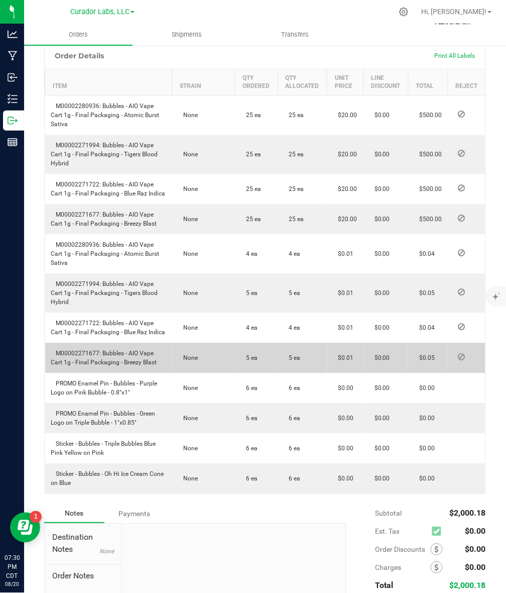
drag, startPoint x: 119, startPoint y: 374, endPoint x: 158, endPoint y: 378, distance: 39.9
click at [158, 373] on td "M00002271677: Bubbles - AIO Vape Cart 1g - Final Packaging - Breezy Blast" at bounding box center [108, 358] width 127 height 30
copy span "Bubbles - AIO Vape Cart 1g - Final Packaging - Breezy Blast"
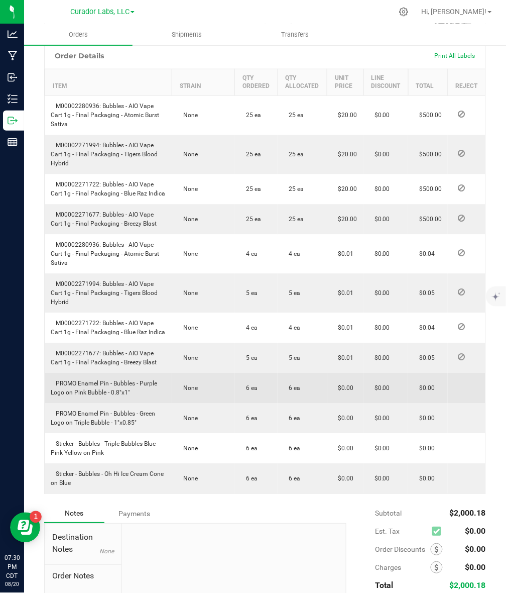
drag, startPoint x: 114, startPoint y: 403, endPoint x: 141, endPoint y: 418, distance: 31.3
click at [141, 403] on td "PROMO Enamel Pin - Bubbles - Purple Logo on Pink Bubble - 0.8"x1"" at bounding box center [108, 388] width 127 height 30
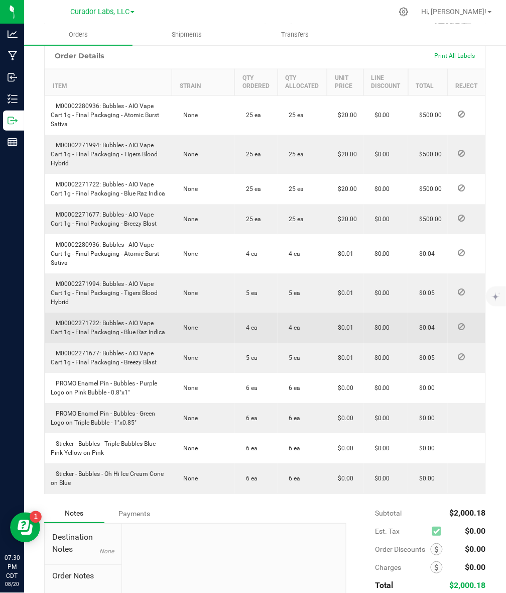
scroll to position [408, 0]
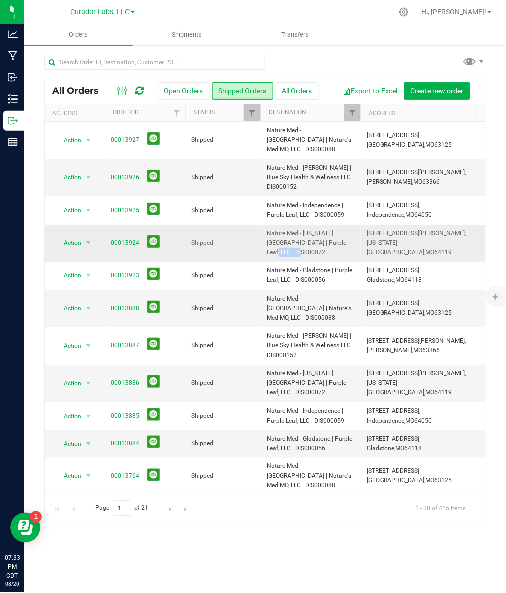
drag, startPoint x: 315, startPoint y: 233, endPoint x: 355, endPoint y: 233, distance: 39.7
click at [355, 233] on td "Nature Med - [US_STATE][GEOGRAPHIC_DATA] | Purple Leaf, LLC | DIS000072" at bounding box center [311, 244] width 100 height 38
copy span "DIS000072"
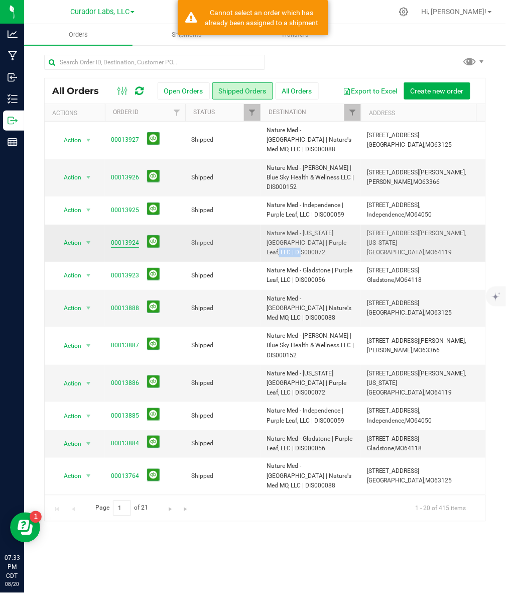
click at [116, 238] on link "00013924" at bounding box center [125, 243] width 28 height 10
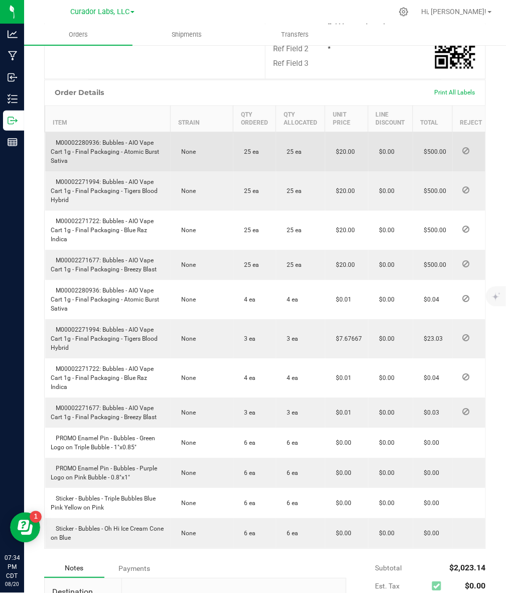
scroll to position [314, 0]
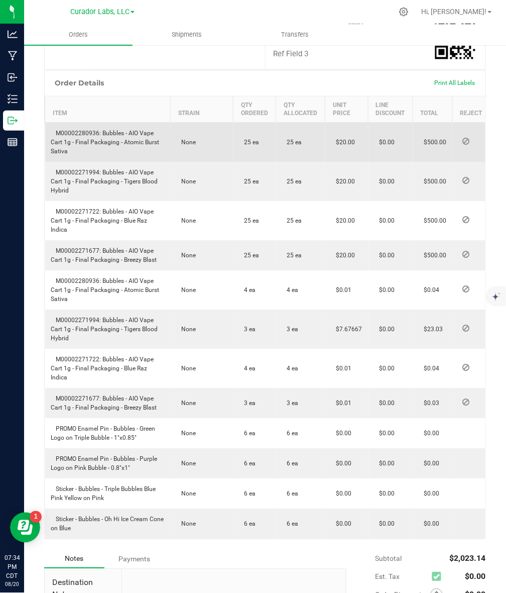
drag, startPoint x: 101, startPoint y: 125, endPoint x: 110, endPoint y: 144, distance: 21.3
click at [110, 144] on td "M00002280936: Bubbles - AIO Vape Cart 1g - Final Packaging - Atomic Burst Sativa" at bounding box center [108, 143] width 126 height 40
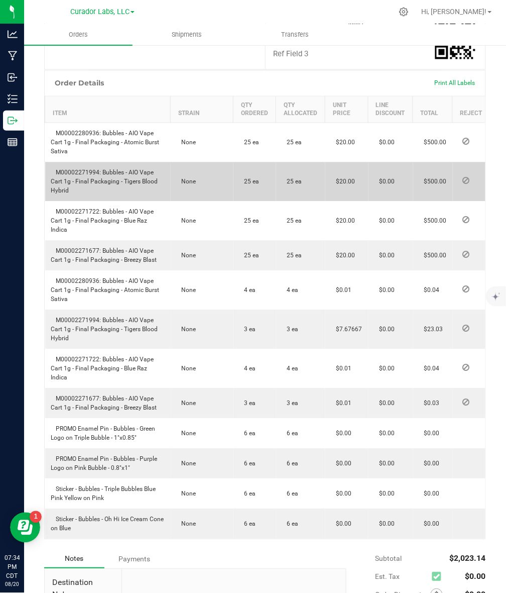
copy span "Bubbles - AIO Vape Cart 1g - Final Packaging - Atomic Burst Sativa"
drag, startPoint x: 100, startPoint y: 164, endPoint x: 119, endPoint y: 182, distance: 25.2
click at [119, 182] on td "M00002271994: Bubbles - AIO Vape Cart 1g - Final Packaging - Tigers Blood Hybrid" at bounding box center [108, 181] width 126 height 39
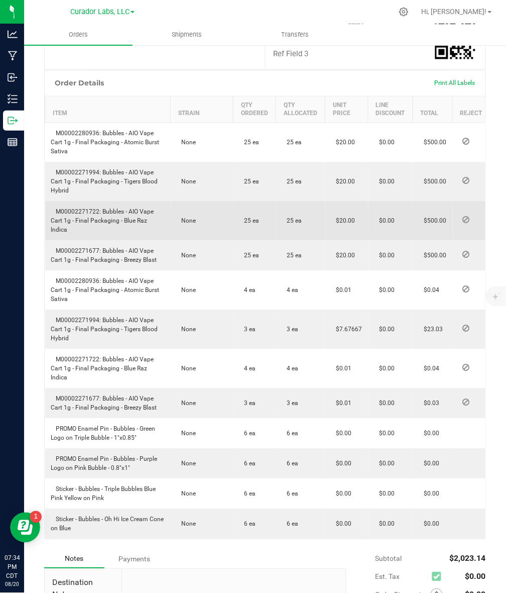
drag, startPoint x: 101, startPoint y: 203, endPoint x: 162, endPoint y: 218, distance: 62.6
click at [162, 218] on td "M00002271722: Bubbles - AIO Vape Cart 1g - Final Packaging - Blue Raz Indica" at bounding box center [108, 220] width 126 height 39
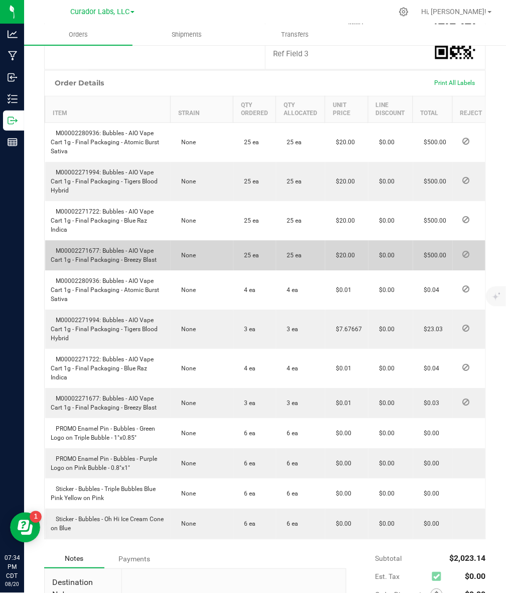
drag, startPoint x: 103, startPoint y: 232, endPoint x: 157, endPoint y: 244, distance: 55.1
click at [157, 244] on td "M00002271677: Bubbles - AIO Vape Cart 1g - Final Packaging - Breezy Blast" at bounding box center [108, 256] width 126 height 30
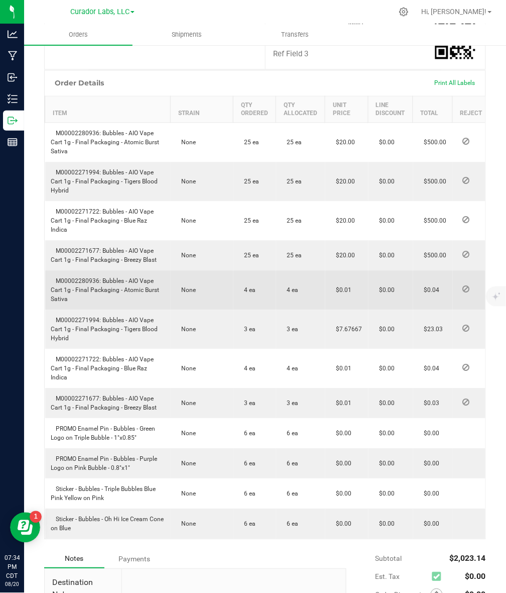
drag, startPoint x: 102, startPoint y: 265, endPoint x: 151, endPoint y: 277, distance: 50.6
click at [151, 277] on td "M00002280936: Bubbles - AIO Vape Cart 1g - Final Packaging - Atomic Burst Sativa" at bounding box center [108, 290] width 126 height 39
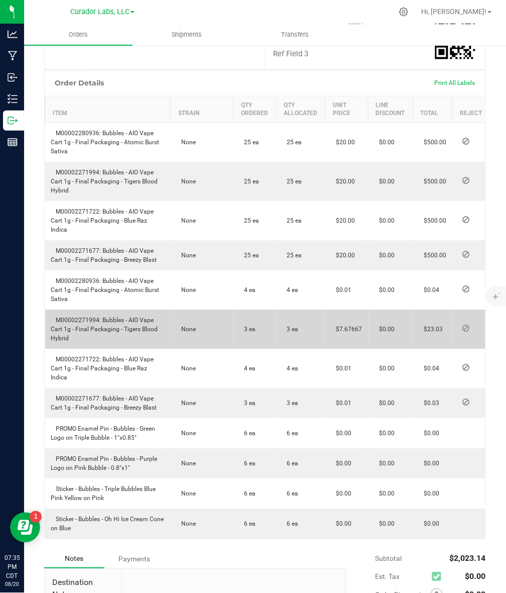
drag, startPoint x: 108, startPoint y: 315, endPoint x: 113, endPoint y: 327, distance: 12.9
click at [113, 327] on td "M00002271994: Bubbles - AIO Vape Cart 1g - Final Packaging - Tigers Blood Hybrid" at bounding box center [108, 329] width 126 height 39
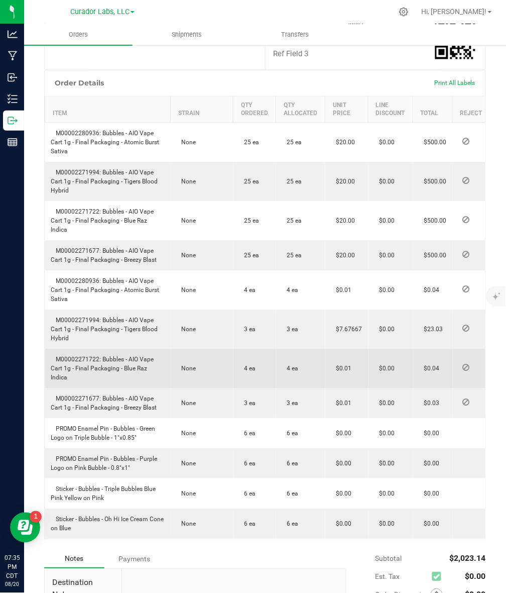
drag, startPoint x: 102, startPoint y: 341, endPoint x: 169, endPoint y: 354, distance: 68.7
click at [169, 354] on td "M00002271722: Bubbles - AIO Vape Cart 1g - Final Packaging - Blue Raz Indica" at bounding box center [108, 368] width 126 height 39
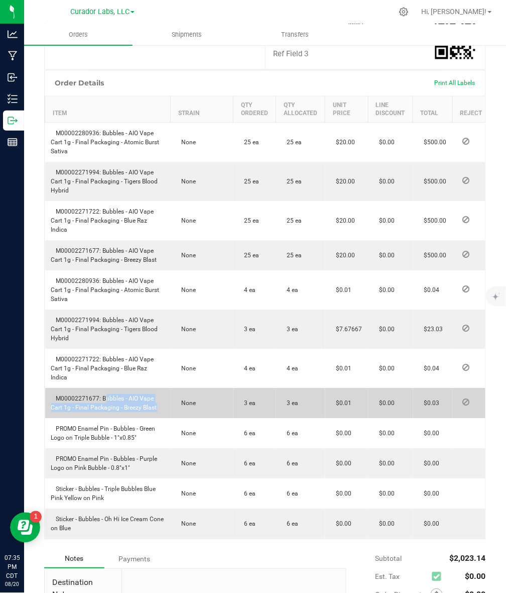
drag, startPoint x: 101, startPoint y: 373, endPoint x: 174, endPoint y: 385, distance: 73.4
click at [174, 388] on outbound-order-line-row "M00002271677: Bubbles - AIO Vape Cart 1g - Final Packaging - Breezy Blast None …" at bounding box center [267, 403] width 445 height 30
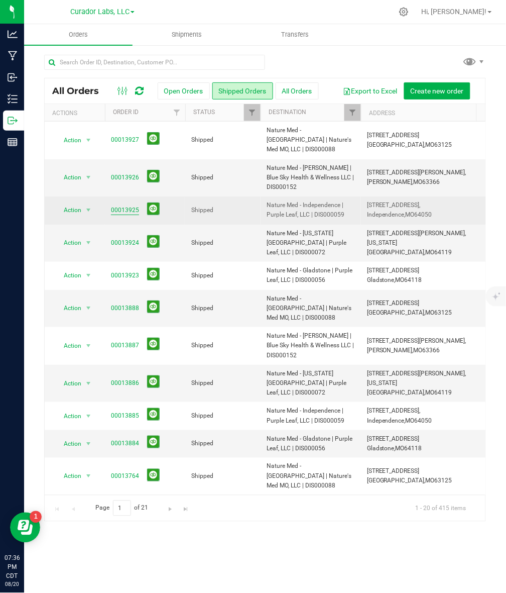
click at [125, 205] on link "00013925" at bounding box center [125, 210] width 28 height 10
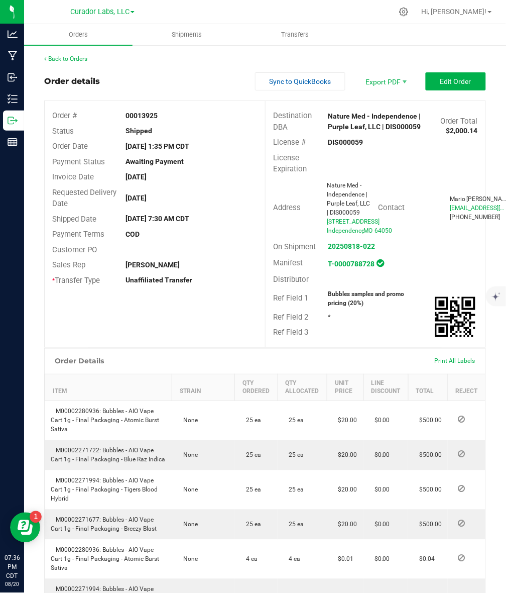
click at [345, 142] on strong "DIS000059" at bounding box center [345, 142] width 35 height 8
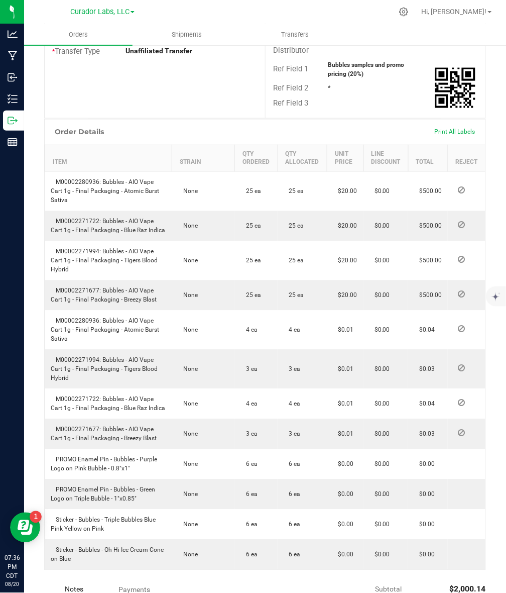
scroll to position [251, 0]
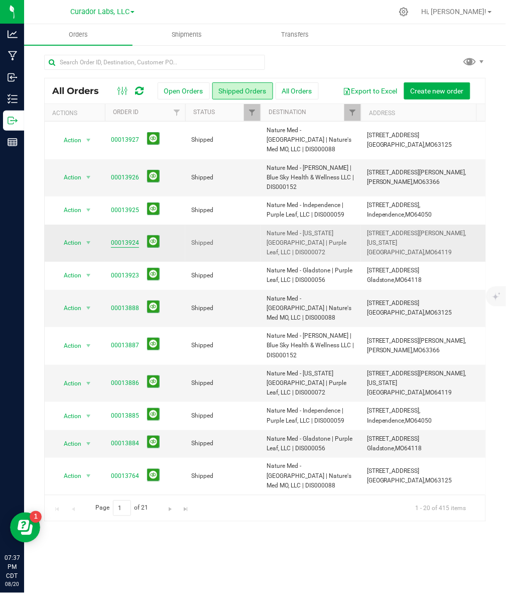
click at [129, 238] on link "00013924" at bounding box center [125, 243] width 28 height 10
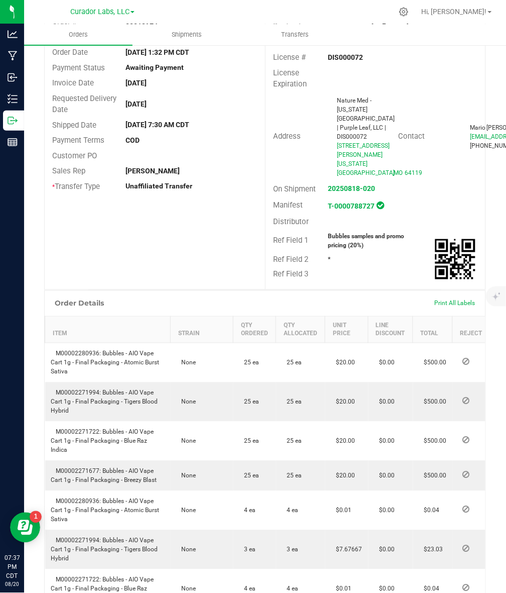
scroll to position [126, 0]
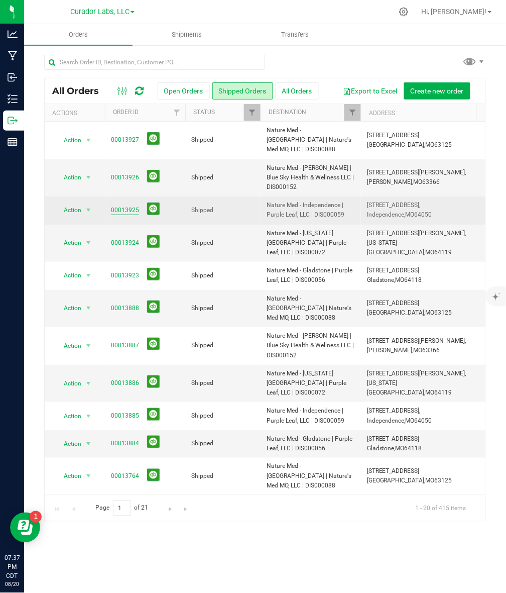
click at [130, 205] on link "00013925" at bounding box center [125, 210] width 28 height 10
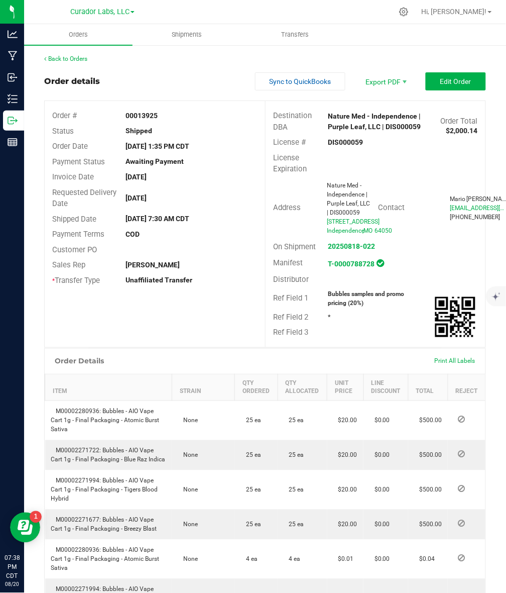
click at [347, 139] on strong "DIS000059" at bounding box center [345, 142] width 35 height 8
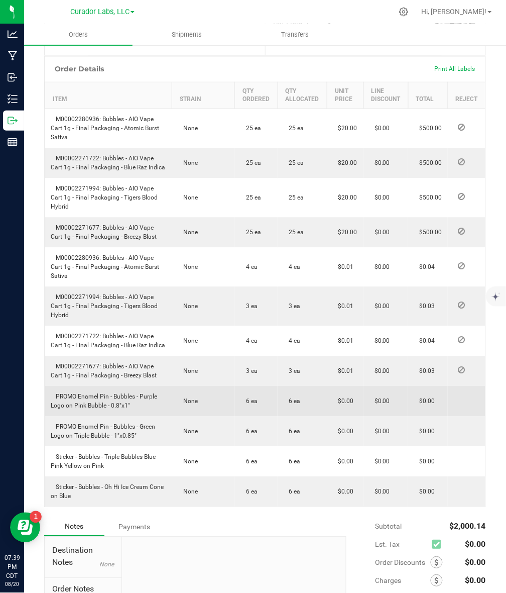
scroll to position [314, 0]
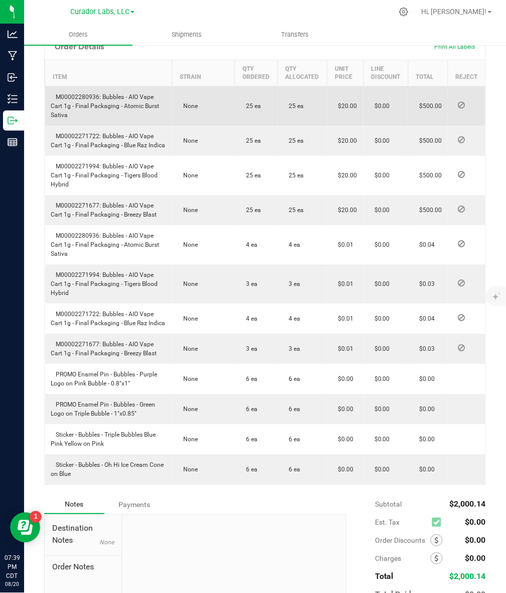
drag, startPoint x: 101, startPoint y: 123, endPoint x: 112, endPoint y: 144, distance: 23.1
click at [112, 126] on td "M00002280936: Bubbles - AIO Vape Cart 1g - Final Packaging - Atomic Burst Sativa" at bounding box center [108, 106] width 127 height 40
click at [77, 119] on span "M00002280936: Bubbles - AIO Vape Cart 1g - Final Packaging - Atomic Burst Sativa" at bounding box center [105, 106] width 108 height 25
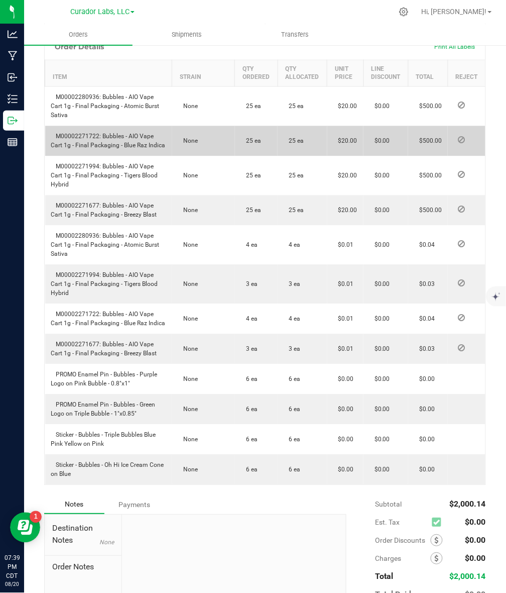
click at [77, 149] on span "M00002271722: Bubbles - AIO Vape Cart 1g - Final Packaging - Blue Raz Indica" at bounding box center [108, 141] width 115 height 16
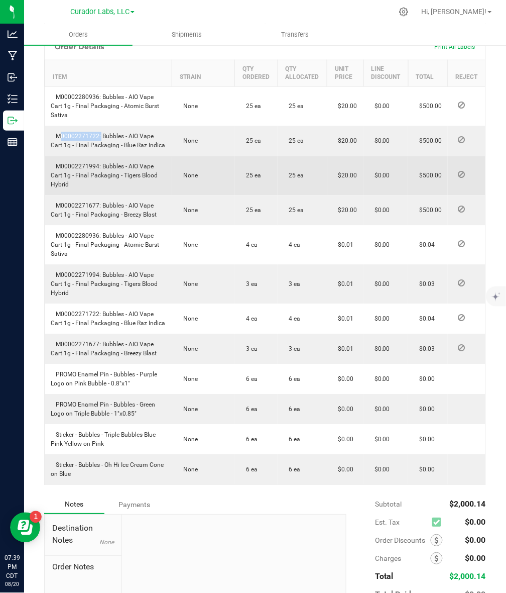
click at [69, 188] on span "M00002271994: Bubbles - AIO Vape Cart 1g - Final Packaging - Tigers Blood Hybrid" at bounding box center [104, 175] width 107 height 25
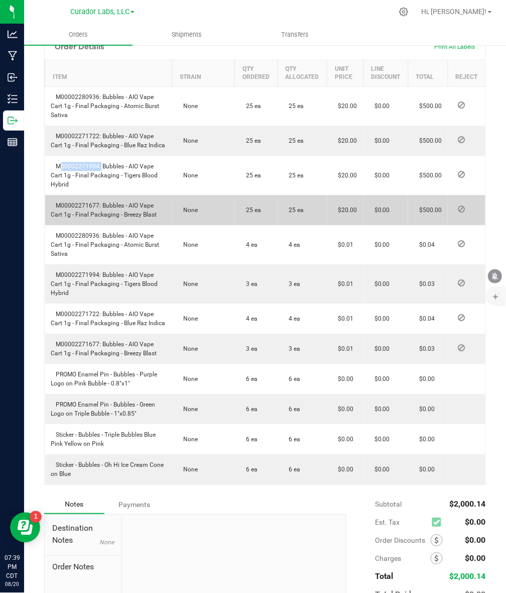
click at [70, 218] on span "M00002271677: Bubbles - AIO Vape Cart 1g - Final Packaging - Breezy Blast" at bounding box center [104, 210] width 106 height 16
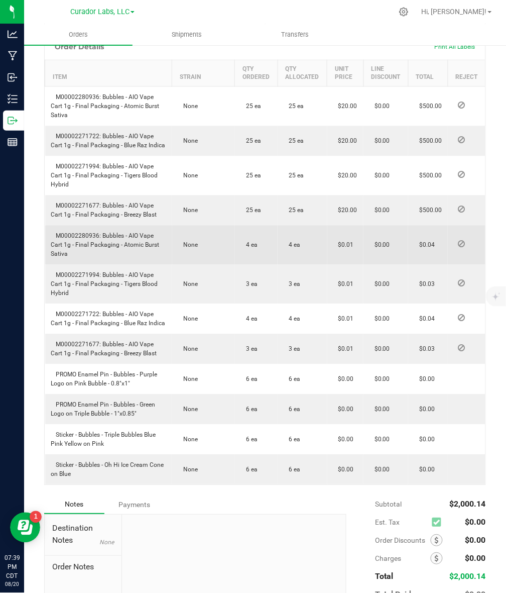
click at [87, 258] on span "M00002280936: Bubbles - AIO Vape Cart 1g - Final Packaging - Atomic Burst Sativa" at bounding box center [105, 245] width 108 height 25
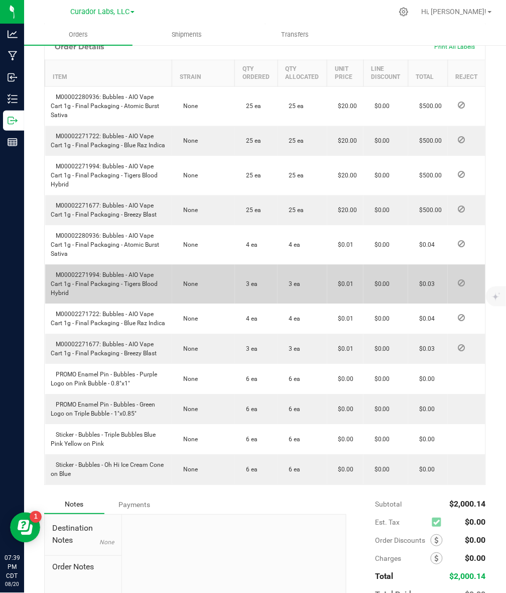
click at [71, 297] on span "M00002271994: Bubbles - AIO Vape Cart 1g - Final Packaging - Tigers Blood Hybrid" at bounding box center [104, 284] width 107 height 25
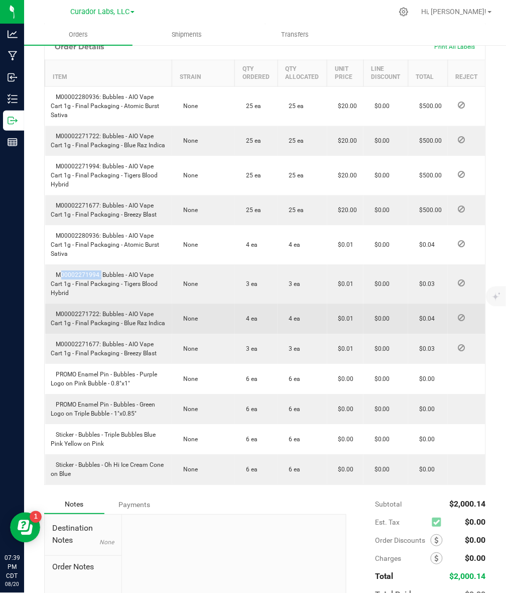
click at [69, 327] on span "M00002271722: Bubbles - AIO Vape Cart 1g - Final Packaging - Blue Raz Indica" at bounding box center [108, 319] width 115 height 16
click at [70, 327] on span "M00002271722: Bubbles - AIO Vape Cart 1g - Final Packaging - Blue Raz Indica" at bounding box center [108, 319] width 115 height 16
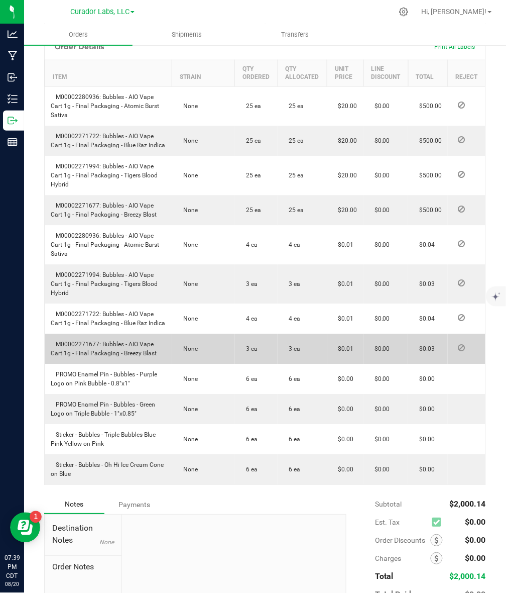
click at [93, 357] on span "M00002271677: Bubbles - AIO Vape Cart 1g - Final Packaging - Breezy Blast" at bounding box center [104, 349] width 106 height 16
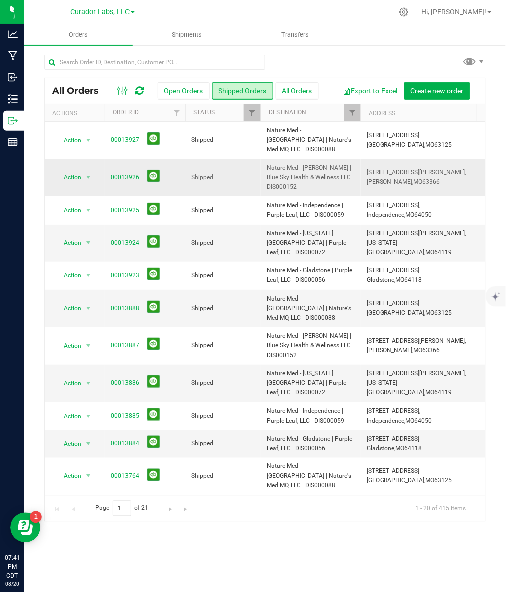
click at [287, 180] on span "Nature Med - [PERSON_NAME] | Blue Sky Health & Wellness LLC | DIS000152" at bounding box center [311, 177] width 88 height 29
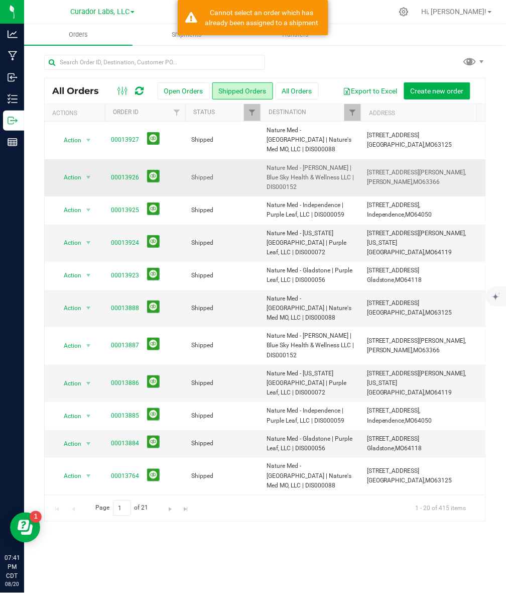
click at [287, 180] on span "Nature Med - [PERSON_NAME] | Blue Sky Health & Wellness LLC | DIS000152" at bounding box center [311, 177] width 88 height 29
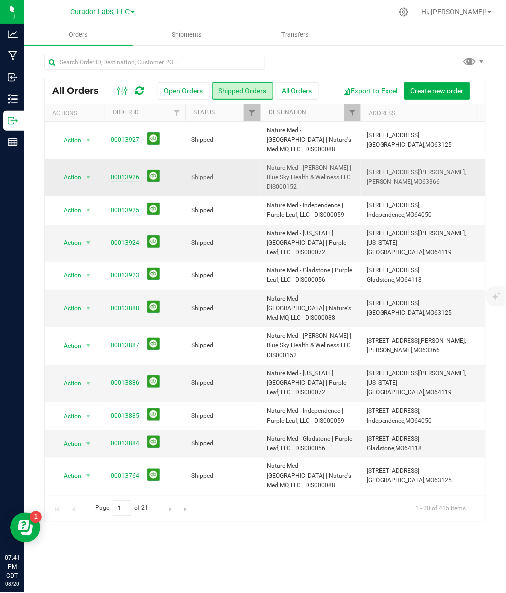
click at [129, 173] on link "00013926" at bounding box center [125, 178] width 28 height 10
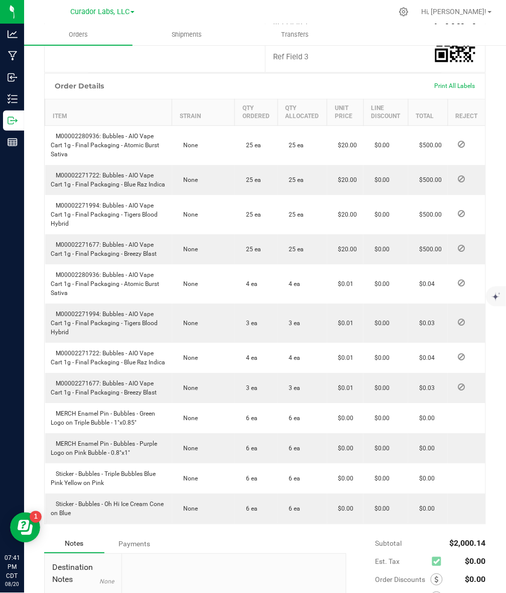
scroll to position [314, 0]
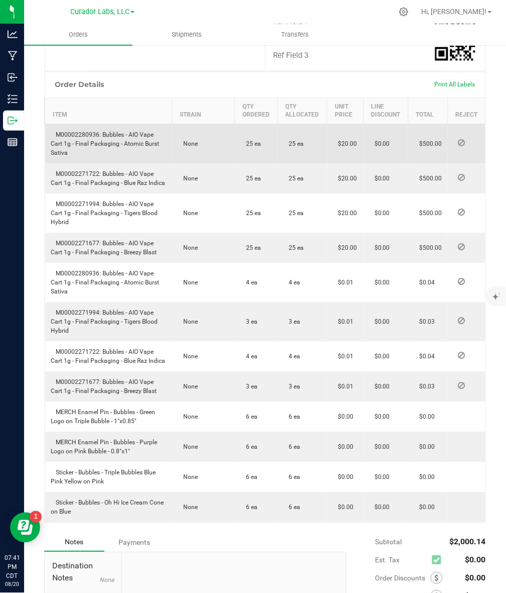
click at [105, 132] on span "M00002280936: Bubbles - AIO Vape Cart 1g - Final Packaging - Atomic Burst Sativa" at bounding box center [105, 144] width 108 height 25
click at [91, 132] on span "M00002280936: Bubbles - AIO Vape Cart 1g - Final Packaging - Atomic Burst Sativa" at bounding box center [105, 144] width 108 height 25
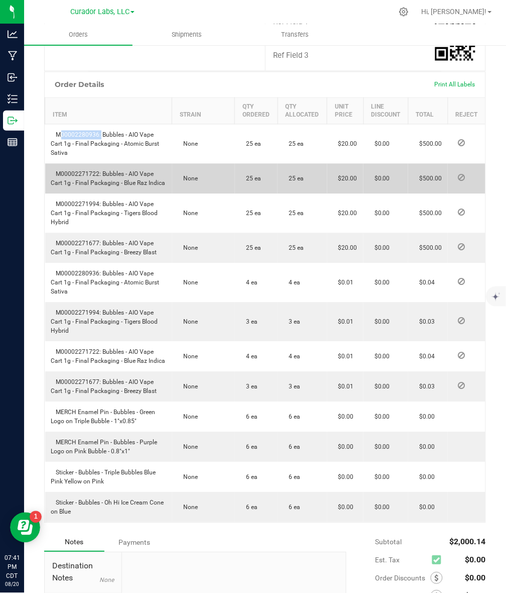
click at [68, 171] on span "M00002271722: Bubbles - AIO Vape Cart 1g - Final Packaging - Blue Raz Indica" at bounding box center [108, 179] width 115 height 16
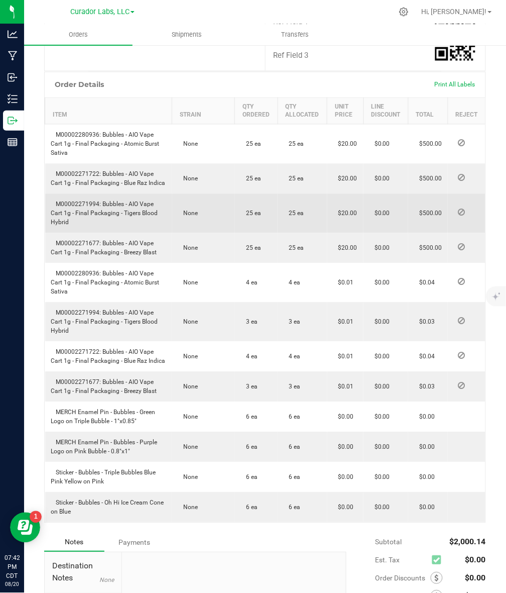
click at [85, 201] on span "M00002271994: Bubbles - AIO Vape Cart 1g - Final Packaging - Tigers Blood Hybrid" at bounding box center [104, 213] width 107 height 25
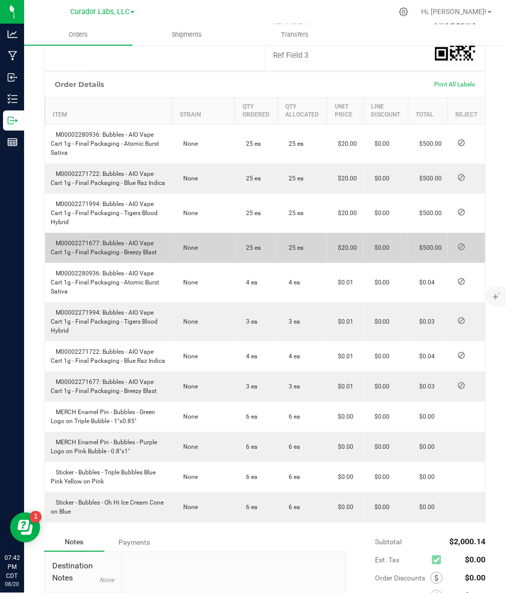
click at [74, 240] on span "M00002271677: Bubbles - AIO Vape Cart 1g - Final Packaging - Breezy Blast" at bounding box center [104, 248] width 106 height 16
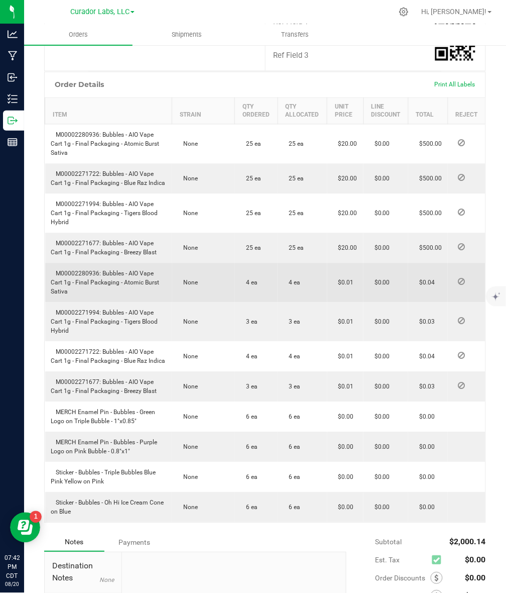
click at [78, 270] on span "M00002280936: Bubbles - AIO Vape Cart 1g - Final Packaging - Atomic Burst Sativa" at bounding box center [105, 282] width 108 height 25
drag, startPoint x: 78, startPoint y: 264, endPoint x: 99, endPoint y: 274, distance: 23.4
click at [78, 270] on span "M00002280936: Bubbles - AIO Vape Cart 1g - Final Packaging - Atomic Burst Sativa" at bounding box center [105, 282] width 108 height 25
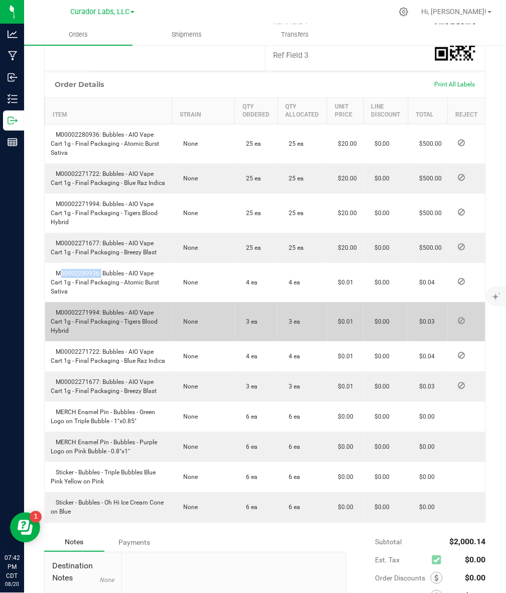
click at [82, 302] on td "M00002271994: Bubbles - AIO Vape Cart 1g - Final Packaging - Tigers Blood Hybrid" at bounding box center [108, 321] width 127 height 39
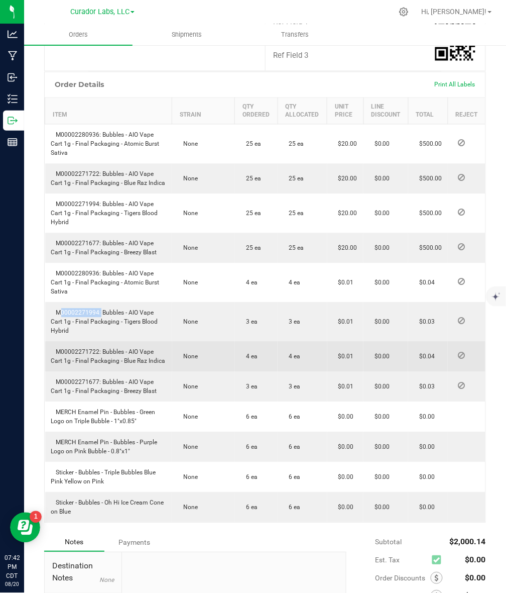
click at [78, 349] on span "M00002271722: Bubbles - AIO Vape Cart 1g - Final Packaging - Blue Raz Indica" at bounding box center [108, 357] width 115 height 16
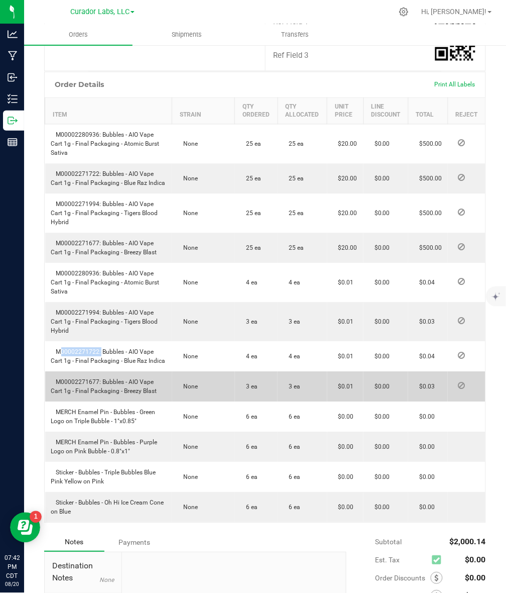
click at [84, 379] on span "M00002271677: Bubbles - AIO Vape Cart 1g - Final Packaging - Breezy Blast" at bounding box center [104, 387] width 106 height 16
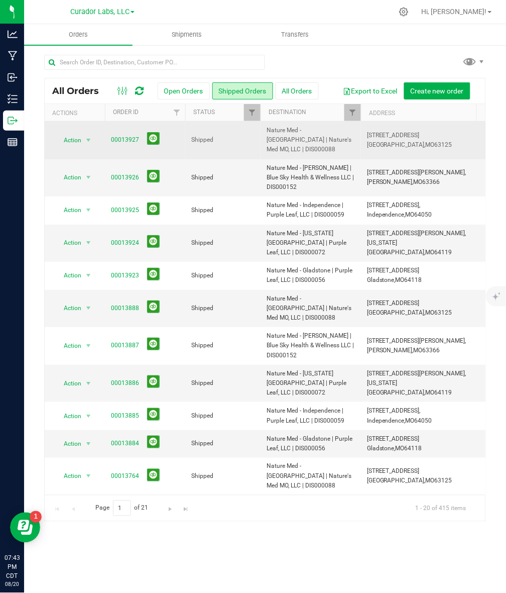
click at [314, 139] on span "Nature Med - [GEOGRAPHIC_DATA] | Nature's Med MO, LLC | DIS000088" at bounding box center [311, 140] width 88 height 29
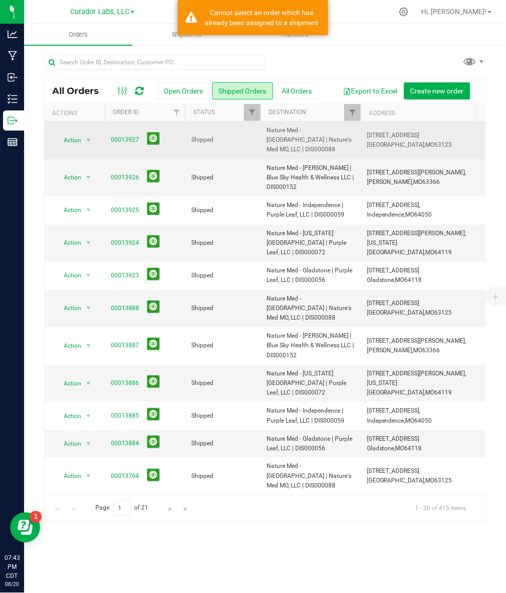
click at [314, 139] on span "Nature Med - [GEOGRAPHIC_DATA] | Nature's Med MO, LLC | DIS000088" at bounding box center [311, 140] width 88 height 29
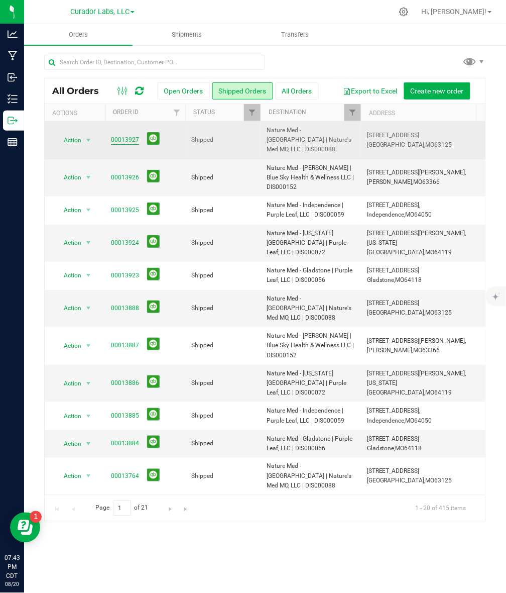
click at [121, 135] on link "00013927" at bounding box center [125, 140] width 28 height 10
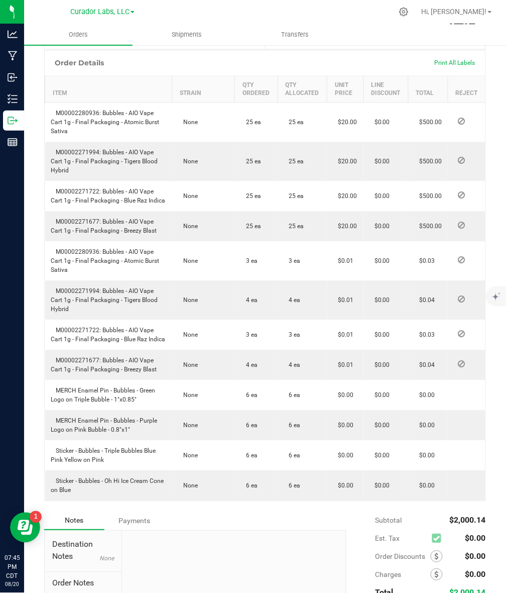
scroll to position [314, 0]
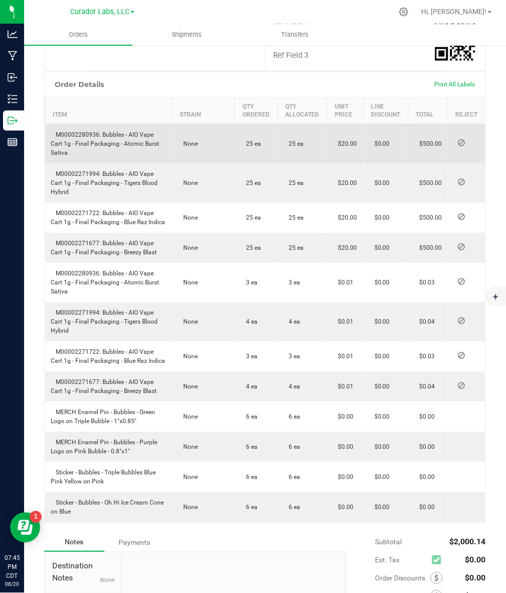
click at [85, 129] on td "M00002280936: Bubbles - AIO Vape Cart 1g - Final Packaging - Atomic Burst Sativa" at bounding box center [108, 144] width 127 height 40
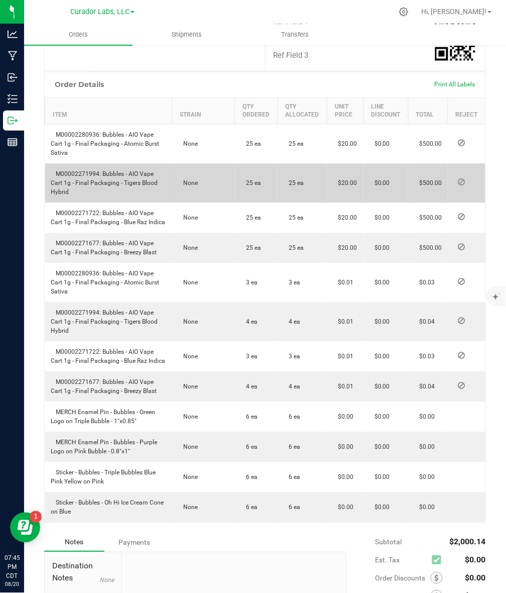
click at [70, 171] on span "M00002271994: Bubbles - AIO Vape Cart 1g - Final Packaging - Tigers Blood Hybrid" at bounding box center [104, 183] width 107 height 25
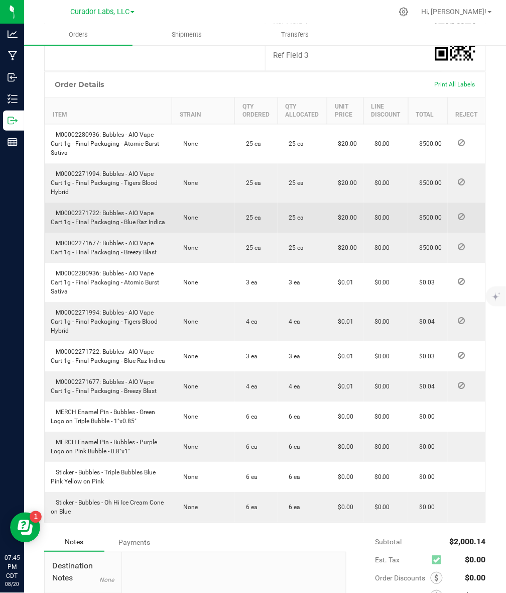
click at [79, 212] on span "M00002271722: Bubbles - AIO Vape Cart 1g - Final Packaging - Blue Raz Indica" at bounding box center [108, 218] width 115 height 16
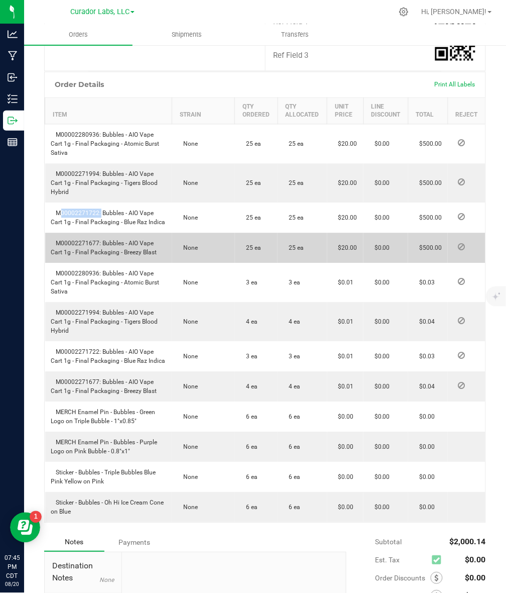
click at [74, 242] on span "M00002271677: Bubbles - AIO Vape Cart 1g - Final Packaging - Breezy Blast" at bounding box center [104, 248] width 106 height 16
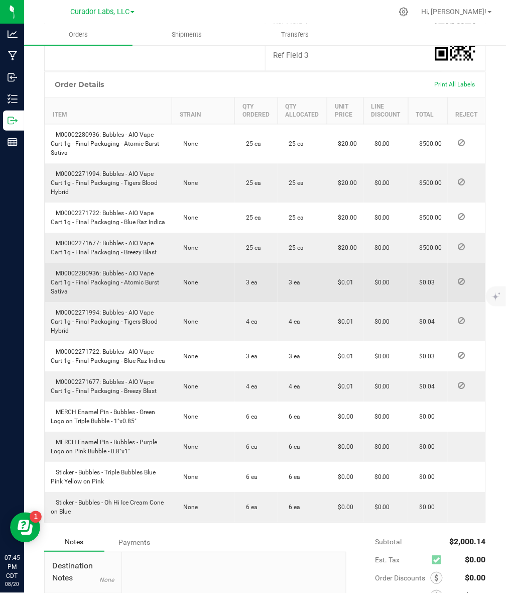
click at [66, 270] on span "M00002280936: Bubbles - AIO Vape Cart 1g - Final Packaging - Atomic Burst Sativa" at bounding box center [105, 282] width 108 height 25
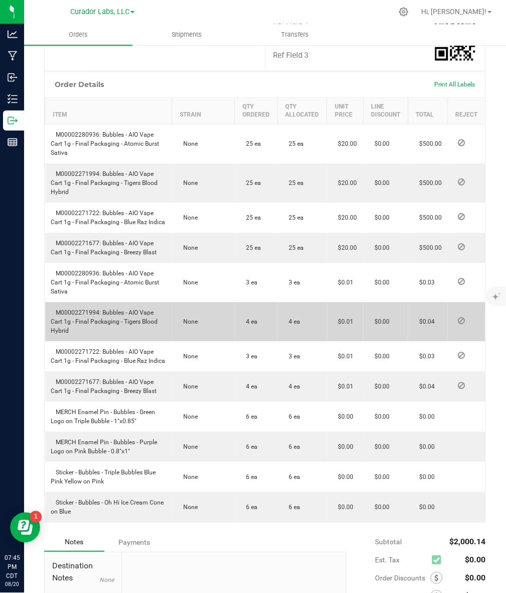
click at [76, 309] on span "M00002271994: Bubbles - AIO Vape Cart 1g - Final Packaging - Tigers Blood Hybrid" at bounding box center [104, 321] width 107 height 25
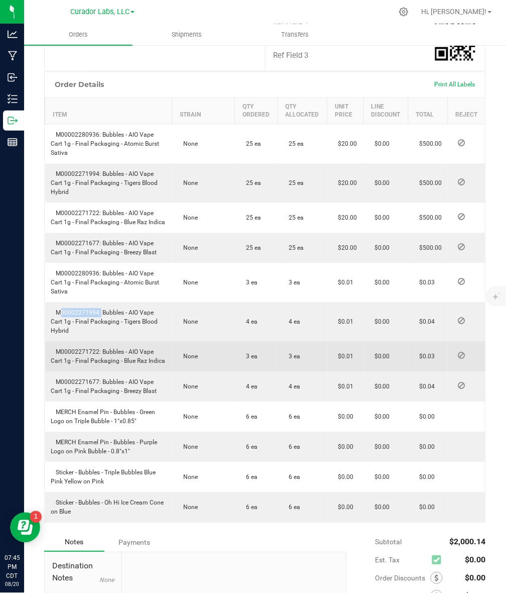
click at [78, 343] on td "M00002271722: Bubbles - AIO Vape Cart 1g - Final Packaging - Blue Raz Indica" at bounding box center [108, 357] width 127 height 30
click at [78, 349] on span "M00002271722: Bubbles - AIO Vape Cart 1g - Final Packaging - Blue Raz Indica" at bounding box center [108, 357] width 115 height 16
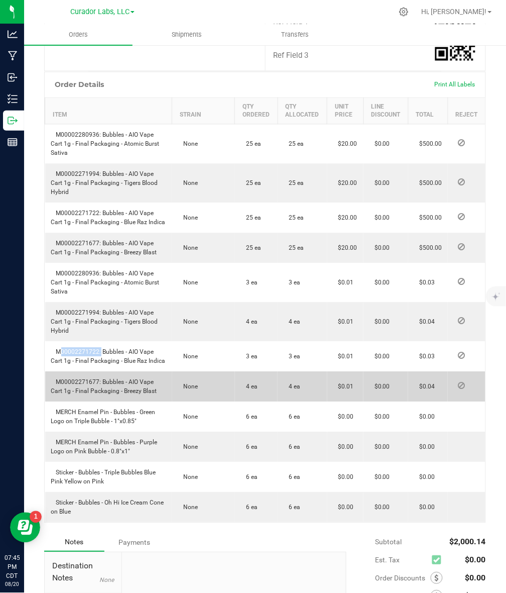
click at [52, 380] on span "M00002271677: Bubbles - AIO Vape Cart 1g - Final Packaging - Breezy Blast" at bounding box center [104, 387] width 106 height 16
click at [66, 379] on span "M00002271677: Bubbles - AIO Vape Cart 1g - Final Packaging - Breezy Blast" at bounding box center [104, 387] width 106 height 16
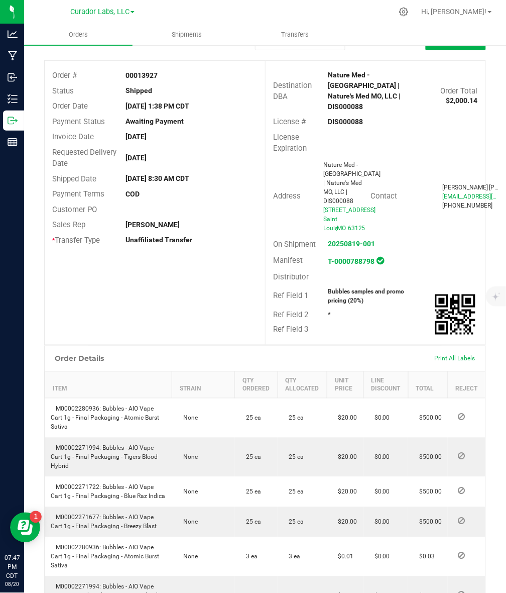
scroll to position [0, 0]
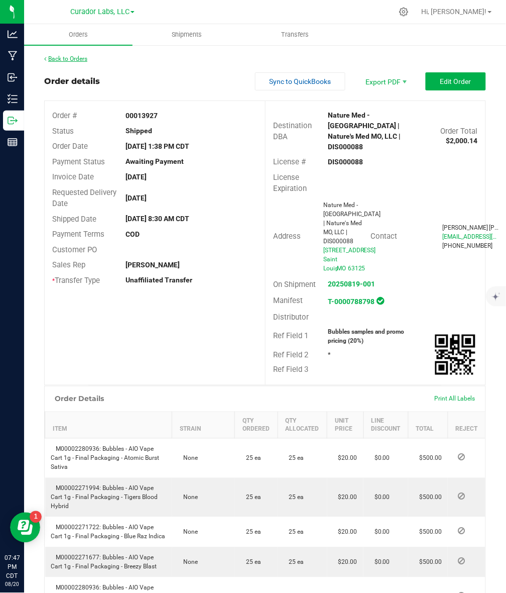
click at [83, 58] on link "Back to Orders" at bounding box center [65, 58] width 43 height 7
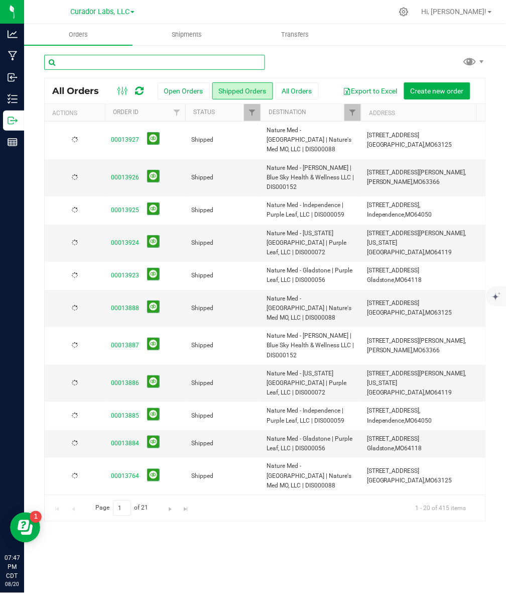
click at [156, 65] on input "text" at bounding box center [154, 62] width 221 height 15
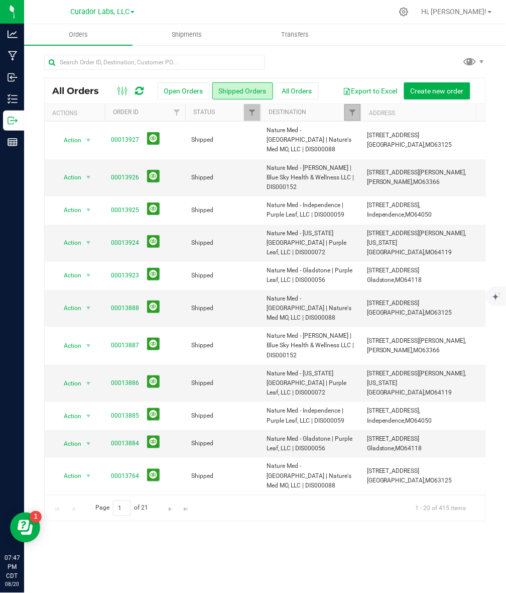
click at [349, 107] on link "Filter" at bounding box center [353, 112] width 17 height 17
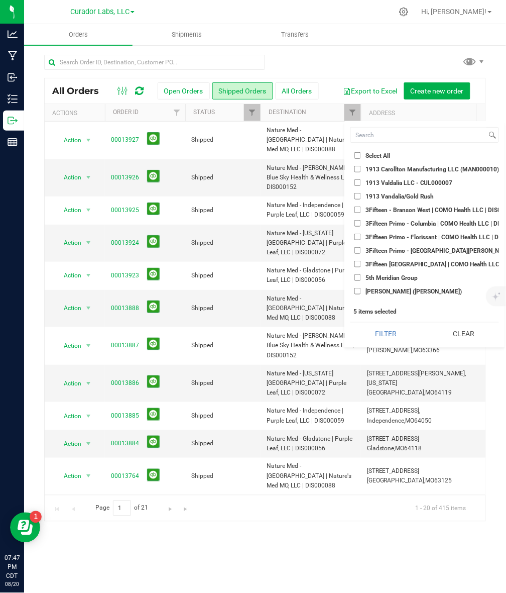
click at [373, 153] on span "Select All" at bounding box center [378, 156] width 25 height 6
click at [361, 153] on input "Select All" at bounding box center [358, 155] width 7 height 7
checkbox input "true"
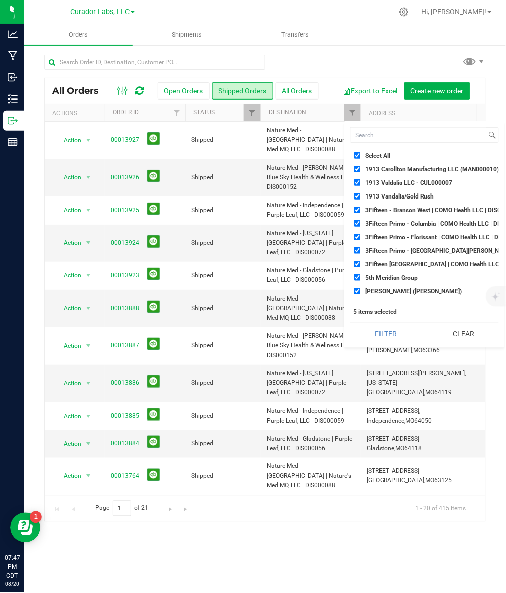
checkbox input "true"
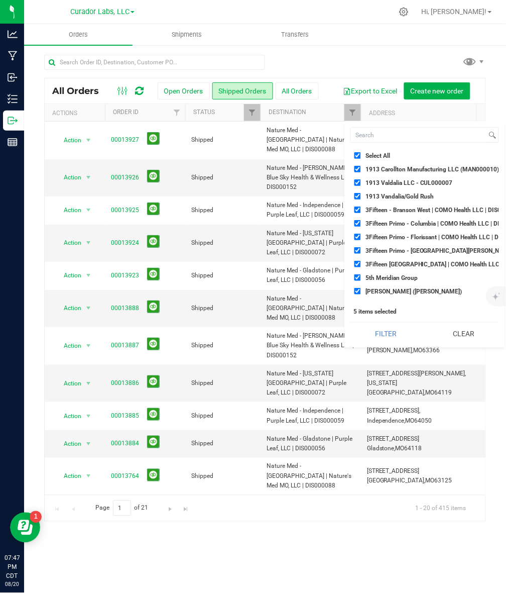
checkbox input "true"
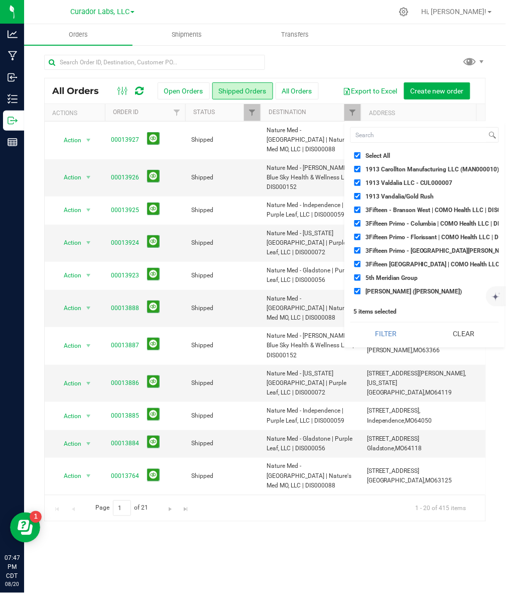
checkbox input "true"
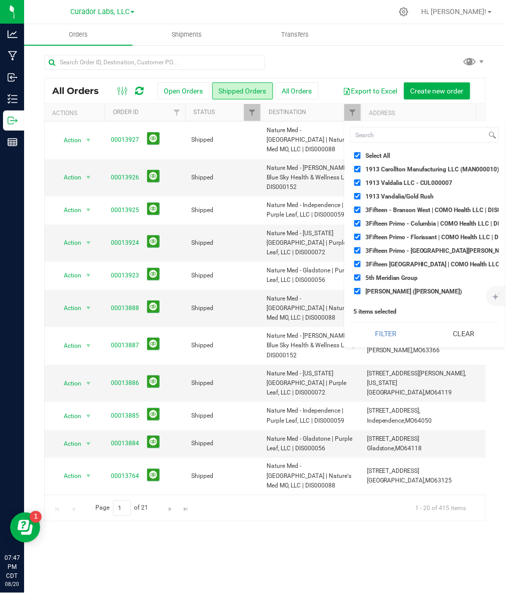
checkbox input "true"
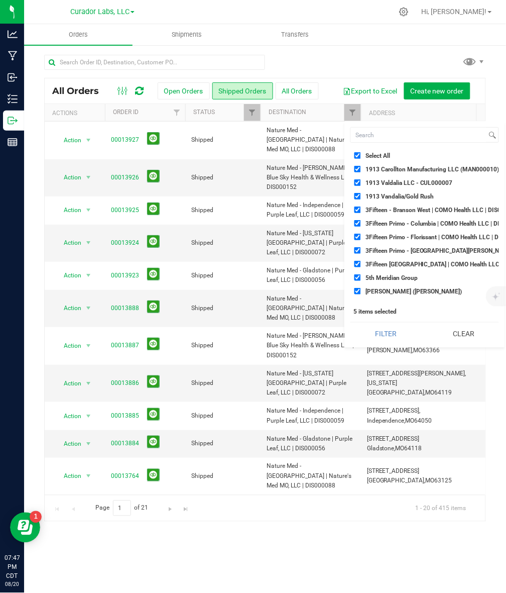
checkbox input "true"
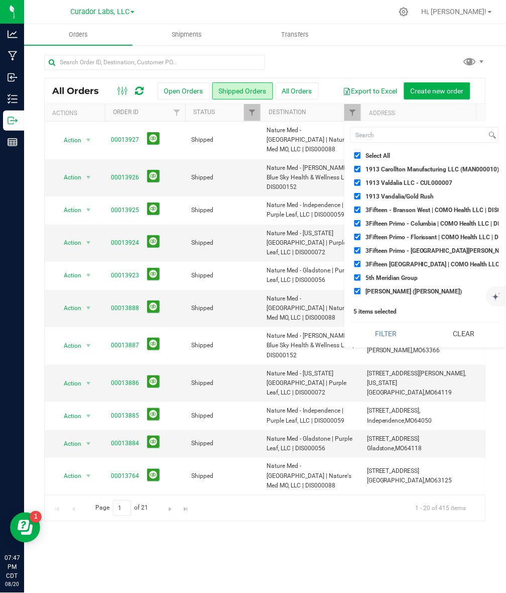
checkbox input "true"
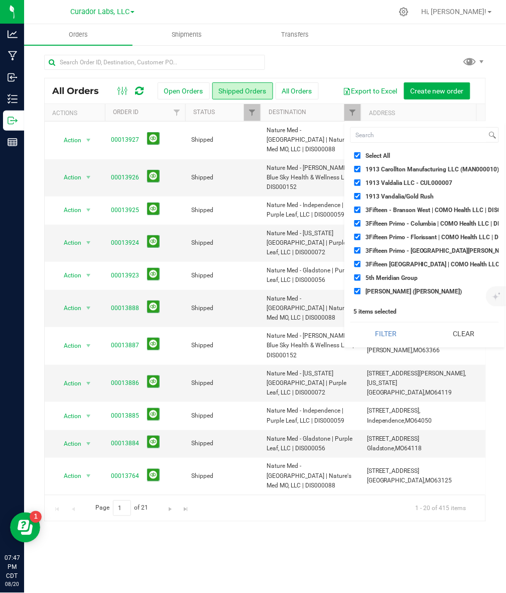
checkbox input "true"
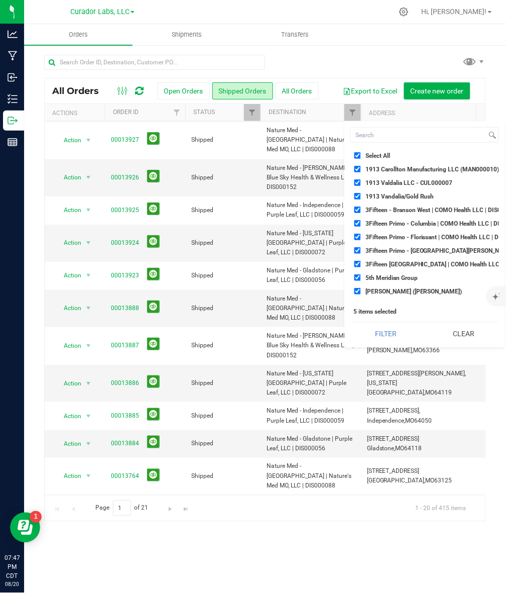
checkbox input "true"
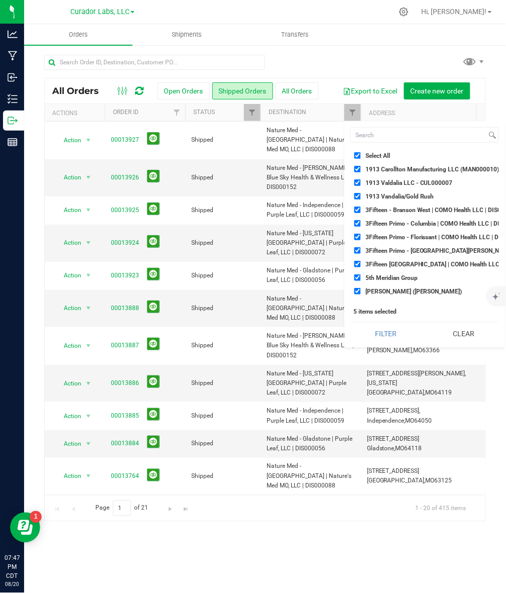
checkbox input "true"
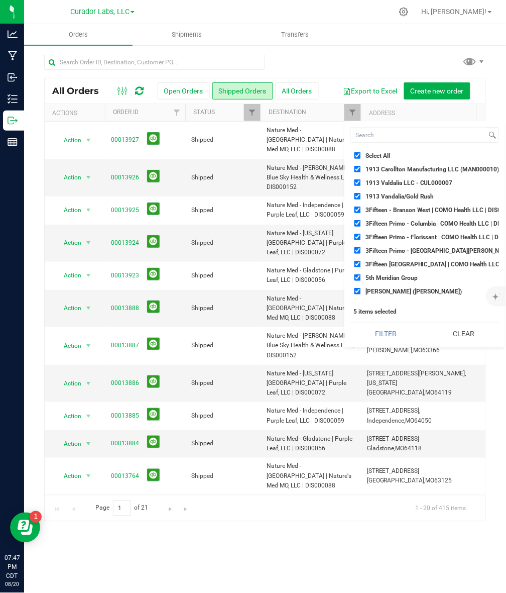
checkbox input "true"
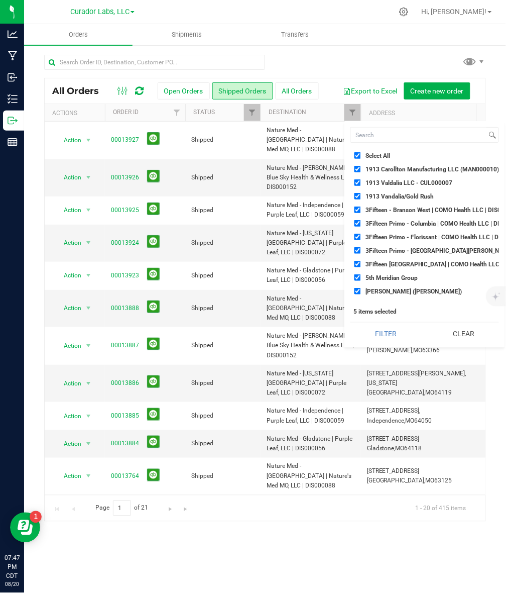
checkbox input "true"
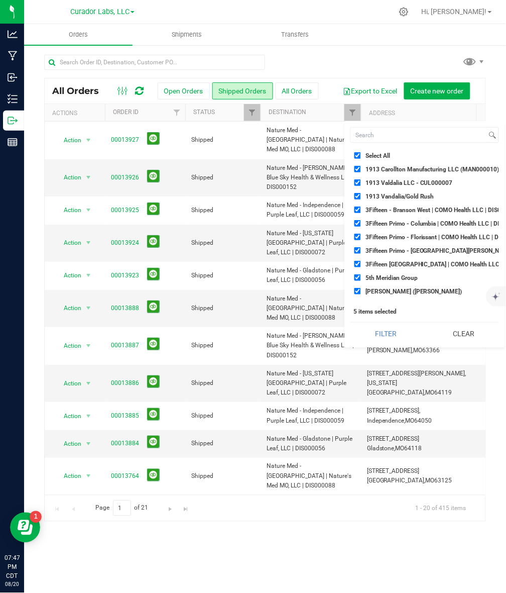
checkbox input "true"
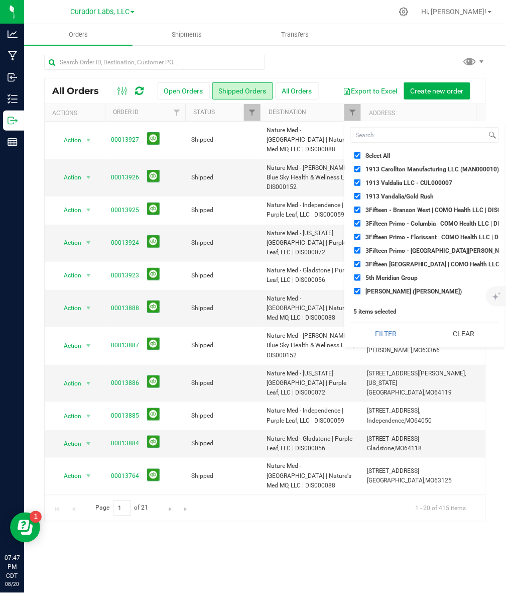
checkbox input "true"
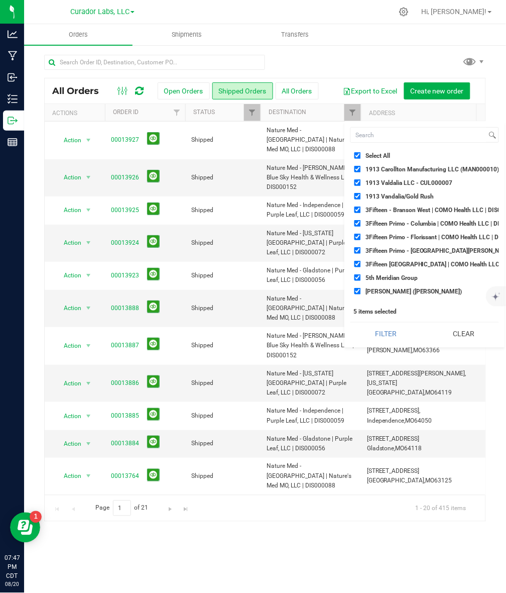
checkbox input "true"
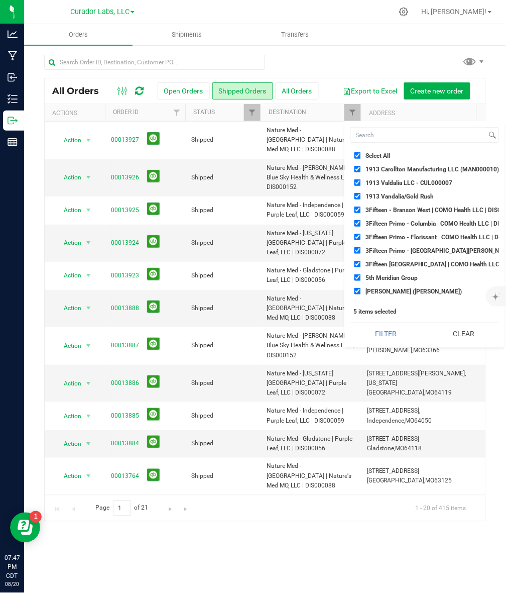
checkbox input "true"
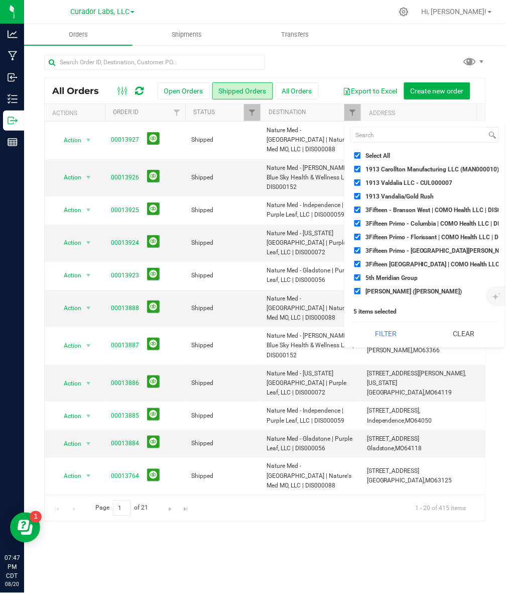
checkbox input "true"
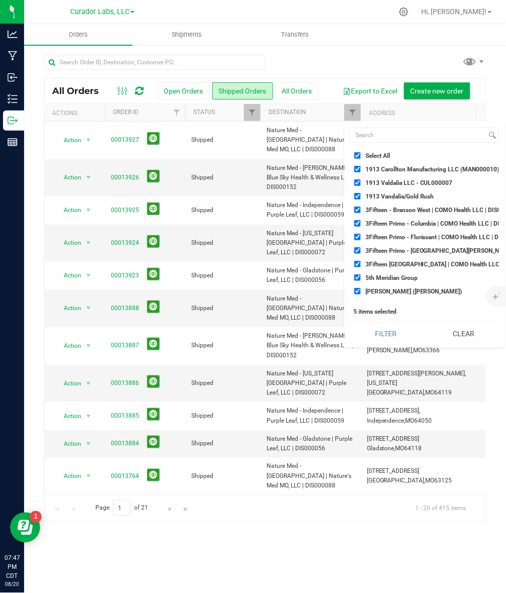
checkbox input "true"
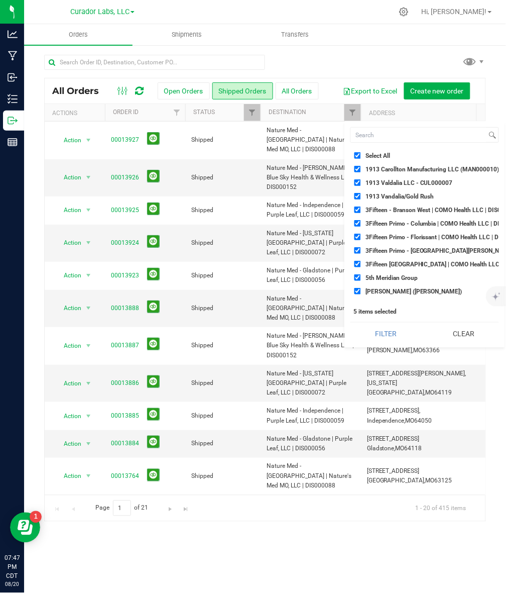
checkbox input "true"
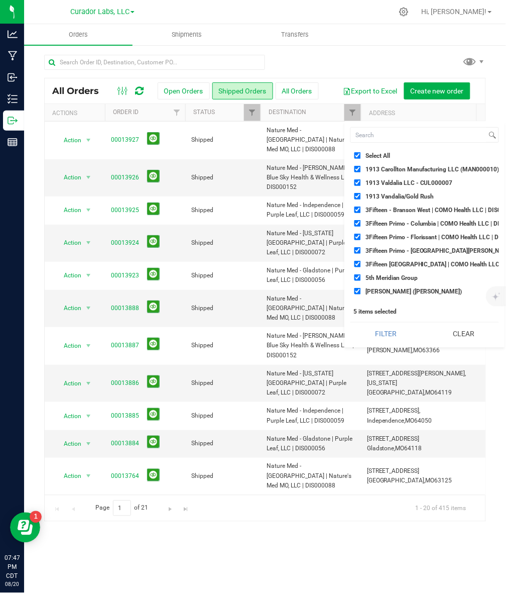
checkbox input "true"
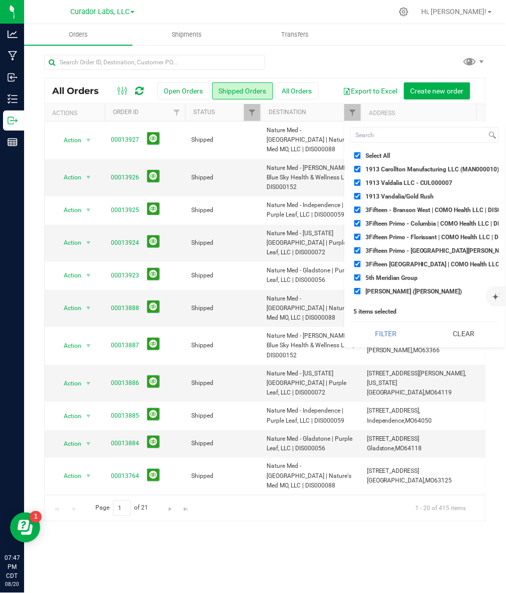
checkbox input "true"
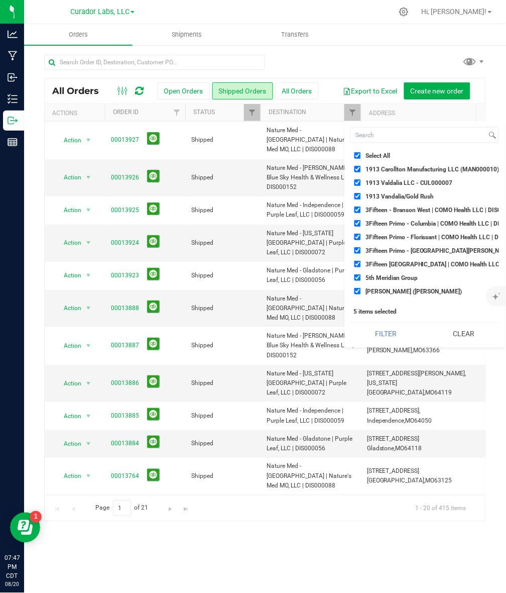
checkbox input "true"
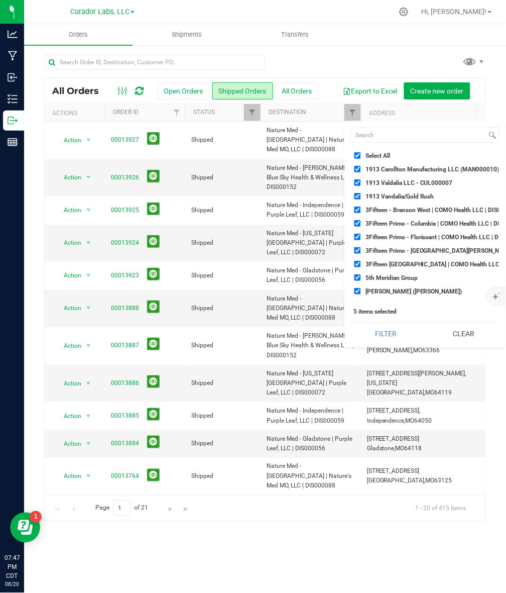
checkbox input "true"
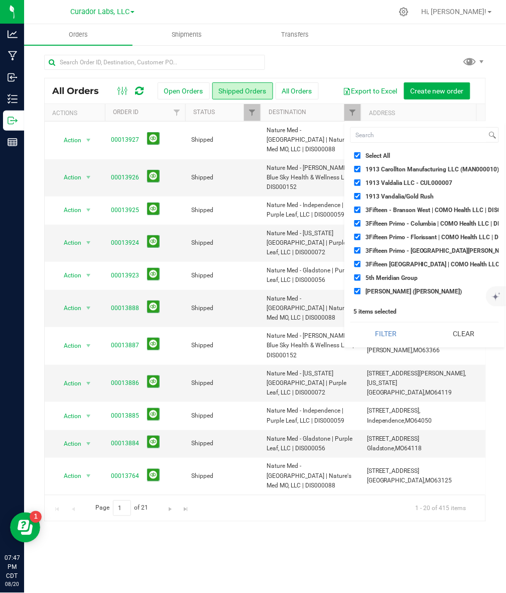
checkbox input "true"
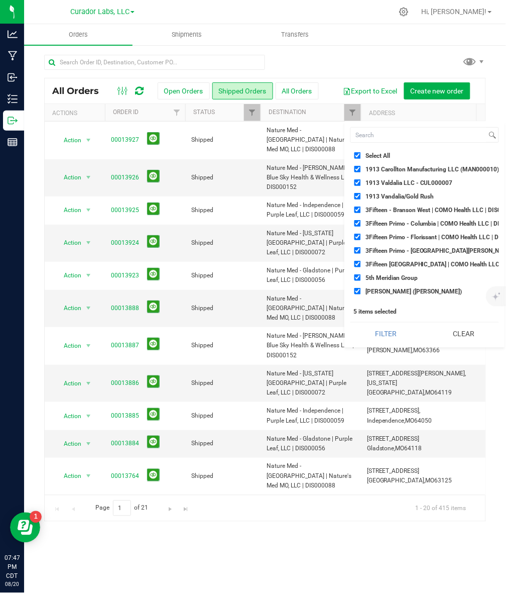
checkbox input "true"
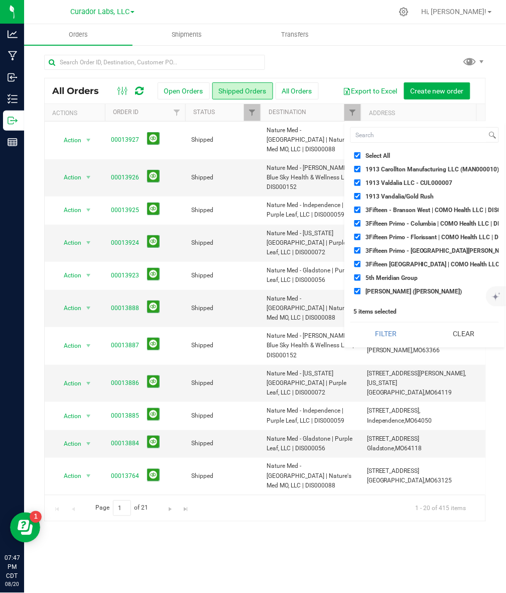
checkbox input "true"
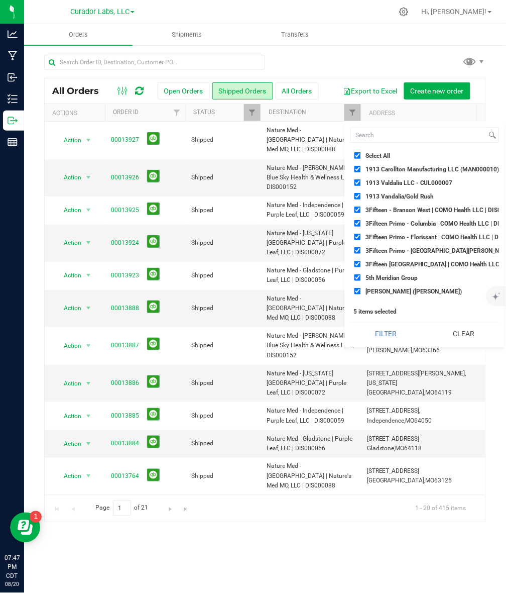
checkbox input "true"
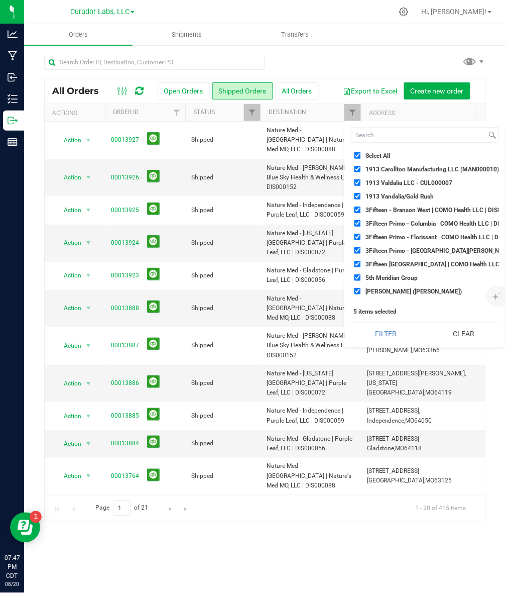
checkbox input "true"
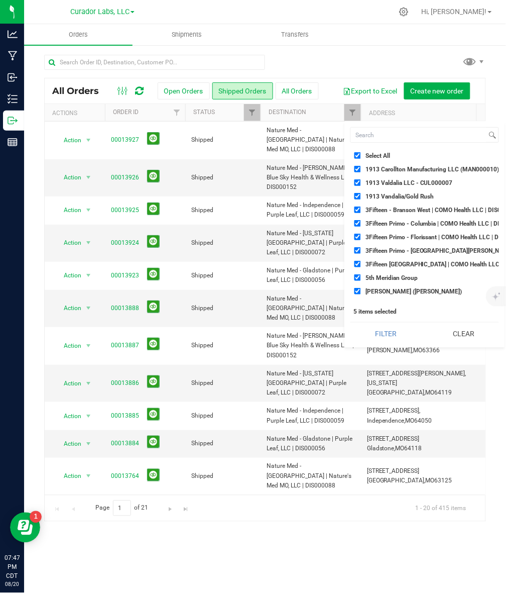
checkbox input "true"
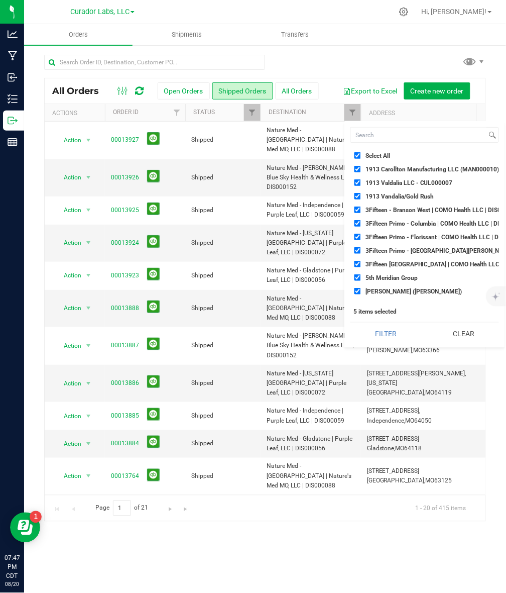
checkbox input "true"
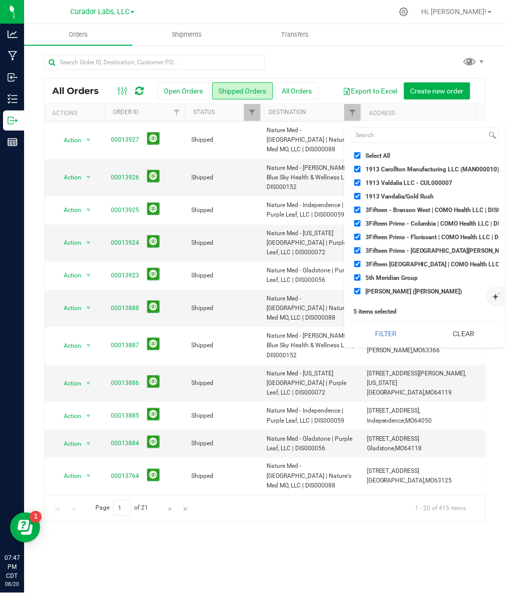
checkbox input "true"
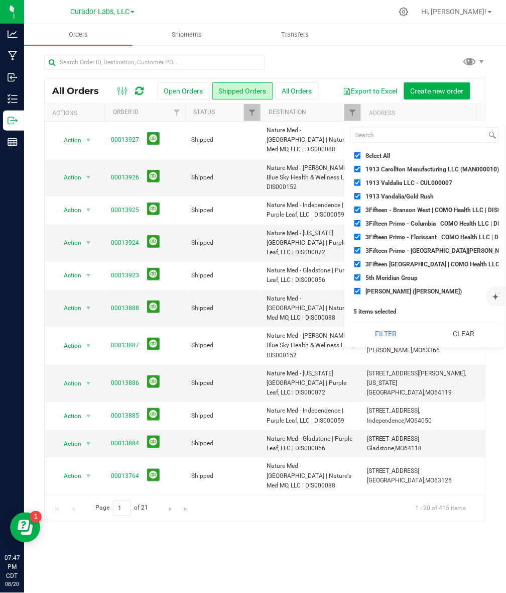
checkbox input "true"
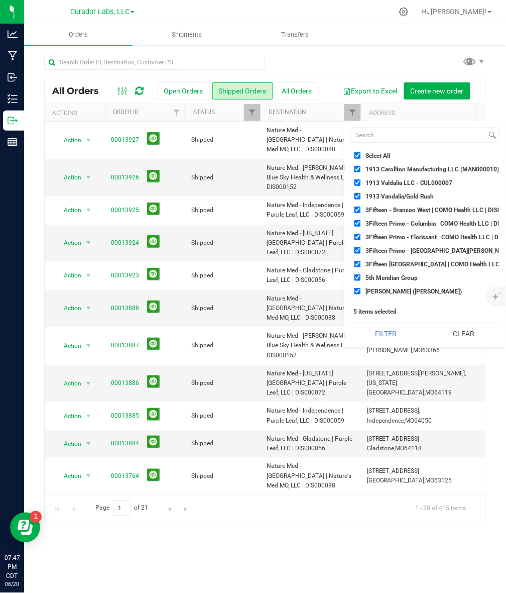
checkbox input "true"
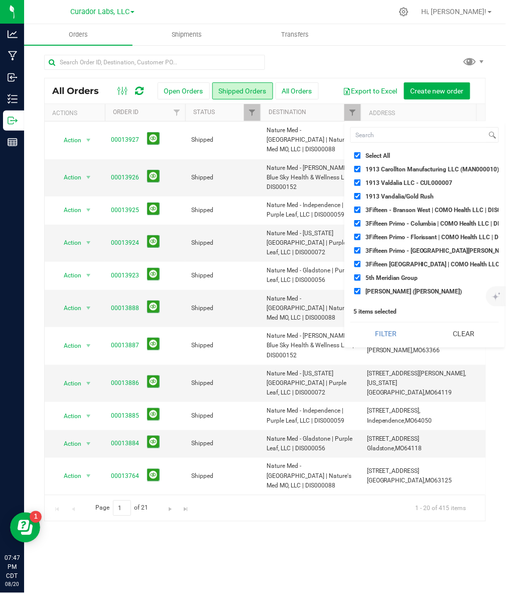
checkbox input "true"
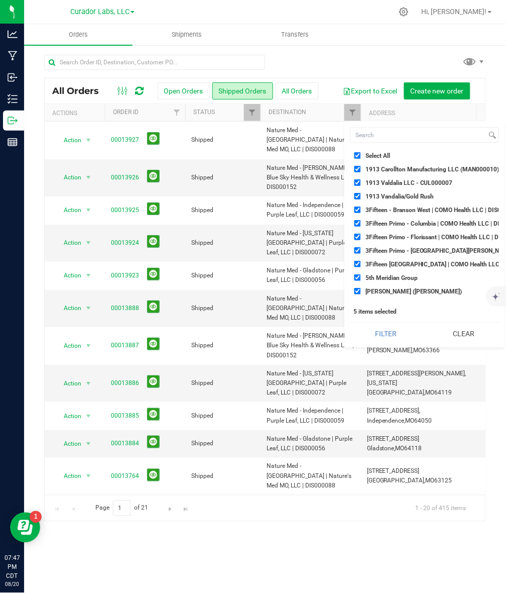
checkbox input "true"
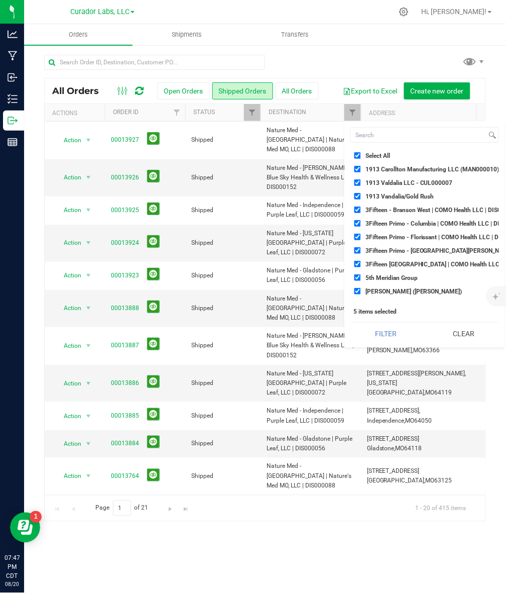
checkbox input "true"
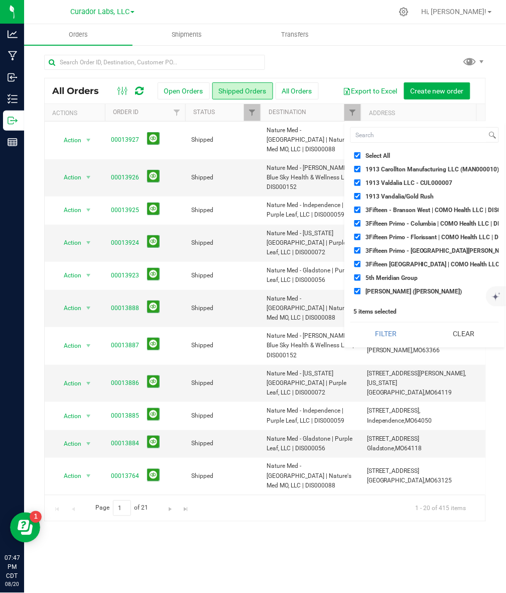
checkbox input "true"
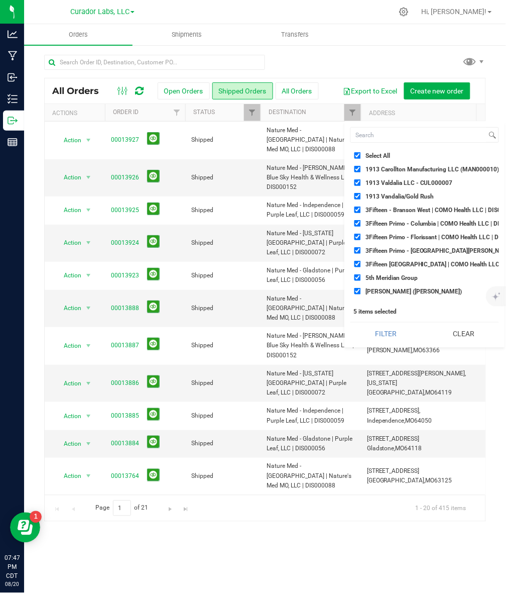
checkbox input "true"
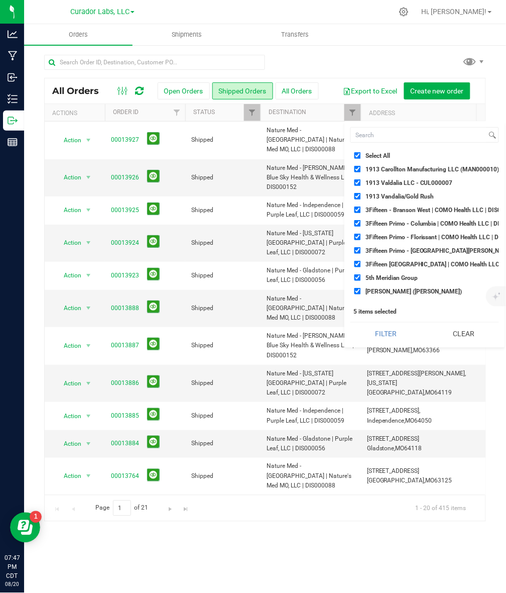
checkbox input "true"
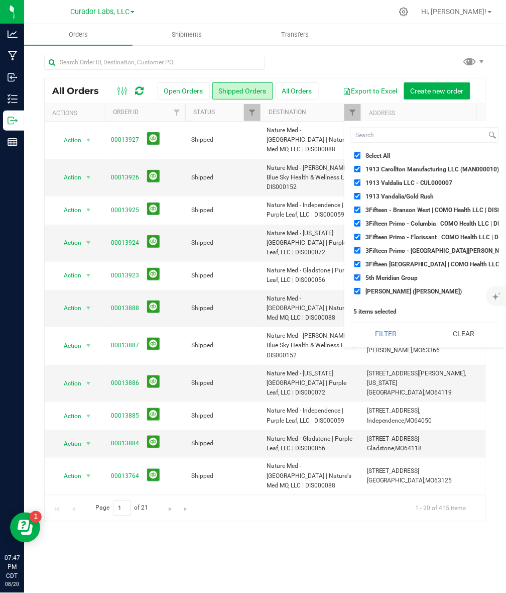
checkbox input "true"
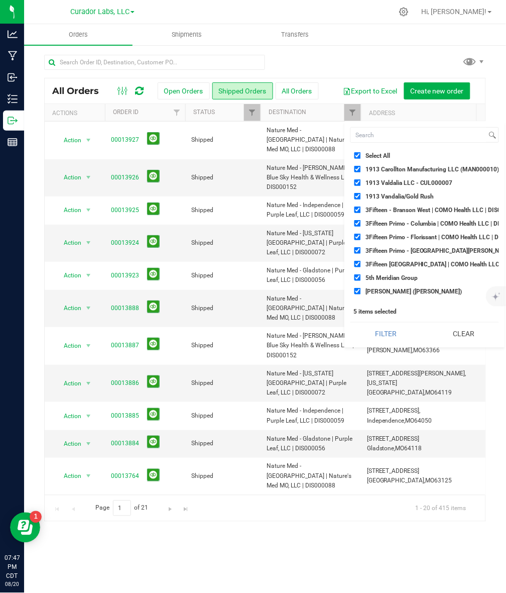
checkbox input "true"
click at [373, 153] on span "Select All" at bounding box center [378, 156] width 25 height 6
click at [361, 153] on input "Select All" at bounding box center [358, 155] width 7 height 7
click at [373, 141] on input at bounding box center [419, 135] width 136 height 15
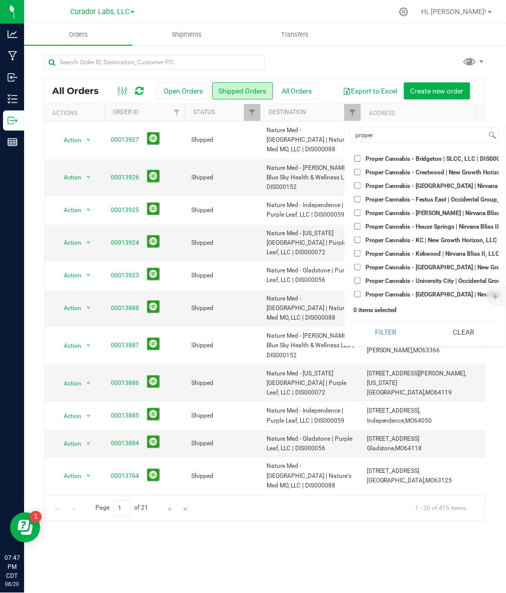
click at [356, 161] on input "Proper Cannabis - Bridgeton | SLCC, LLC | DIS000208" at bounding box center [358, 158] width 7 height 7
drag, startPoint x: 358, startPoint y: 167, endPoint x: 358, endPoint y: 173, distance: 6.0
click at [358, 167] on li "Proper Cannabis - Crestwood | New Growth Horizon, LLC | DIS000086" at bounding box center [425, 172] width 149 height 11
click at [358, 188] on input "Proper Cannabis - [GEOGRAPHIC_DATA] | Nirvana Bliss V, LLC | DIS000066" at bounding box center [358, 185] width 7 height 7
click at [359, 174] on input "Proper Cannabis - Crestwood | New Growth Horizon, LLC | DIS000086" at bounding box center [358, 172] width 7 height 7
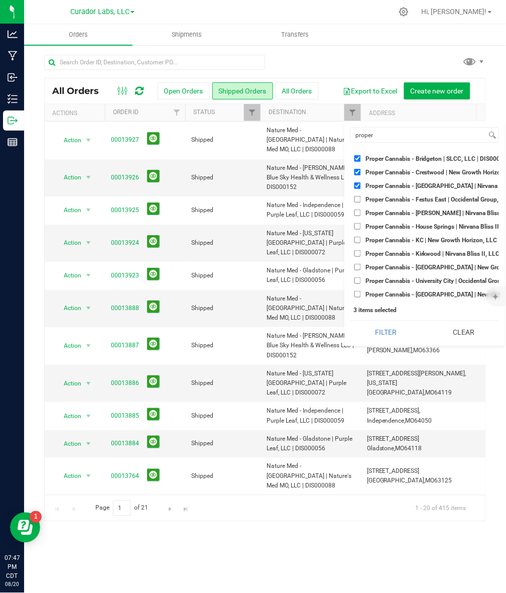
click at [358, 199] on input "Proper Cannabis - Festus East | Occidental Group, Inc. | DIS000131" at bounding box center [358, 199] width 7 height 7
click at [357, 211] on input "Proper Cannabis - [PERSON_NAME] | Nirvana Bliss I, LLC | DIS000116" at bounding box center [358, 212] width 7 height 7
click at [358, 230] on input "Proper Cannabis - House Springs | Nirvana Bliss III, LLC | DIS000149" at bounding box center [358, 226] width 7 height 7
click at [355, 240] on input "Proper Cannabis - KC | New Growth Horizon, LLC | DIS000053" at bounding box center [358, 240] width 7 height 7
click at [358, 256] on input "Proper Cannabis - Kirkwood | Nirvana Bliss II, LLC | DIS000073" at bounding box center [358, 253] width 7 height 7
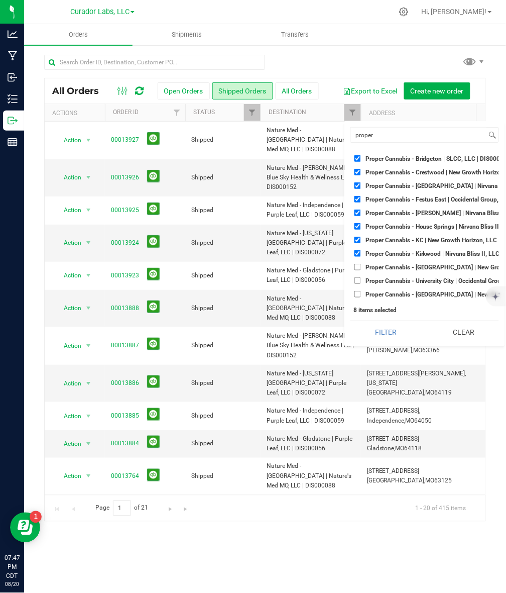
click at [360, 264] on input "Proper Cannabis - [GEOGRAPHIC_DATA] | New Growth Horizon, LLC | DIS000112" at bounding box center [358, 267] width 7 height 7
click at [357, 280] on input "Proper Cannabis - University City | Occidental Group, Inc. | DIS000047" at bounding box center [358, 280] width 7 height 7
click at [357, 291] on input "Proper Cannabis - [GEOGRAPHIC_DATA] | New Growth Horizon, LLC | DIS000158" at bounding box center [358, 294] width 7 height 7
click at [382, 341] on button "Filter" at bounding box center [386, 332] width 71 height 22
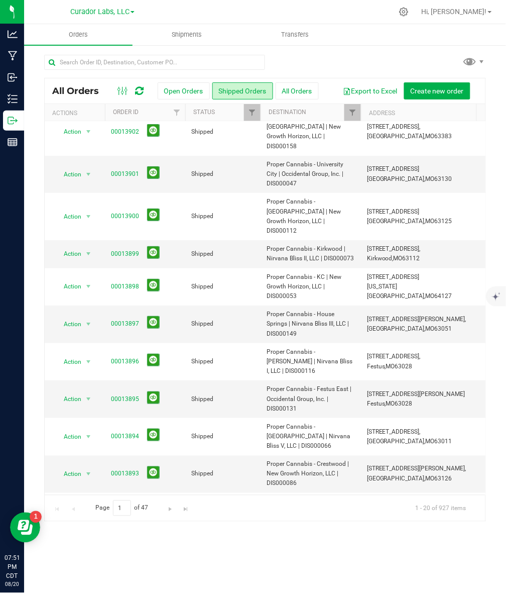
scroll to position [8, 0]
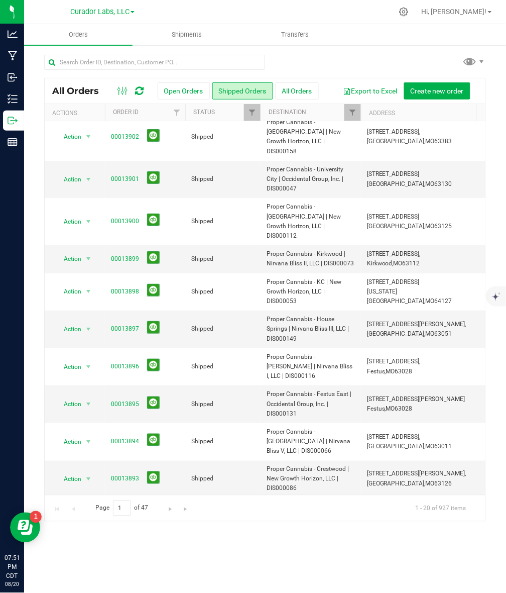
click at [311, 502] on span "Proper Cannabis - Bridgeton | SLCC, LLC | DIS000208" at bounding box center [311, 511] width 88 height 19
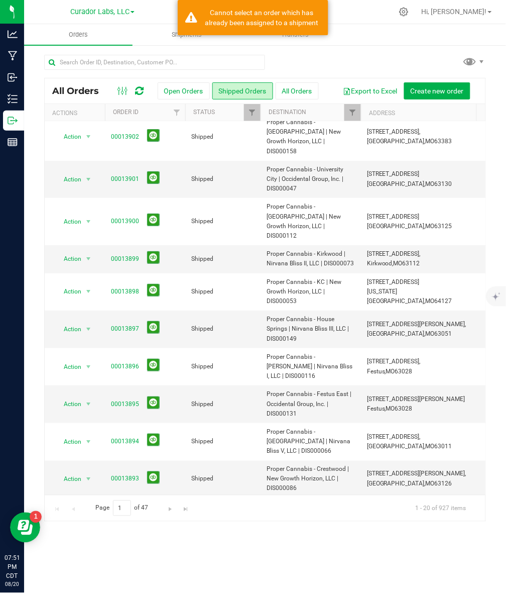
click at [127, 507] on link "00013892" at bounding box center [125, 512] width 28 height 10
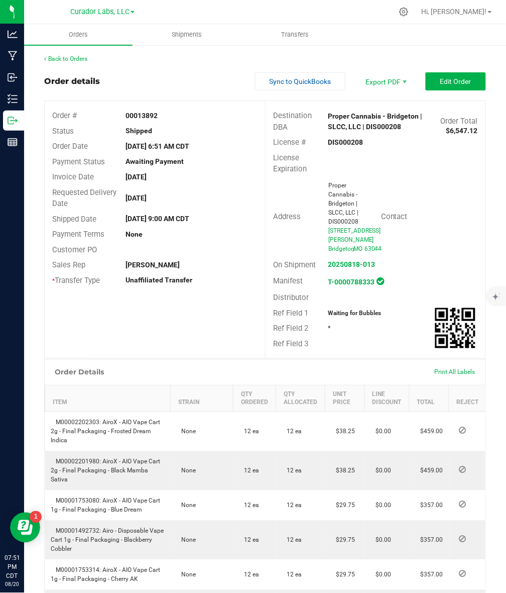
click at [148, 115] on strong "00013892" at bounding box center [142, 115] width 32 height 8
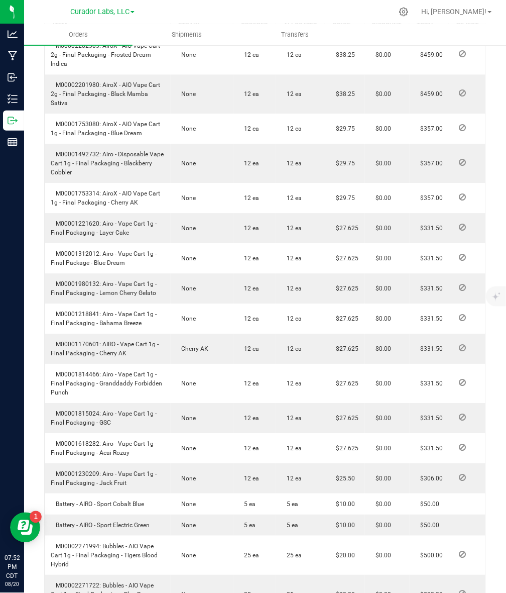
scroll to position [314, 0]
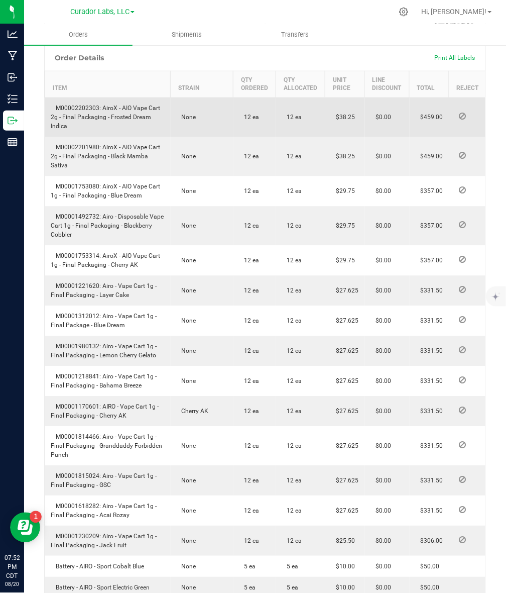
click at [86, 127] on span "M00002202303: AiroX - AIO Vape Cart 2g - Final Packaging - Frosted Dream Indica" at bounding box center [105, 117] width 109 height 25
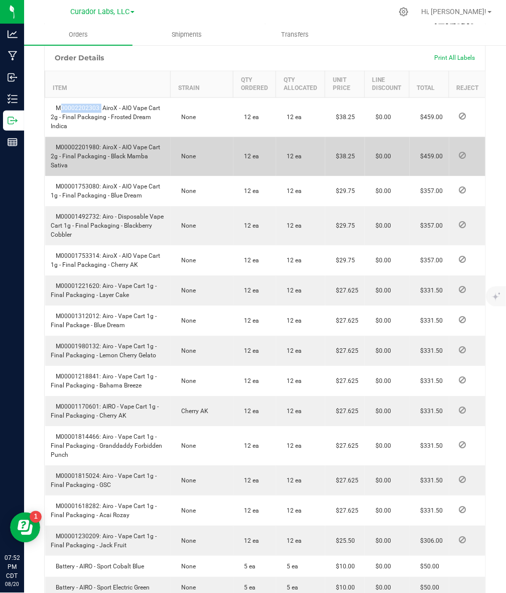
click at [70, 167] on span "M00002201980: AiroX - AIO Vape Cart 2g - Final Packaging - Black Mamba Sativa" at bounding box center [105, 156] width 109 height 25
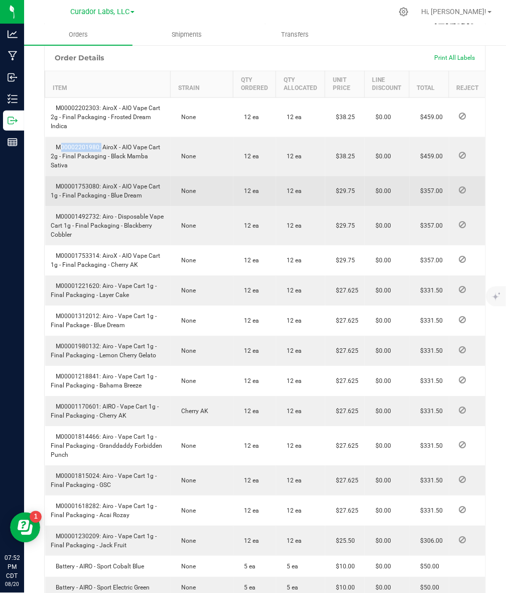
click at [71, 193] on span "M00001753080: AiroX - AIO Vape Cart 1g - Final Packaging - Blue Dream" at bounding box center [105, 191] width 109 height 16
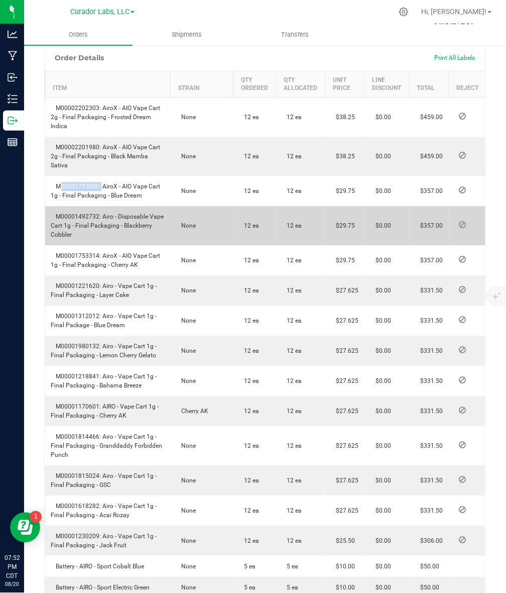
click at [84, 225] on span "M00001492732: Airo - Disposable Vape Cart 1g - Final Packaging - Blackberry Cob…" at bounding box center [107, 225] width 113 height 25
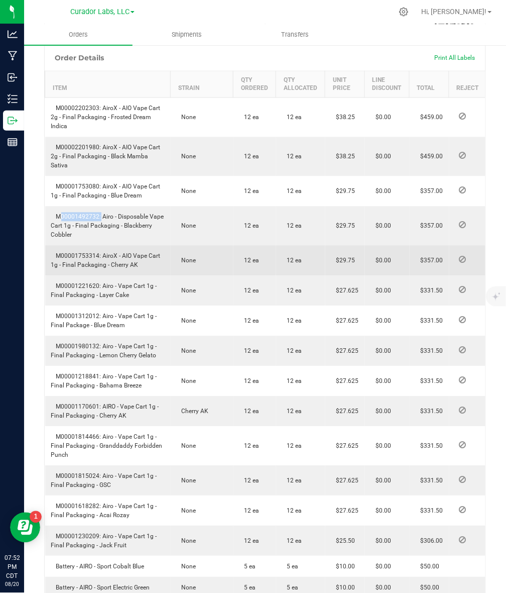
click at [64, 260] on td "M00001753314: AiroX - AIO Vape Cart 1g - Final Packaging - Cherry AK" at bounding box center [108, 261] width 126 height 30
click at [67, 260] on td "M00001753314: AiroX - AIO Vape Cart 1g - Final Packaging - Cherry AK" at bounding box center [108, 261] width 126 height 30
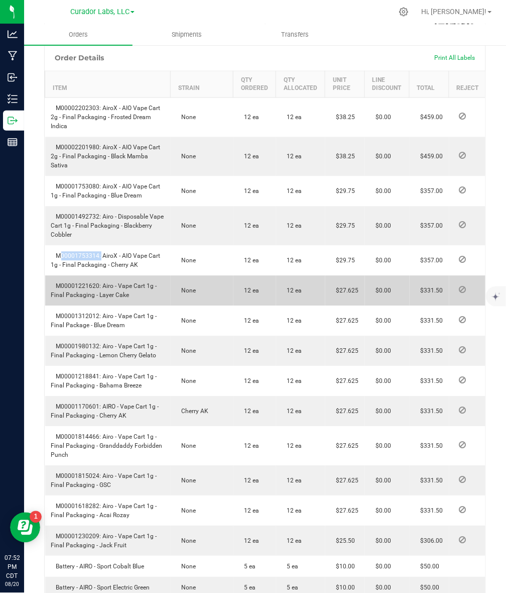
click at [85, 296] on span "M00001221620: Airo - Vape Cart 1g - Final Packaging - Layer Cake" at bounding box center [104, 291] width 106 height 16
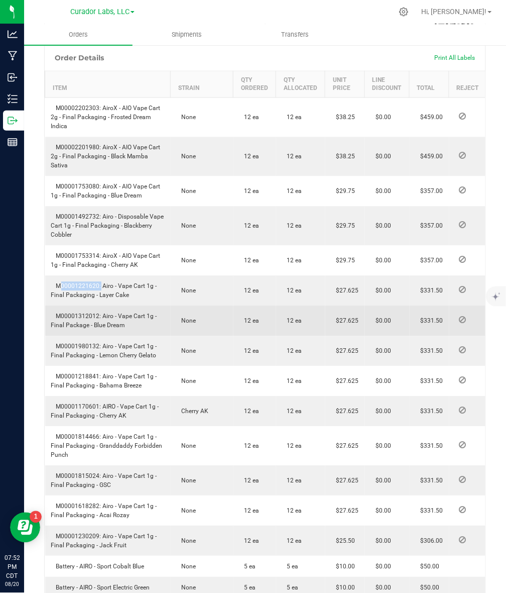
click at [81, 327] on span "M00001312012: Airo - Vape Cart 1g - Final Package - Blue Dream" at bounding box center [104, 321] width 106 height 16
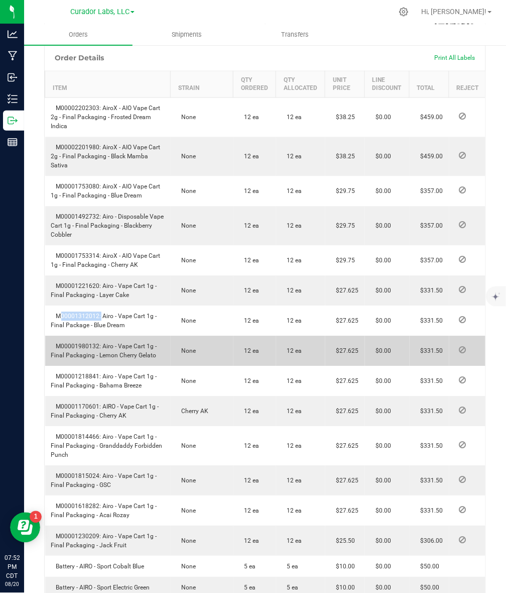
click at [71, 357] on span "M00001980132: Airo - Vape Cart 1g - Final Packaging - Lemon Cherry Gelato" at bounding box center [104, 351] width 106 height 16
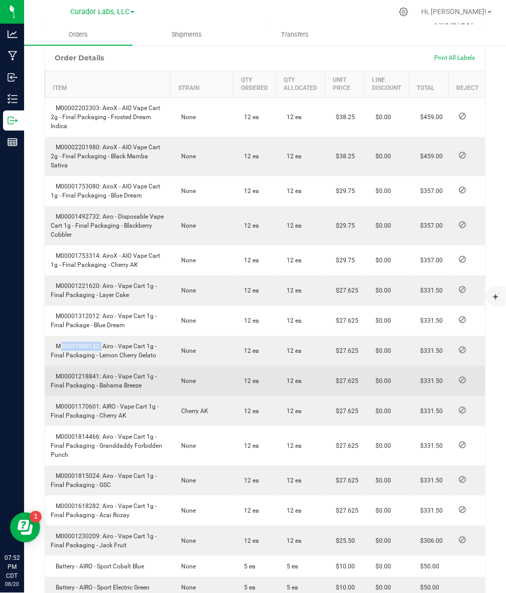
click at [68, 383] on span "M00001218841: Airo - Vape Cart 1g - Final Packaging - Bahama Breeze" at bounding box center [104, 381] width 106 height 16
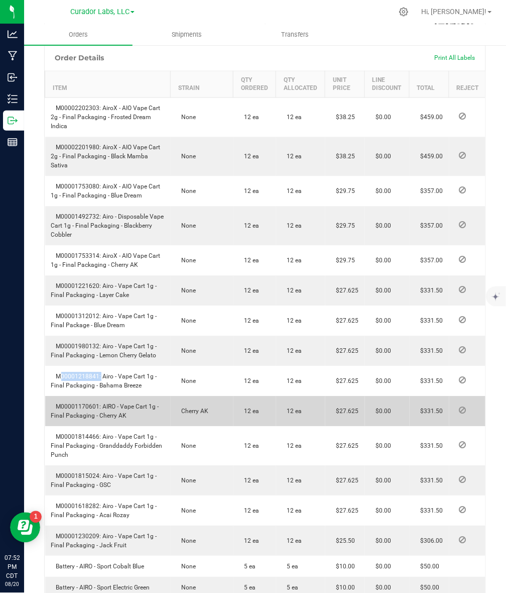
drag, startPoint x: 72, startPoint y: 420, endPoint x: 71, endPoint y: 415, distance: 5.0
click at [72, 420] on td "M00001170601: AIRO - Vape Cart 1g - Final Packaging - Cherry AK" at bounding box center [108, 411] width 126 height 30
click at [71, 410] on td "M00001170601: AIRO - Vape Cart 1g - Final Packaging - Cherry AK" at bounding box center [108, 411] width 126 height 30
click at [71, 413] on span "M00001170601: AIRO - Vape Cart 1g - Final Packaging - Cherry AK" at bounding box center [105, 411] width 108 height 16
click at [72, 413] on span "M00001170601: AIRO - Vape Cart 1g - Final Packaging - Cherry AK" at bounding box center [105, 411] width 108 height 16
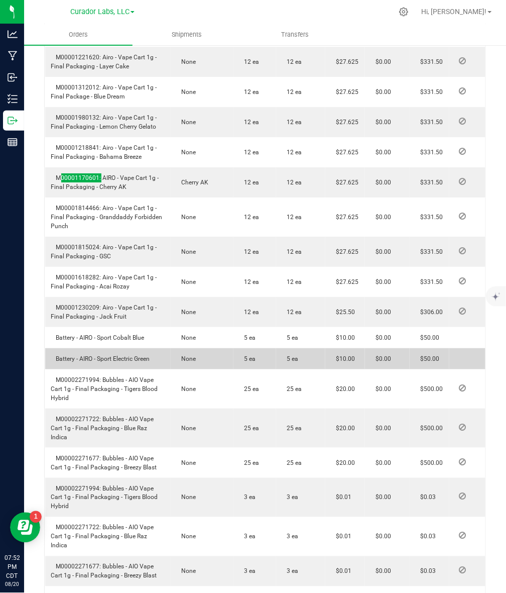
scroll to position [565, 0]
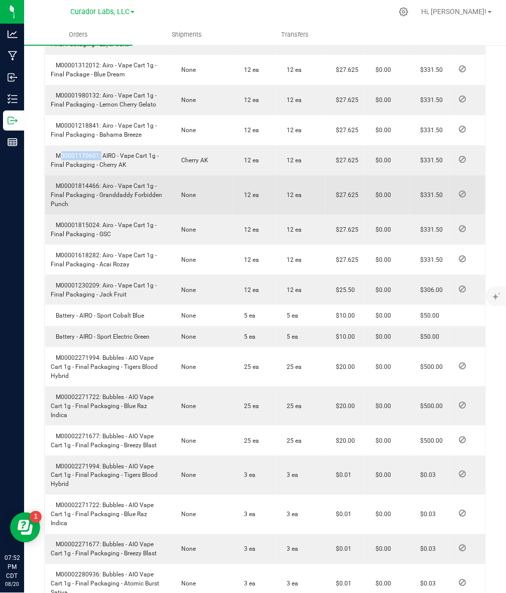
click at [84, 191] on span "M00001814466: Airo - Vape Cart 1g - Final Packaging - Granddaddy Forbidden Punch" at bounding box center [106, 194] width 111 height 25
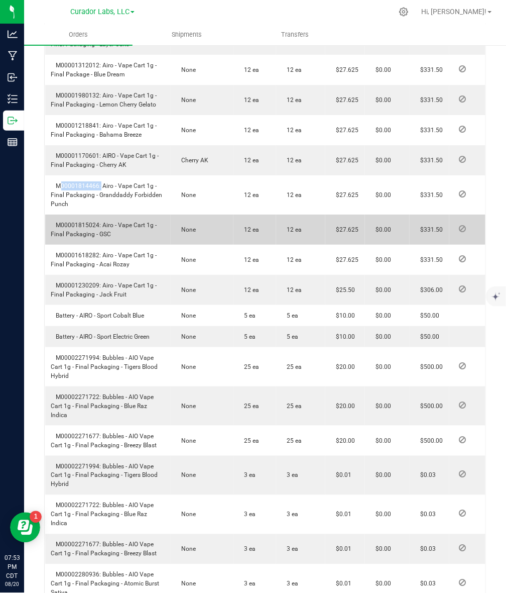
click at [72, 235] on span "M00001815024: Airo - Vape Cart 1g - Final Packaging - GSC" at bounding box center [104, 229] width 106 height 16
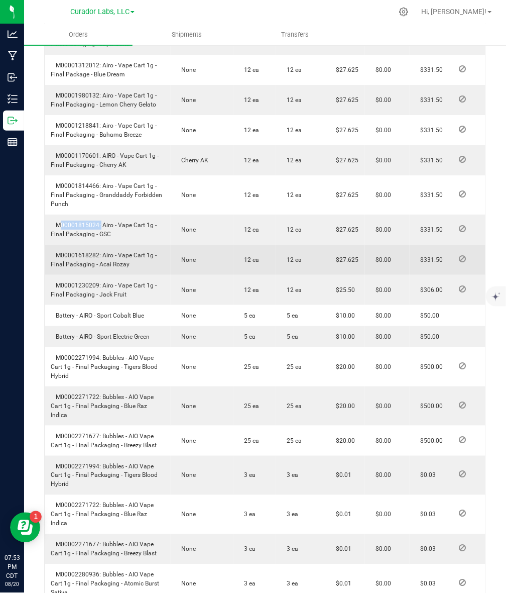
click at [86, 263] on span "M00001618282: Airo - Vape Cart 1g - Final Packaging - Acai Rozay" at bounding box center [104, 260] width 106 height 16
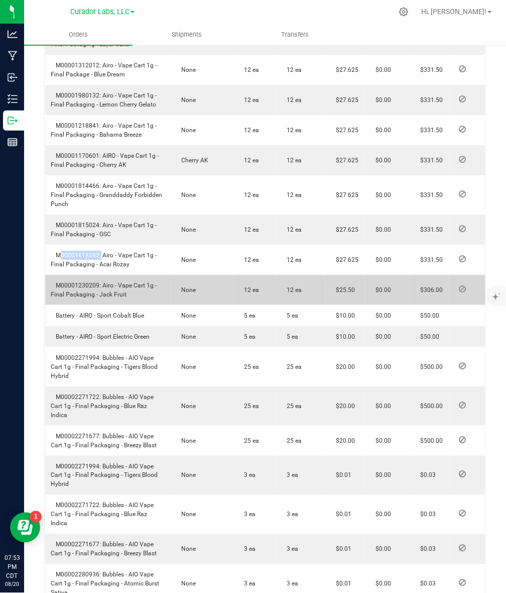
click at [84, 291] on span "M00001230209: Airo - Vape Cart 1g - Final Packaging - Jack Fruit" at bounding box center [104, 290] width 106 height 16
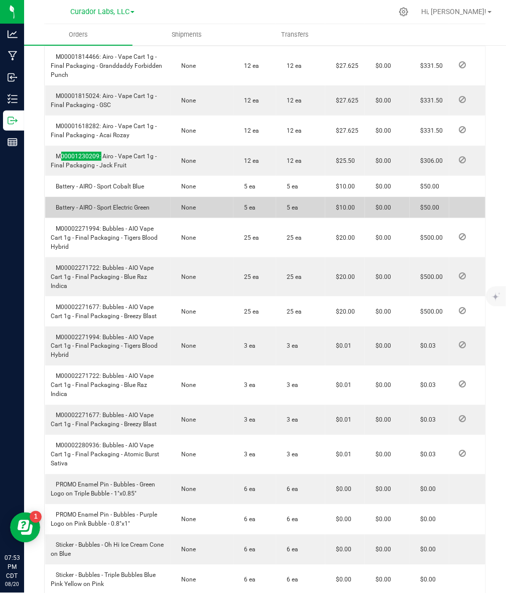
scroll to position [753, 0]
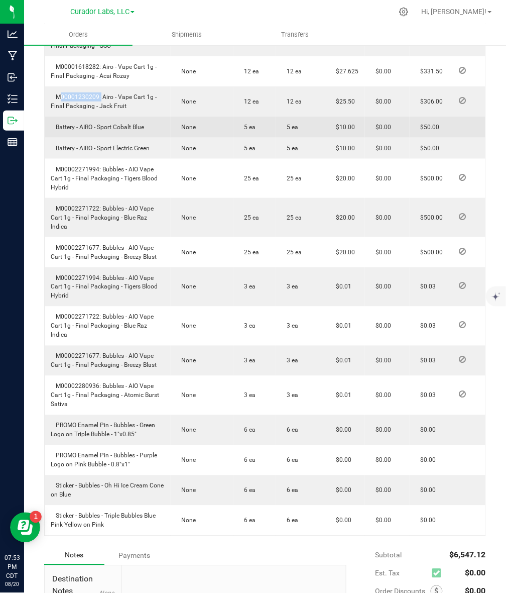
click at [93, 131] on span "Battery - AIRO - Sport Cobalt Blue" at bounding box center [97, 127] width 93 height 7
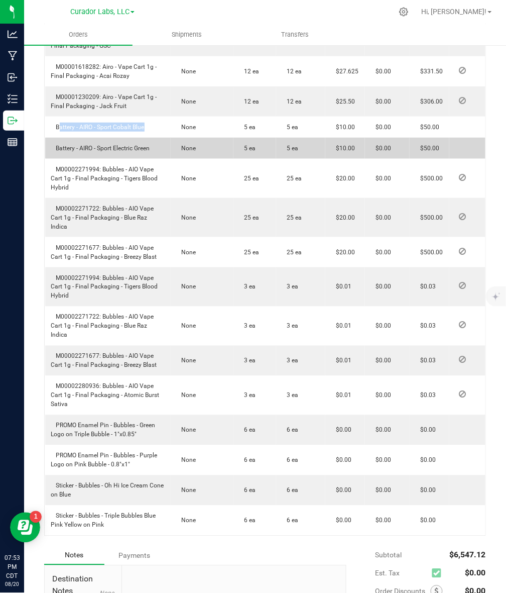
click at [119, 152] on span "Battery - AIRO - Sport Electric Green" at bounding box center [100, 148] width 99 height 7
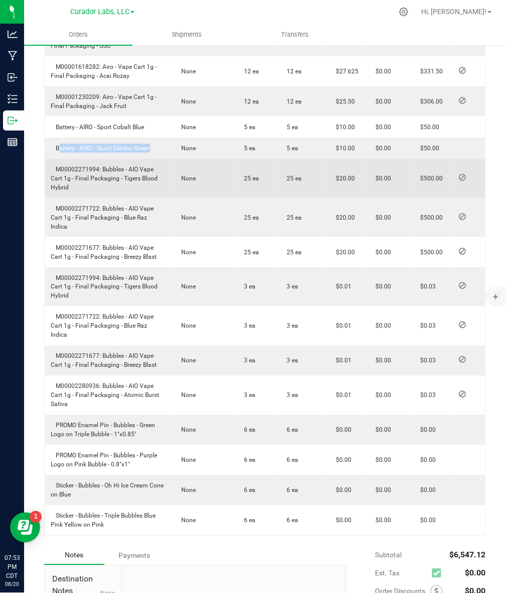
click at [83, 181] on span "M00002271994: Bubbles - AIO Vape Cart 1g - Final Packaging - Tigers Blood Hybrid" at bounding box center [104, 178] width 107 height 25
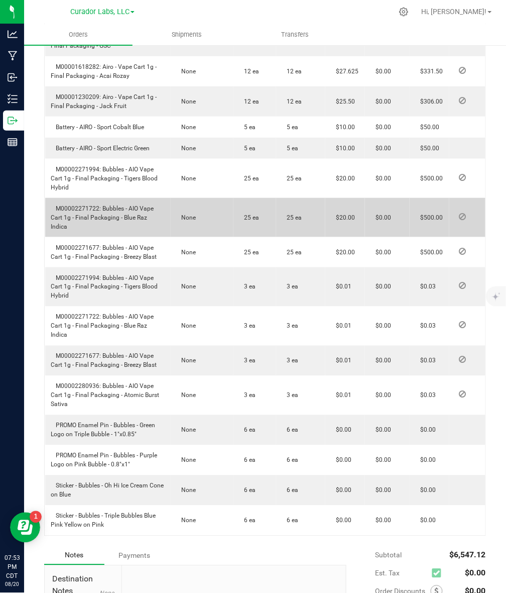
click at [69, 214] on span "M00002271722: Bubbles - AIO Vape Cart 1g - Final Packaging - Blue Raz Indica" at bounding box center [102, 217] width 103 height 25
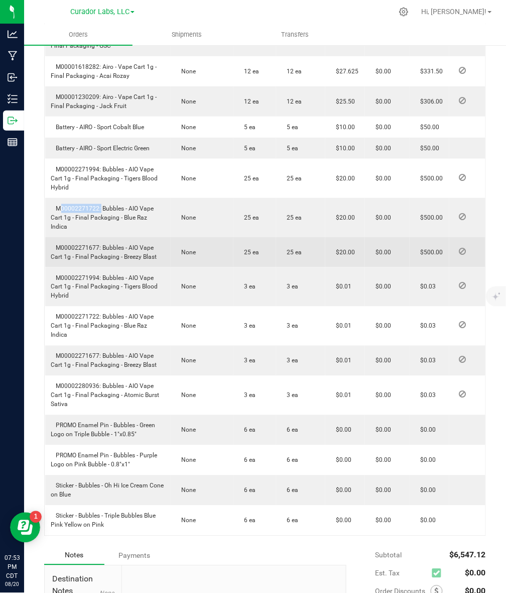
click at [73, 249] on span "M00002271677: Bubbles - AIO Vape Cart 1g - Final Packaging - Breezy Blast" at bounding box center [104, 252] width 106 height 16
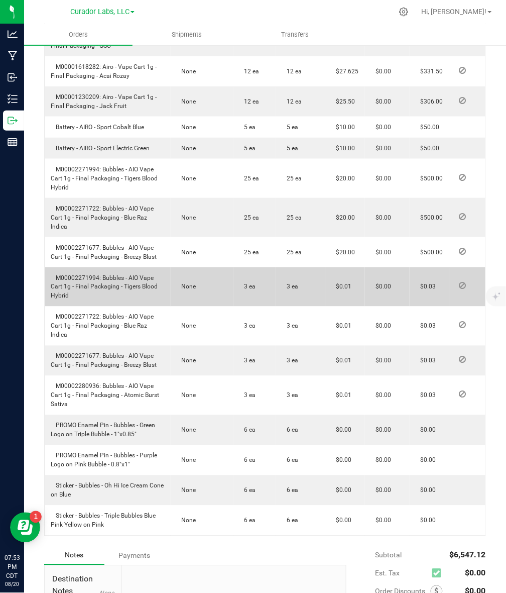
click at [88, 277] on span "M00002271994: Bubbles - AIO Vape Cart 1g - Final Packaging - Tigers Blood Hybrid" at bounding box center [104, 286] width 107 height 25
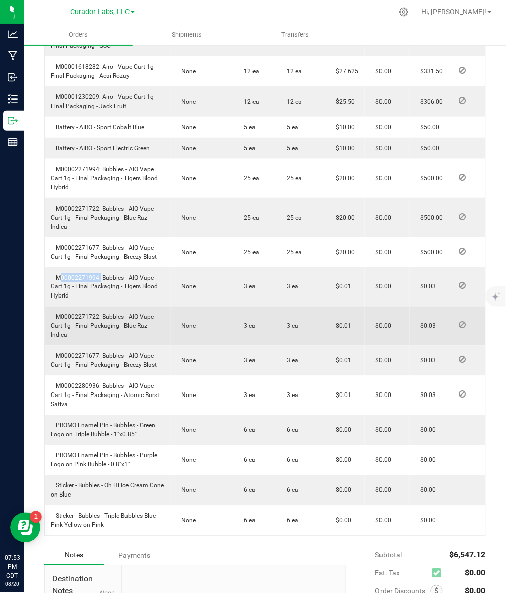
click at [68, 316] on span "M00002271722: Bubbles - AIO Vape Cart 1g - Final Packaging - Blue Raz Indica" at bounding box center [102, 325] width 103 height 25
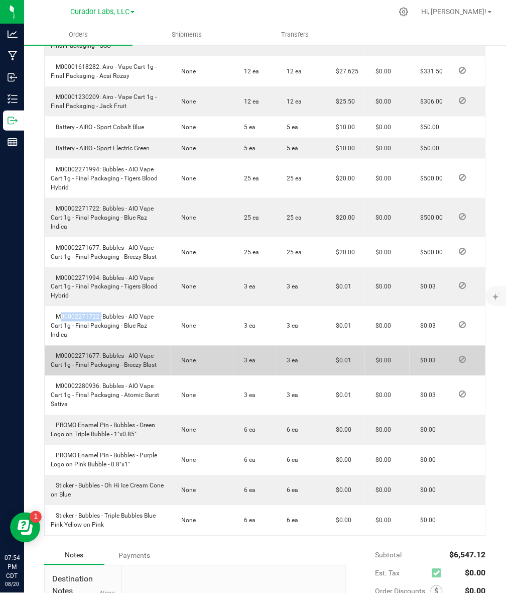
click at [83, 353] on span "M00002271677: Bubbles - AIO Vape Cart 1g - Final Packaging - Breezy Blast" at bounding box center [104, 361] width 106 height 16
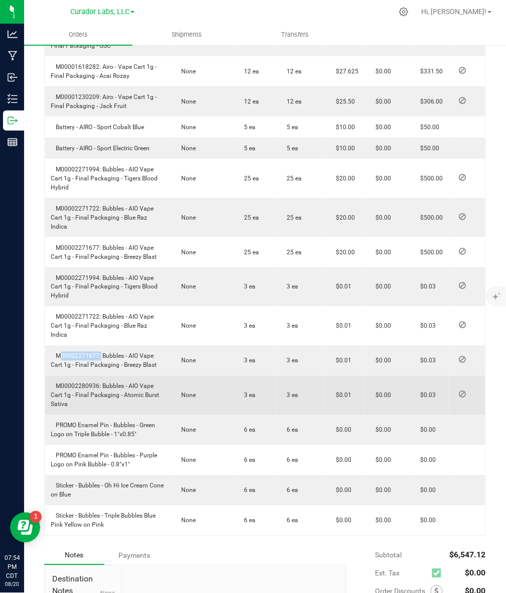
click at [66, 383] on span "M00002280936: Bubbles - AIO Vape Cart 1g - Final Packaging - Atomic Burst Sativa" at bounding box center [105, 395] width 108 height 25
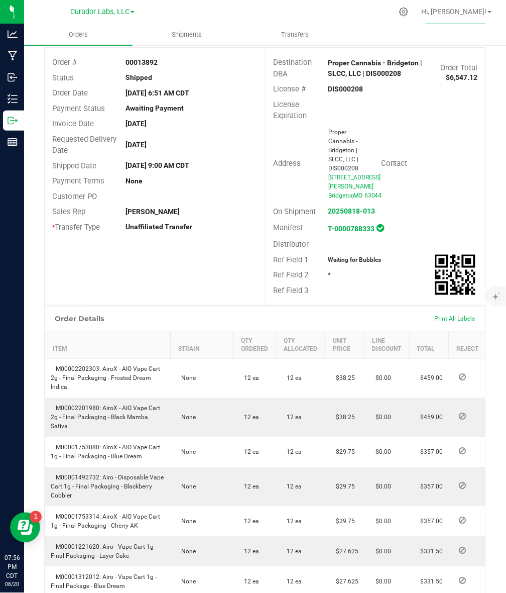
scroll to position [0, 0]
